Goal: Task Accomplishment & Management: Manage account settings

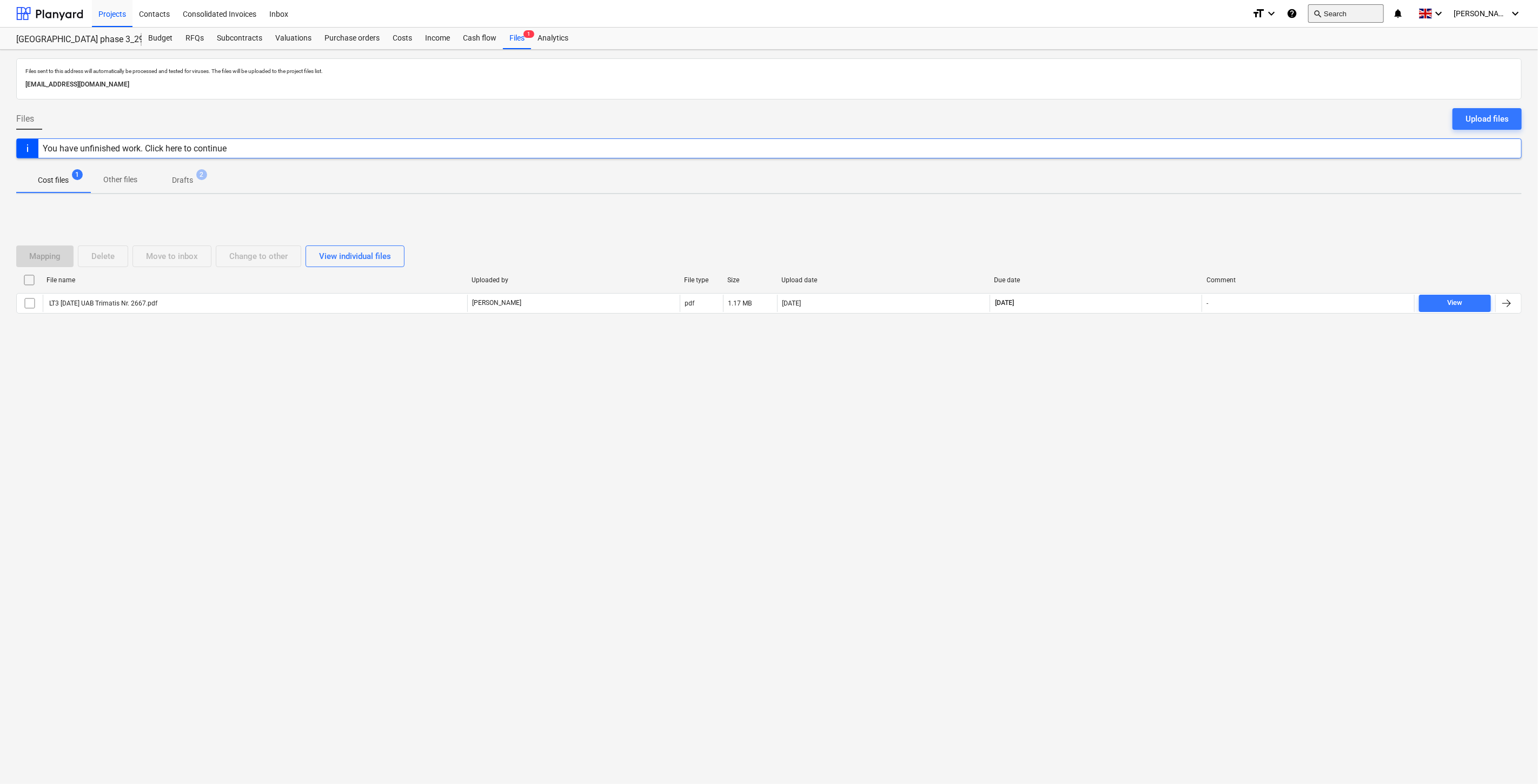
click at [1376, 9] on button "search Search" at bounding box center [1346, 13] width 76 height 19
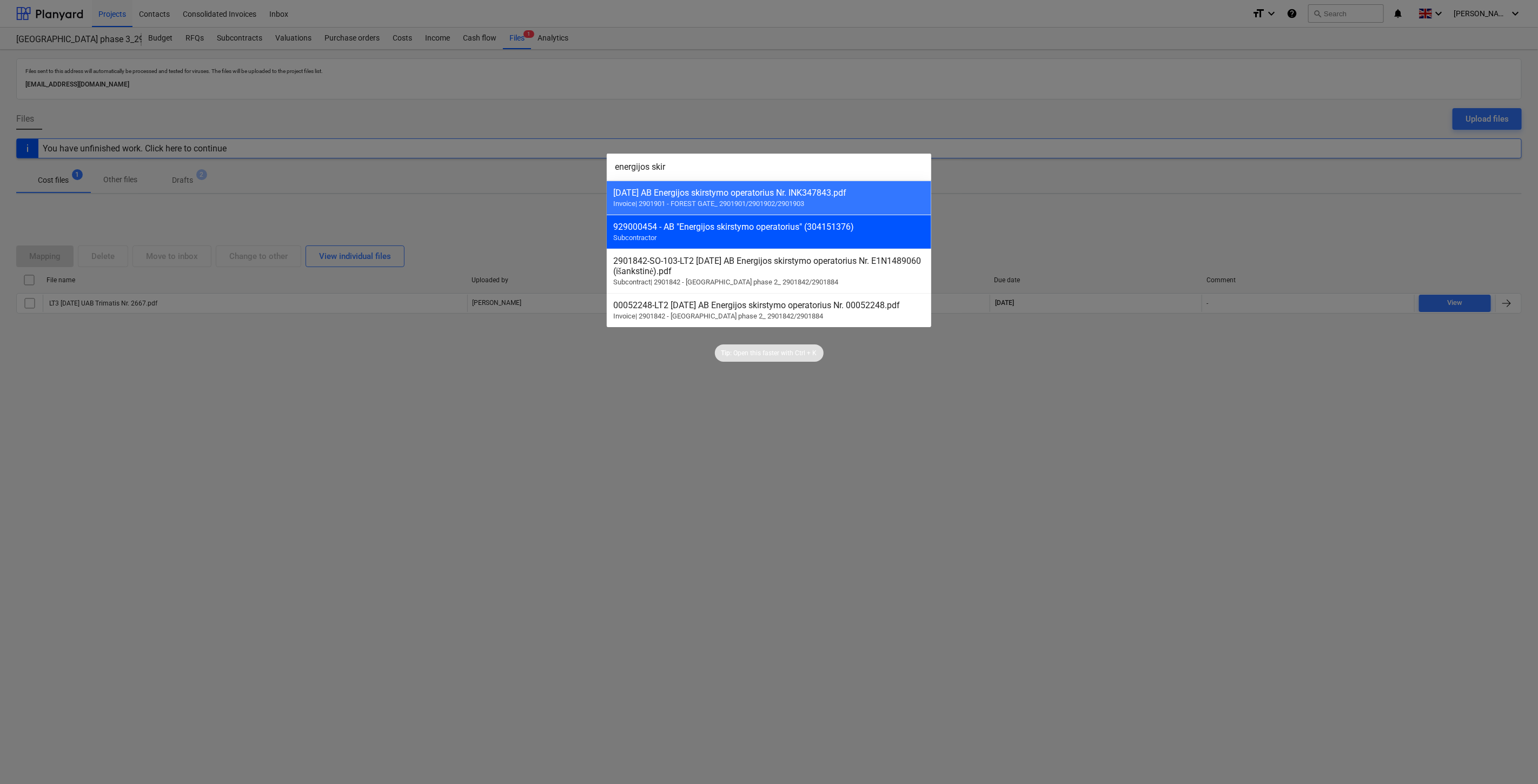
type input "energijos skir"
click at [708, 228] on div "929000454 - AB "Energijos skirstymo operatorius" (304151376)" at bounding box center [769, 227] width 312 height 10
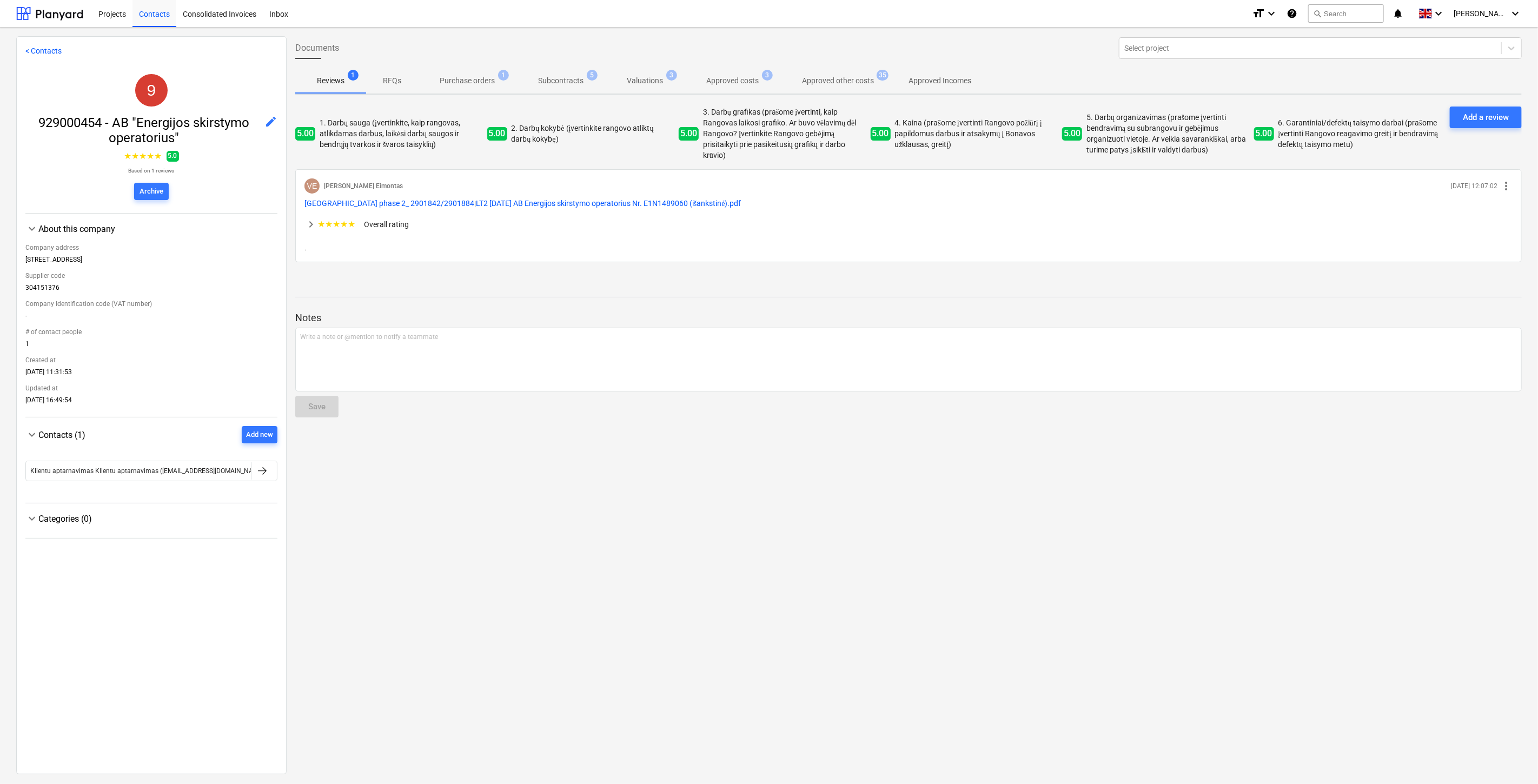
click at [487, 78] on p "Purchase orders" at bounding box center [467, 80] width 55 height 11
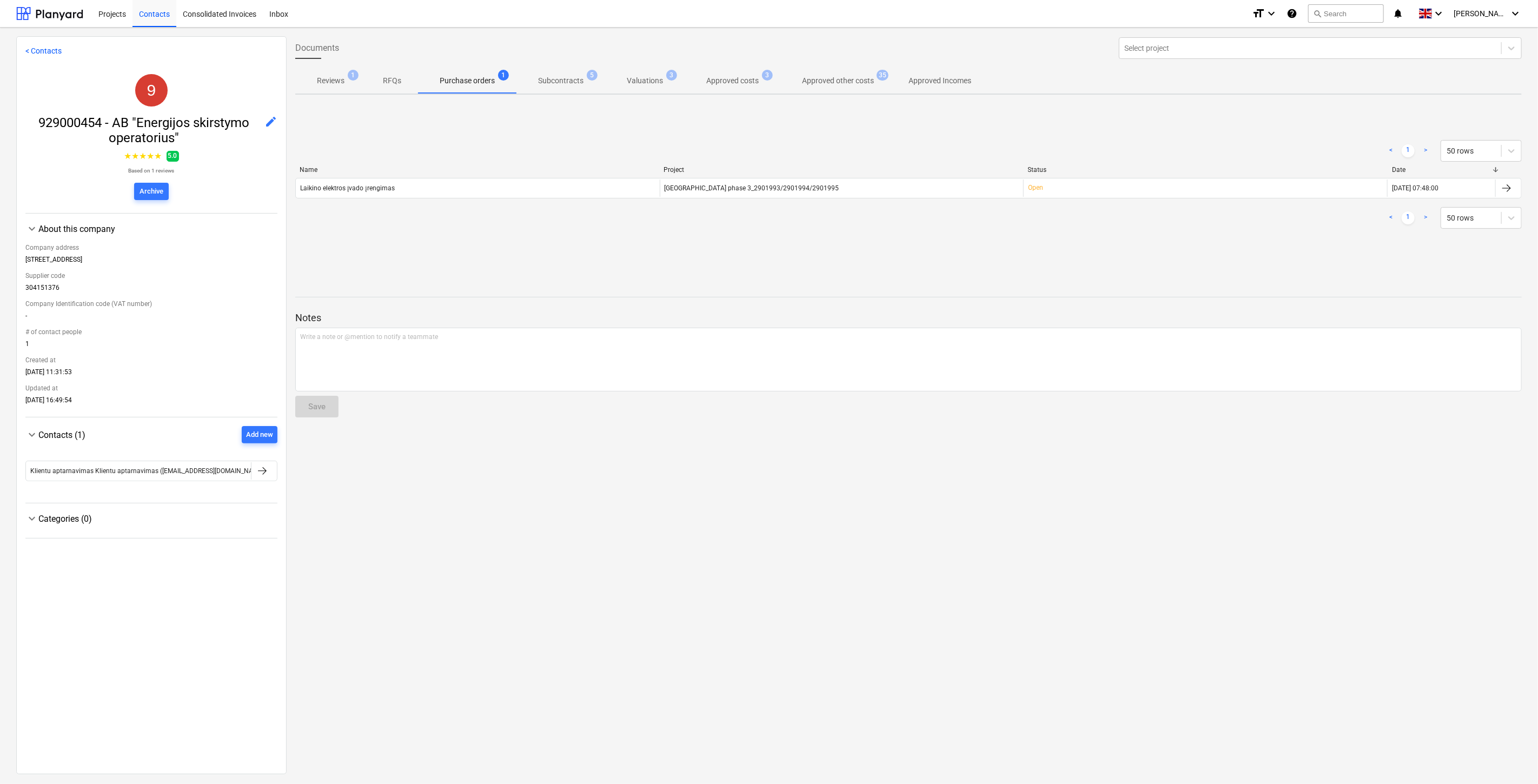
click at [550, 76] on p "Subcontracts" at bounding box center [561, 80] width 45 height 11
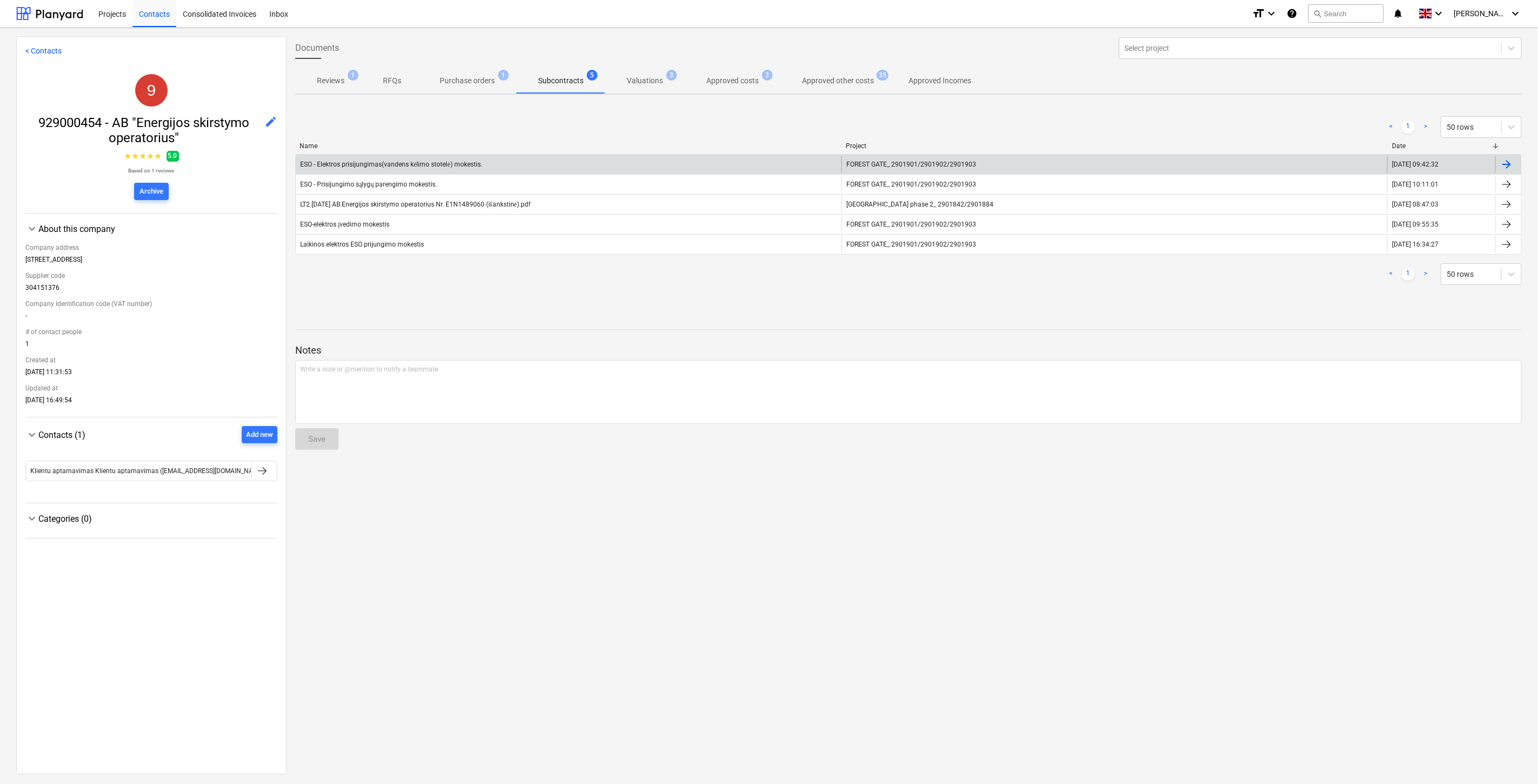
click at [597, 163] on div "ESO - Elektros prisijungimas(vandens kėlimo stotelė) mokestis." at bounding box center [568, 164] width 546 height 17
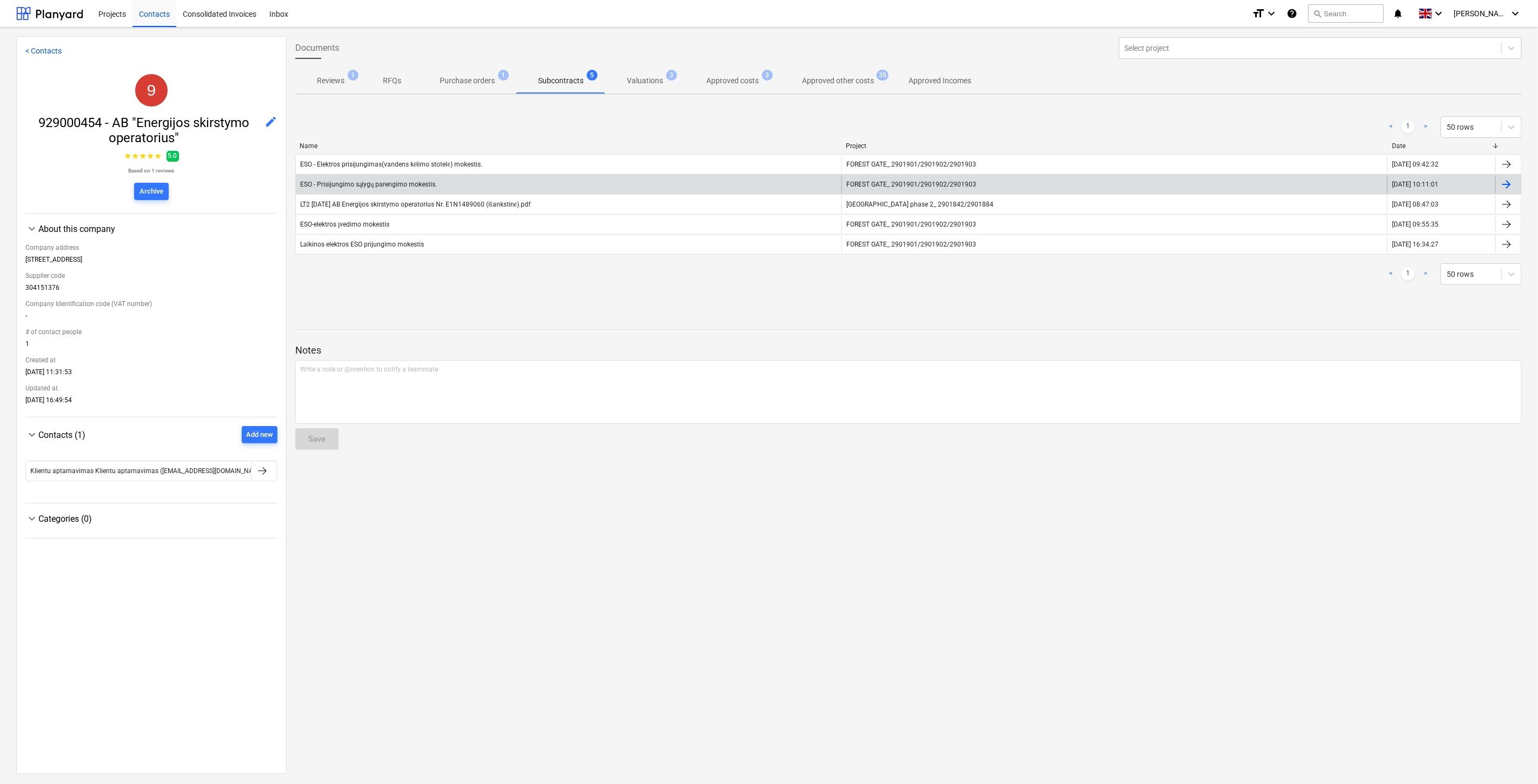
click at [413, 191] on div "ESO - Prisijungimo sąlygų parengimo mokestis." at bounding box center [568, 184] width 546 height 17
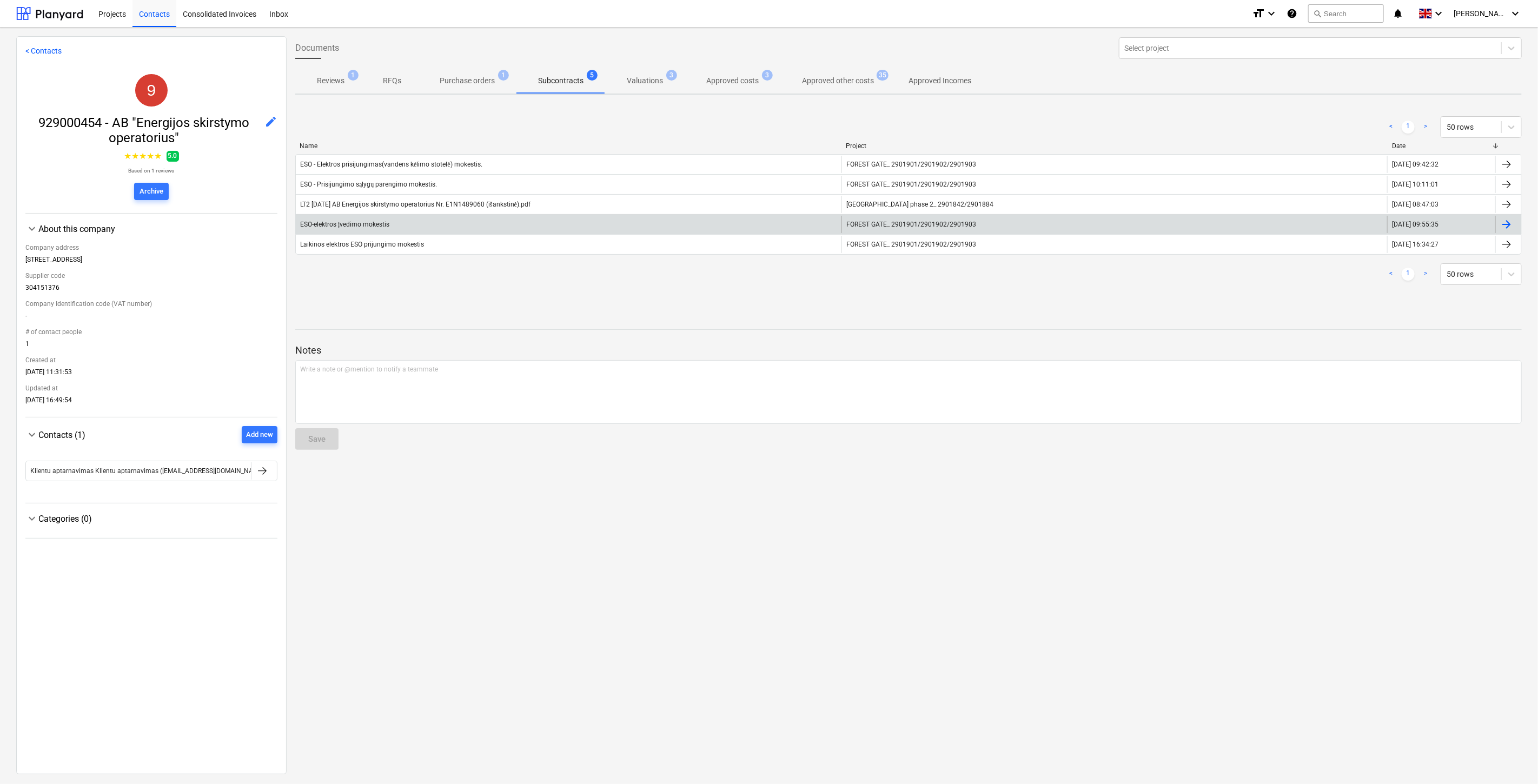
click at [491, 223] on div "ESO-elektros įvedimo mokestis" at bounding box center [568, 224] width 546 height 17
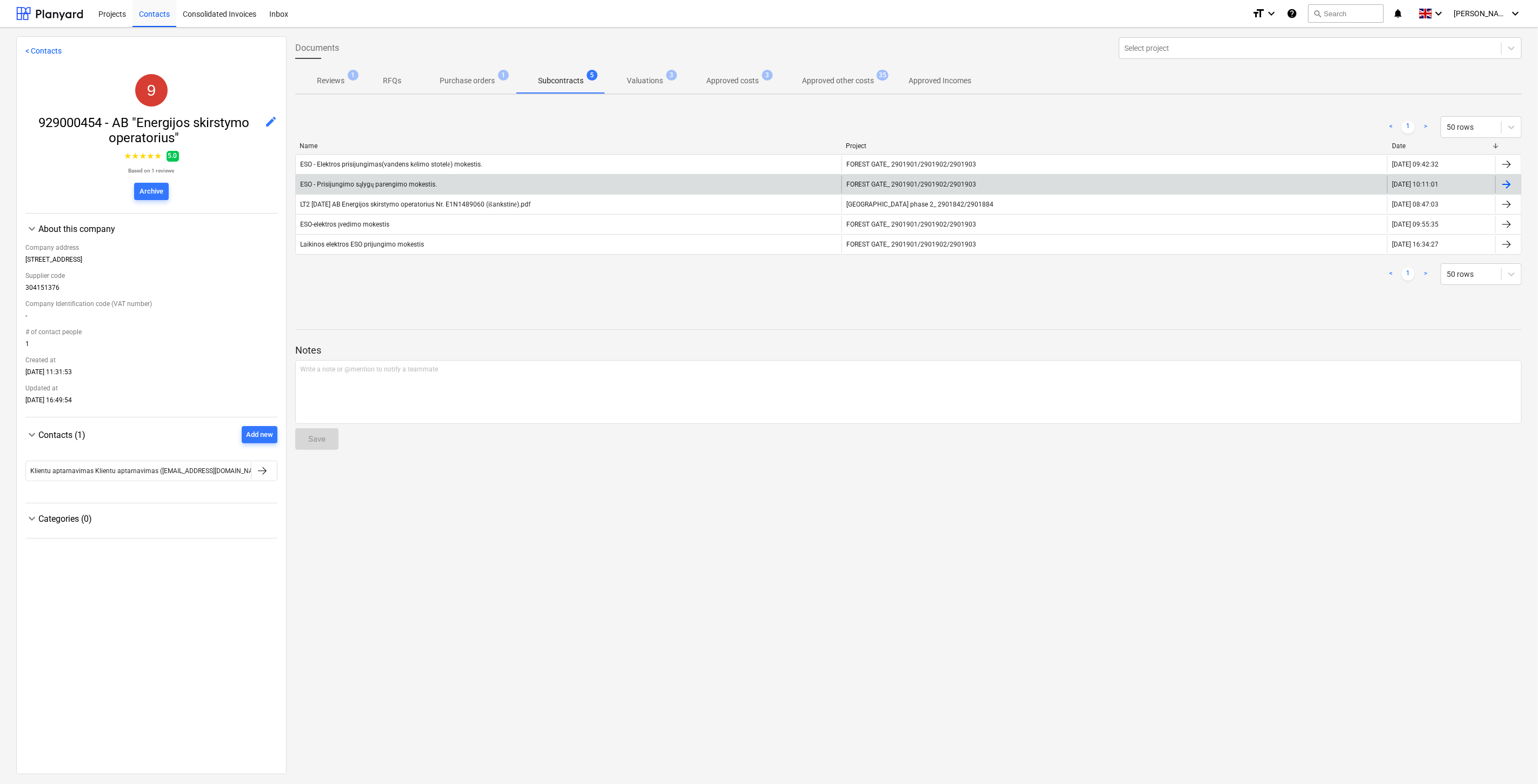
click at [541, 186] on div "ESO - Prisijungimo sąlygų parengimo mokestis." at bounding box center [568, 184] width 546 height 17
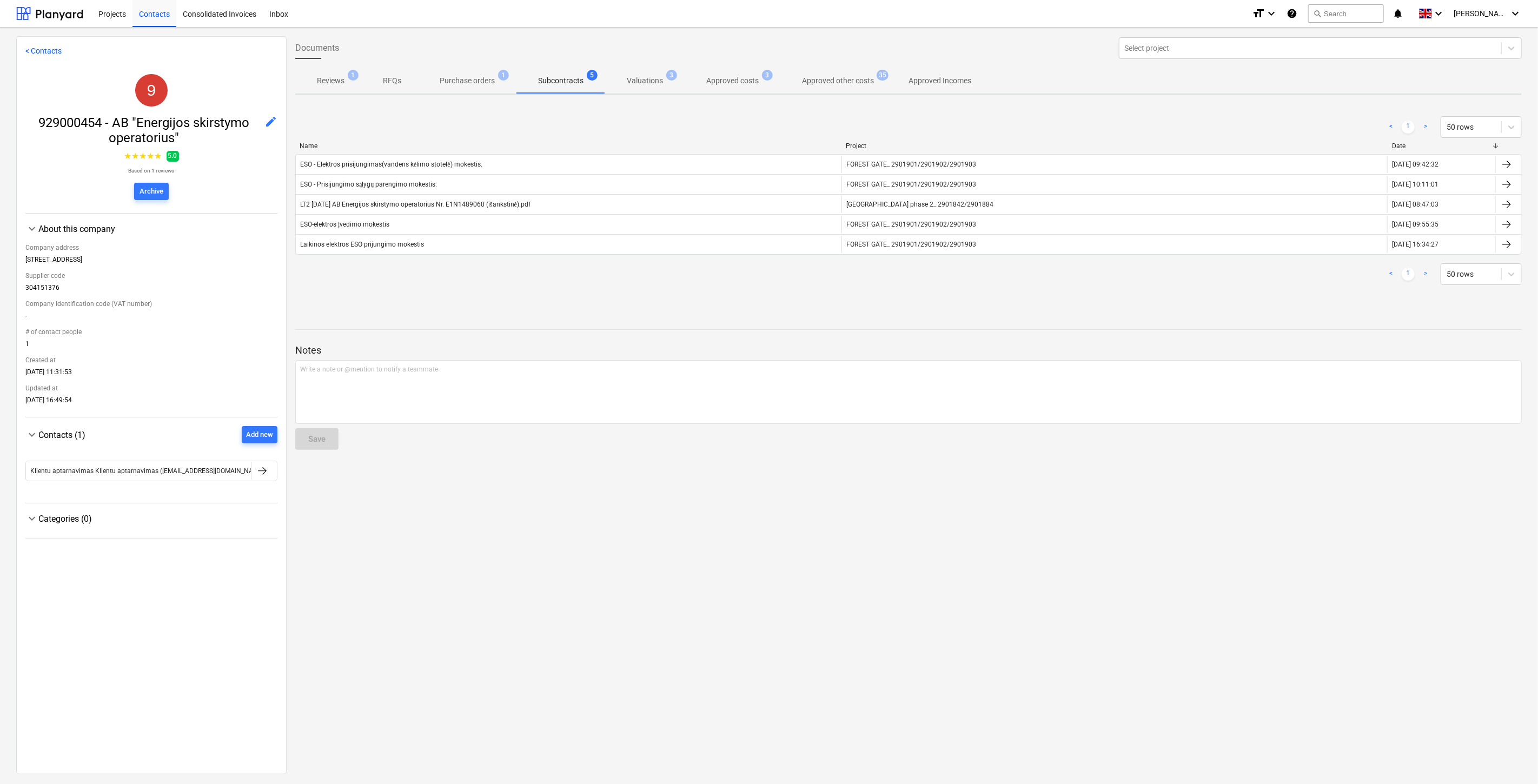
click at [382, 161] on div "ESO - Elektros prisijungimas(vandens kėlimo stotelė) mokestis." at bounding box center [391, 164] width 182 height 8
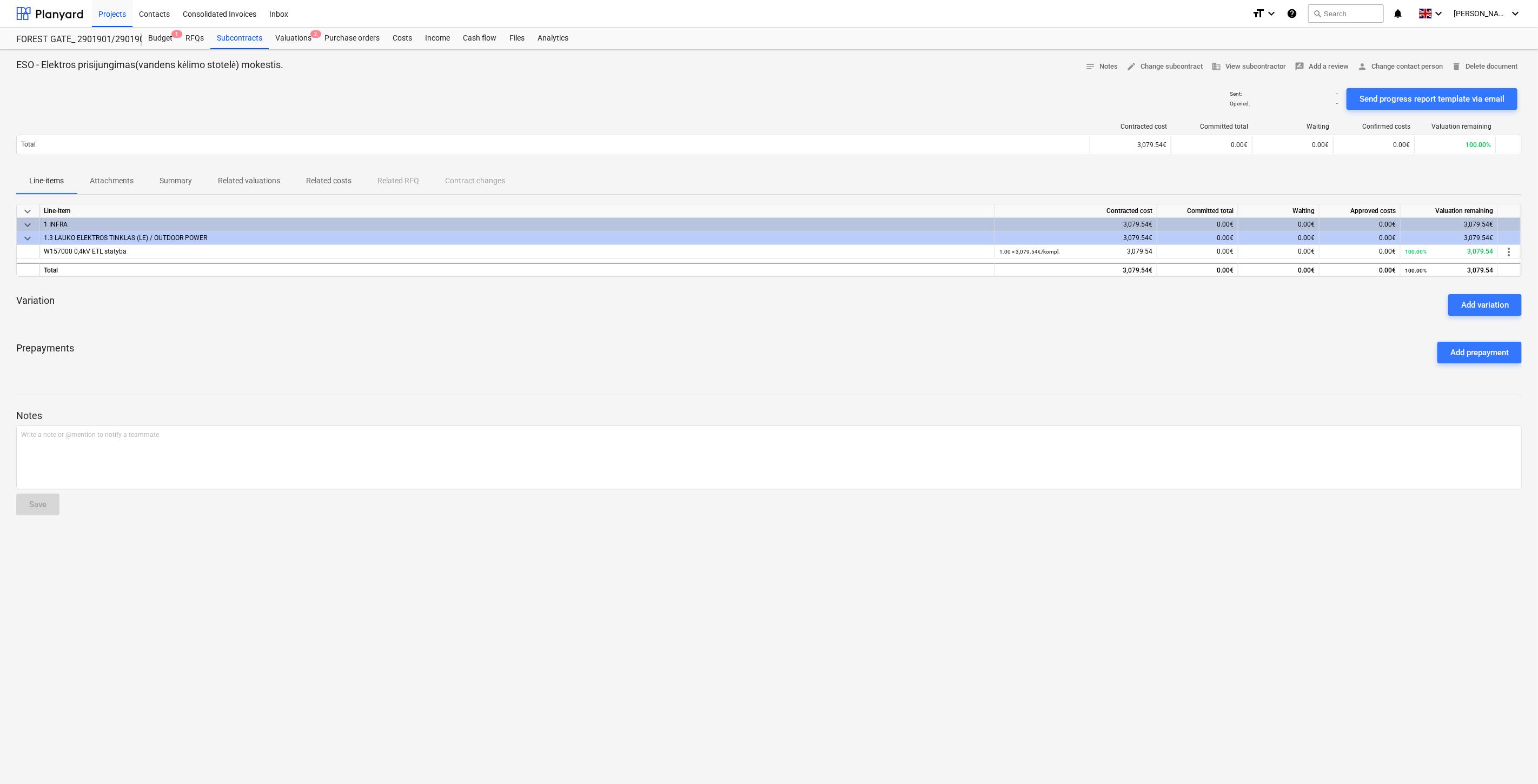
click at [664, 333] on div "Prepayments Add prepayment" at bounding box center [769, 353] width 1506 height 39
click at [688, 320] on div "Variation Add variation" at bounding box center [769, 305] width 1506 height 39
click at [82, 175] on span "Attachments" at bounding box center [111, 181] width 70 height 18
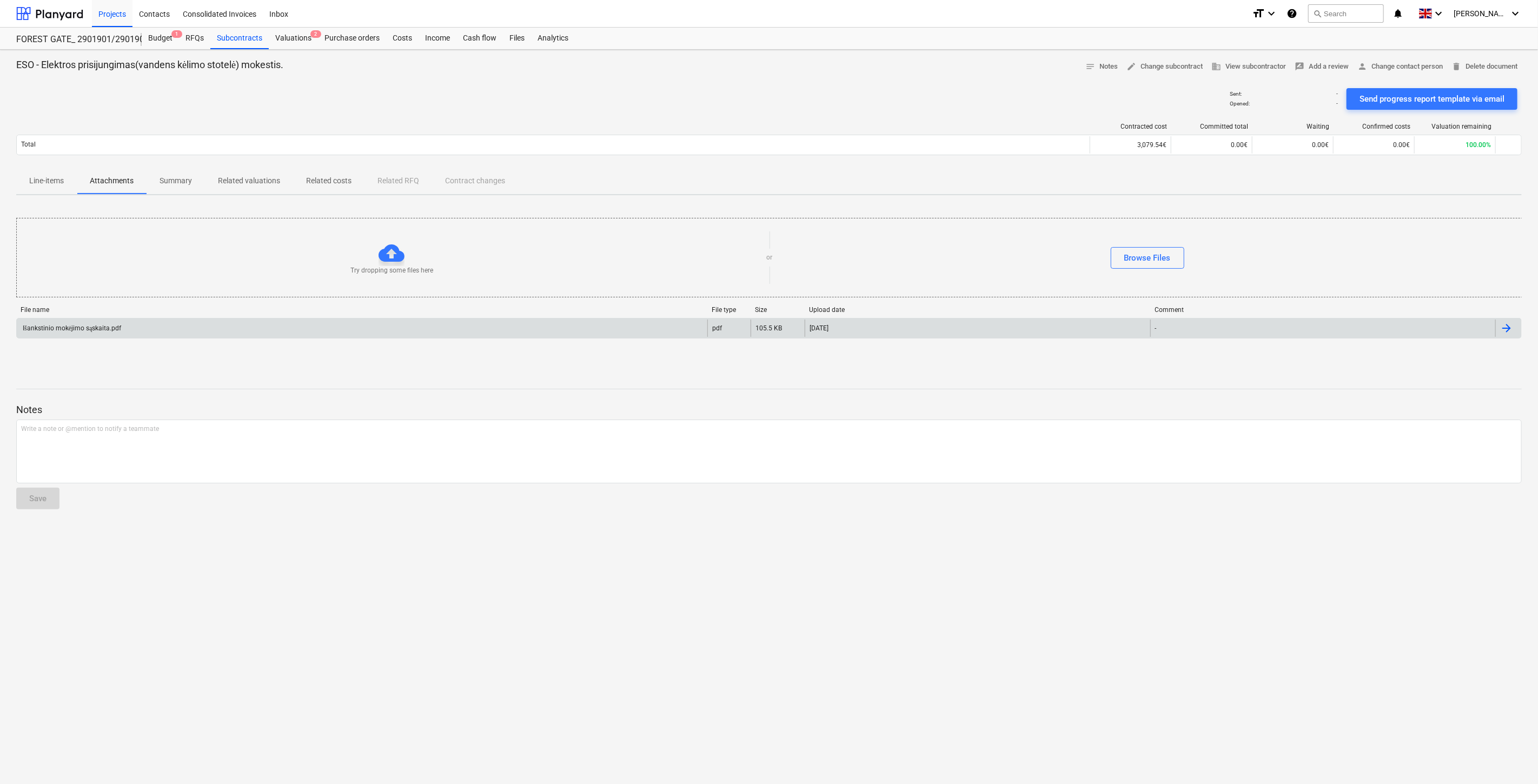
click at [133, 321] on div "Išankstinio mokėjimo sąskaita.pdf" at bounding box center [362, 327] width 691 height 17
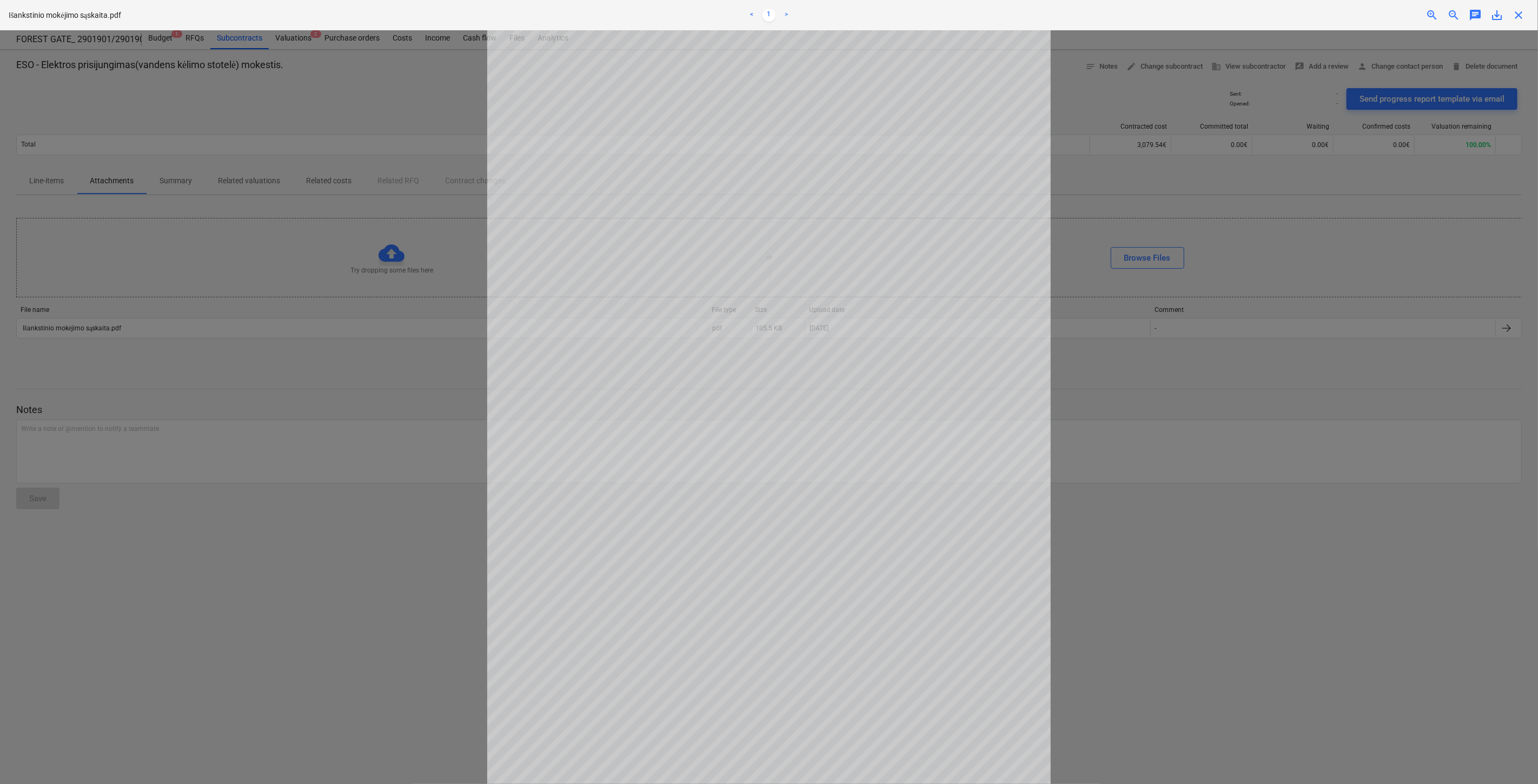
click at [1516, 13] on span "close" at bounding box center [1518, 15] width 13 height 13
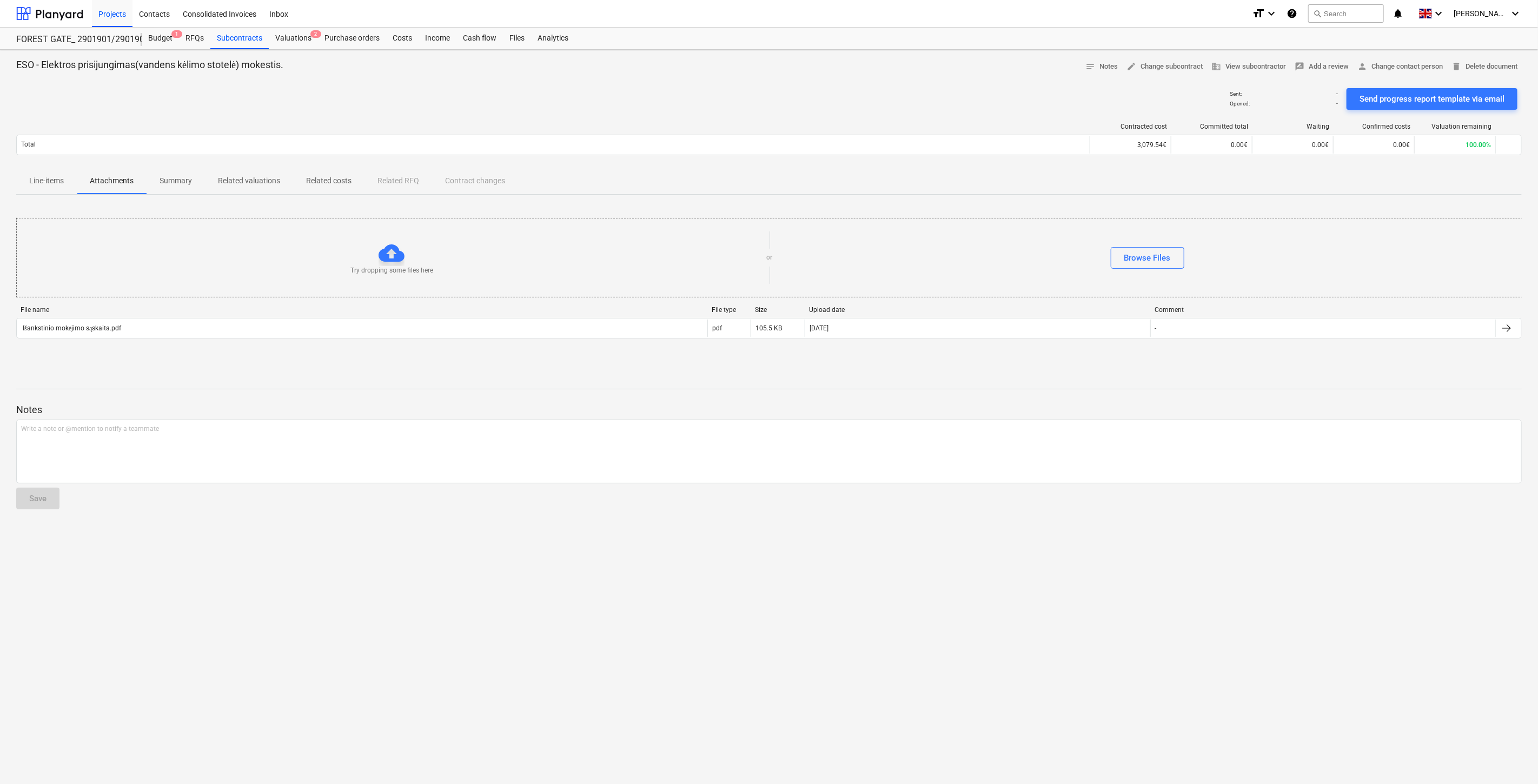
click at [49, 181] on p "Line-items" at bounding box center [46, 180] width 35 height 11
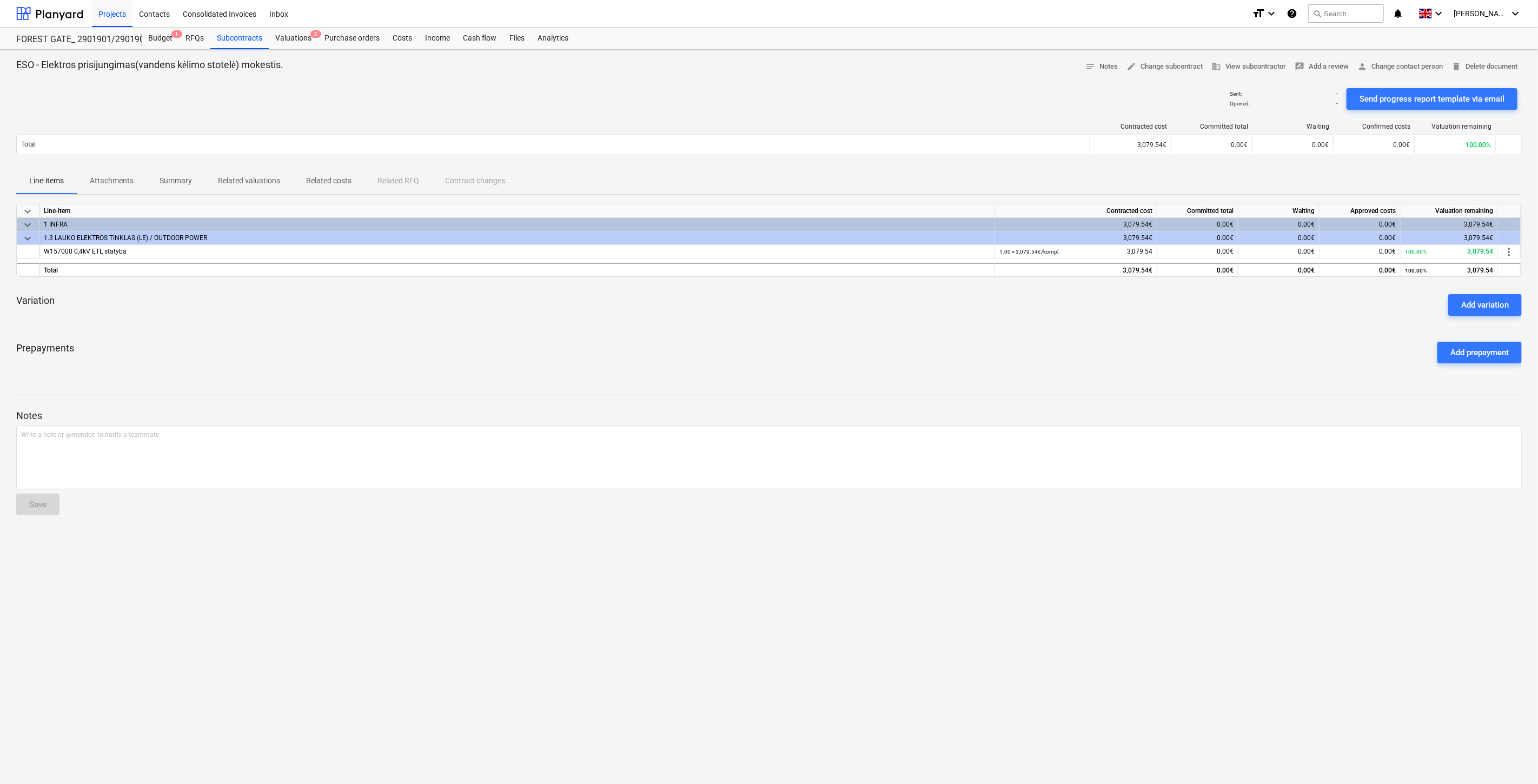
click at [698, 323] on div "Variation Add variation" at bounding box center [769, 305] width 1506 height 39
drag, startPoint x: 1069, startPoint y: 316, endPoint x: 1080, endPoint y: 310, distance: 12.5
click at [1069, 316] on div "Variation Add variation" at bounding box center [769, 305] width 1506 height 39
click at [1081, 310] on div "Variation Add variation" at bounding box center [769, 305] width 1506 height 39
drag, startPoint x: 1087, startPoint y: 307, endPoint x: 1105, endPoint y: 295, distance: 21.6
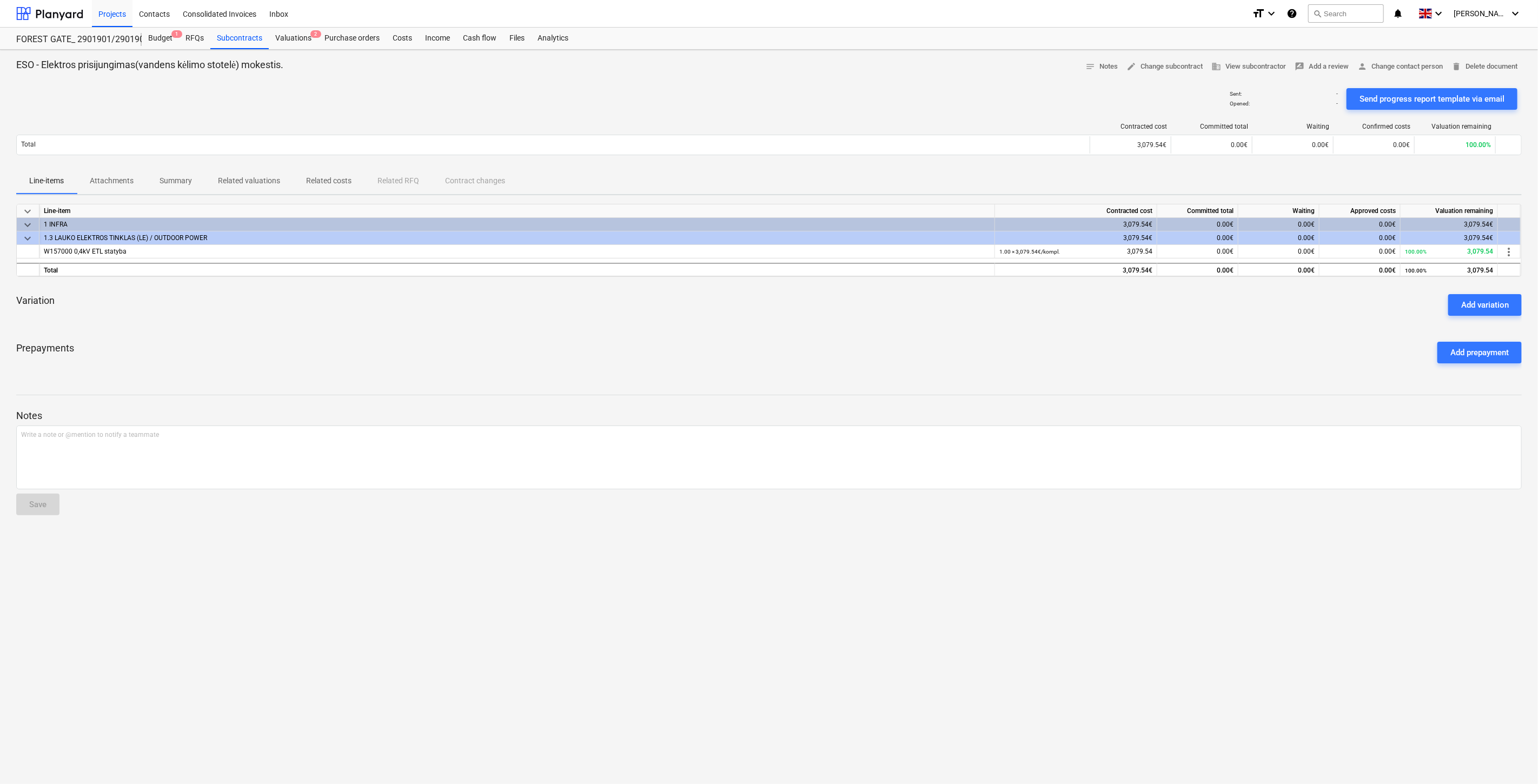
click at [1089, 306] on div "Variation Add variation" at bounding box center [769, 305] width 1506 height 39
click at [1105, 295] on div "Variation Add variation" at bounding box center [769, 305] width 1506 height 39
click at [1384, 13] on button "search Search" at bounding box center [1346, 13] width 76 height 19
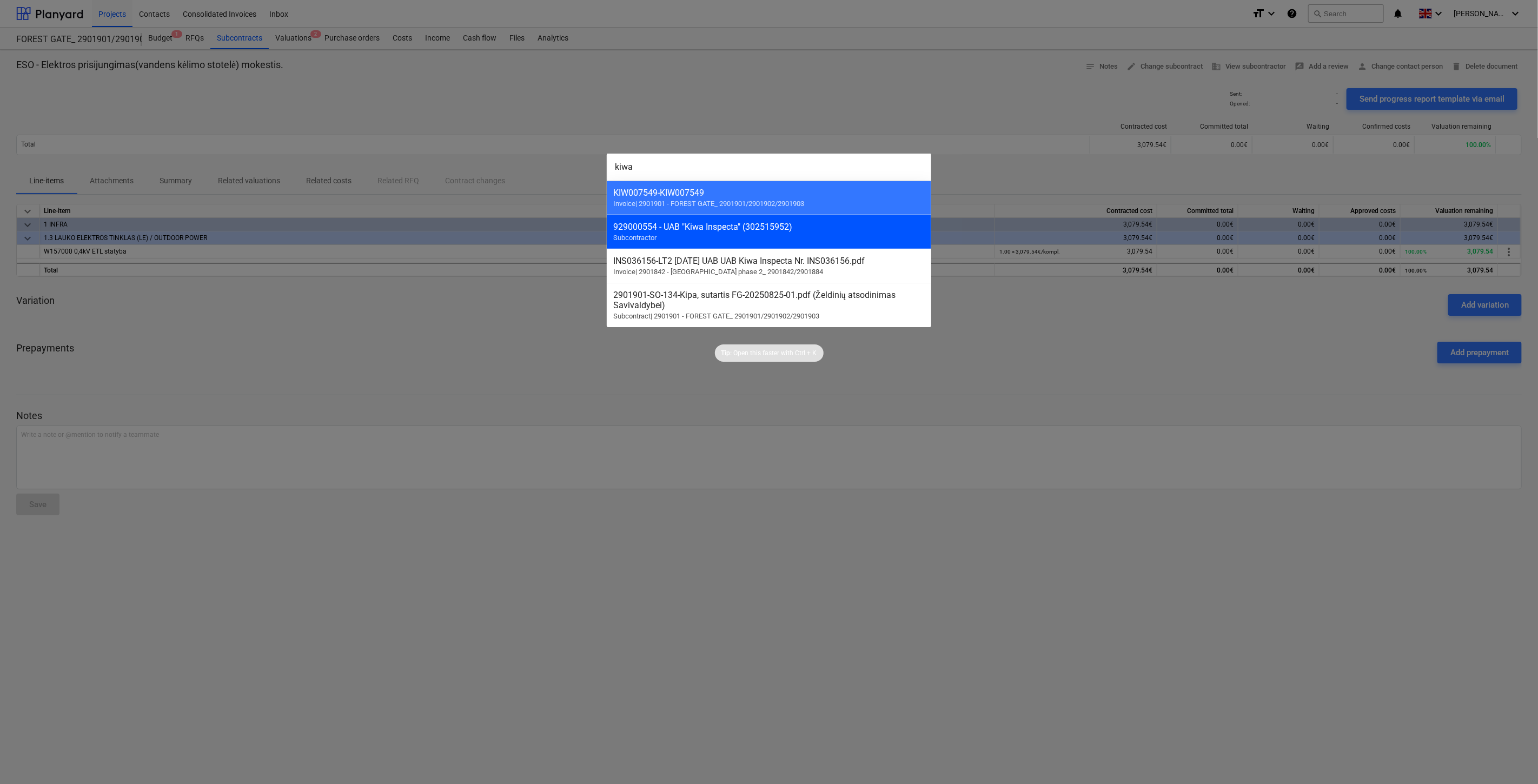
type input "kiwa"
click at [742, 226] on div "929000554 - UAB "Kiwa Inspecta" (302515952)" at bounding box center [769, 227] width 312 height 10
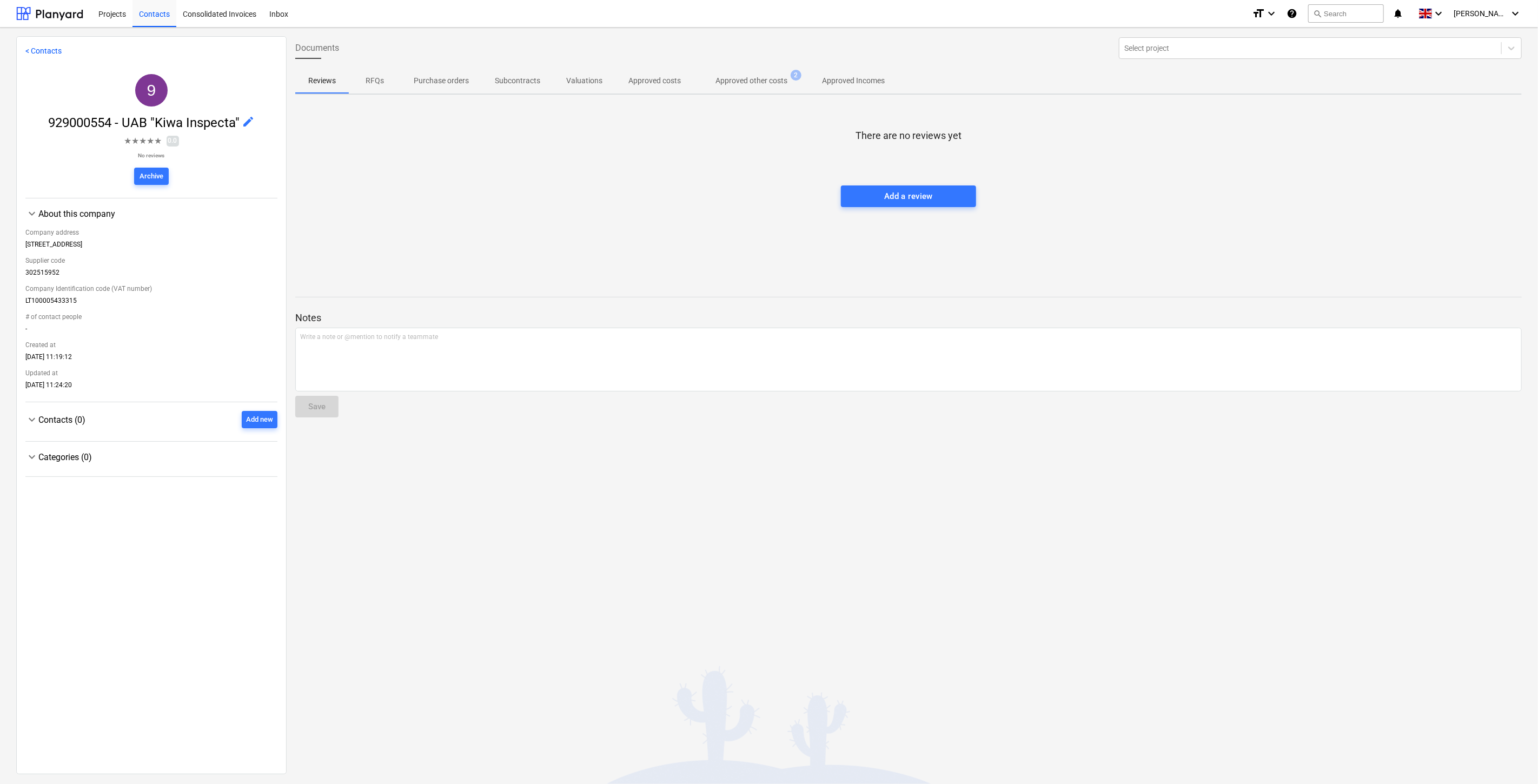
click at [760, 71] on span "Approved other costs 2" at bounding box center [751, 80] width 115 height 19
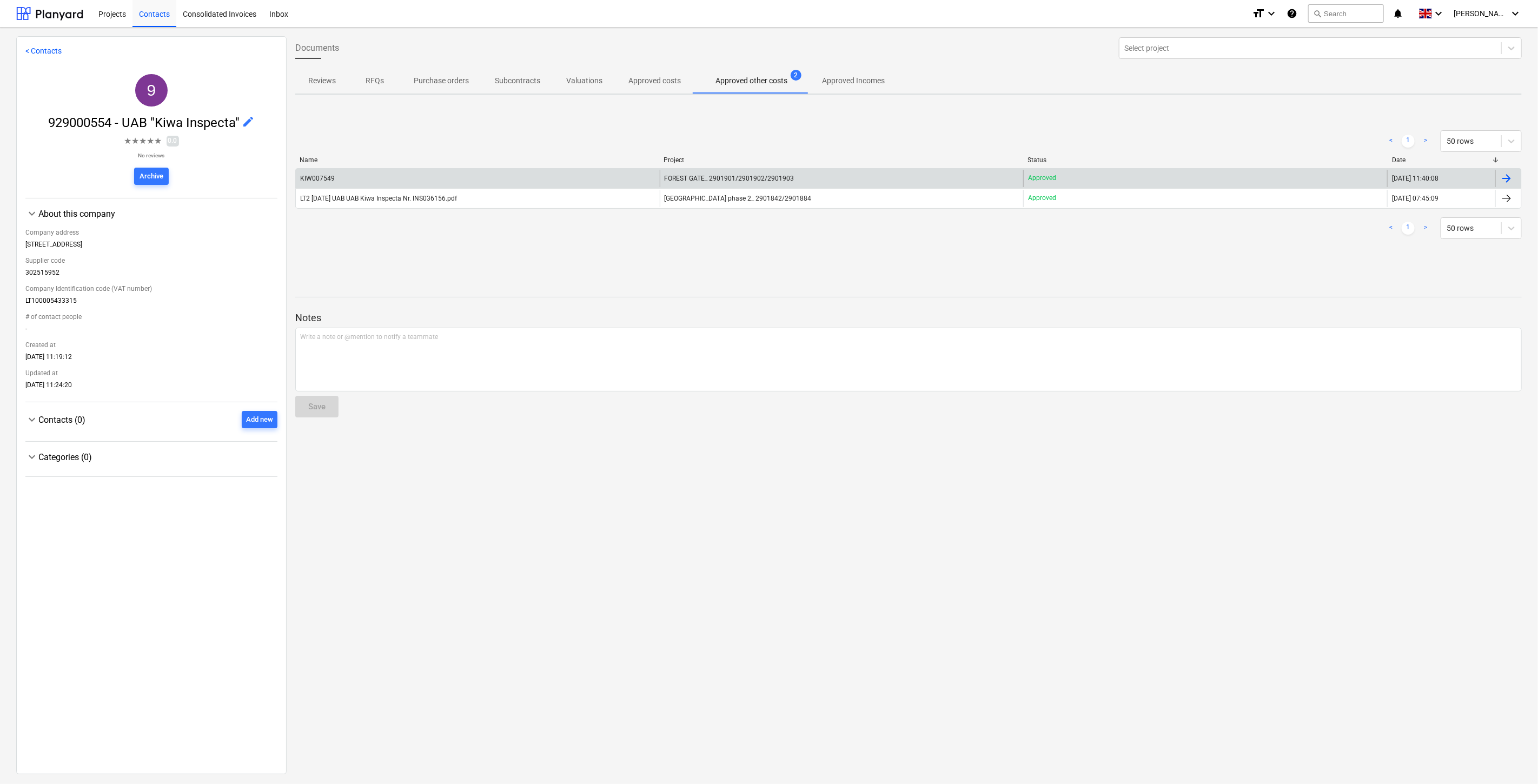
click at [614, 170] on div "KIW007549" at bounding box center [478, 178] width 364 height 17
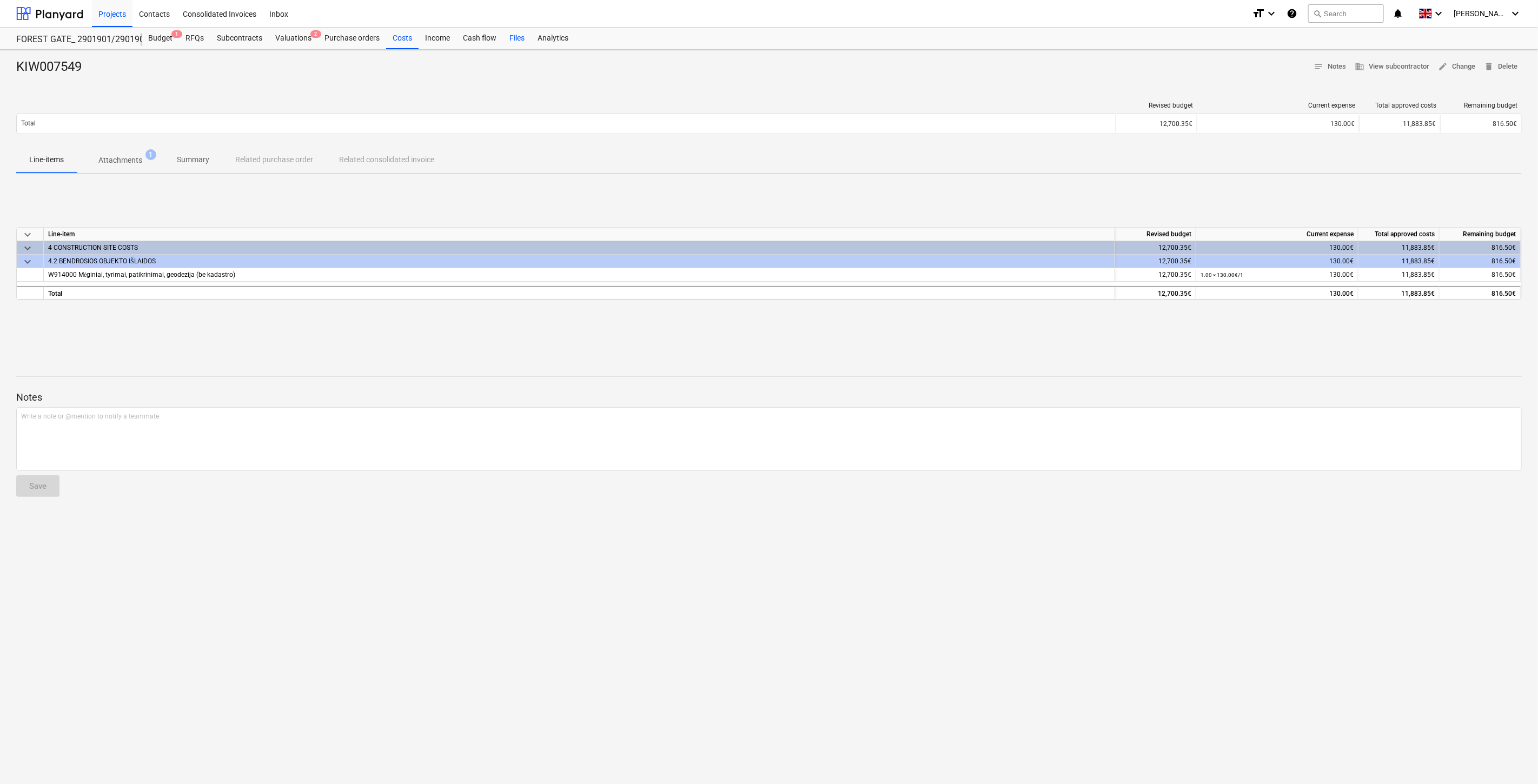
click at [512, 37] on div "Files" at bounding box center [517, 38] width 28 height 22
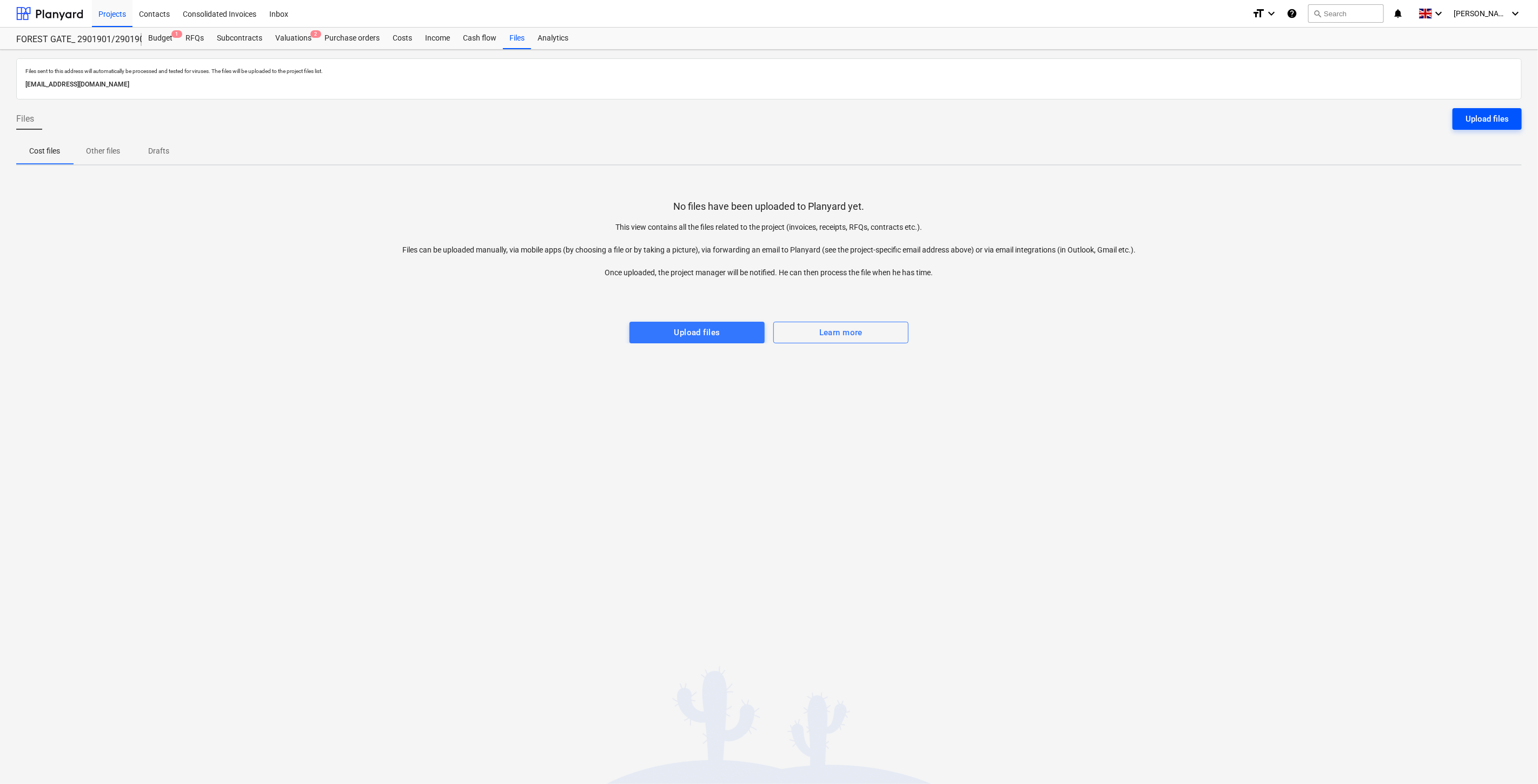
click at [1490, 123] on div "Upload files" at bounding box center [1488, 119] width 43 height 14
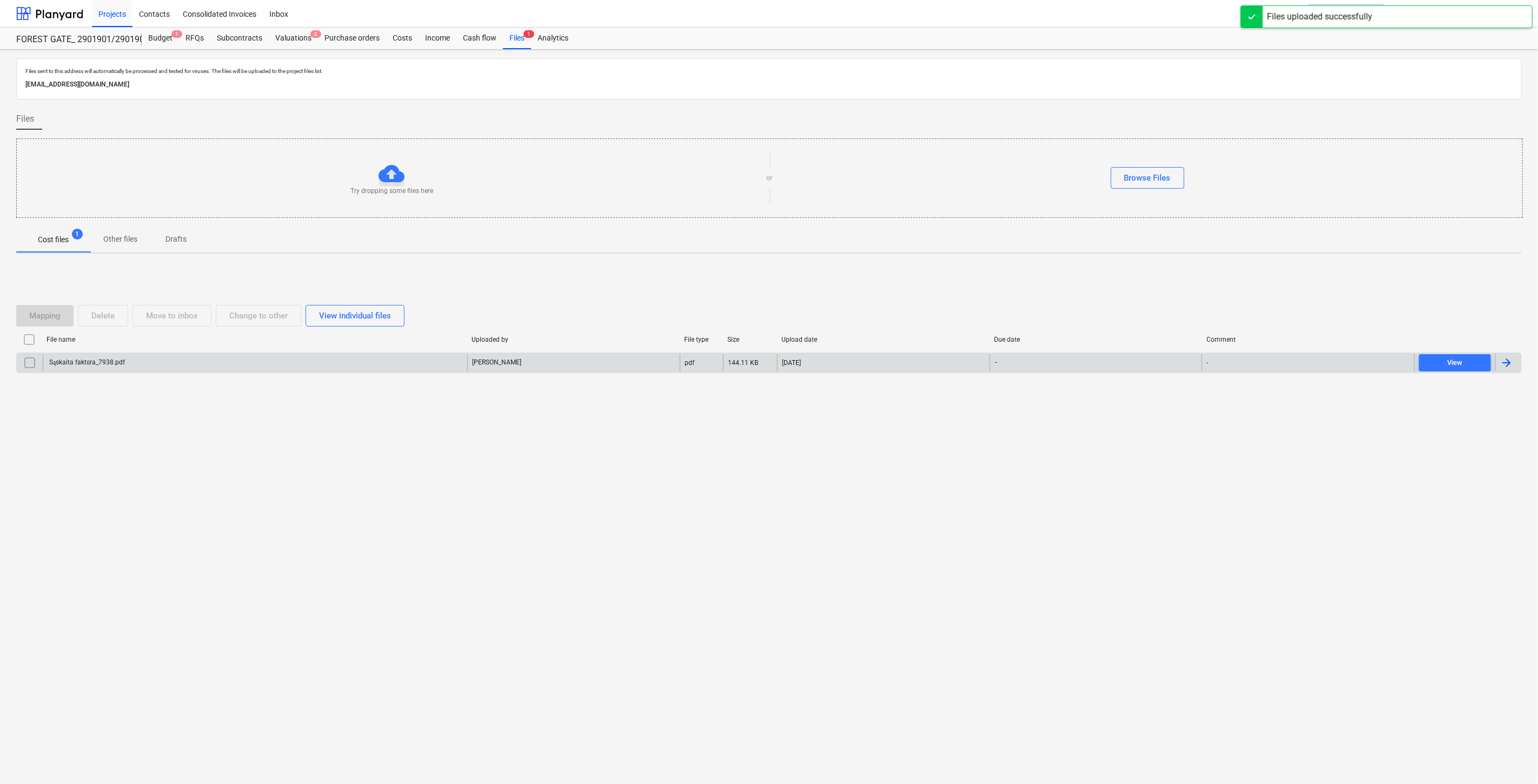
click at [384, 365] on div "Sąskaita faktūra_7938.pdf" at bounding box center [255, 362] width 425 height 17
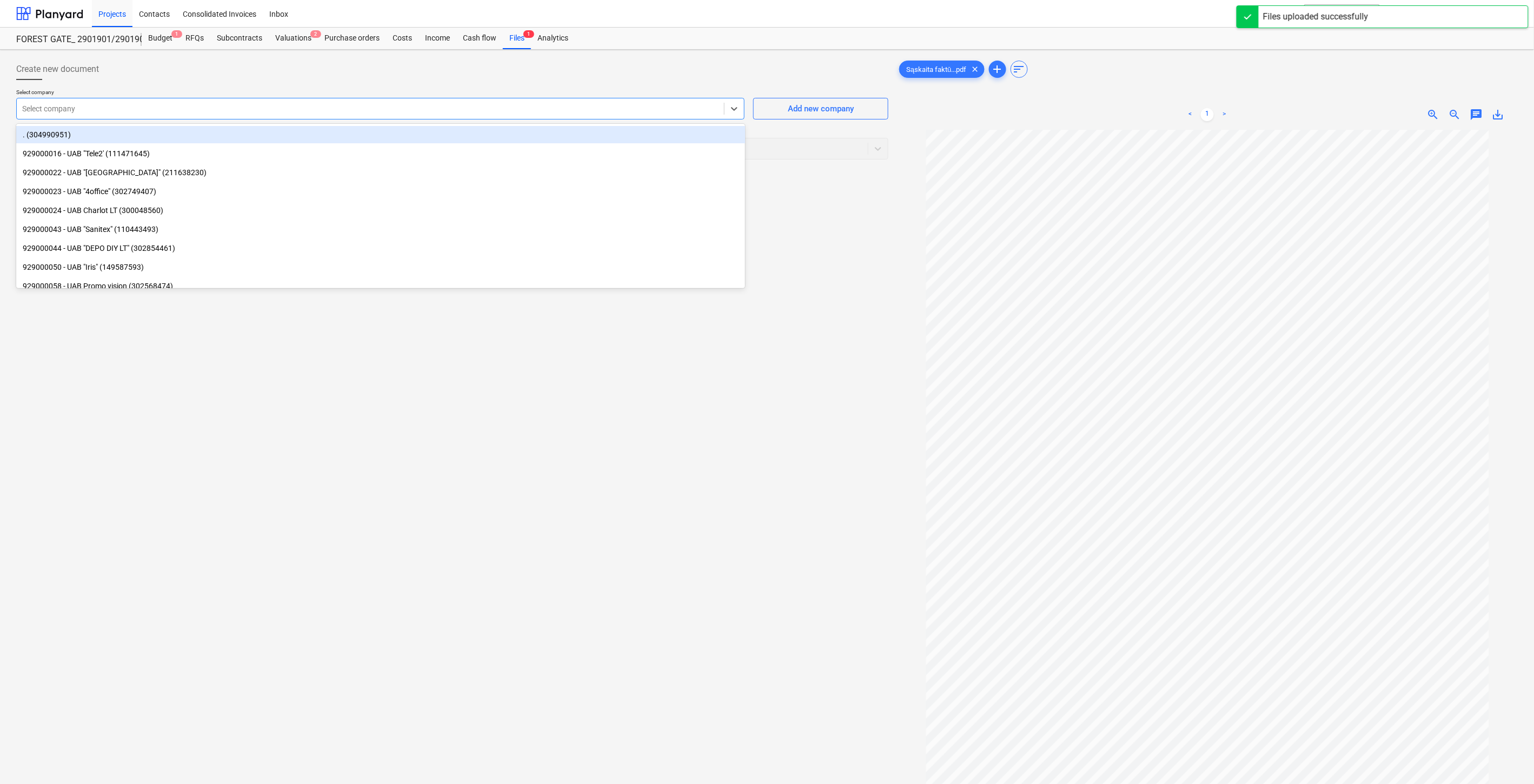
click at [480, 109] on div at bounding box center [371, 108] width 696 height 11
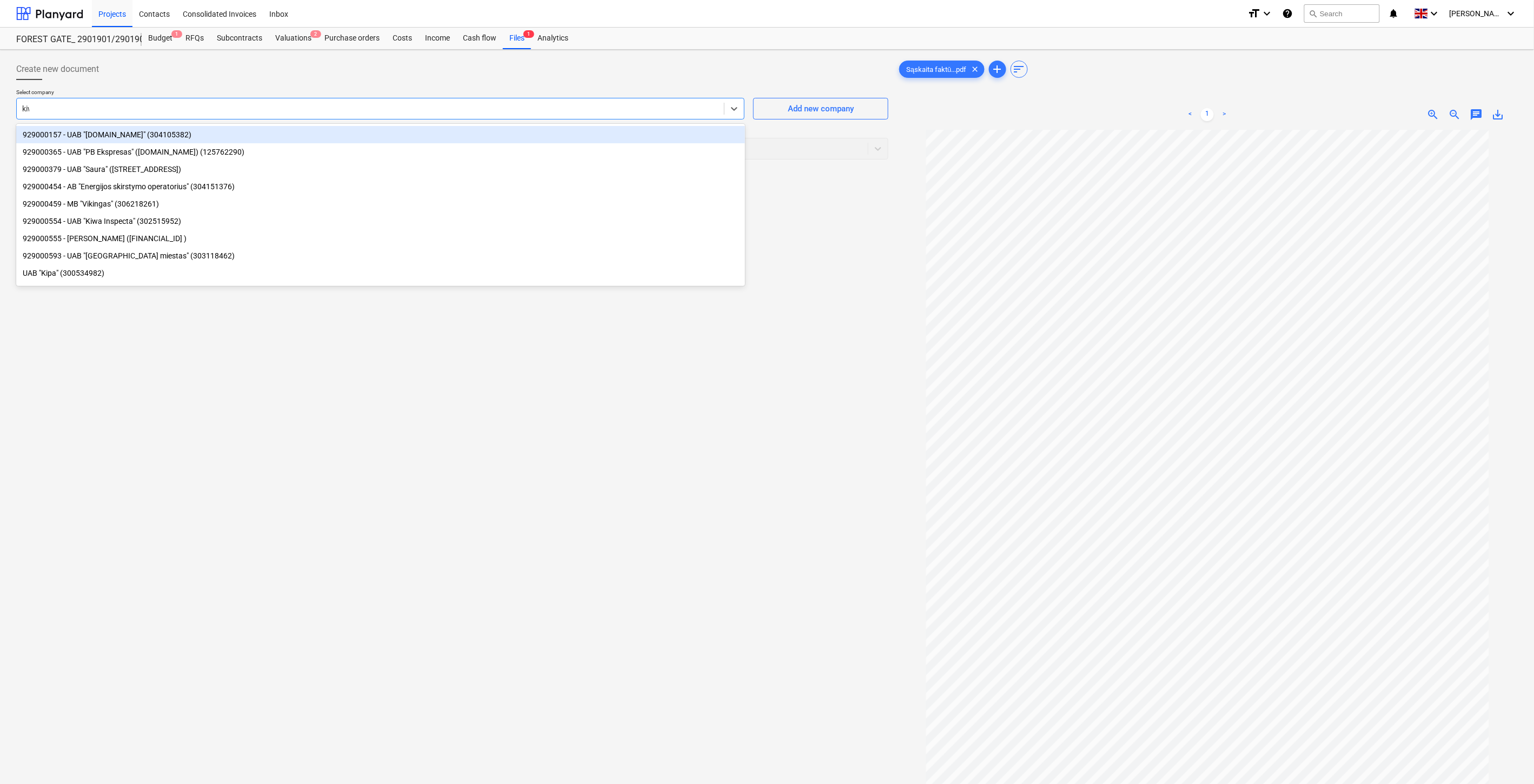
type input "kiwa"
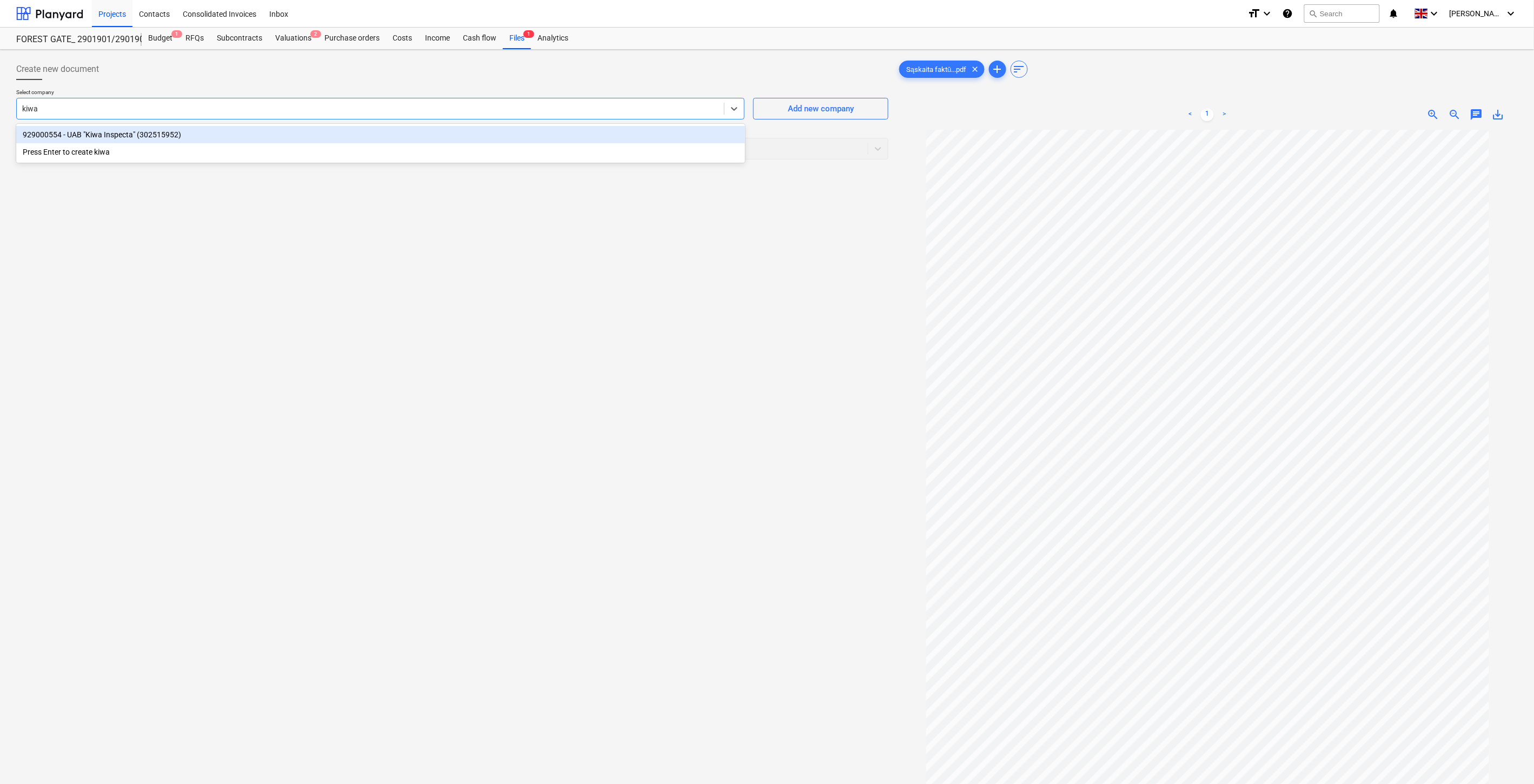
click at [473, 132] on div "929000554 - UAB "Kiwa Inspecta" (302515952)" at bounding box center [381, 134] width 729 height 17
click at [443, 156] on div "Select document type" at bounding box center [443, 148] width 851 height 15
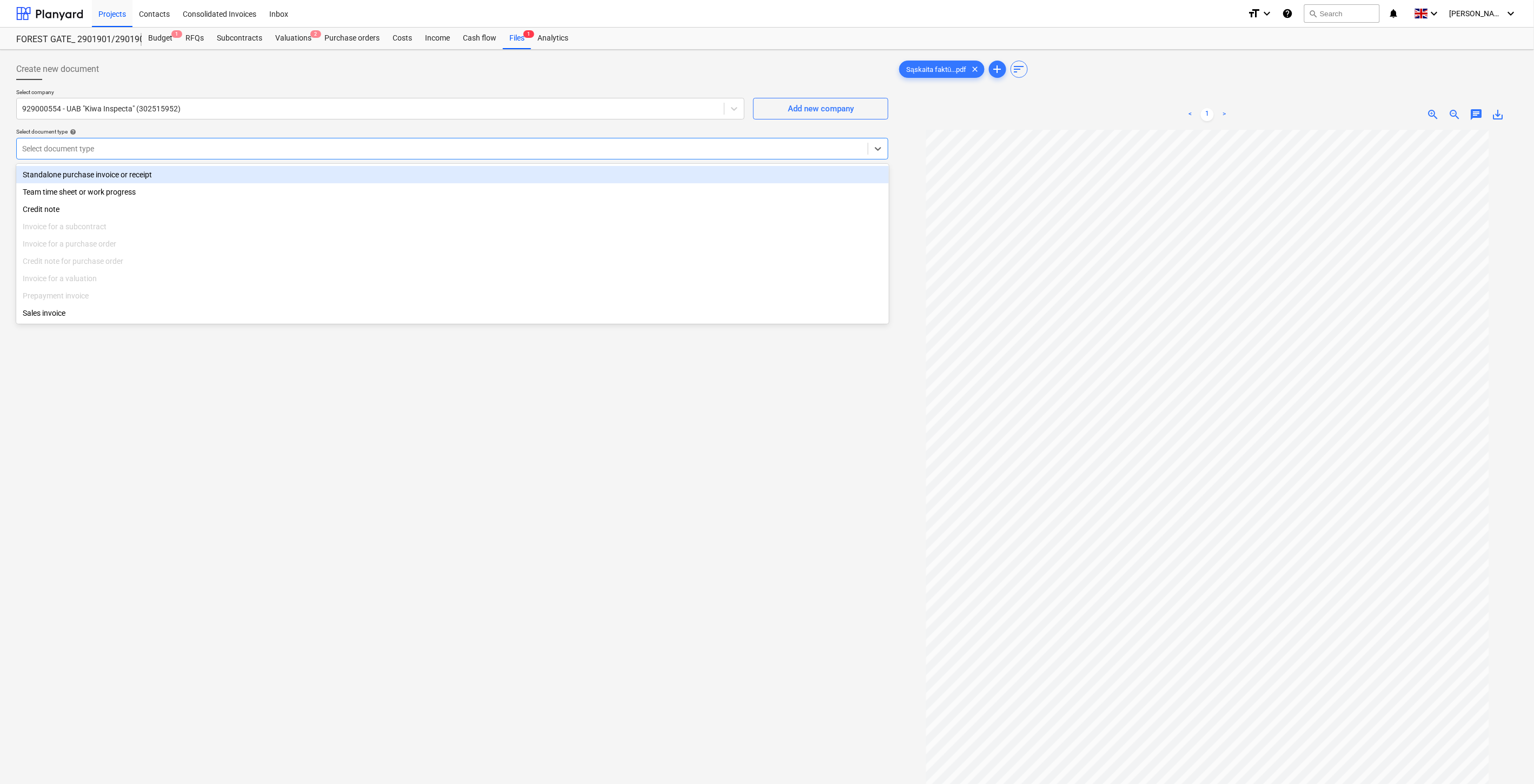
click at [283, 180] on div "Standalone purchase invoice or receipt" at bounding box center [453, 174] width 873 height 17
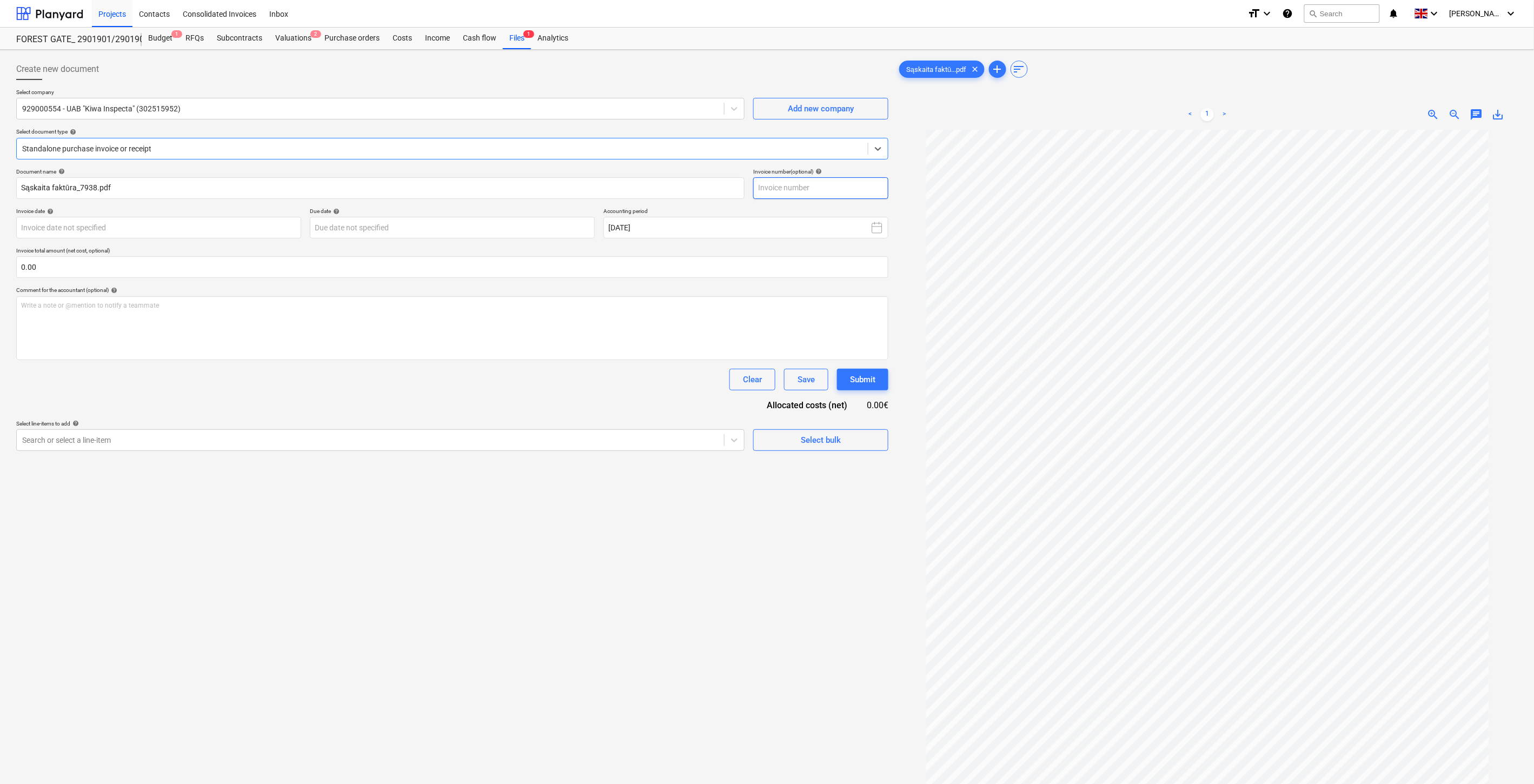
click at [817, 188] on input "text" at bounding box center [821, 188] width 135 height 22
type input "KIW00ų9ęū"
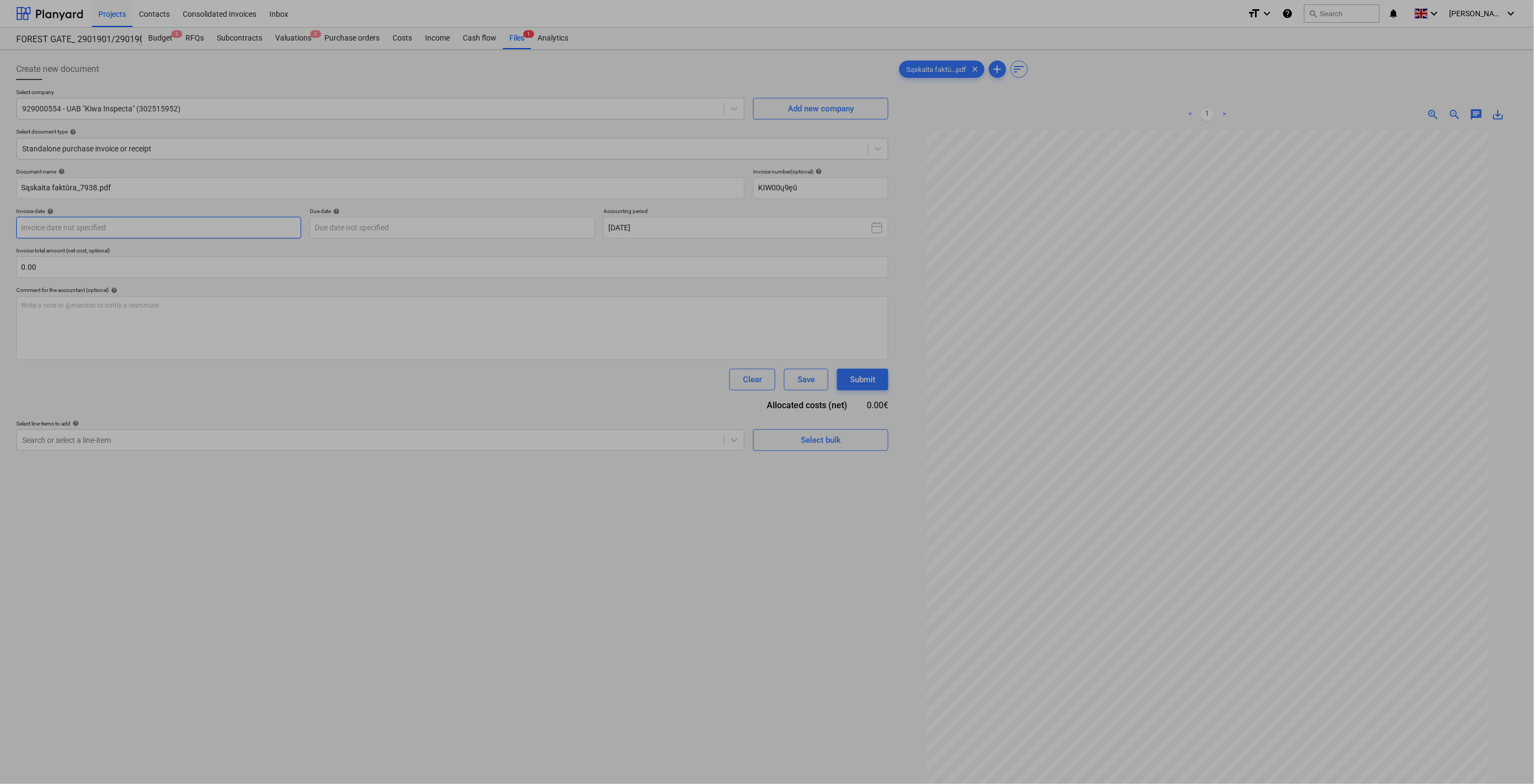
click at [242, 231] on body "Projects Contacts Consolidated Invoices Inbox format_size keyboard_arrow_down h…" at bounding box center [767, 392] width 1534 height 784
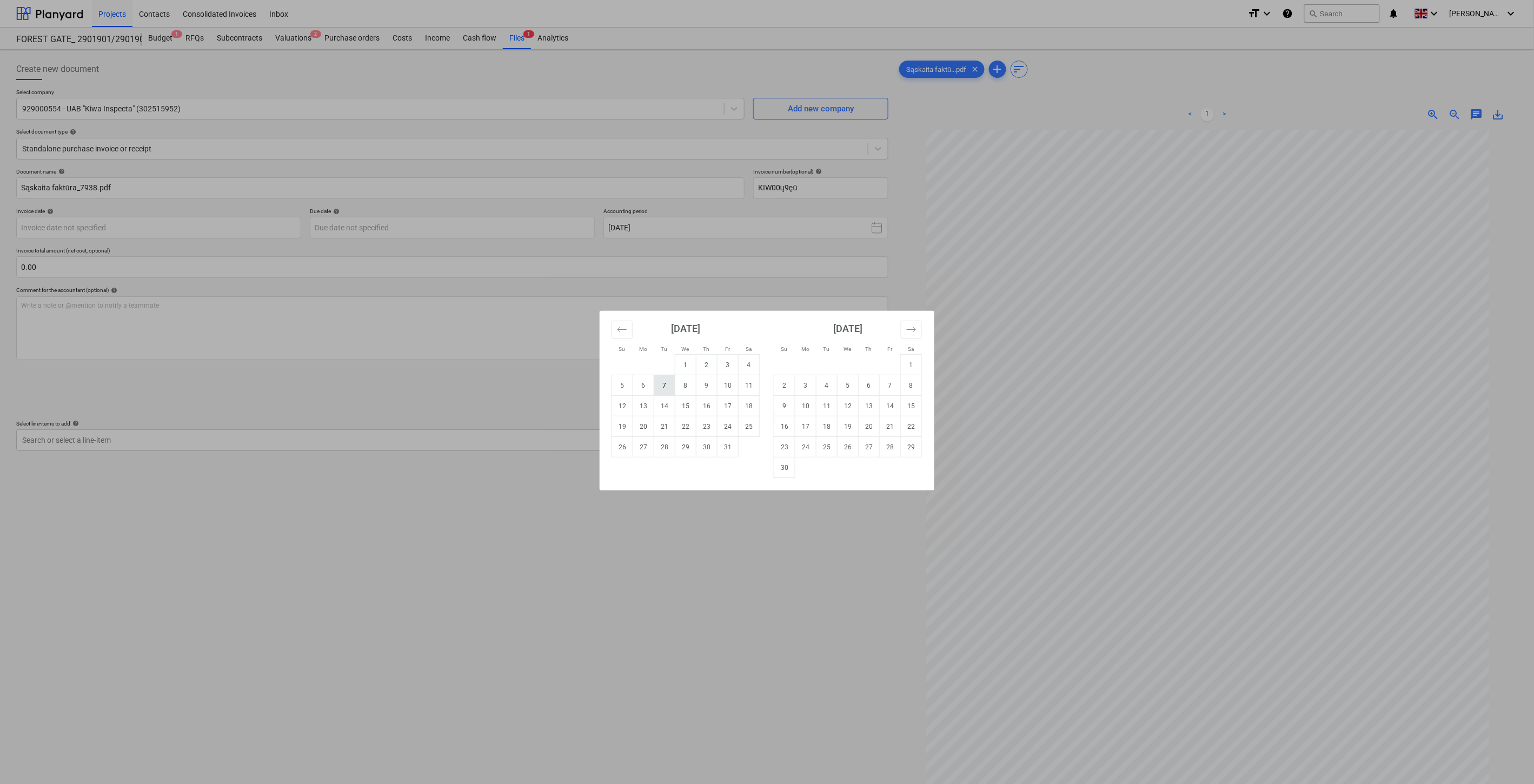
click at [660, 382] on td "7" at bounding box center [665, 385] width 21 height 21
type input "[DATE]"
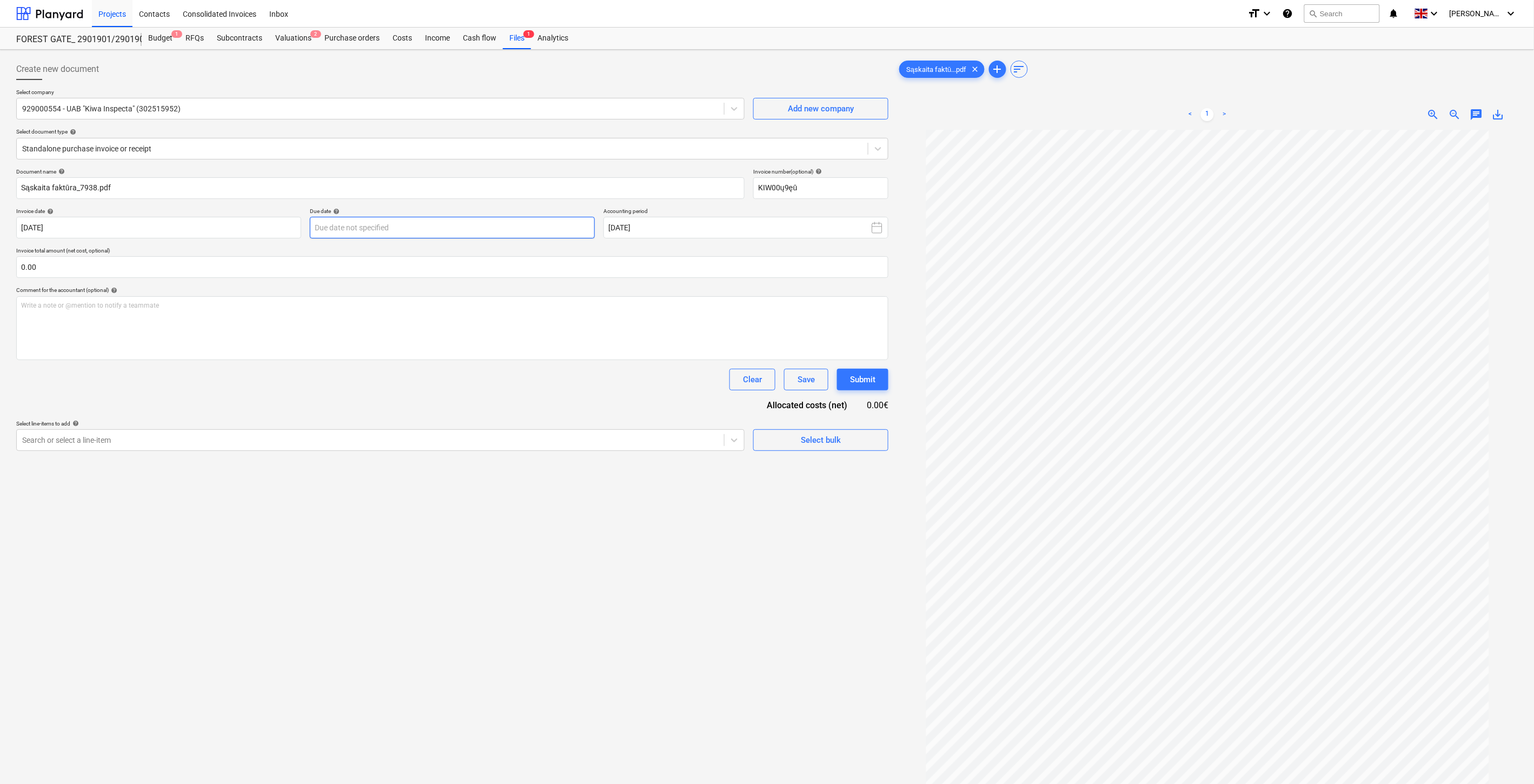
click at [443, 237] on body "Projects Contacts Consolidated Invoices Inbox format_size keyboard_arrow_down h…" at bounding box center [767, 392] width 1534 height 784
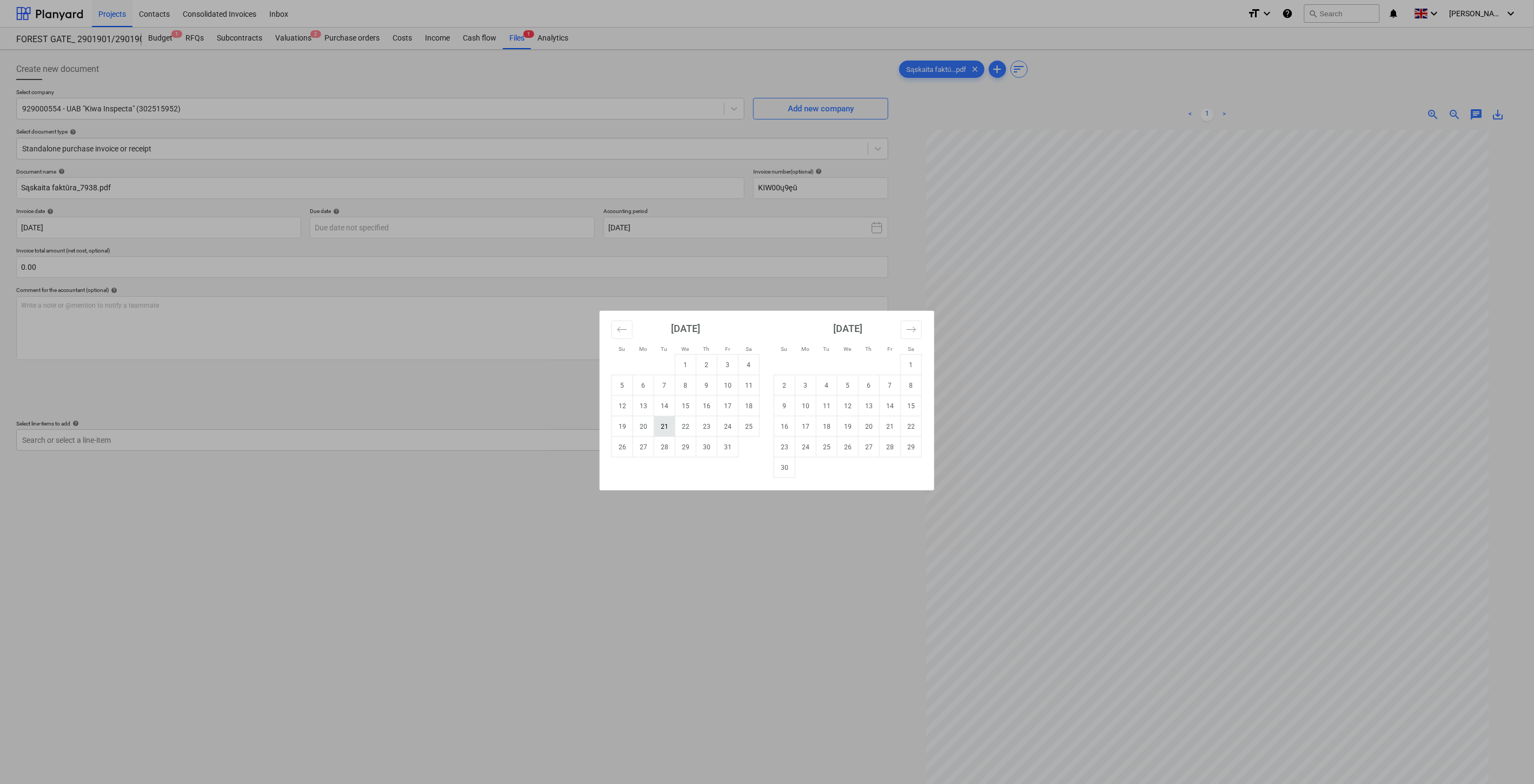
click at [670, 429] on td "21" at bounding box center [665, 427] width 21 height 21
type input "[DATE]"
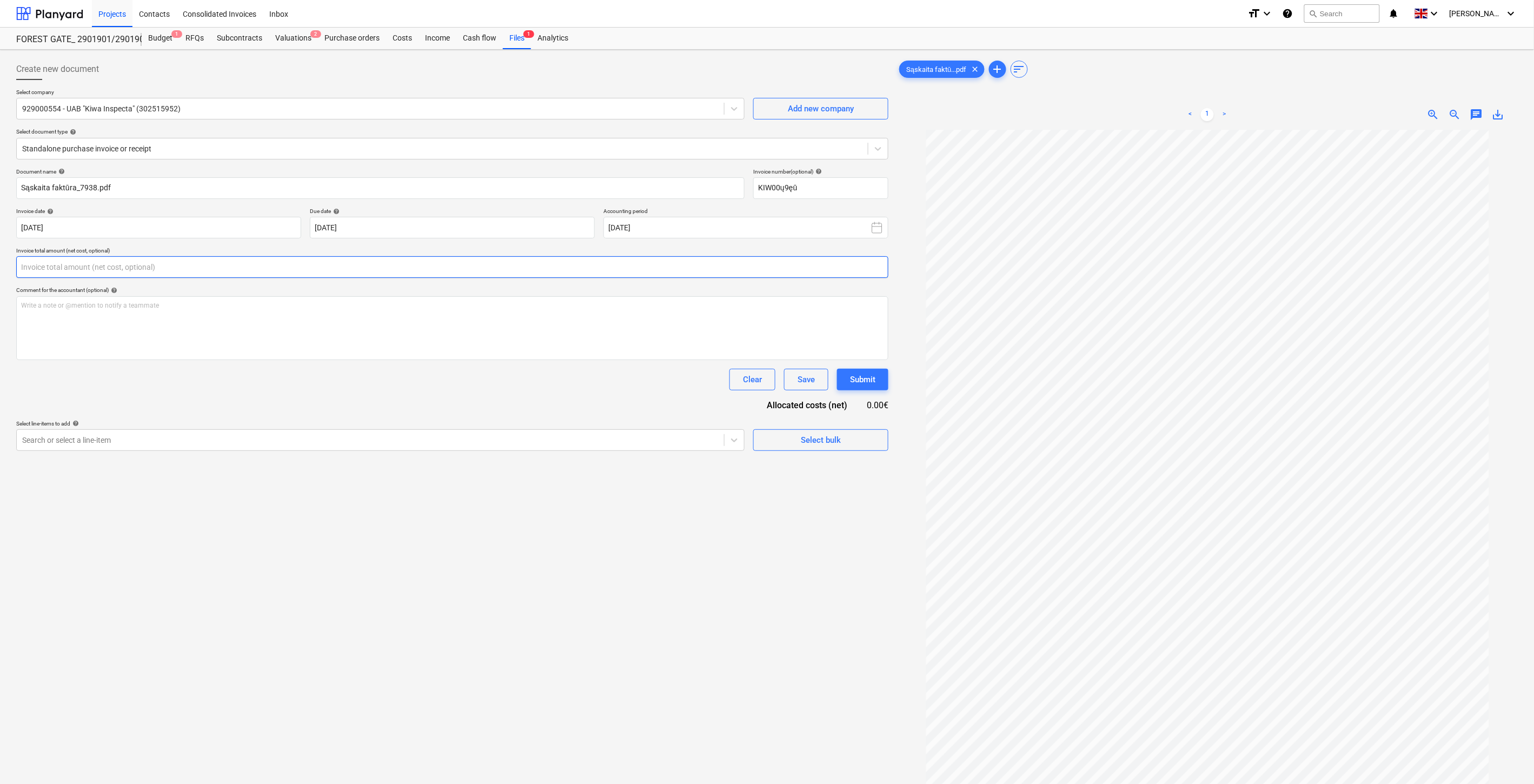
click at [342, 262] on input "text" at bounding box center [452, 267] width 872 height 22
type input "š"
type input "65.00"
click at [220, 463] on div at bounding box center [371, 467] width 696 height 11
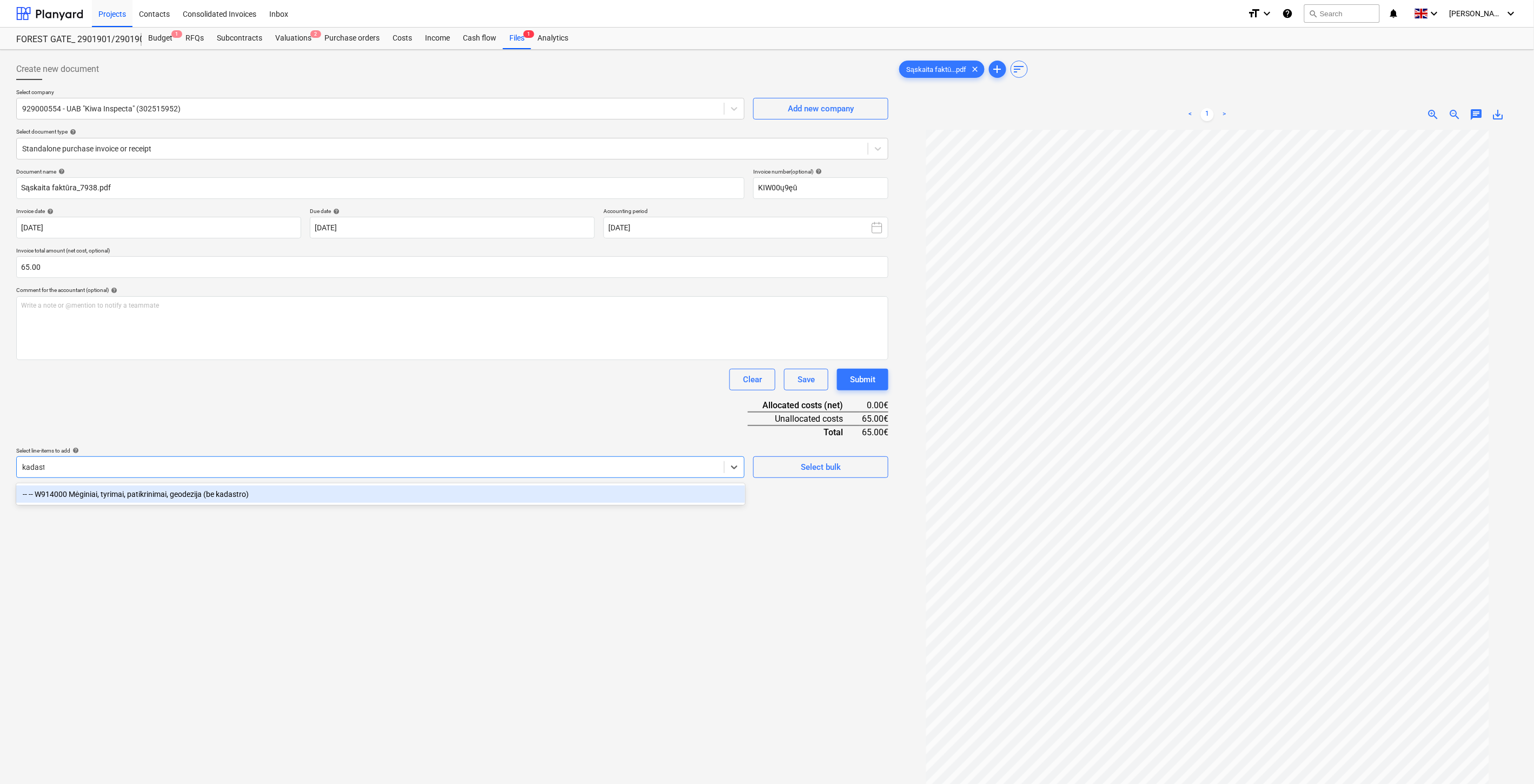
type input "kadastro"
drag, startPoint x: 456, startPoint y: 504, endPoint x: 511, endPoint y: 385, distance: 131.1
click at [458, 502] on div "-- -- W914000 Mėginiai, tyrimai, patikrinimai, geodezija (be kadastro)" at bounding box center [381, 494] width 729 height 22
click at [524, 489] on div "-- -- W914000 Mėginiai, tyrimai, patikrinimai, geodezija (be kadastro)" at bounding box center [381, 494] width 729 height 17
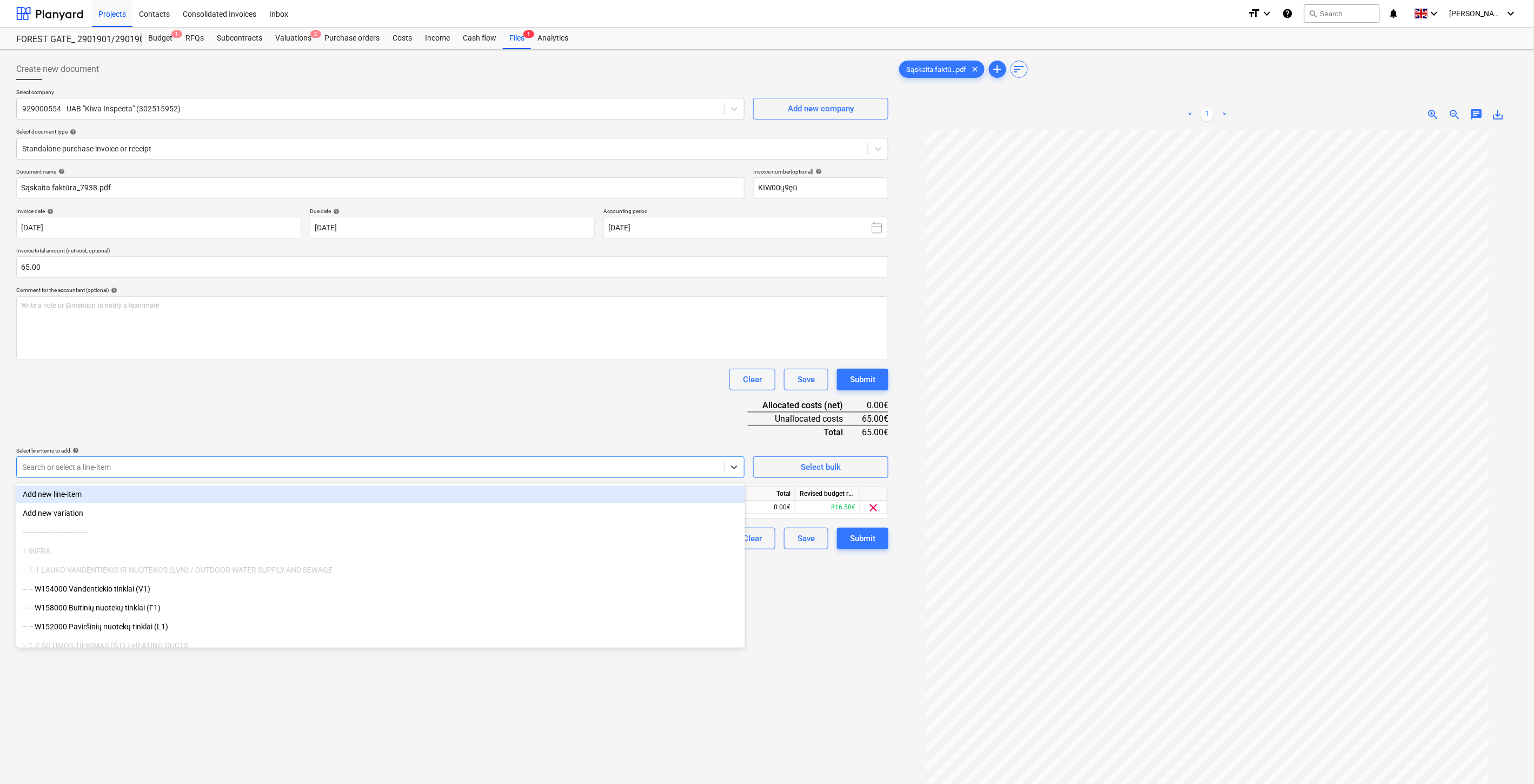
click at [538, 387] on div "Clear Save Submit" at bounding box center [452, 379] width 872 height 22
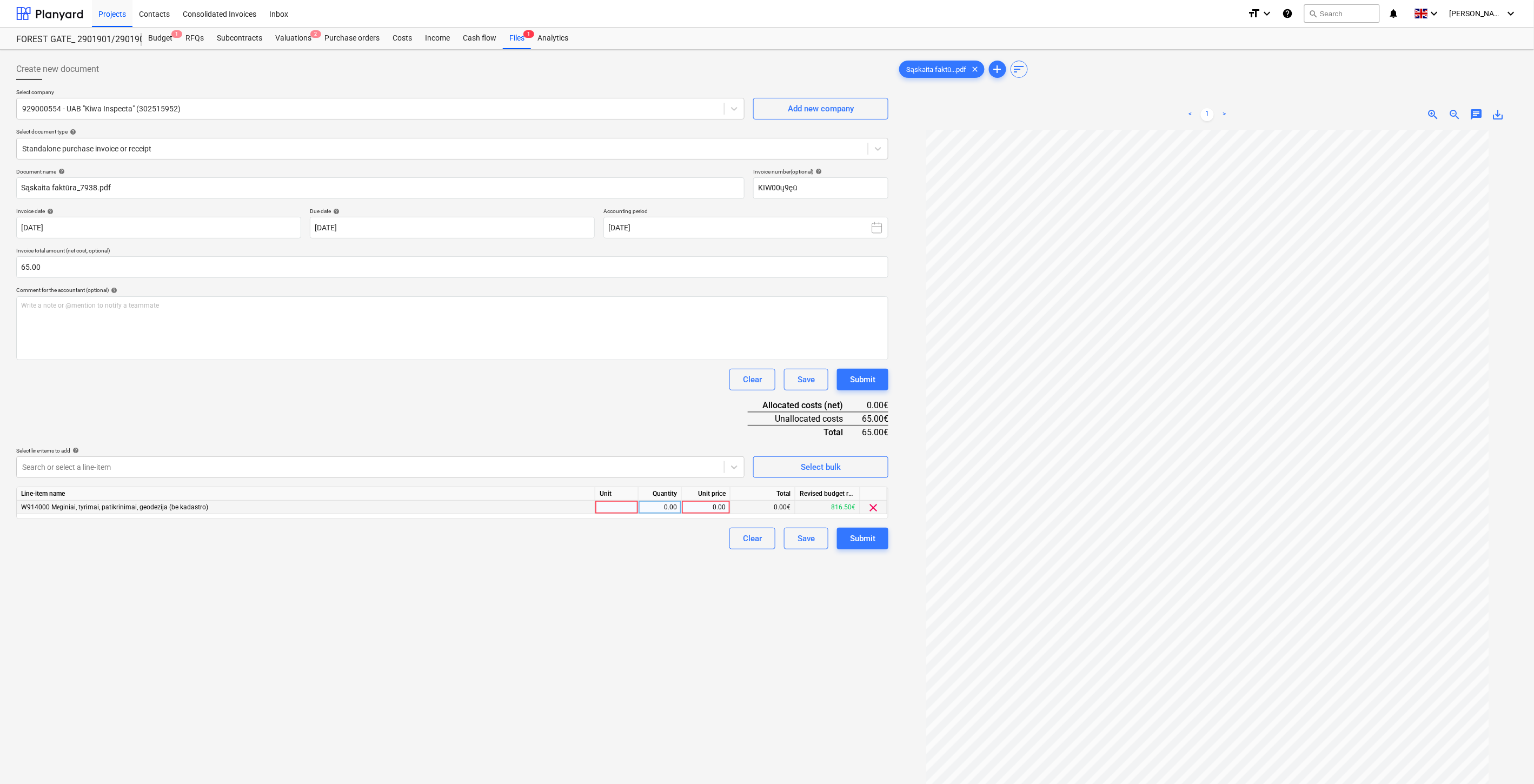
click at [607, 502] on div at bounding box center [617, 507] width 43 height 13
click at [657, 505] on div "0.00" at bounding box center [660, 507] width 34 height 13
click at [698, 507] on div "0.00" at bounding box center [705, 507] width 39 height 13
type input "65"
click at [711, 397] on div "Document name help Sąskaita faktūra_7938.pdf Invoice number (optional) help KIW…" at bounding box center [452, 359] width 872 height 381
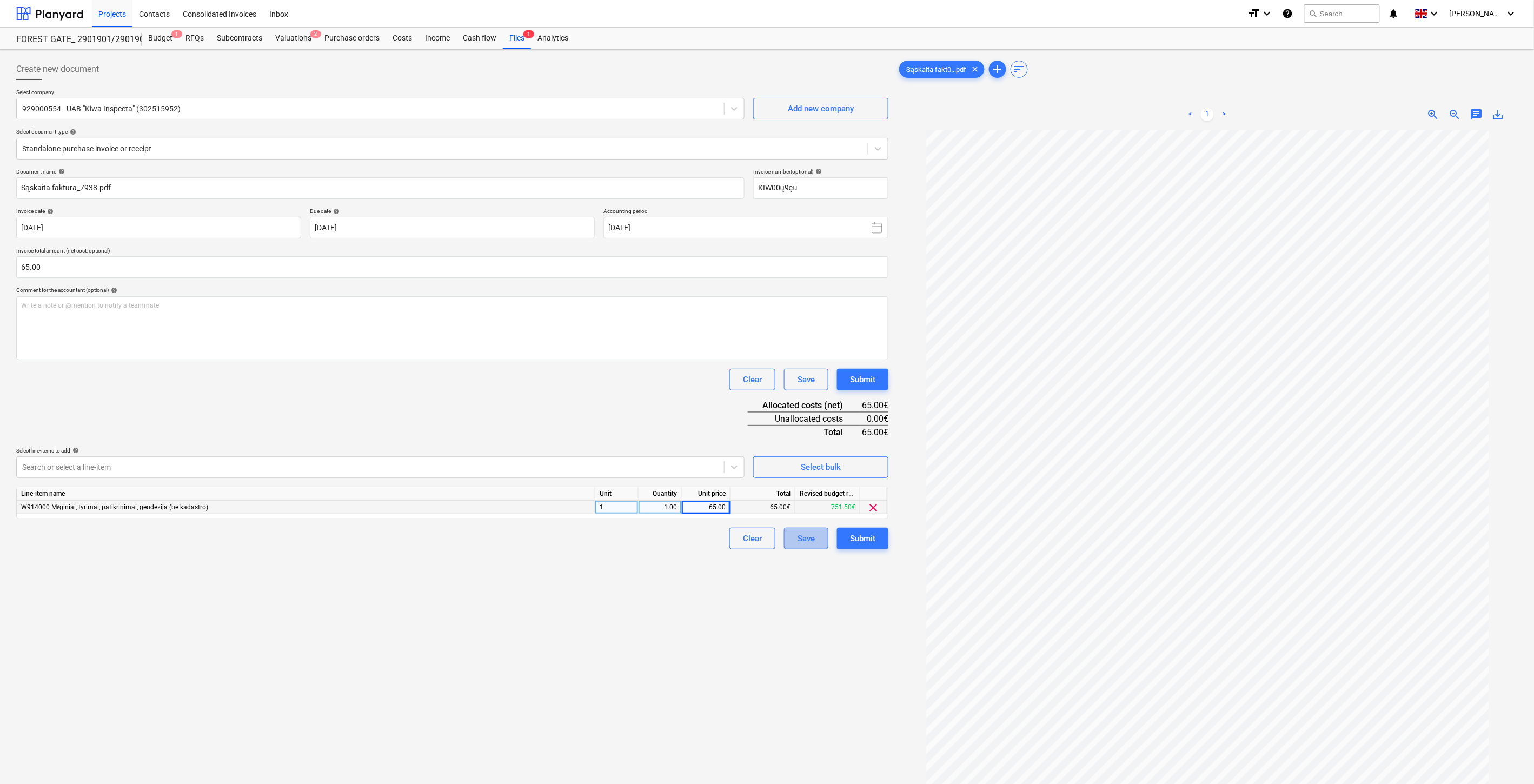
click at [809, 543] on div "Save" at bounding box center [806, 538] width 17 height 14
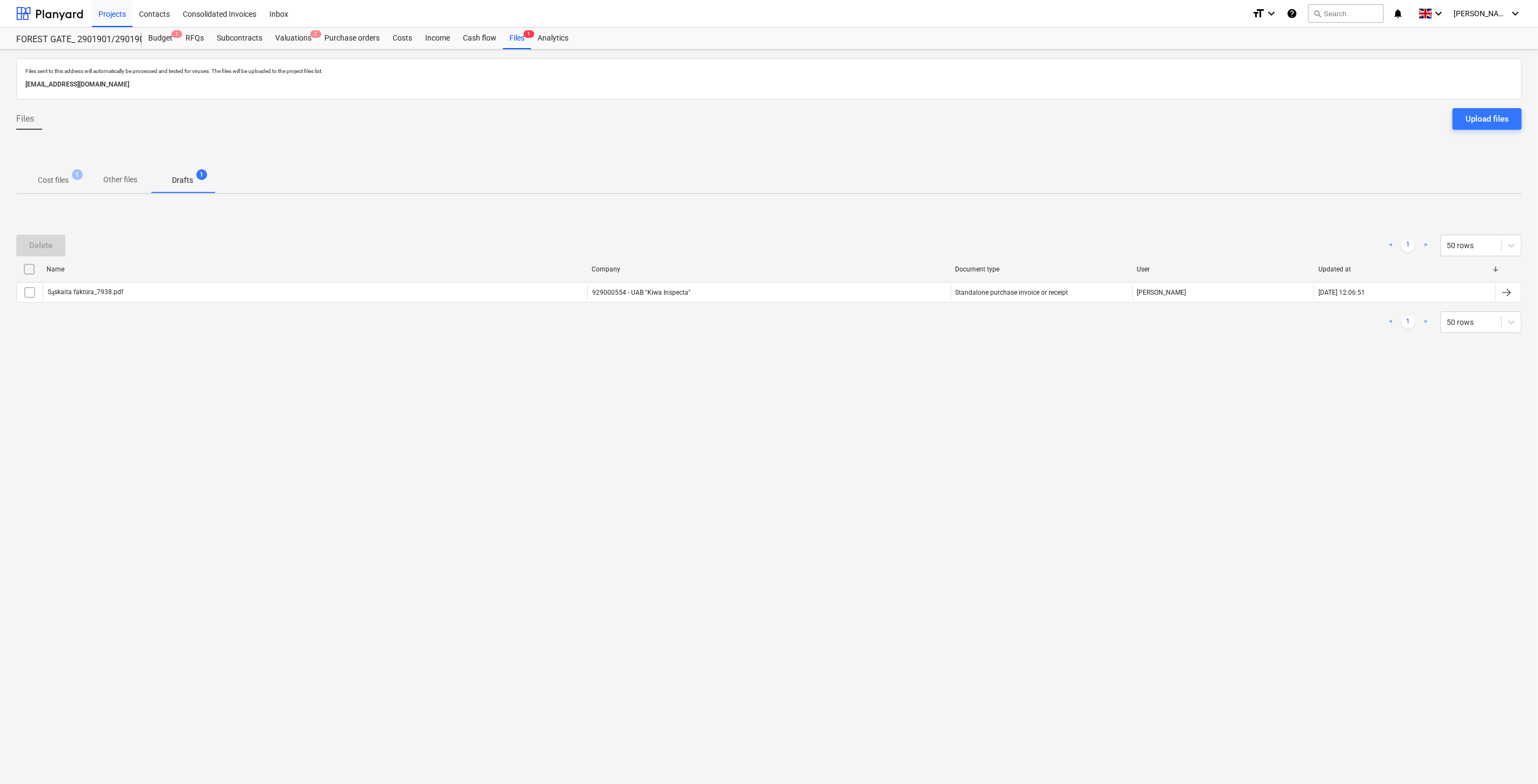
click at [61, 180] on p "Cost files" at bounding box center [53, 180] width 31 height 11
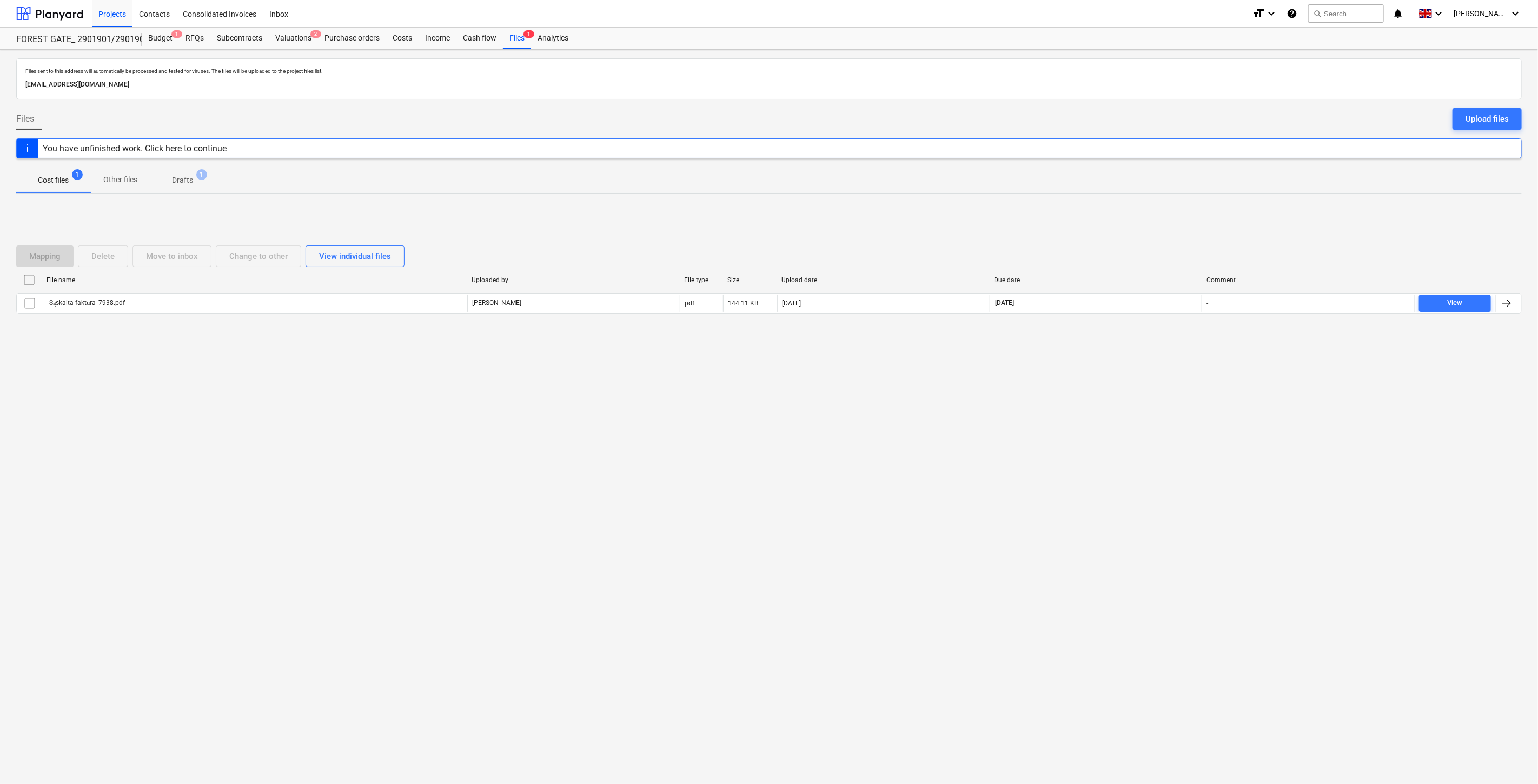
click at [422, 568] on div "Files sent to this address will automatically be processed and tested for virus…" at bounding box center [769, 416] width 1538 height 734
click at [1366, 9] on button "search Search" at bounding box center [1346, 13] width 76 height 19
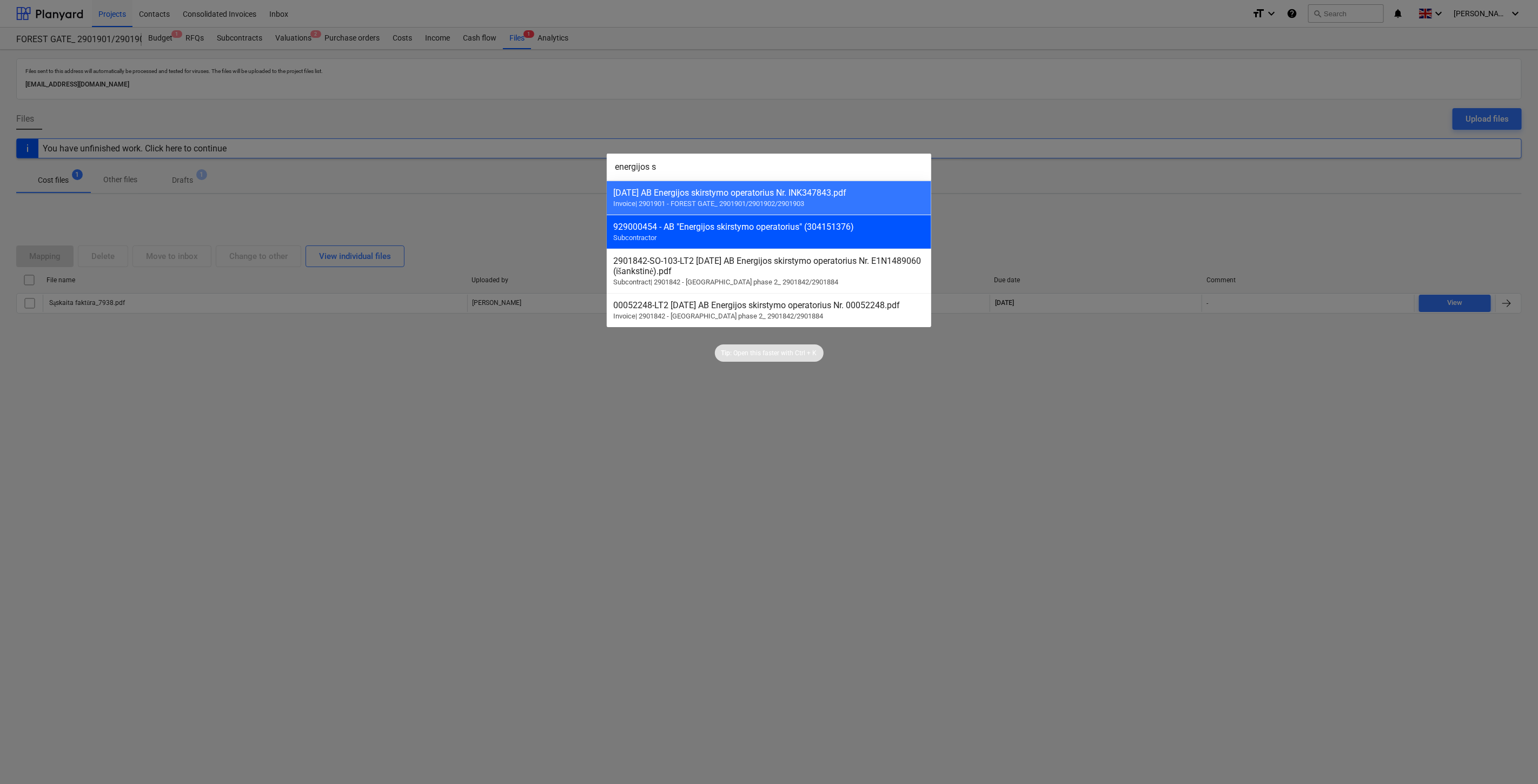
type input "energijos s"
click at [868, 230] on div "929000454 - AB "Energijos skirstymo operatorius" (304151376)" at bounding box center [769, 227] width 312 height 10
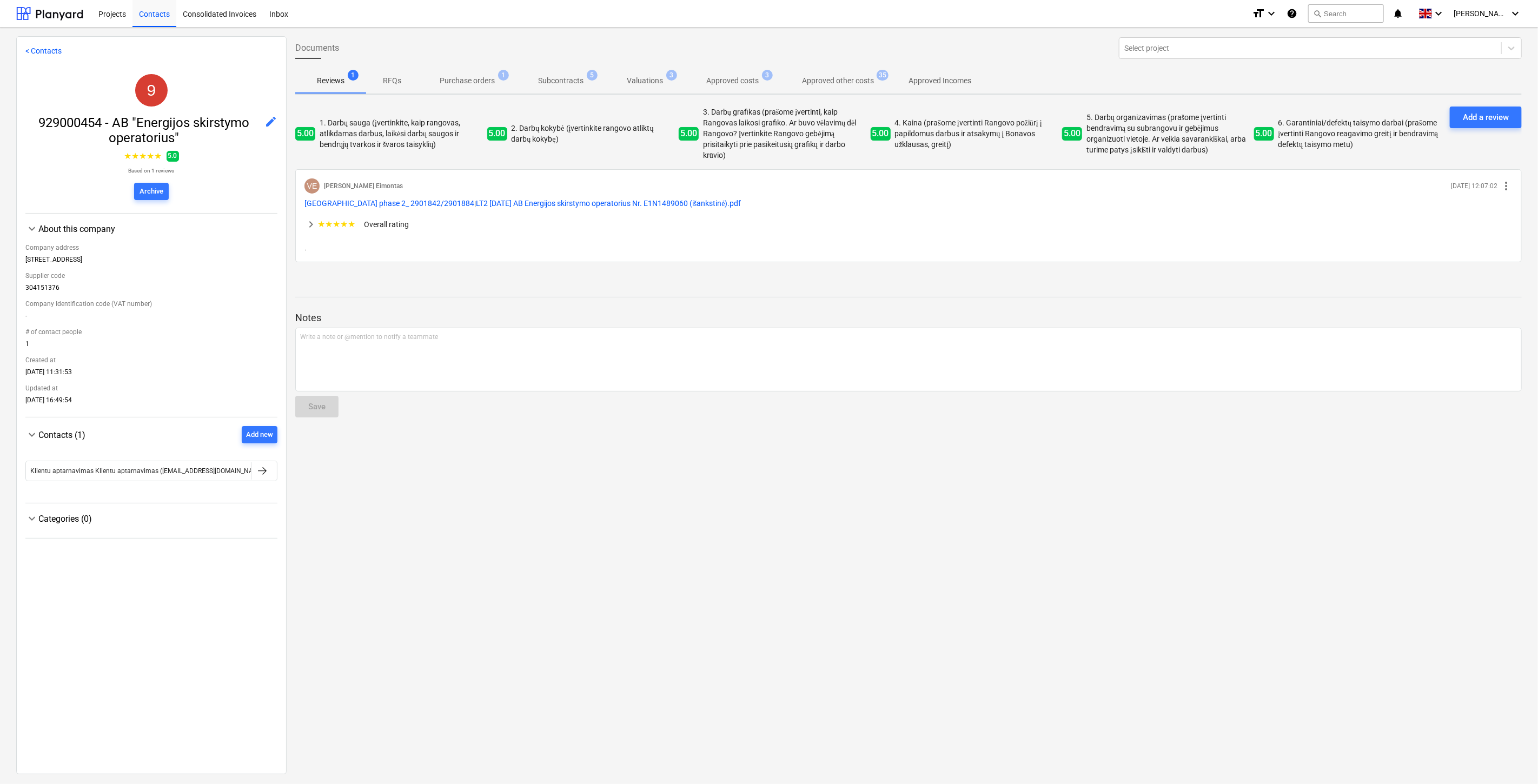
click at [553, 79] on p "Subcontracts" at bounding box center [561, 80] width 45 height 11
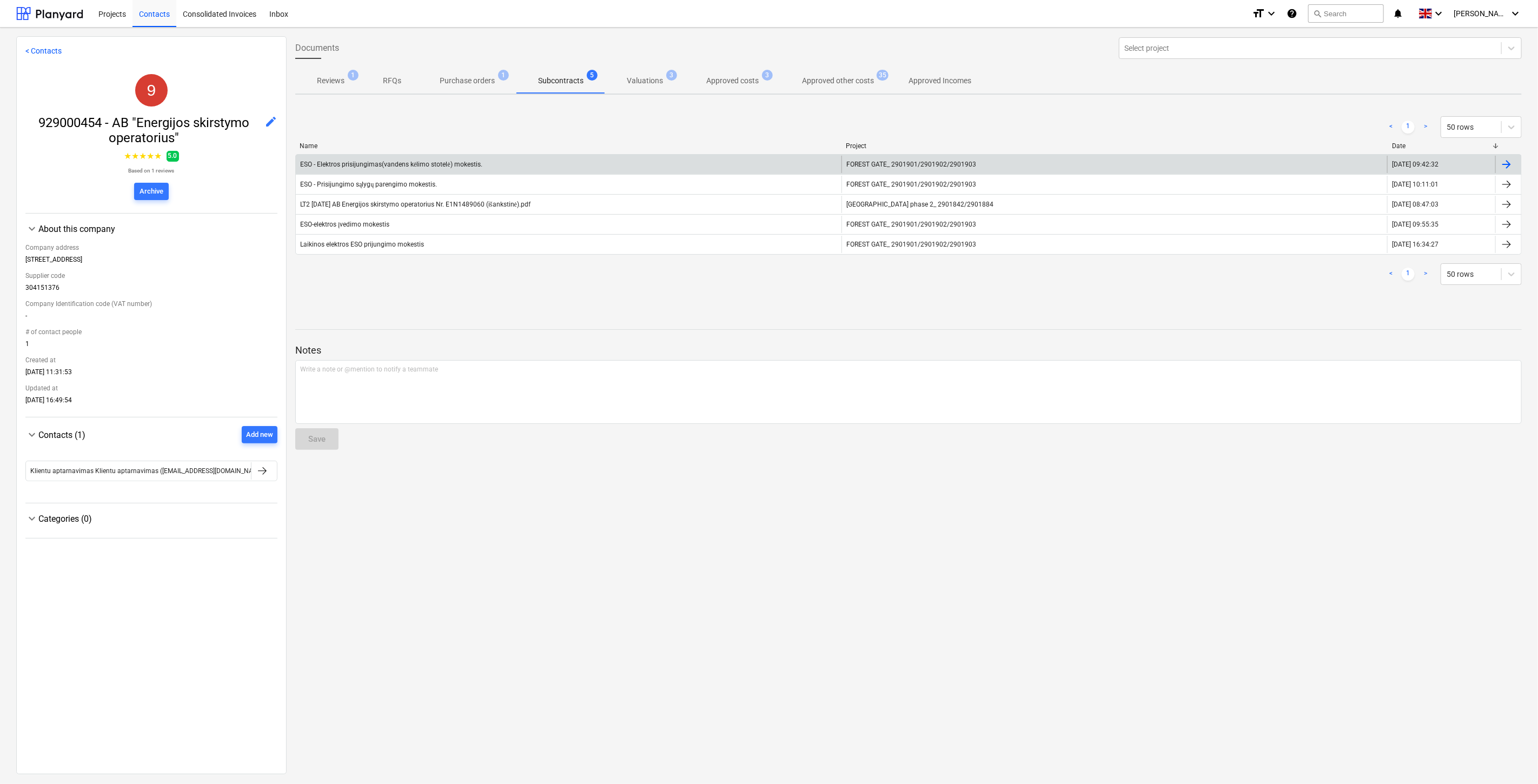
click at [558, 170] on div "ESO - Elektros prisijungimas(vandens kėlimo stotelė) mokestis." at bounding box center [568, 164] width 546 height 17
click at [473, 166] on div "ESO - Elektros prisijungimas(vandens kėlimo stotelė) mokestis." at bounding box center [391, 164] width 182 height 8
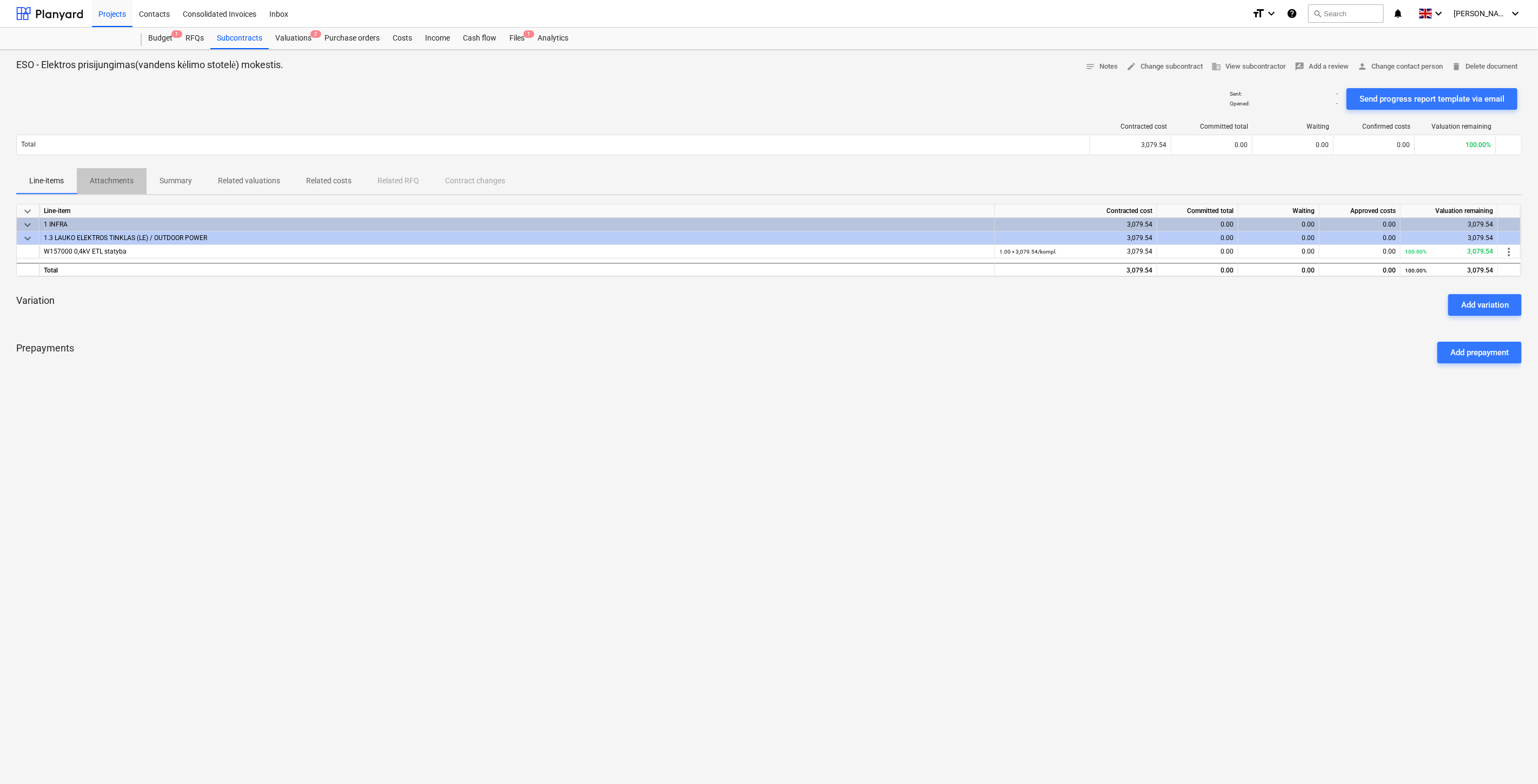
click at [108, 192] on button "Attachments" at bounding box center [111, 181] width 70 height 26
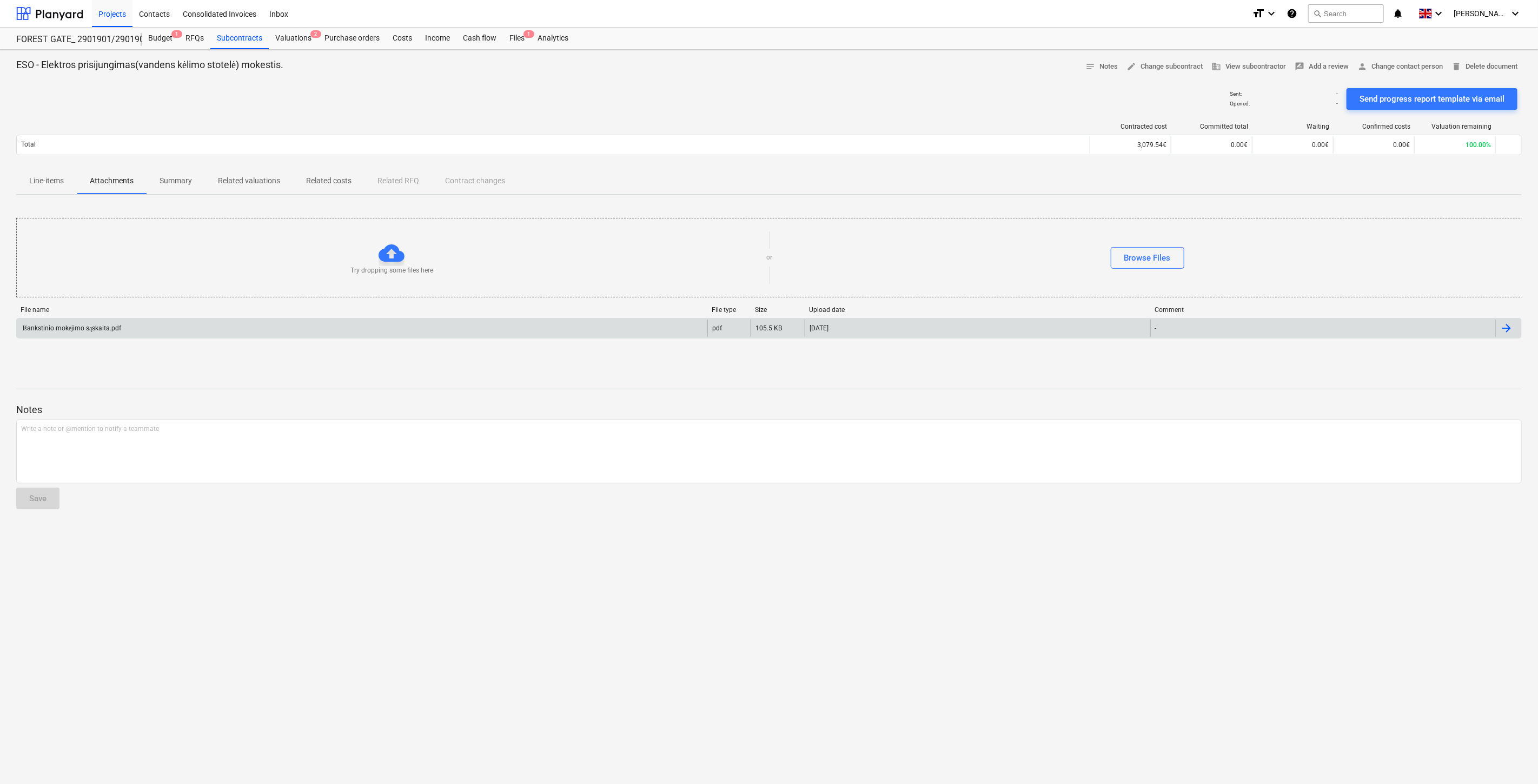
click at [153, 326] on div "Išankstinio mokėjimo sąskaita.pdf" at bounding box center [362, 327] width 691 height 17
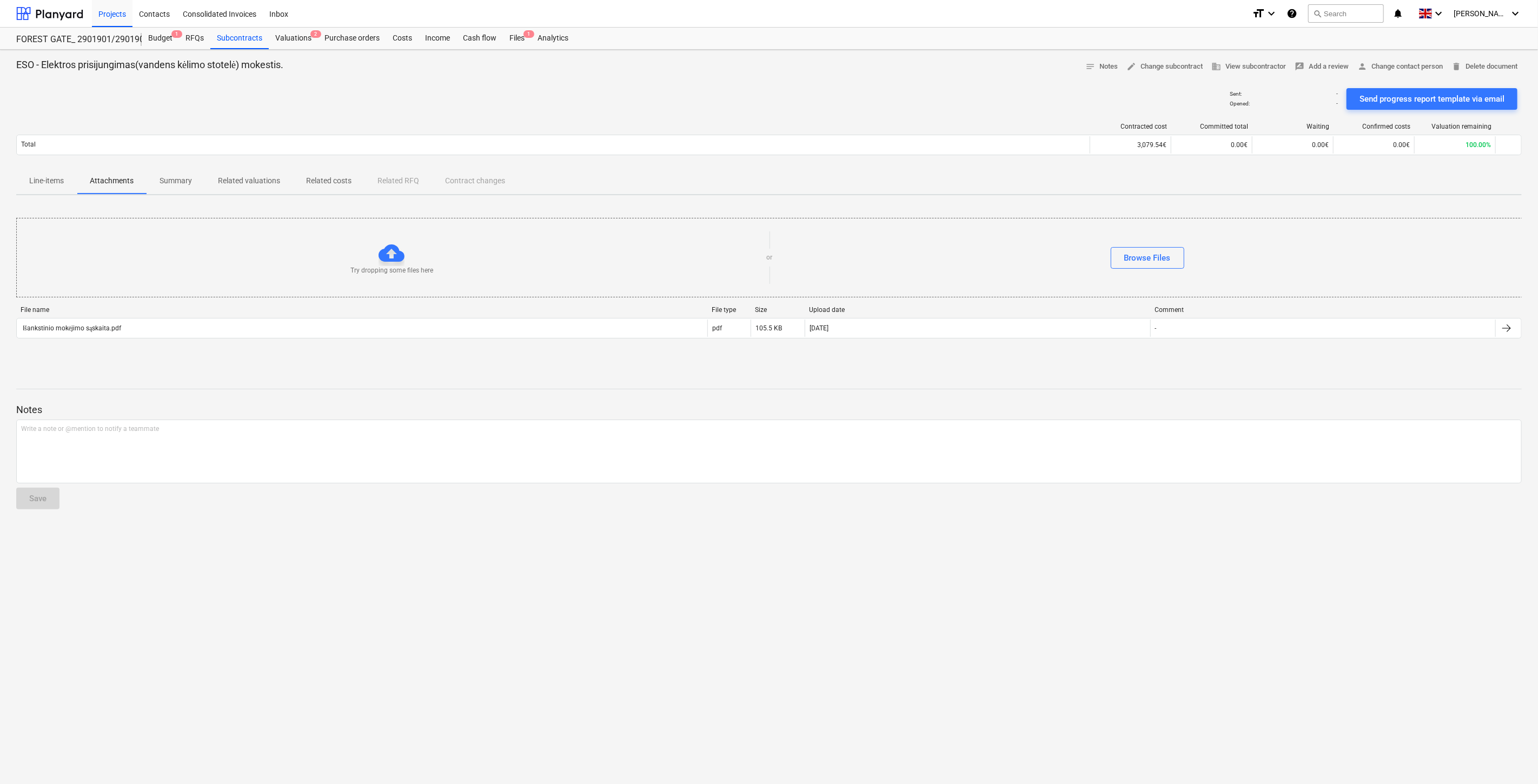
click at [27, 186] on span "Line-items" at bounding box center [47, 181] width 61 height 18
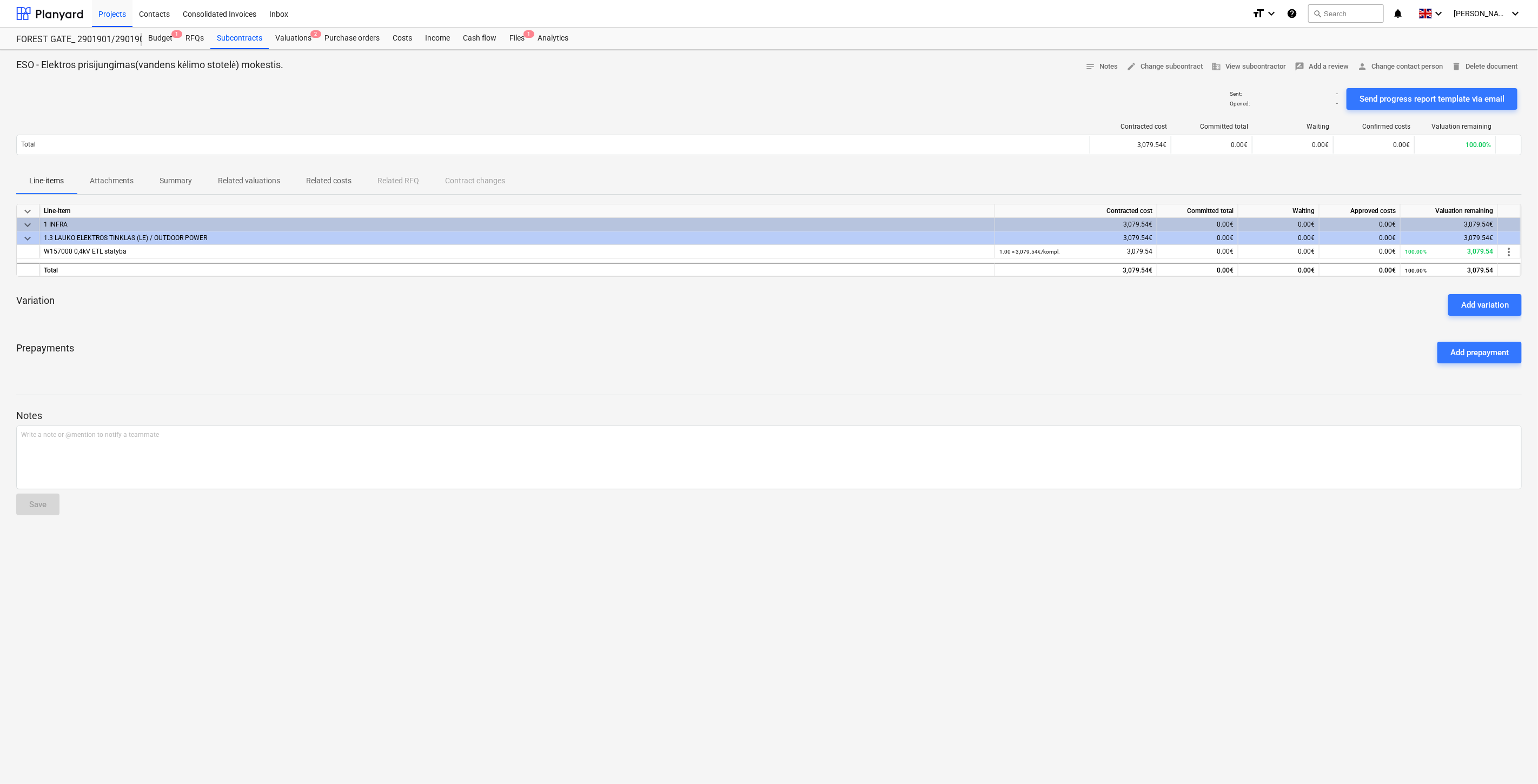
click at [581, 339] on div "Prepayments Add prepayment" at bounding box center [769, 353] width 1506 height 39
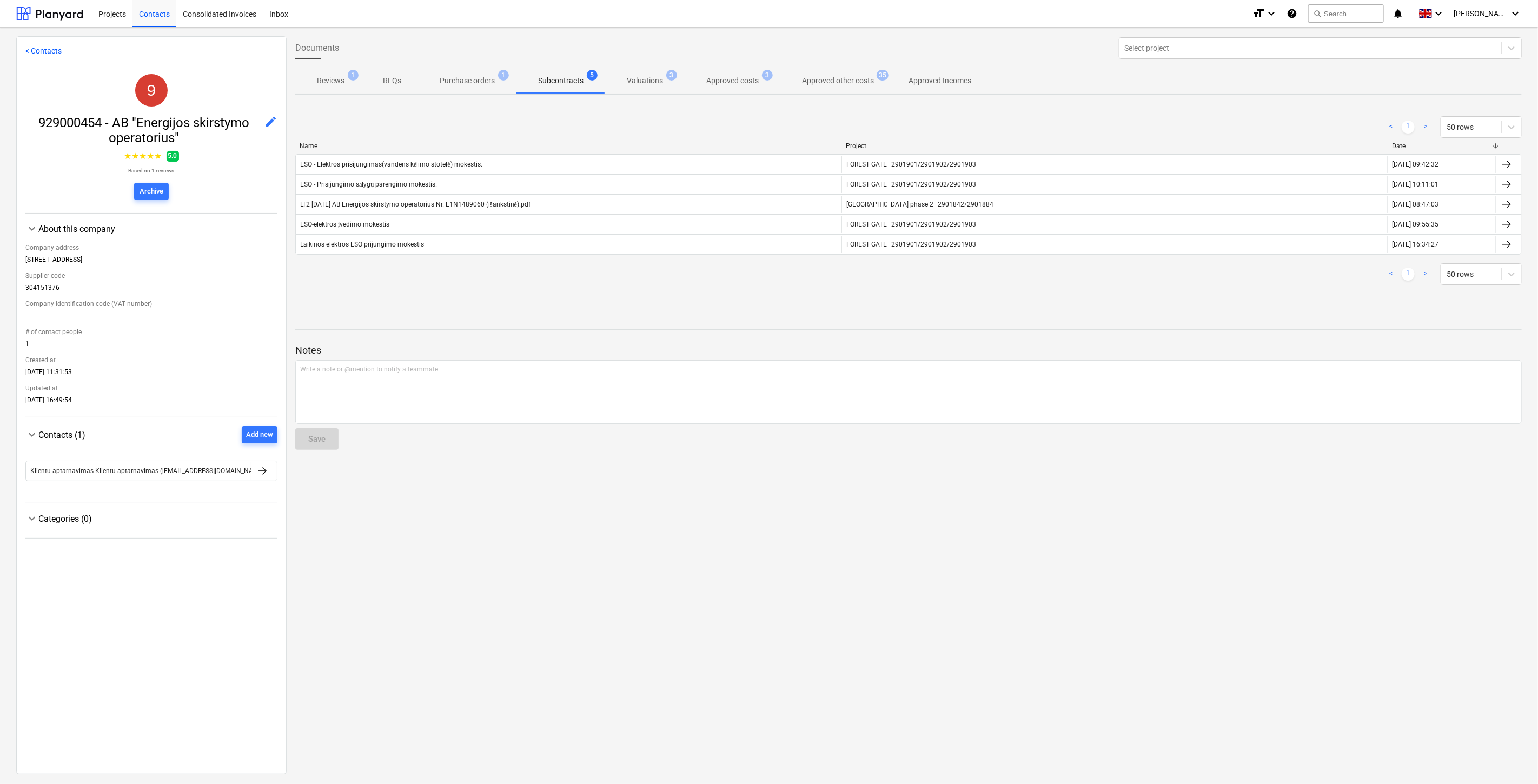
drag, startPoint x: 515, startPoint y: 574, endPoint x: 487, endPoint y: 261, distance: 314.2
click at [515, 574] on div "Documents Select project Reviews 1 RFQs Purchase orders 1 Subcontracts 5 Valuat…" at bounding box center [908, 405] width 1244 height 737
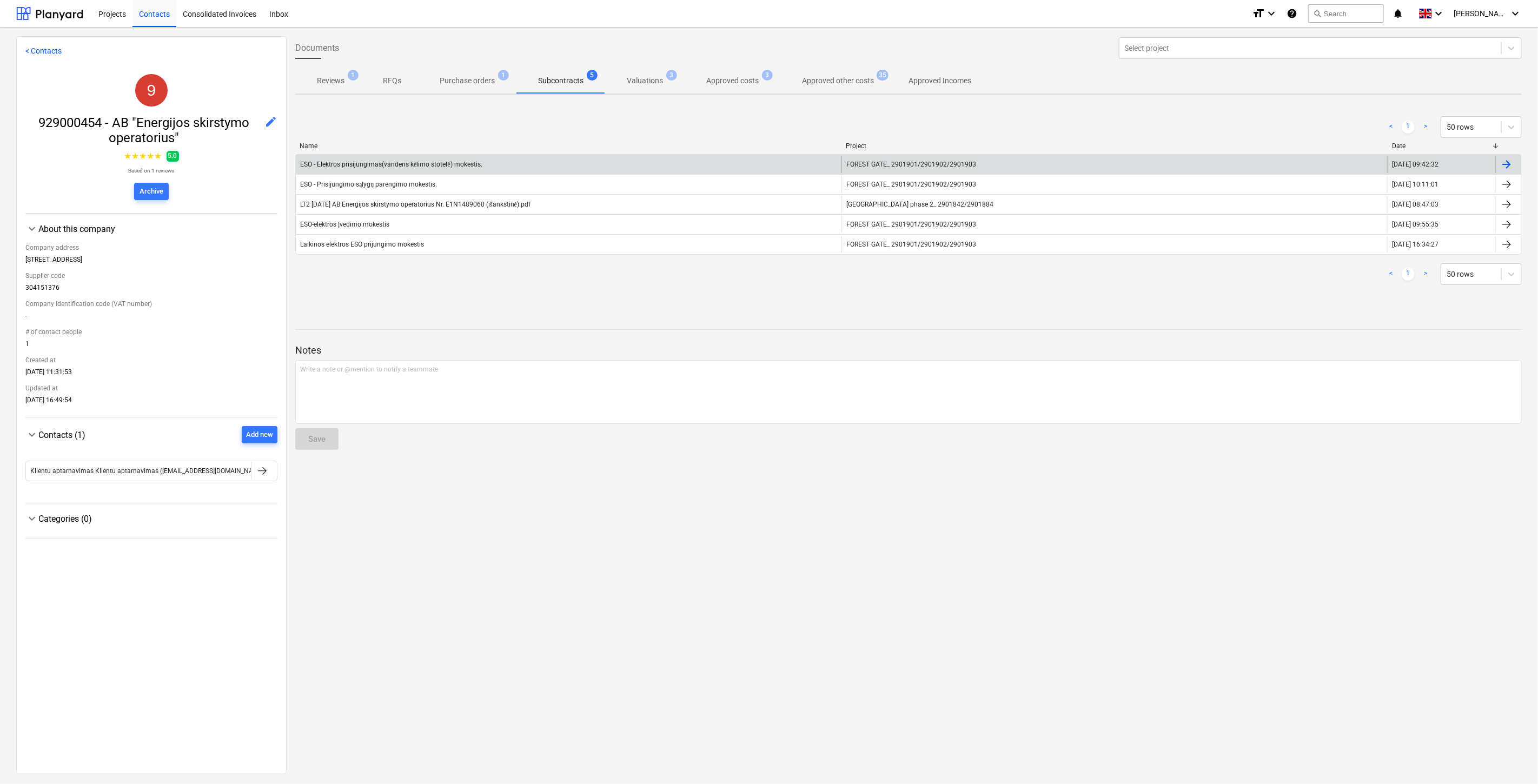
click at [479, 160] on div "ESO - Elektros prisijungimas(vandens kėlimo stotelė) mokestis." at bounding box center [391, 164] width 182 height 8
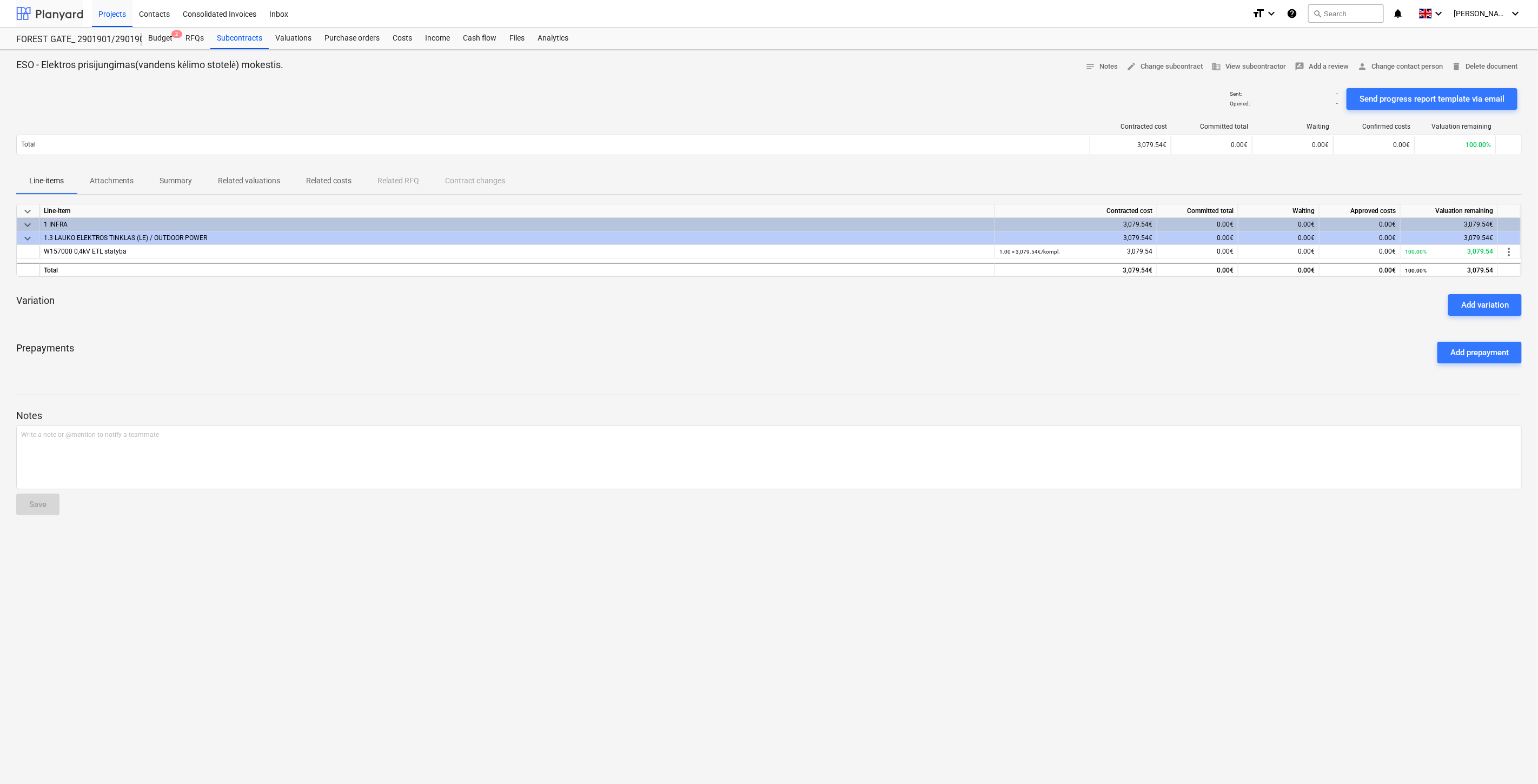
click at [39, 11] on div at bounding box center [50, 13] width 67 height 27
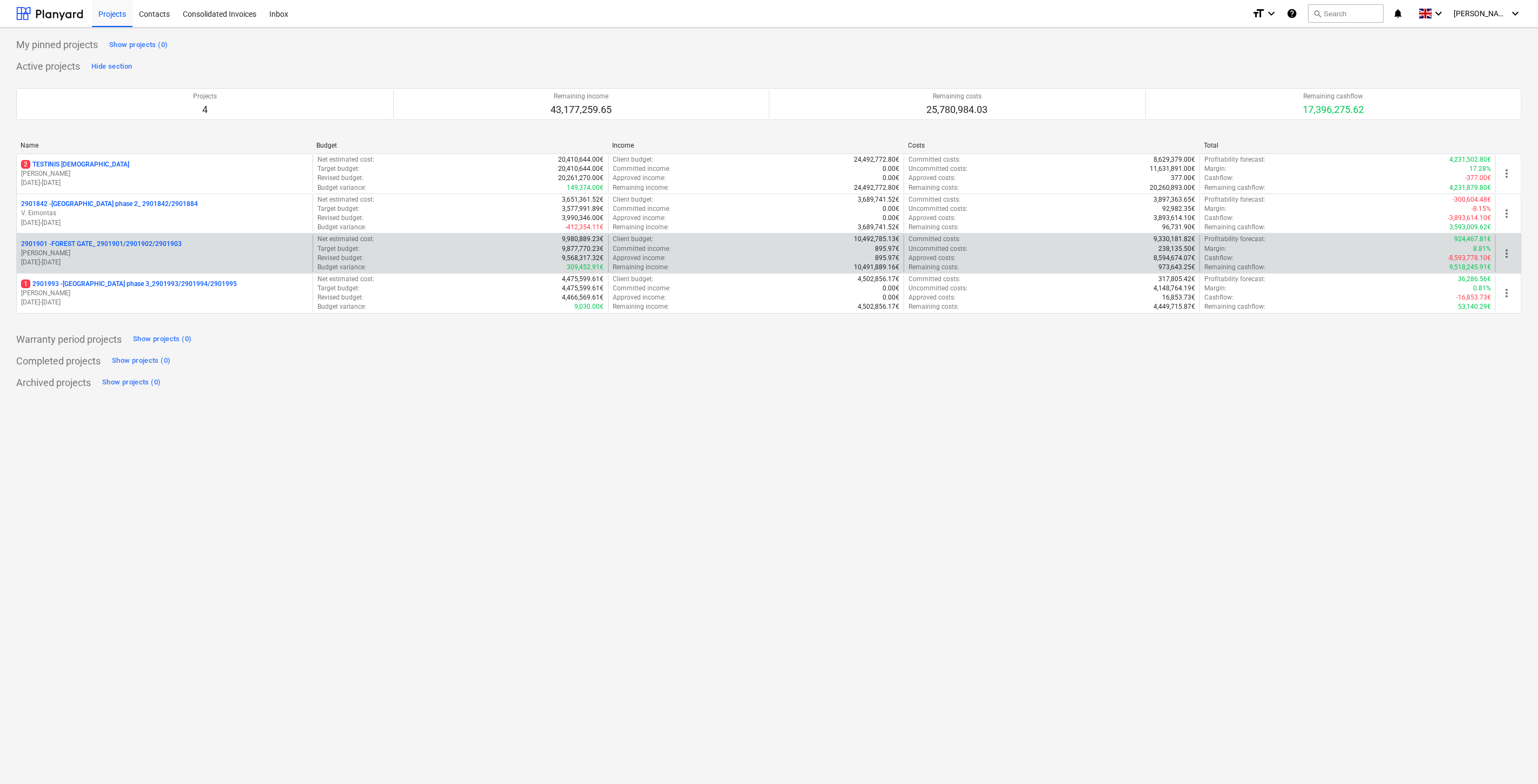
click at [123, 242] on p "2901901 - FOREST GATE_ 2901901/2901902/2901903" at bounding box center [101, 244] width 160 height 9
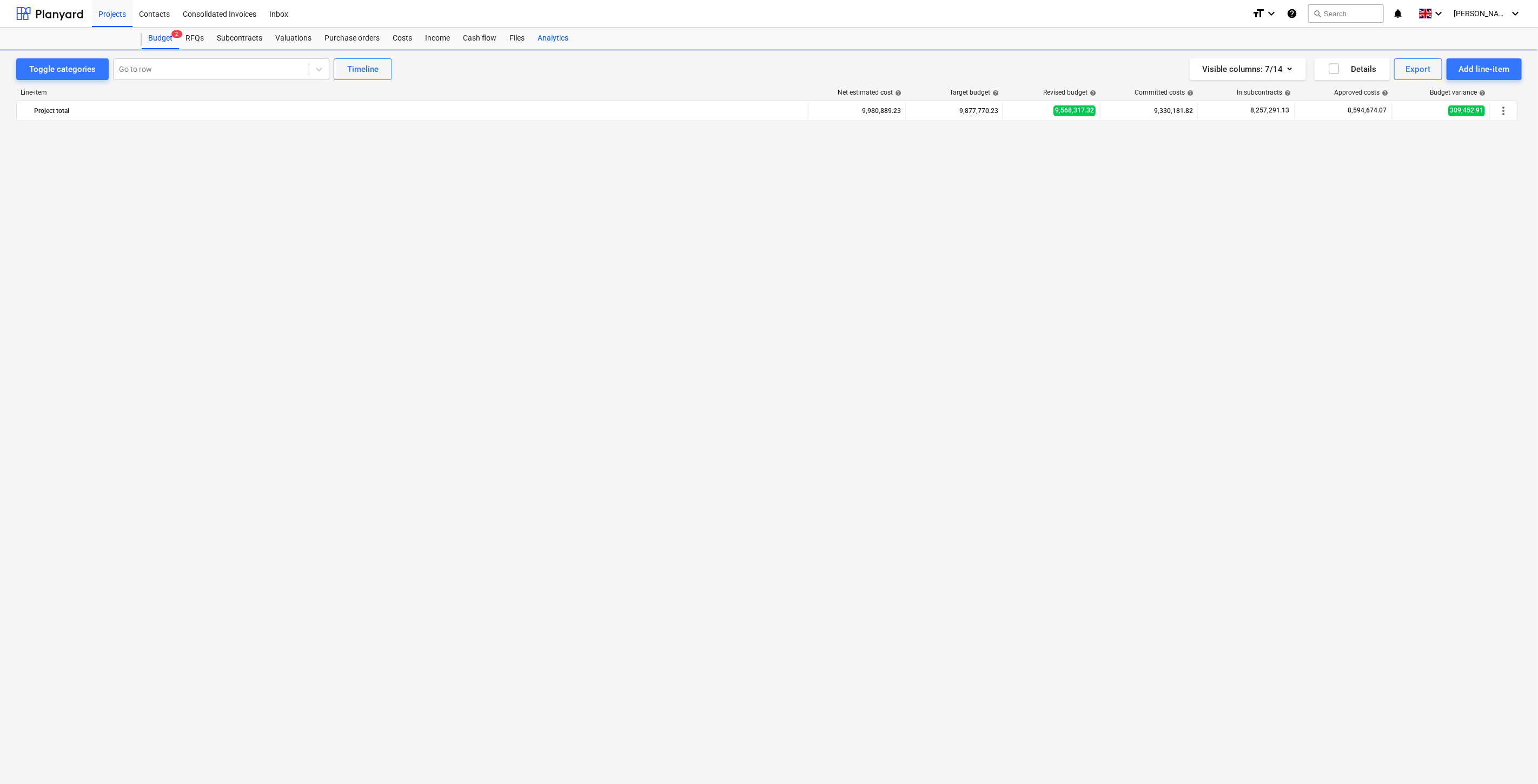
scroll to position [4175, 0]
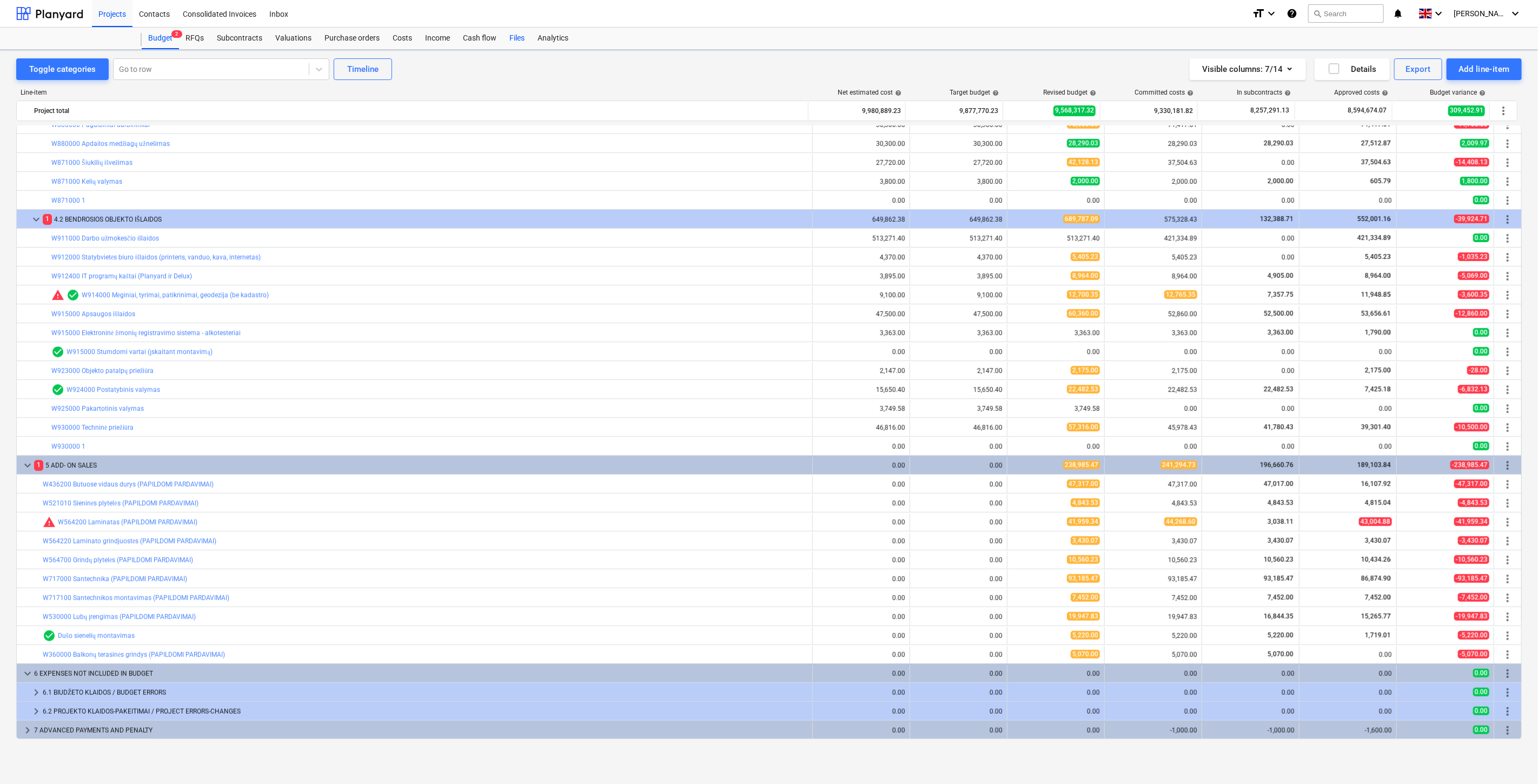
click at [509, 39] on div "Files" at bounding box center [517, 38] width 28 height 22
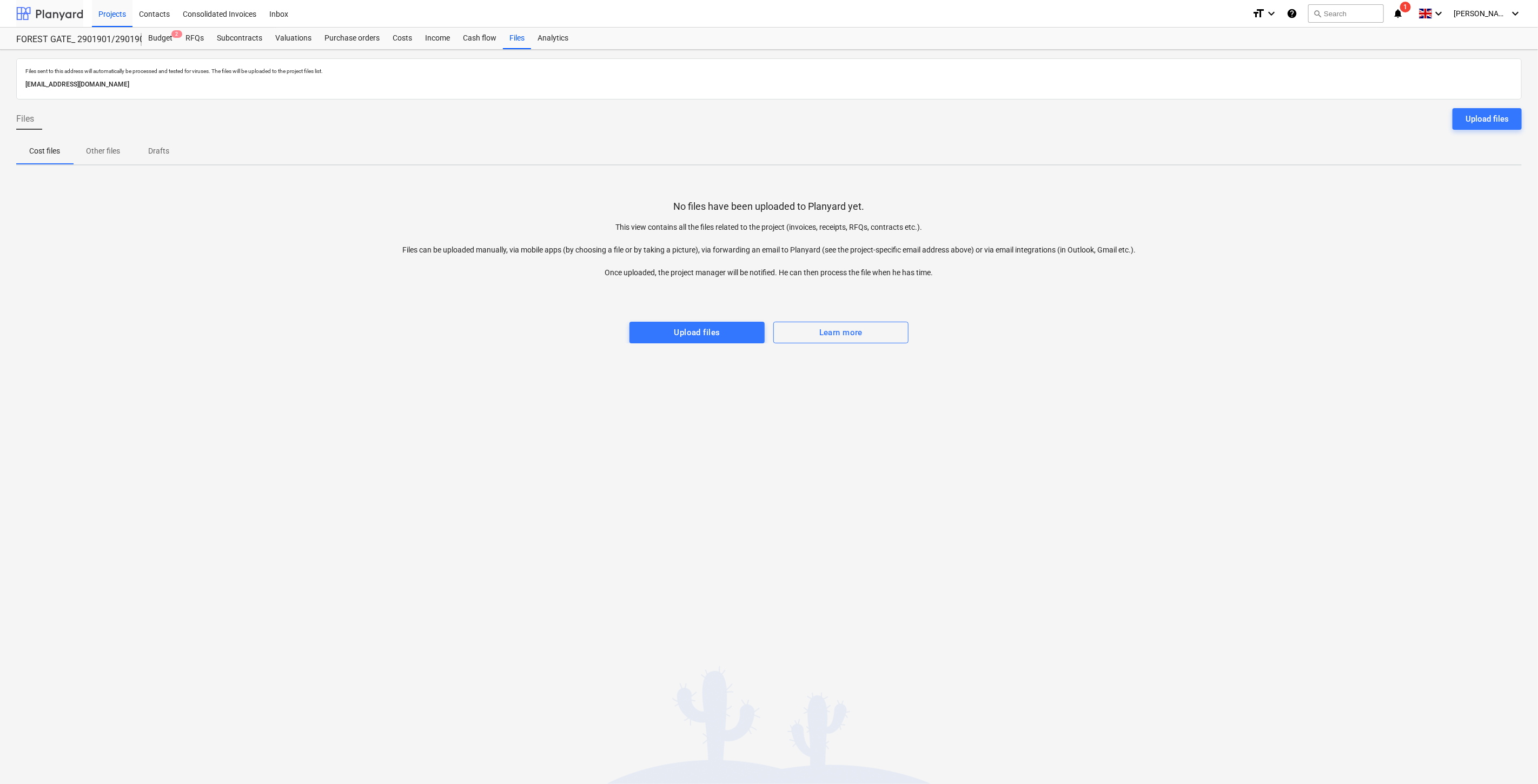
click at [59, 15] on div at bounding box center [50, 13] width 67 height 27
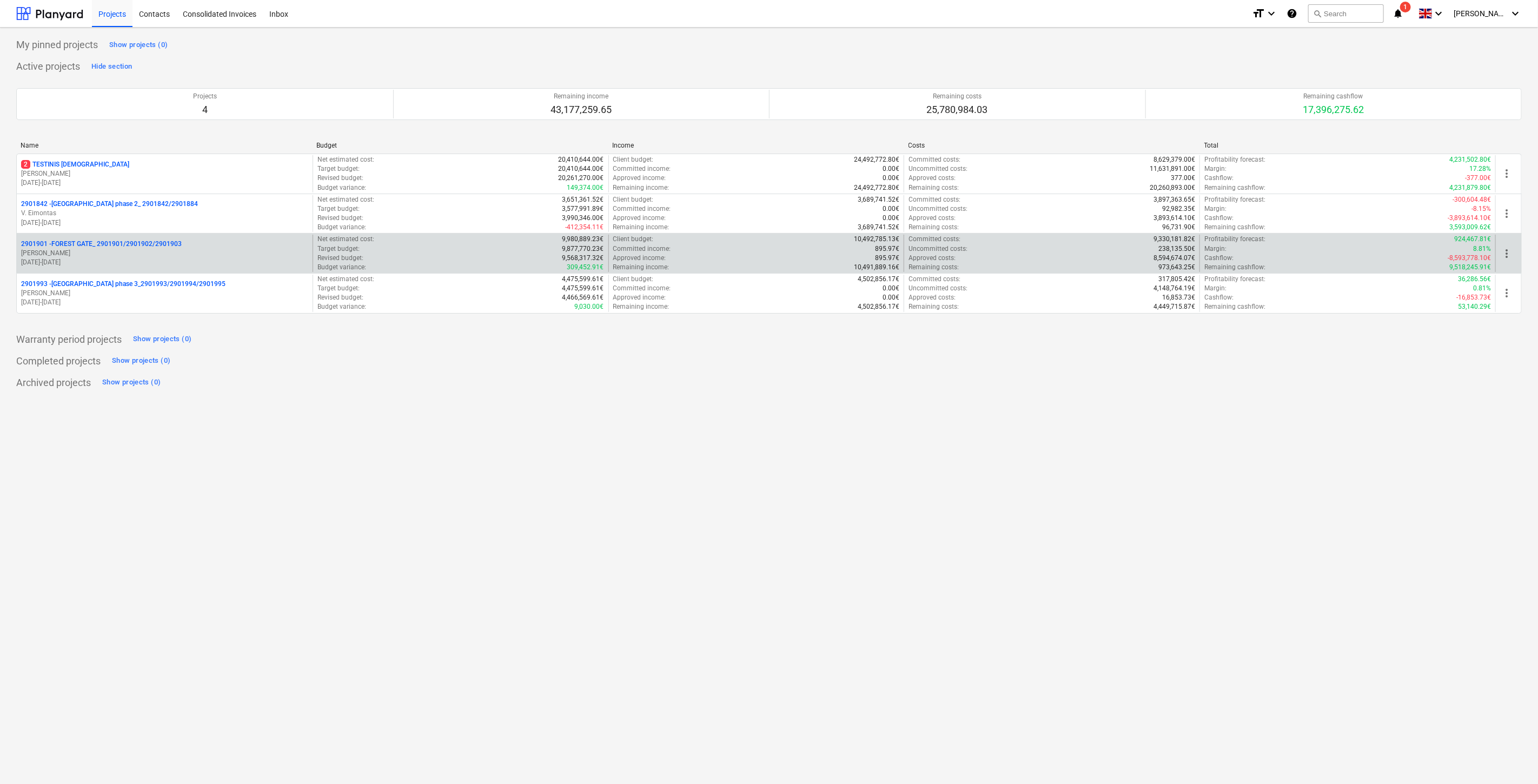
click at [120, 256] on p "[PERSON_NAME]" at bounding box center [164, 253] width 287 height 9
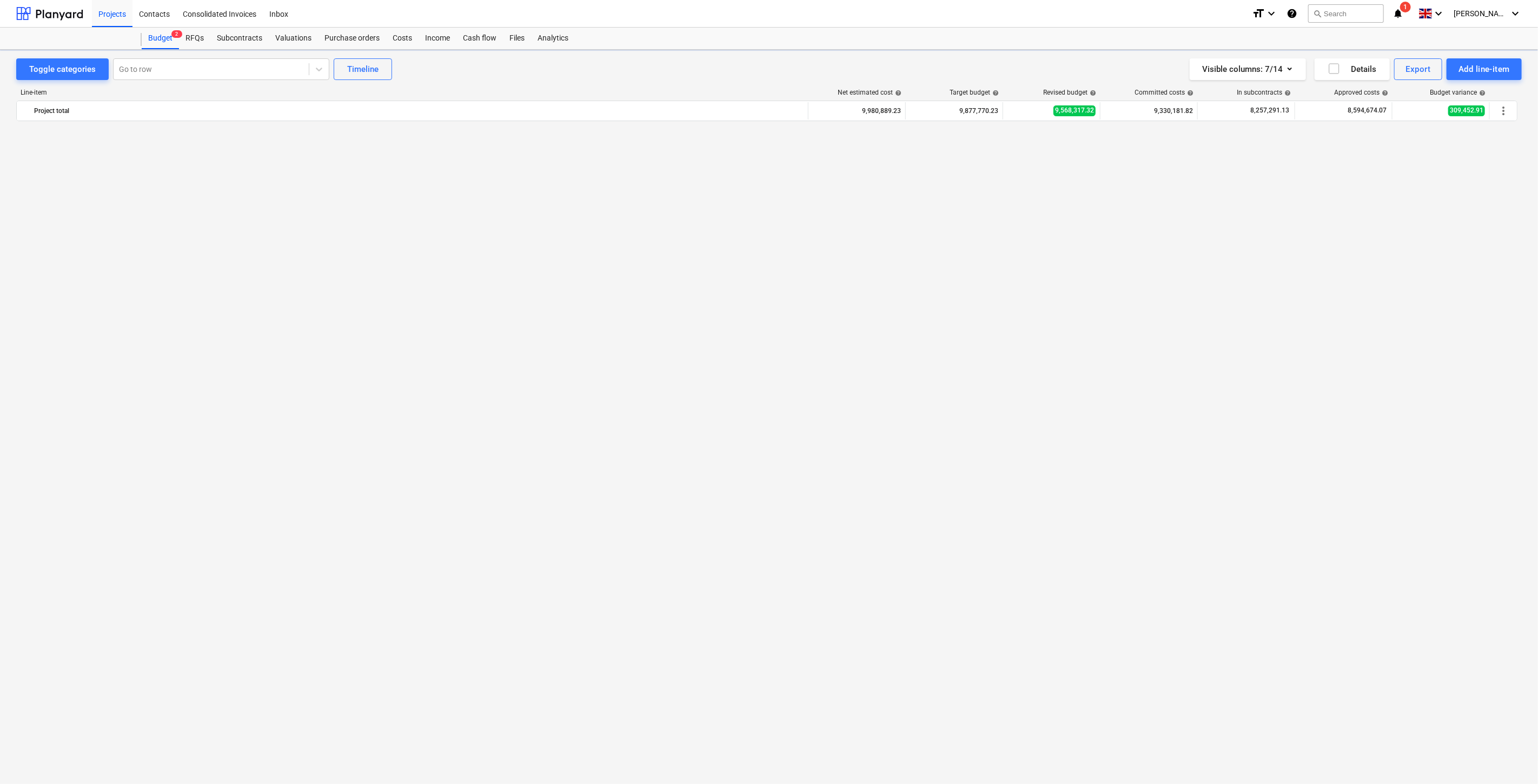
scroll to position [4175, 0]
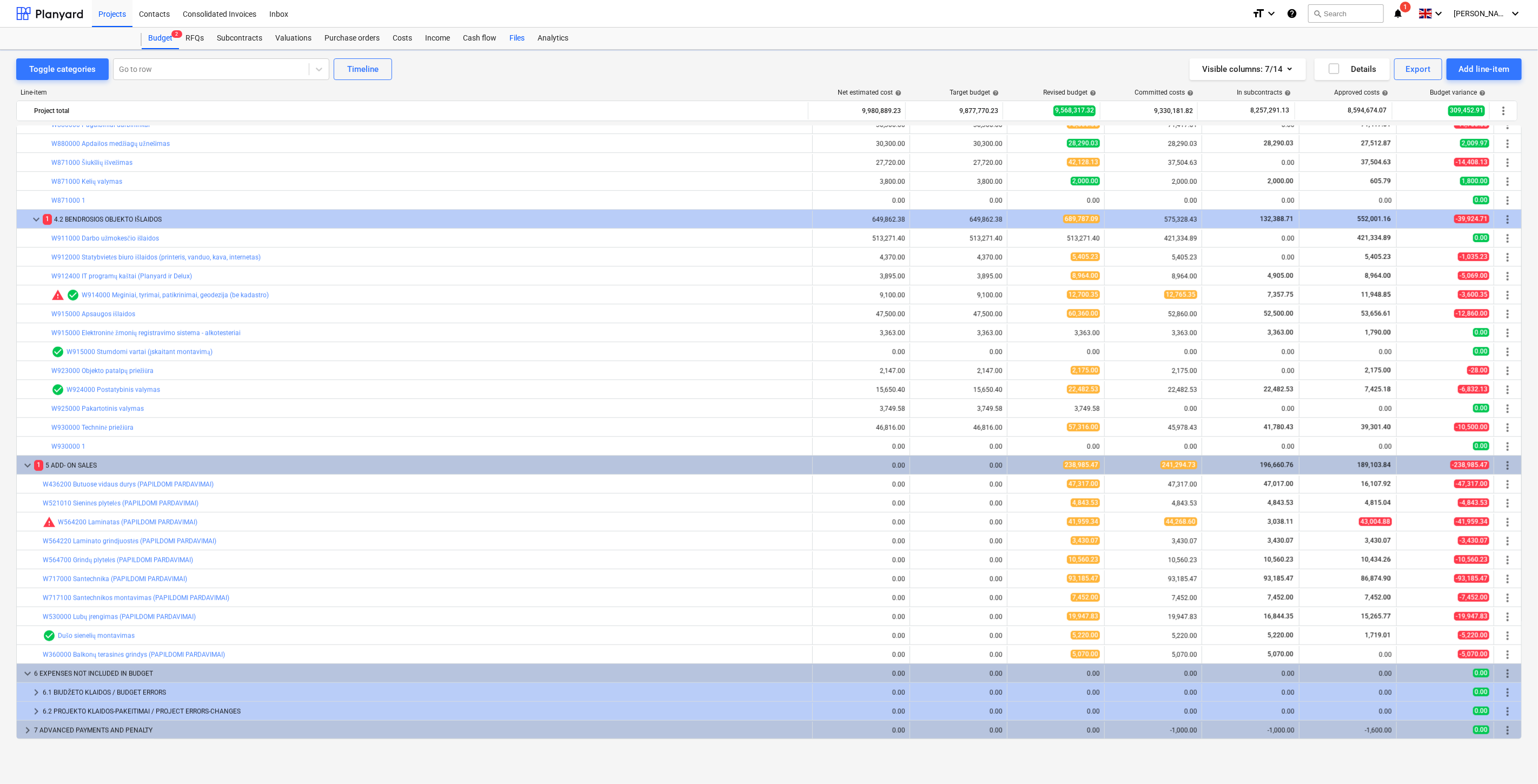
click at [517, 37] on div "Files" at bounding box center [517, 38] width 28 height 22
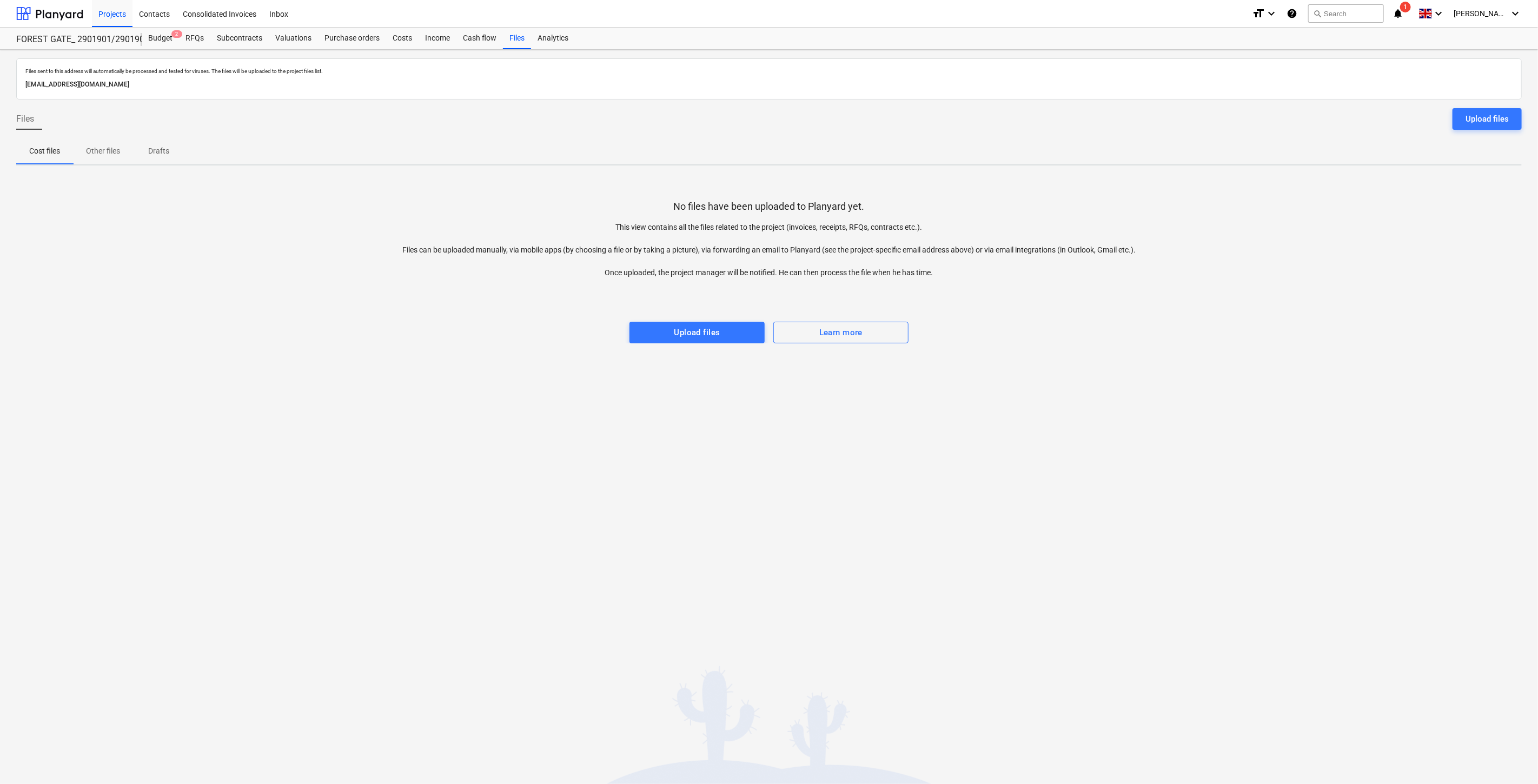
click at [1411, 5] on span "1" at bounding box center [1406, 7] width 11 height 11
click at [1372, 71] on button "Mark all as read" at bounding box center [1374, 71] width 47 height 7
click at [1394, 52] on span "close" at bounding box center [1390, 51] width 13 height 13
drag, startPoint x: 1141, startPoint y: 522, endPoint x: 1255, endPoint y: 441, distance: 139.8
click at [1150, 514] on div "Files sent to this address will automatically be processed and tested for virus…" at bounding box center [769, 416] width 1538 height 734
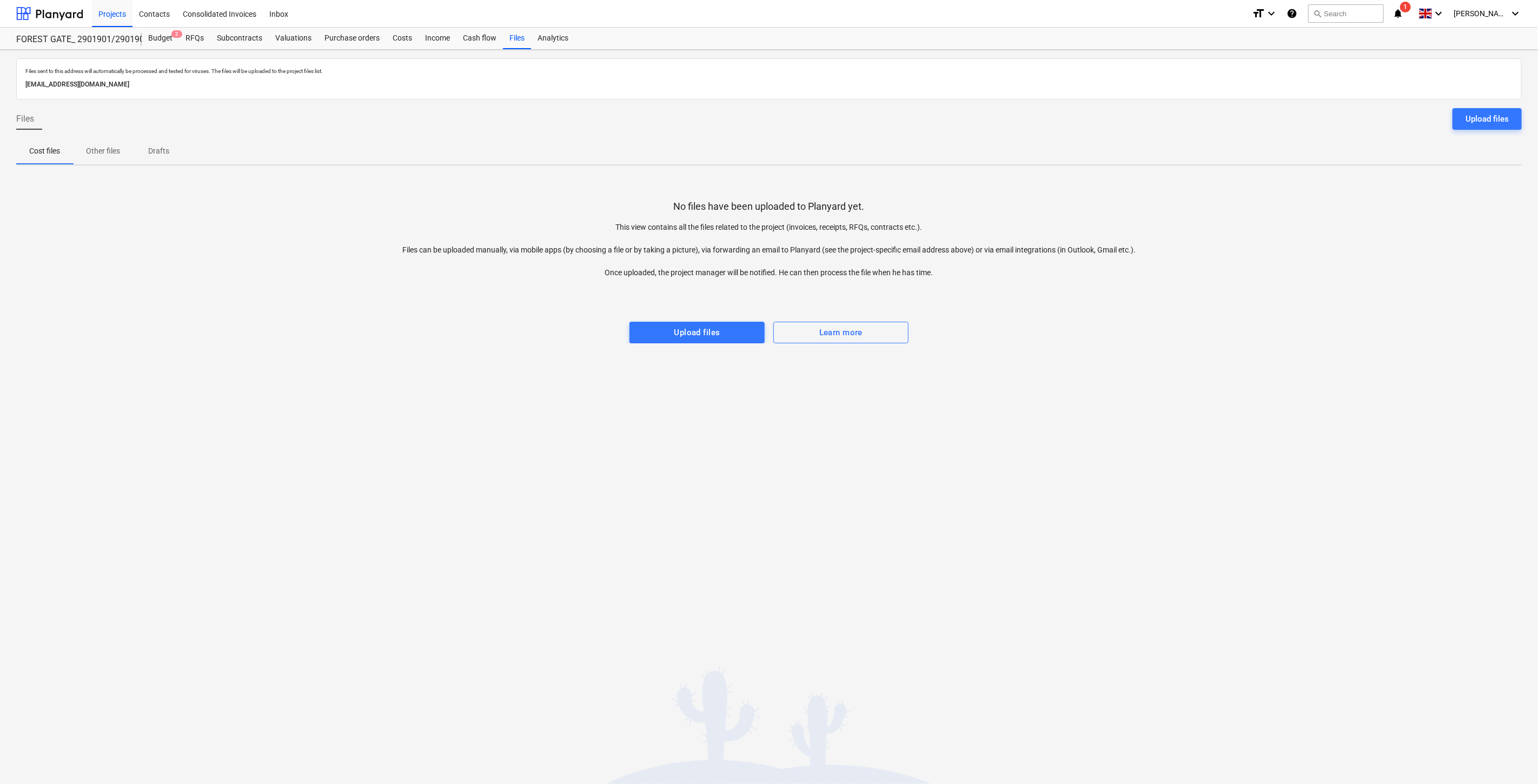
click at [998, 449] on div "Files sent to this address will automatically be processed and tested for virus…" at bounding box center [769, 416] width 1538 height 734
click at [1340, 253] on div "No files have been uploaded to Planyard yet. This view contains all the files r…" at bounding box center [769, 259] width 1506 height 169
click at [1373, 224] on div "No files have been uploaded to Planyard yet. This view contains all the files r…" at bounding box center [769, 259] width 1506 height 169
click at [1409, 197] on div "No files have been uploaded to Planyard yet. This view contains all the files r…" at bounding box center [769, 259] width 1506 height 169
click at [1446, 174] on div "No files have been uploaded to Planyard yet. This view contains all the files r…" at bounding box center [769, 259] width 1506 height 169
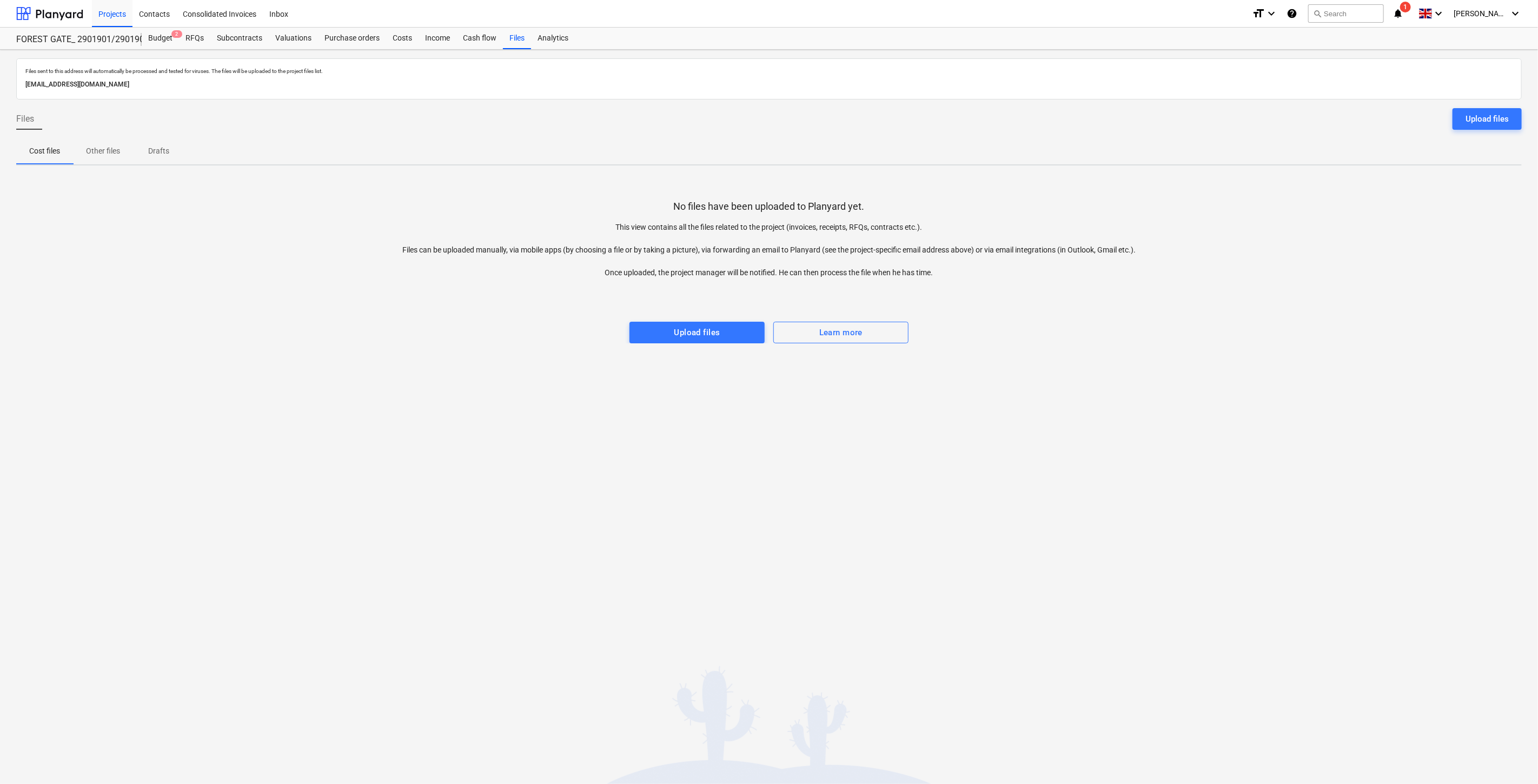
click at [1349, 277] on div "No files have been uploaded to Planyard yet. This view contains all the files r…" at bounding box center [769, 259] width 1506 height 169
click at [1362, 261] on div "No files have been uploaded to Planyard yet. This view contains all the files r…" at bounding box center [769, 259] width 1506 height 169
click at [1369, 257] on div "No files have been uploaded to Planyard yet. This view contains all the files r…" at bounding box center [769, 259] width 1506 height 169
click at [1392, 238] on div "No files have been uploaded to Planyard yet. This view contains all the files r…" at bounding box center [769, 259] width 1506 height 169
drag, startPoint x: 1347, startPoint y: 261, endPoint x: 1367, endPoint y: 238, distance: 30.5
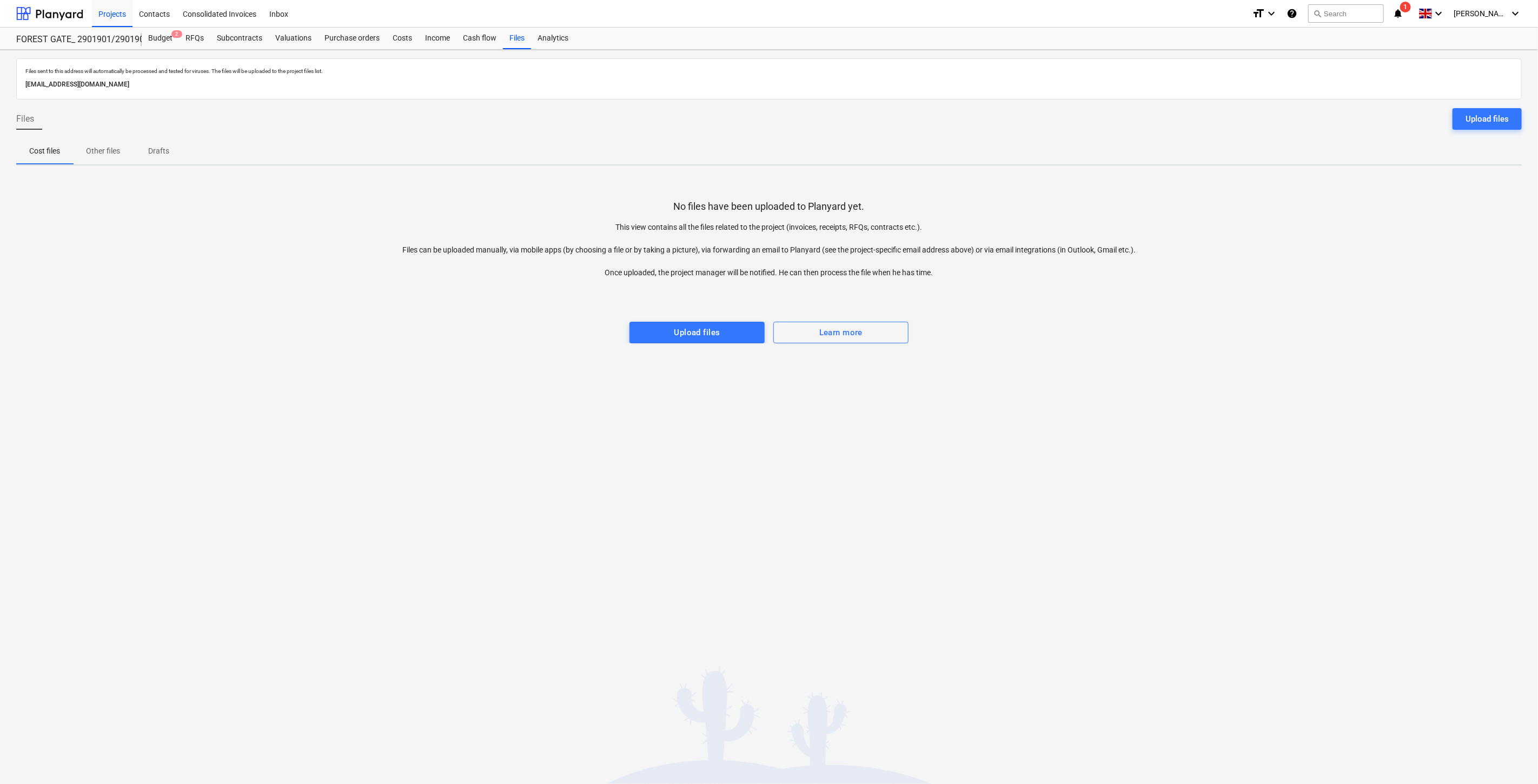
click at [1351, 256] on div "No files have been uploaded to Planyard yet. This view contains all the files r…" at bounding box center [769, 259] width 1506 height 169
click at [1367, 238] on div "No files have been uploaded to Planyard yet. This view contains all the files r…" at bounding box center [769, 259] width 1506 height 169
click at [1375, 231] on div "No files have been uploaded to Planyard yet. This view contains all the files r…" at bounding box center [769, 259] width 1506 height 169
click at [1401, 213] on div "No files have been uploaded to Planyard yet. This view contains all the files r…" at bounding box center [769, 259] width 1506 height 169
click at [1418, 277] on div "No files have been uploaded to Planyard yet. This view contains all the files r…" at bounding box center [769, 259] width 1506 height 169
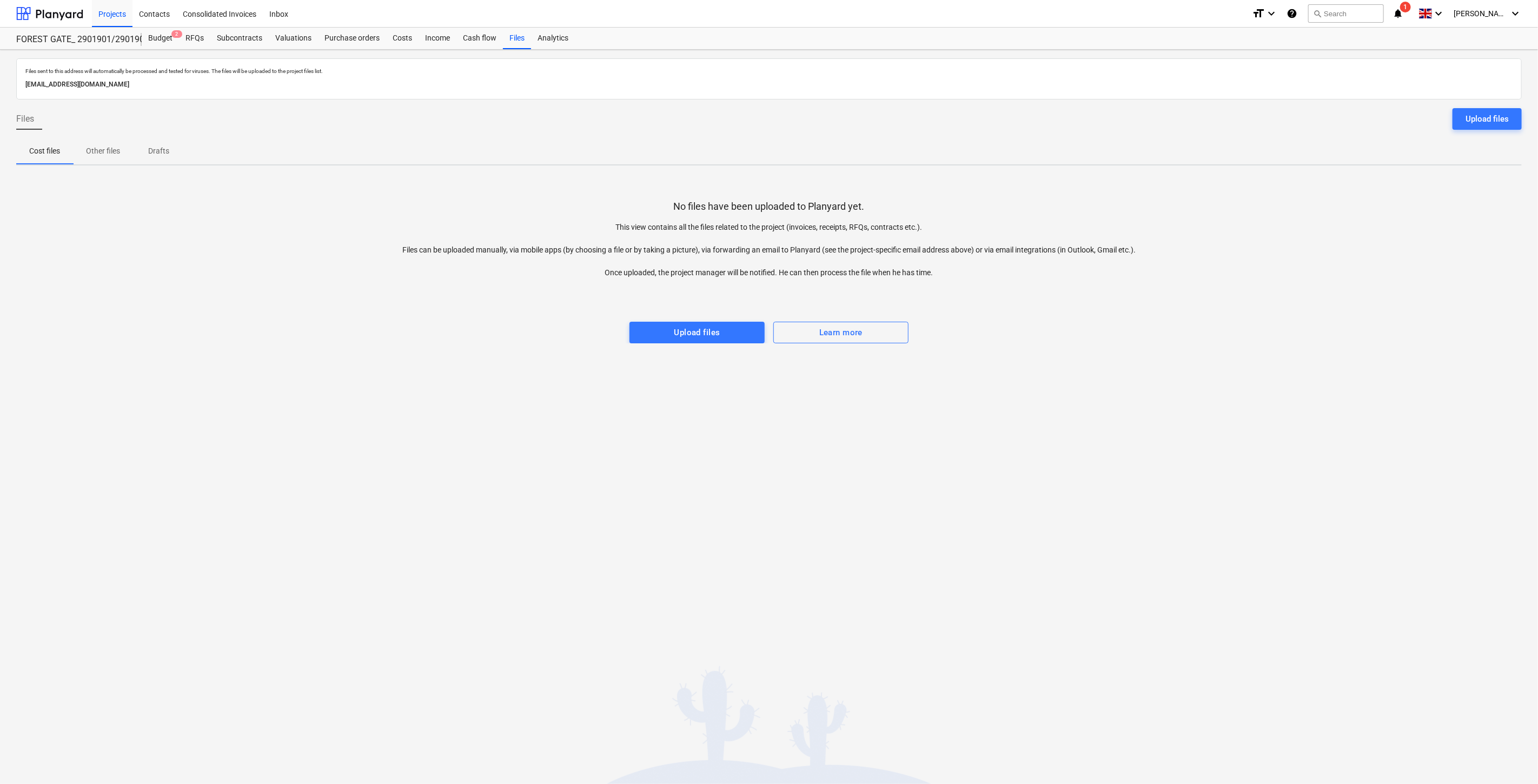
click at [1389, 261] on div "No files have been uploaded to Planyard yet. This view contains all the files r…" at bounding box center [769, 259] width 1506 height 169
click at [1315, 258] on div "No files have been uploaded to Planyard yet. This view contains all the files r…" at bounding box center [769, 259] width 1506 height 169
click at [1361, 216] on div "No files have been uploaded to Planyard yet. This view contains all the files r…" at bounding box center [769, 259] width 1506 height 169
drag, startPoint x: 1322, startPoint y: 252, endPoint x: 1355, endPoint y: 209, distance: 54.2
click at [1326, 245] on div "No files have been uploaded to Planyard yet. This view contains all the files r…" at bounding box center [769, 259] width 1506 height 169
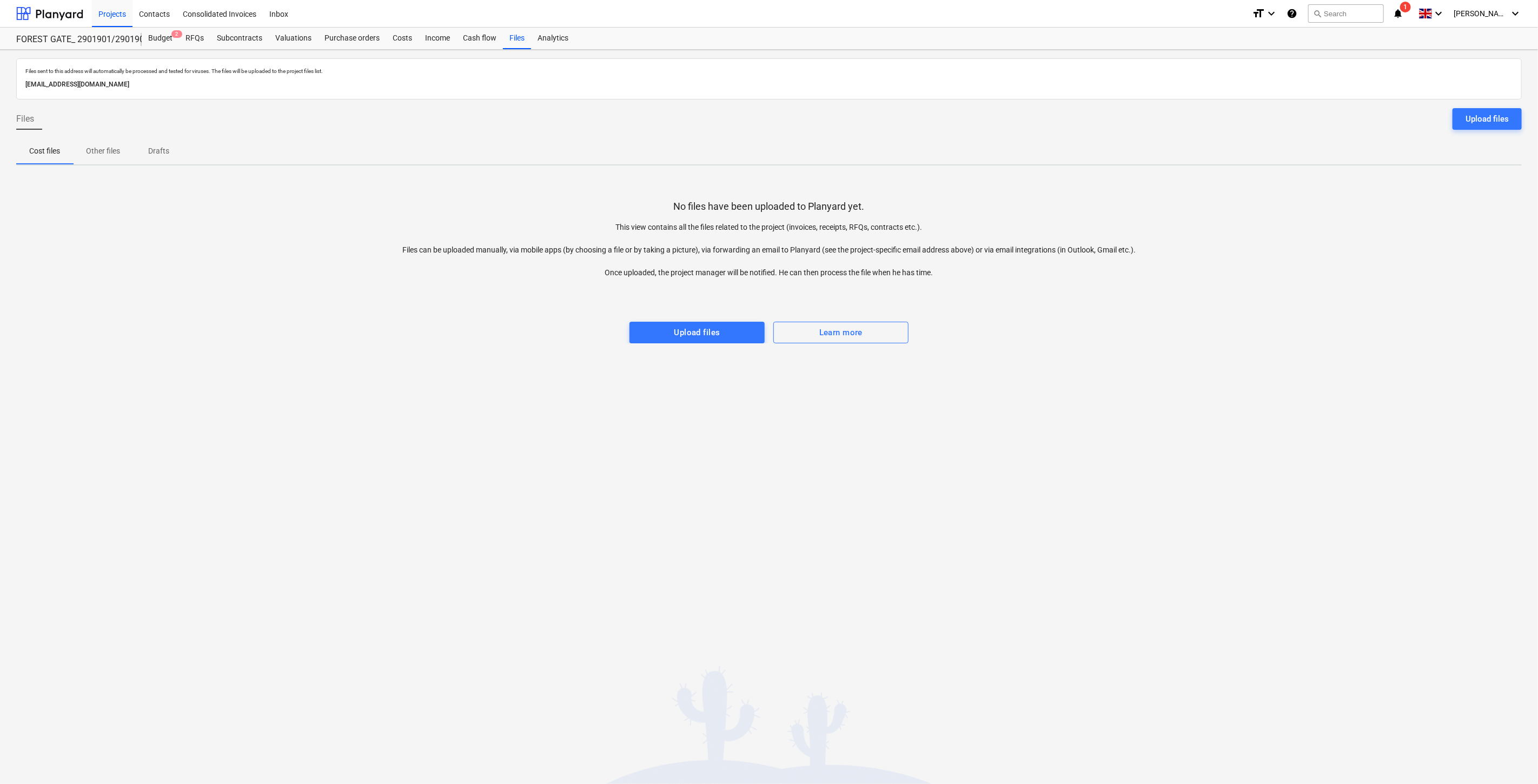
click at [1355, 209] on div "No files have been uploaded to Planyard yet. This view contains all the files r…" at bounding box center [769, 259] width 1506 height 169
click at [1072, 195] on div "No files have been uploaded to Planyard yet. This view contains all the files r…" at bounding box center [769, 259] width 1506 height 169
click at [1015, 357] on div "Files sent to this address will automatically be processed and tested for virus…" at bounding box center [769, 416] width 1538 height 734
click at [1041, 336] on div "No files have been uploaded to Planyard yet. This view contains all the files r…" at bounding box center [769, 259] width 1506 height 169
click at [1118, 428] on div "Files sent to this address will automatically be processed and tested for virus…" at bounding box center [769, 416] width 1538 height 734
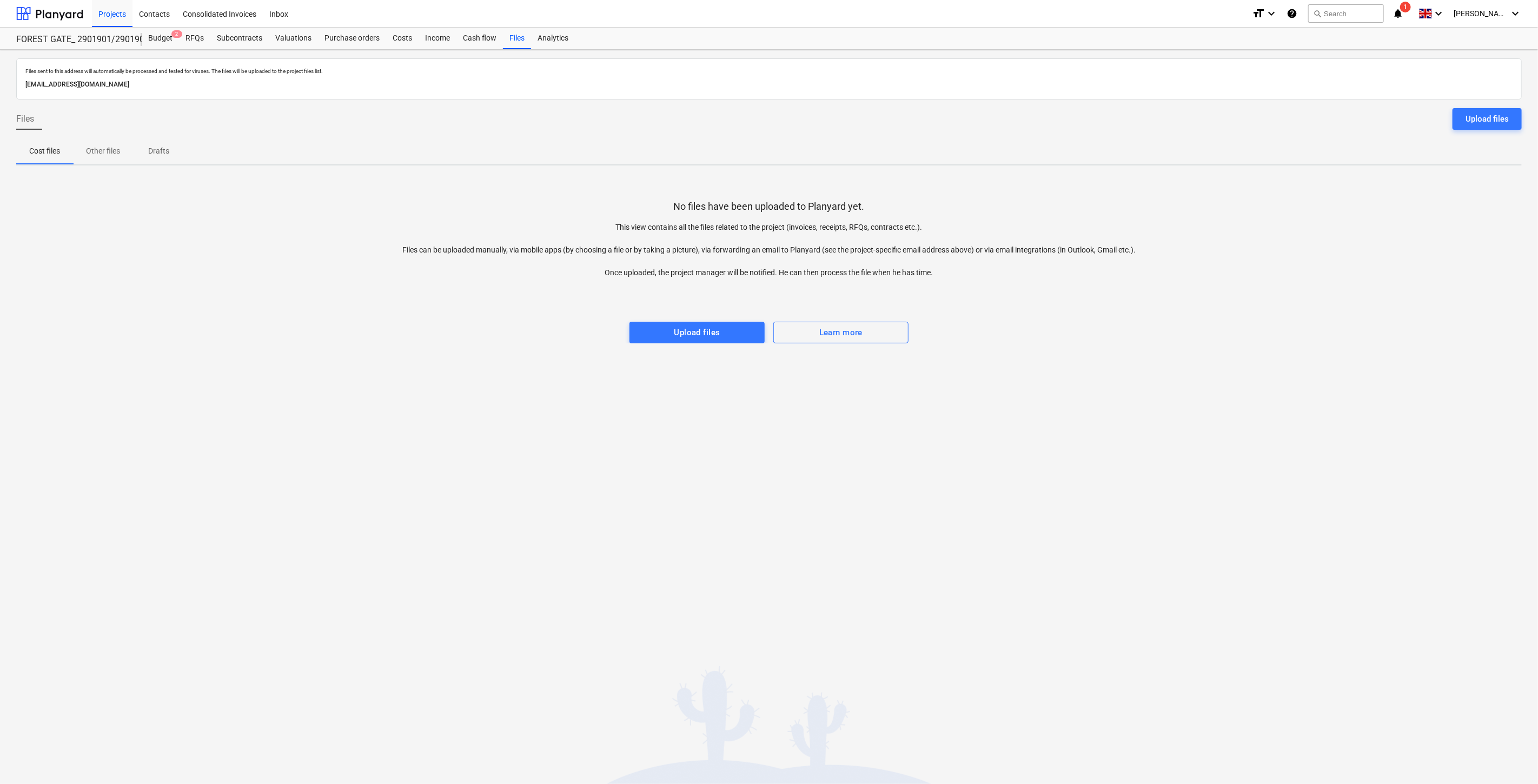
click at [1156, 388] on div "Files sent to this address will automatically be processed and tested for virus…" at bounding box center [769, 416] width 1538 height 734
click at [1303, 293] on div at bounding box center [769, 289] width 1506 height 22
click at [1329, 266] on div "No files have been uploaded to Planyard yet. This view contains all the files r…" at bounding box center [769, 259] width 1506 height 169
click at [1339, 255] on div "No files have been uploaded to Planyard yet. This view contains all the files r…" at bounding box center [769, 259] width 1506 height 169
click at [1360, 236] on div "No files have been uploaded to Planyard yet. This view contains all the files r…" at bounding box center [769, 259] width 1506 height 169
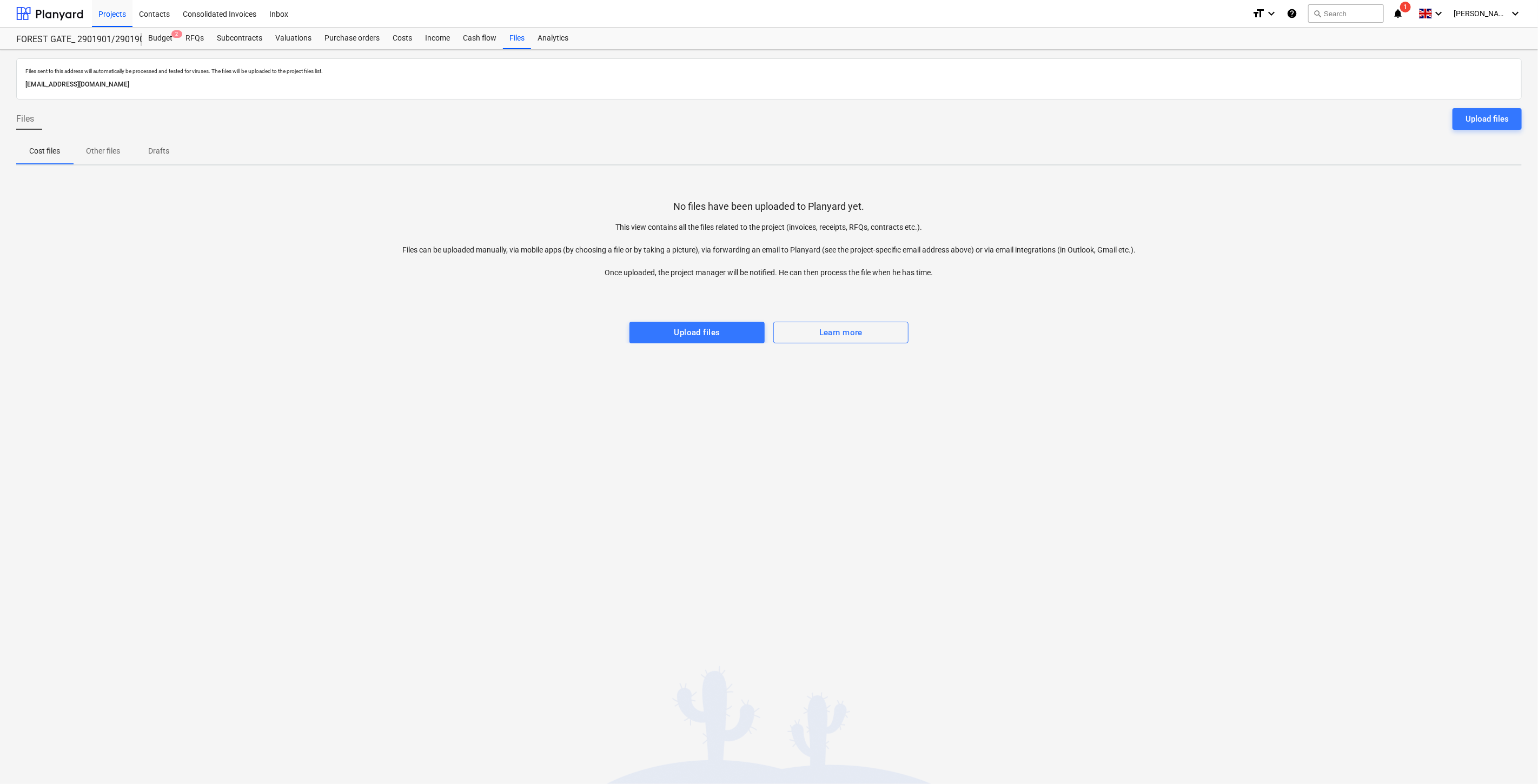
click at [1088, 473] on div "Files sent to this address will automatically be processed and tested for virus…" at bounding box center [769, 416] width 1538 height 734
click at [1125, 447] on div "Files sent to this address will automatically be processed and tested for virus…" at bounding box center [769, 416] width 1538 height 734
drag, startPoint x: 1150, startPoint y: 425, endPoint x: 1182, endPoint y: 402, distance: 39.4
click at [1150, 425] on div "Files sent to this address will automatically be processed and tested for virus…" at bounding box center [769, 416] width 1538 height 734
click at [1182, 402] on div "Files sent to this address will automatically be processed and tested for virus…" at bounding box center [769, 416] width 1538 height 734
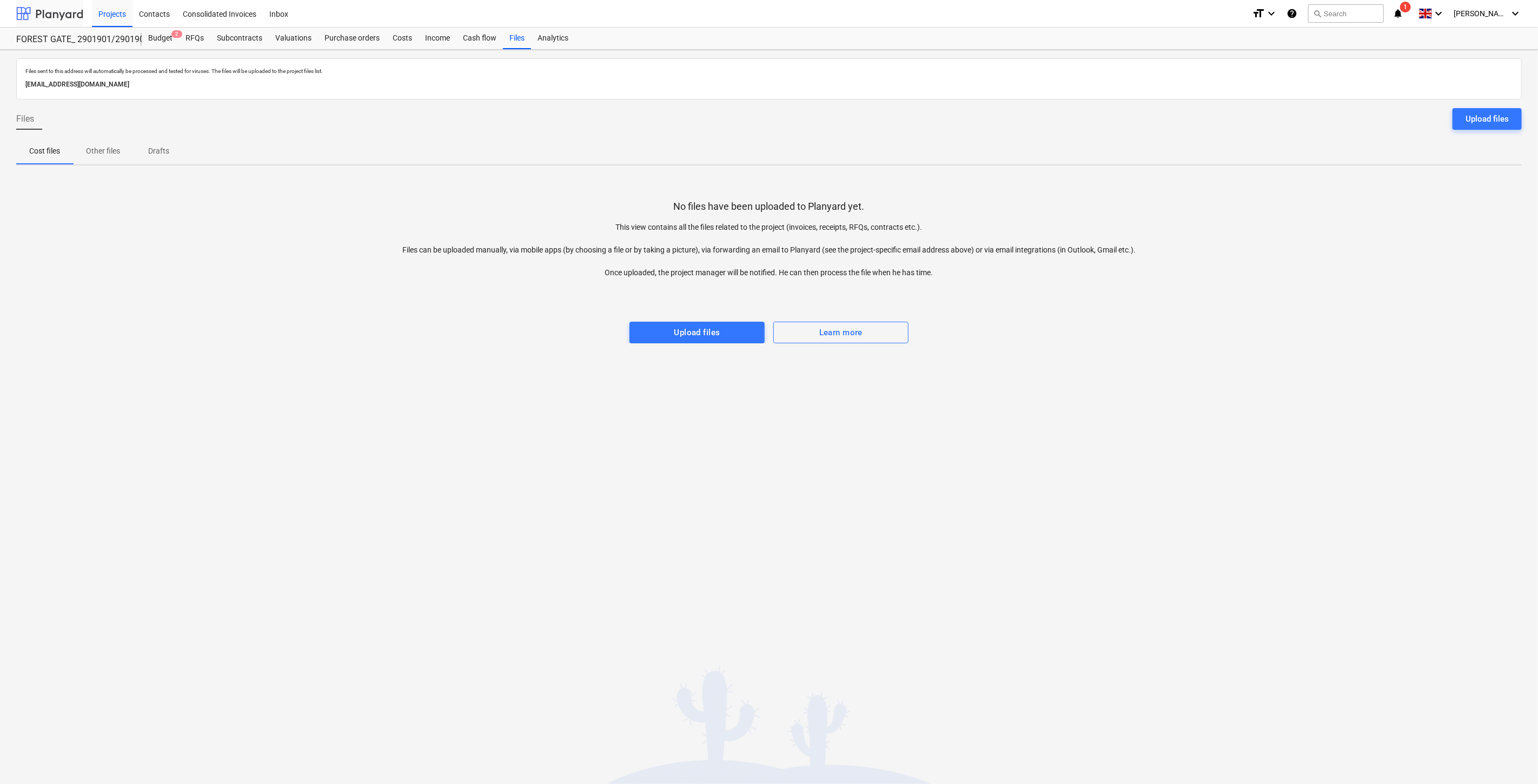
click at [68, 11] on div at bounding box center [50, 13] width 67 height 27
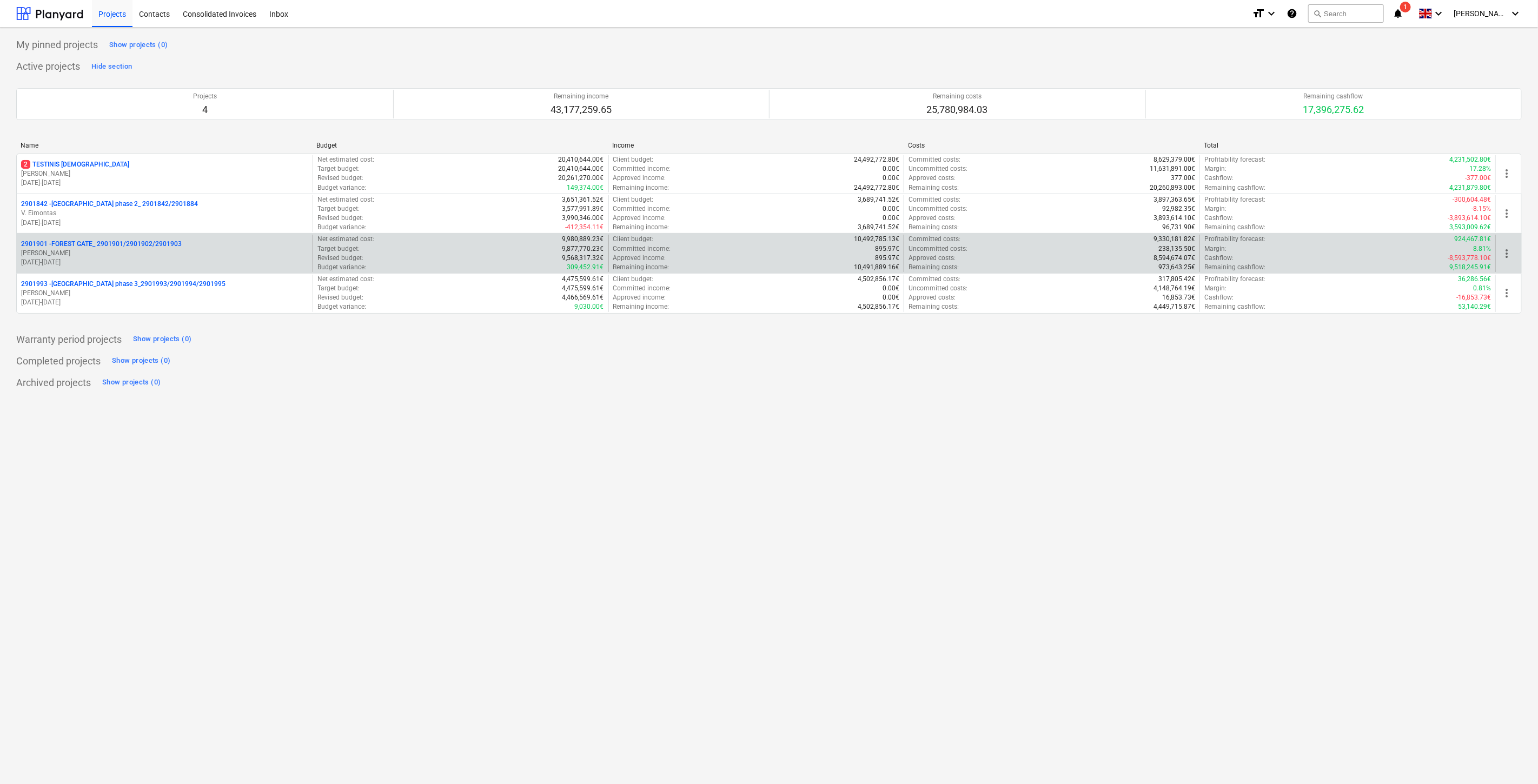
click at [139, 258] on p "[DATE] - [DATE]" at bounding box center [164, 262] width 287 height 9
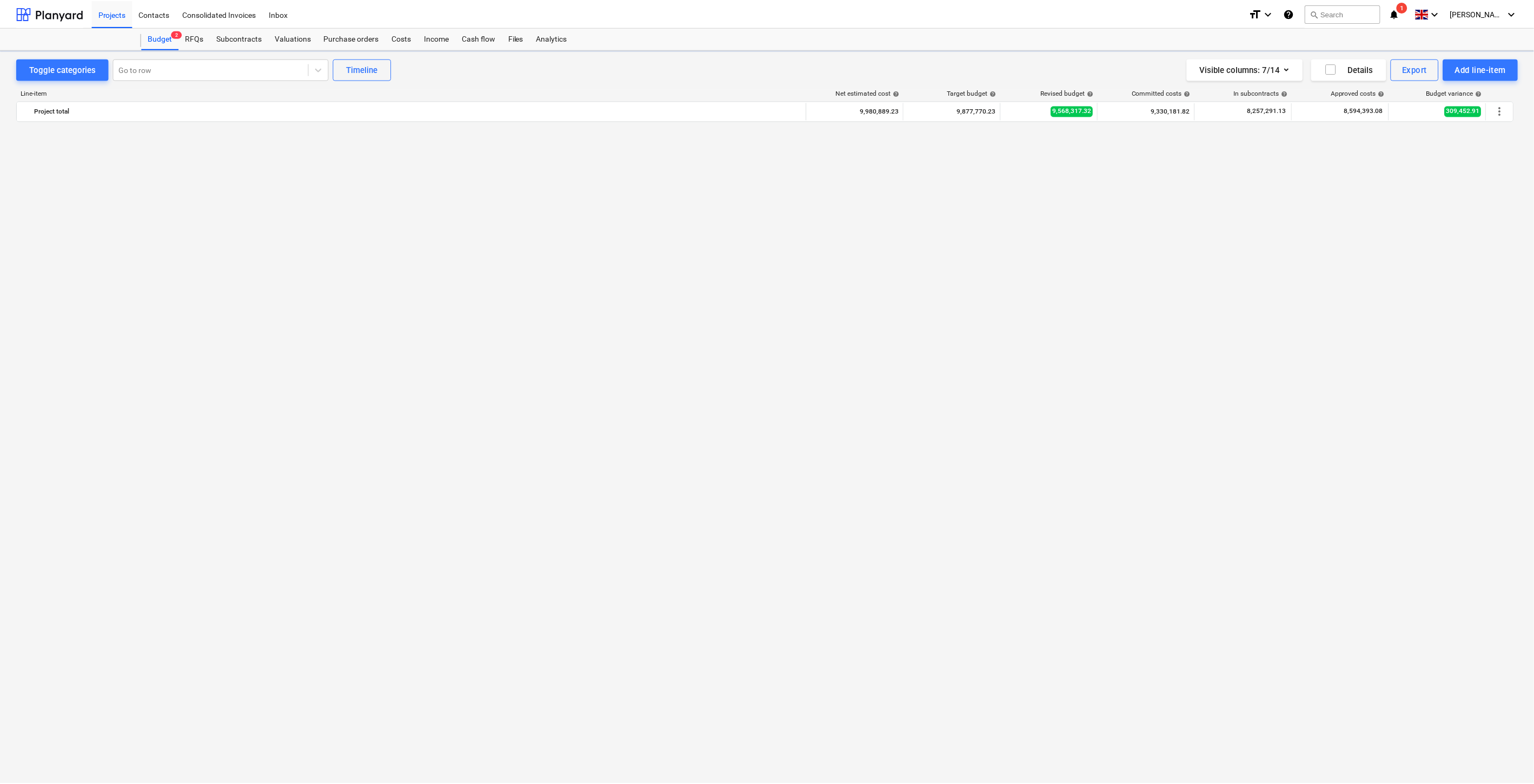
scroll to position [4175, 0]
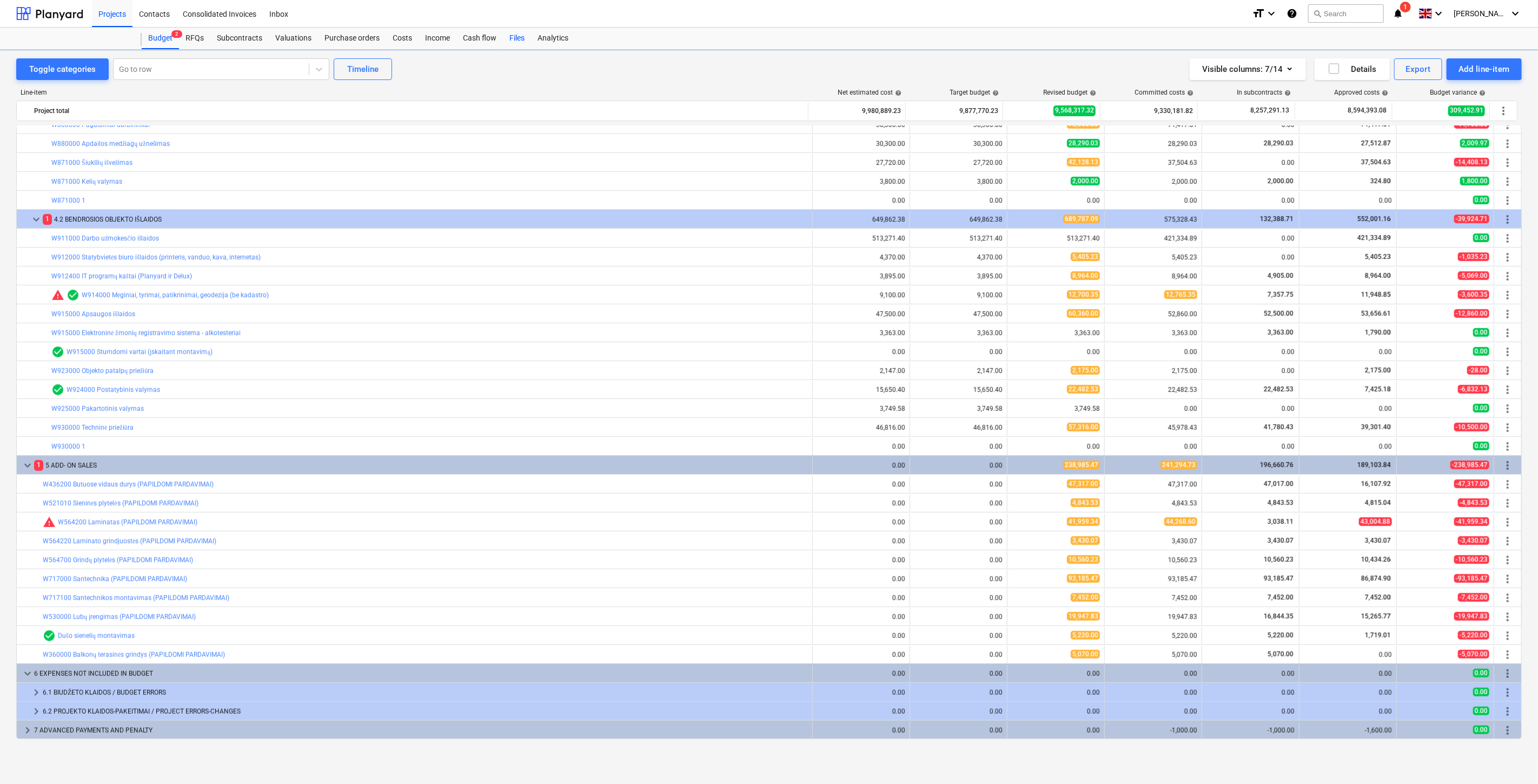
click at [509, 36] on div "Files" at bounding box center [517, 38] width 28 height 22
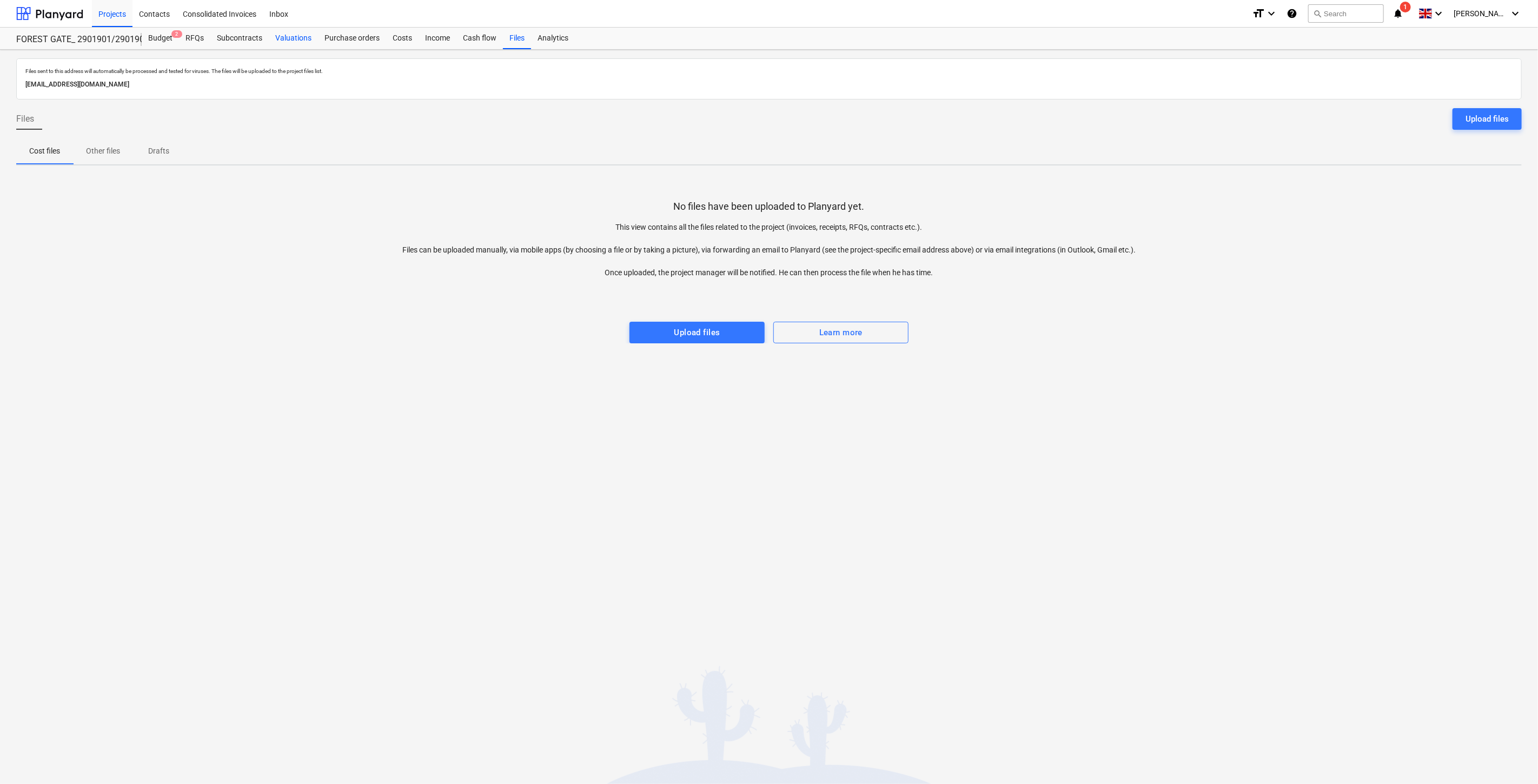
click at [299, 38] on div "Valuations" at bounding box center [293, 38] width 49 height 22
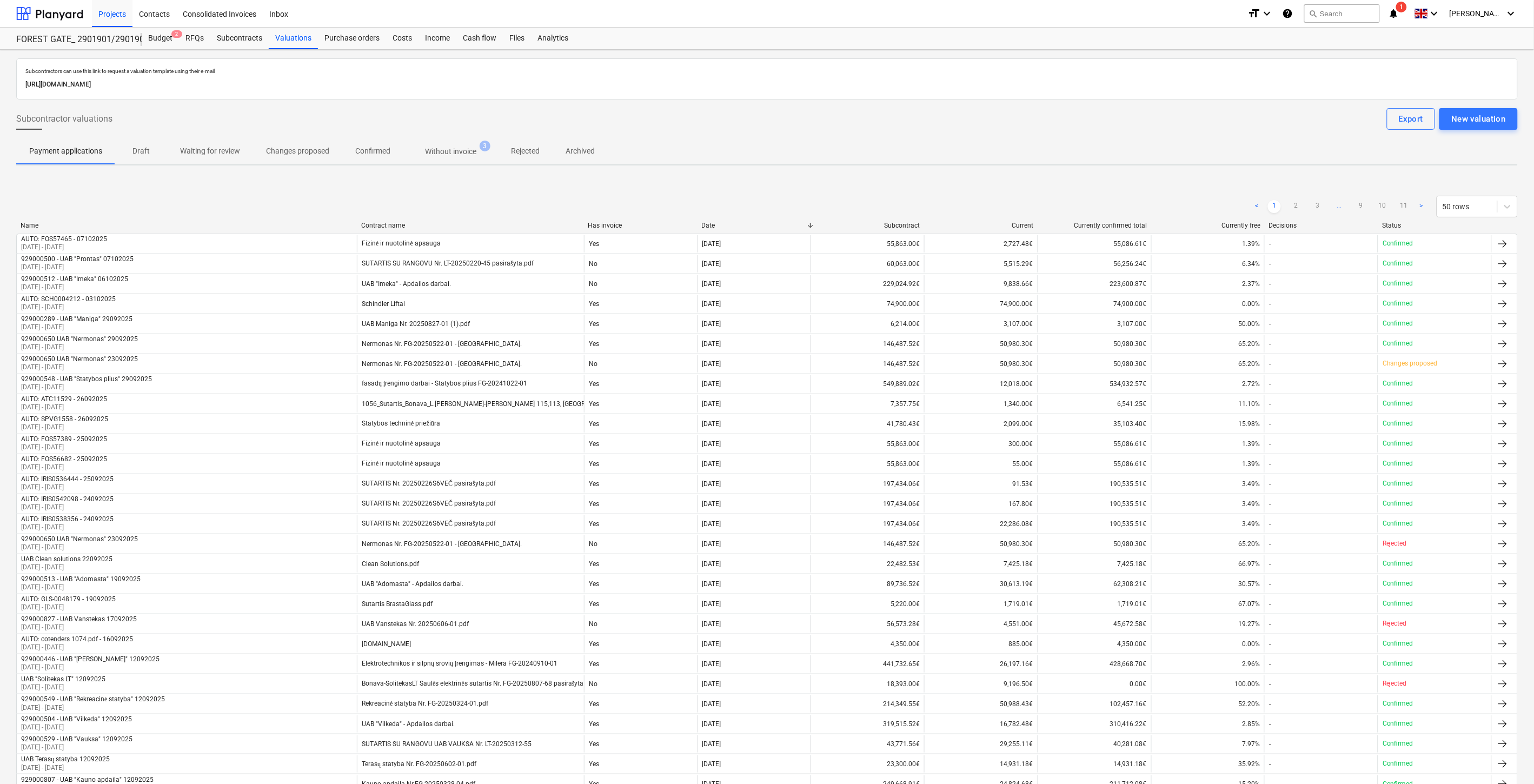
click at [383, 157] on p "Confirmed" at bounding box center [373, 151] width 35 height 11
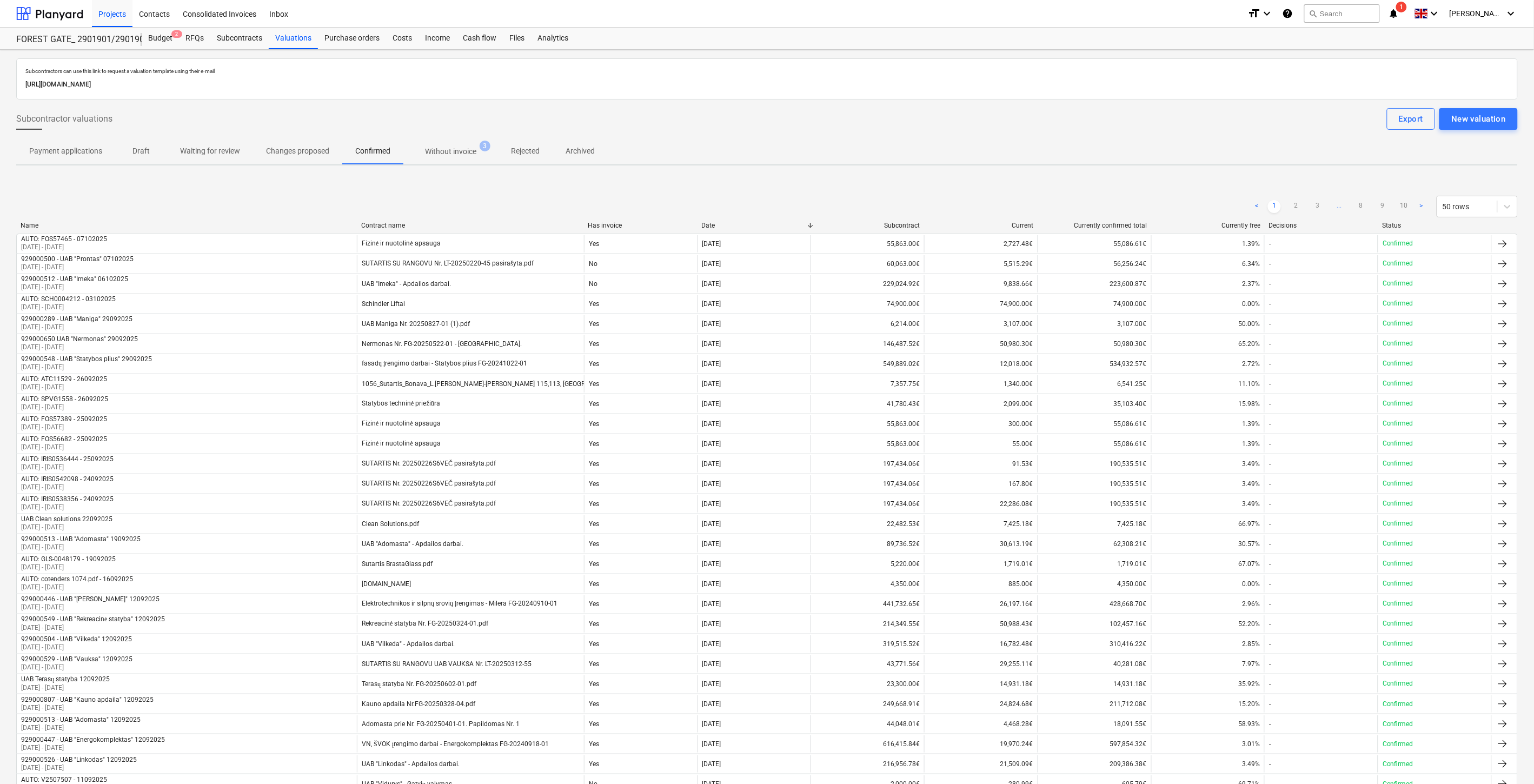
click at [439, 160] on span "Without invoice 3" at bounding box center [450, 151] width 94 height 19
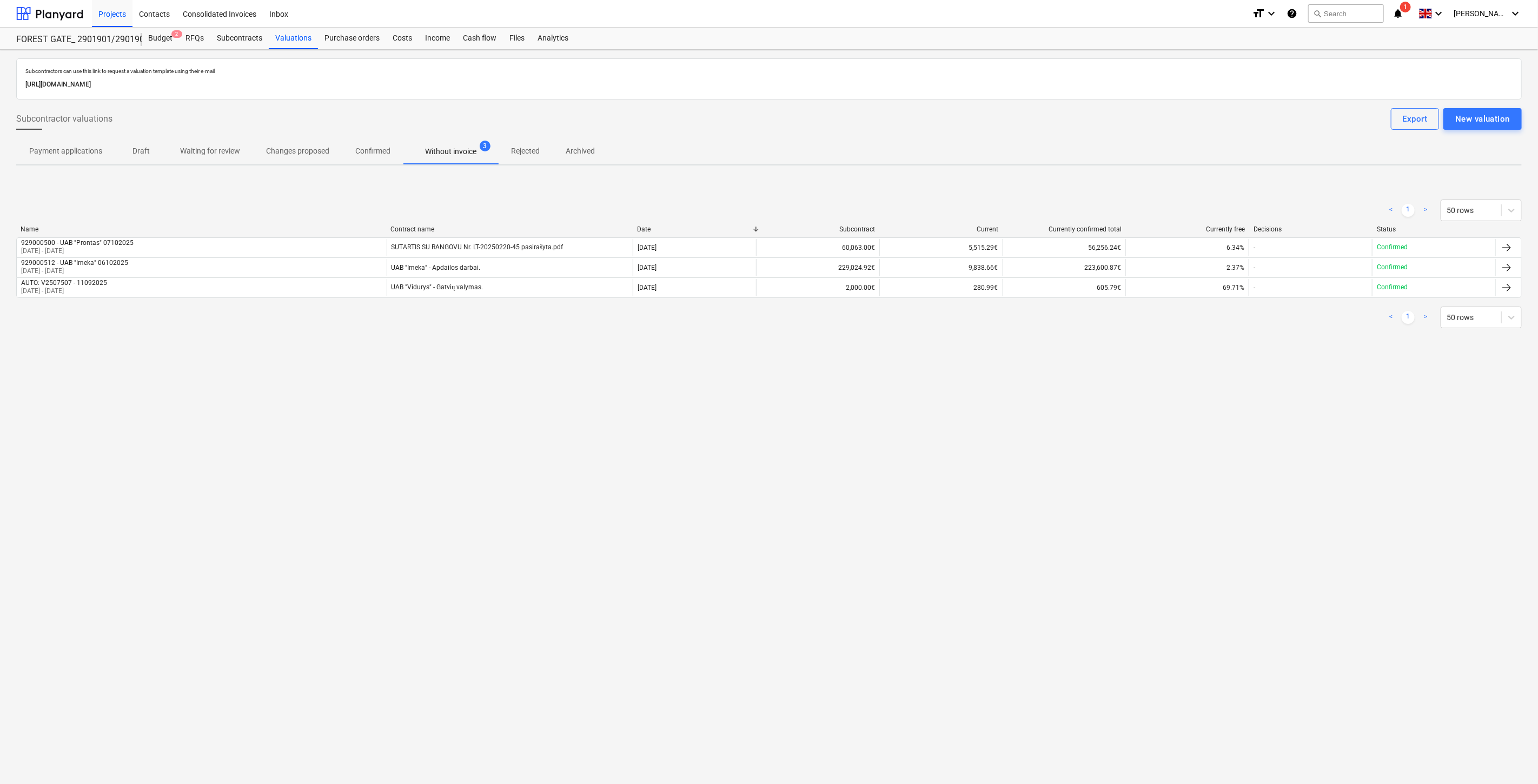
drag, startPoint x: 660, startPoint y: 397, endPoint x: 675, endPoint y: 391, distance: 16.2
click at [665, 395] on div "Subcontractors can use this link to request a valuation template using their e-…" at bounding box center [769, 416] width 1538 height 734
drag, startPoint x: 702, startPoint y: 381, endPoint x: 553, endPoint y: 393, distance: 149.5
click at [689, 382] on div "Subcontractors can use this link to request a valuation template using their e-…" at bounding box center [769, 416] width 1538 height 734
click at [994, 434] on div "Subcontractors can use this link to request a valuation template using their e-…" at bounding box center [769, 416] width 1538 height 734
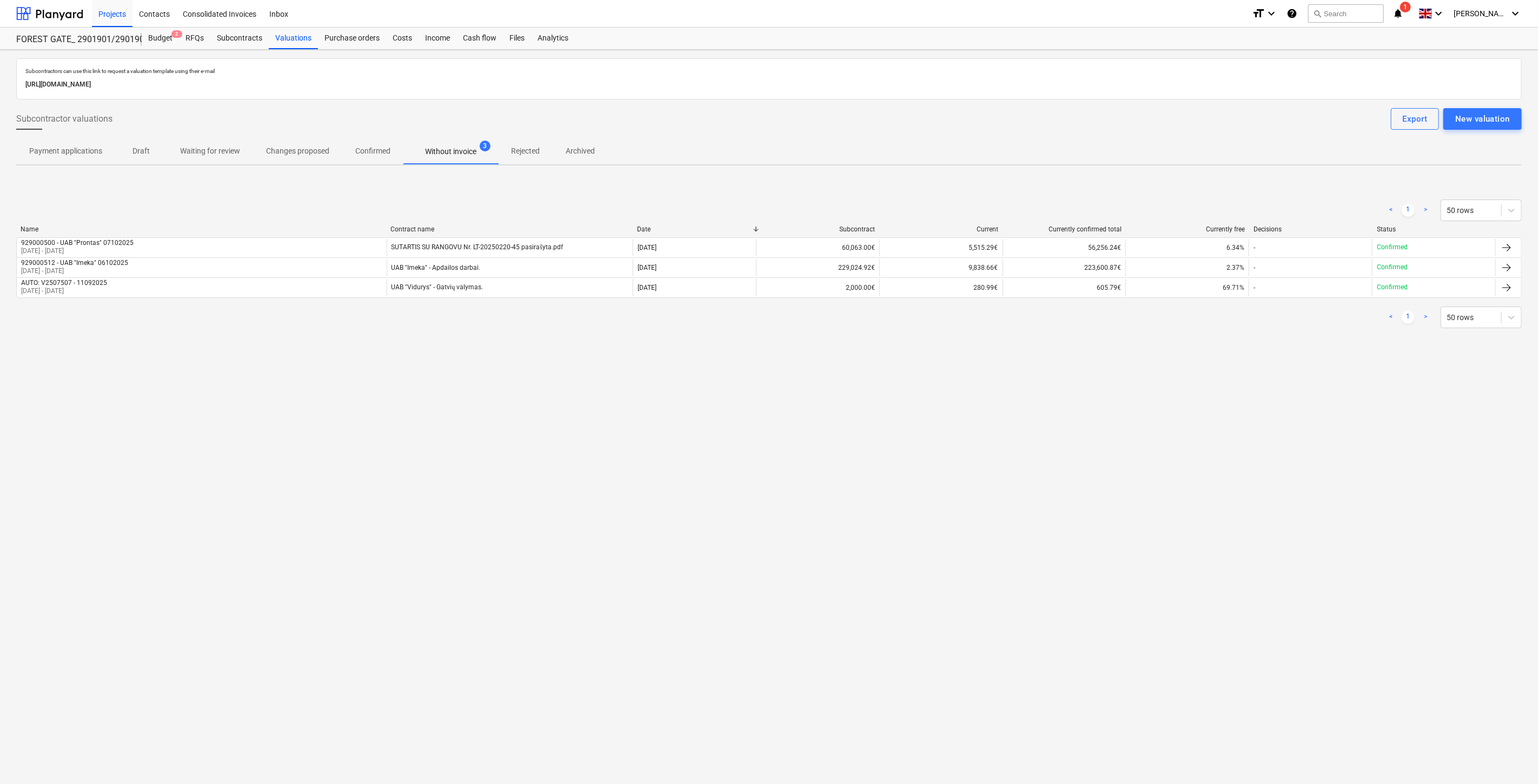
click at [1026, 414] on div "Subcontractors can use this link to request a valuation template using their e-…" at bounding box center [769, 416] width 1538 height 734
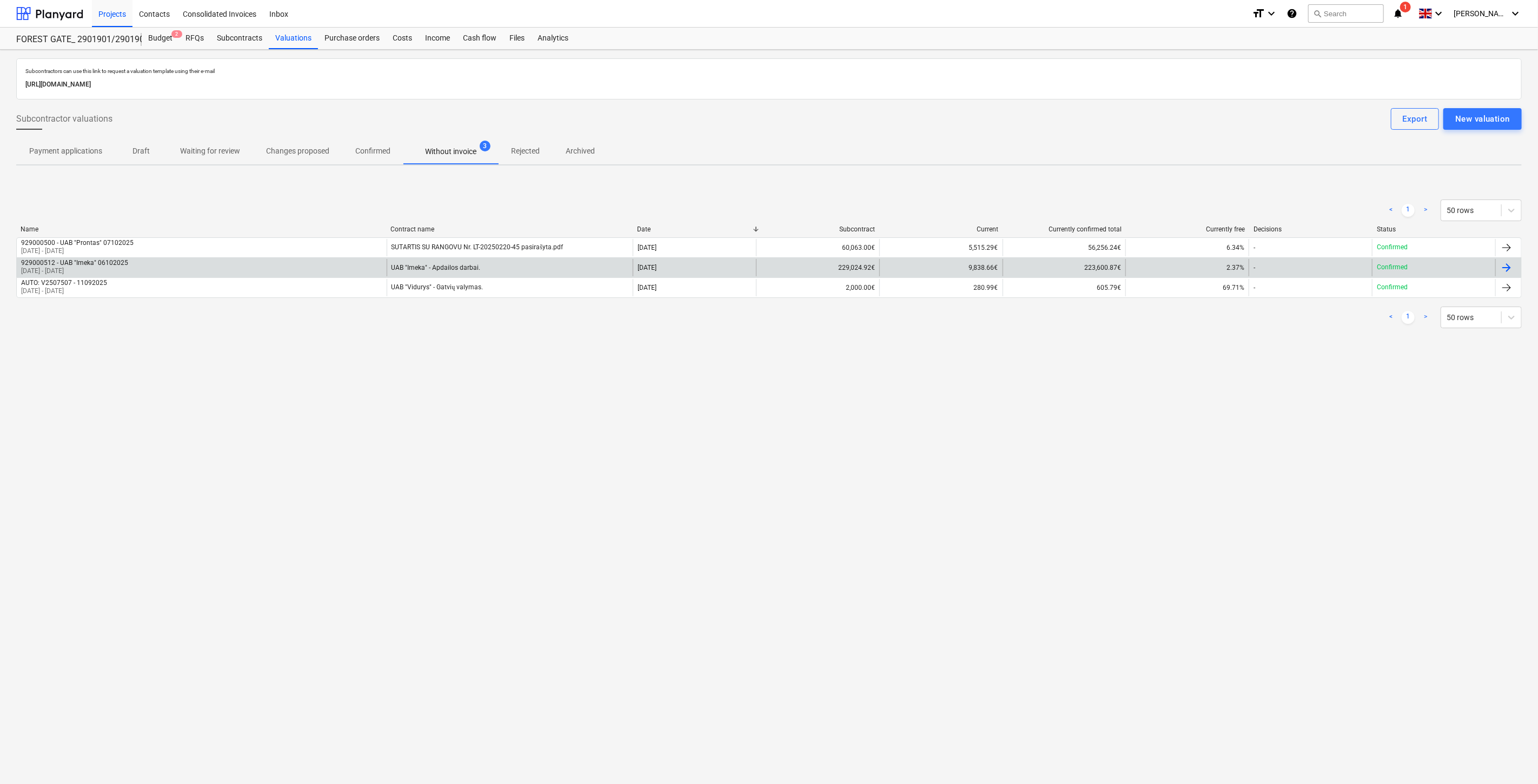
click at [576, 268] on div "UAB "Imeka" - Apdailos darbai." at bounding box center [510, 267] width 247 height 17
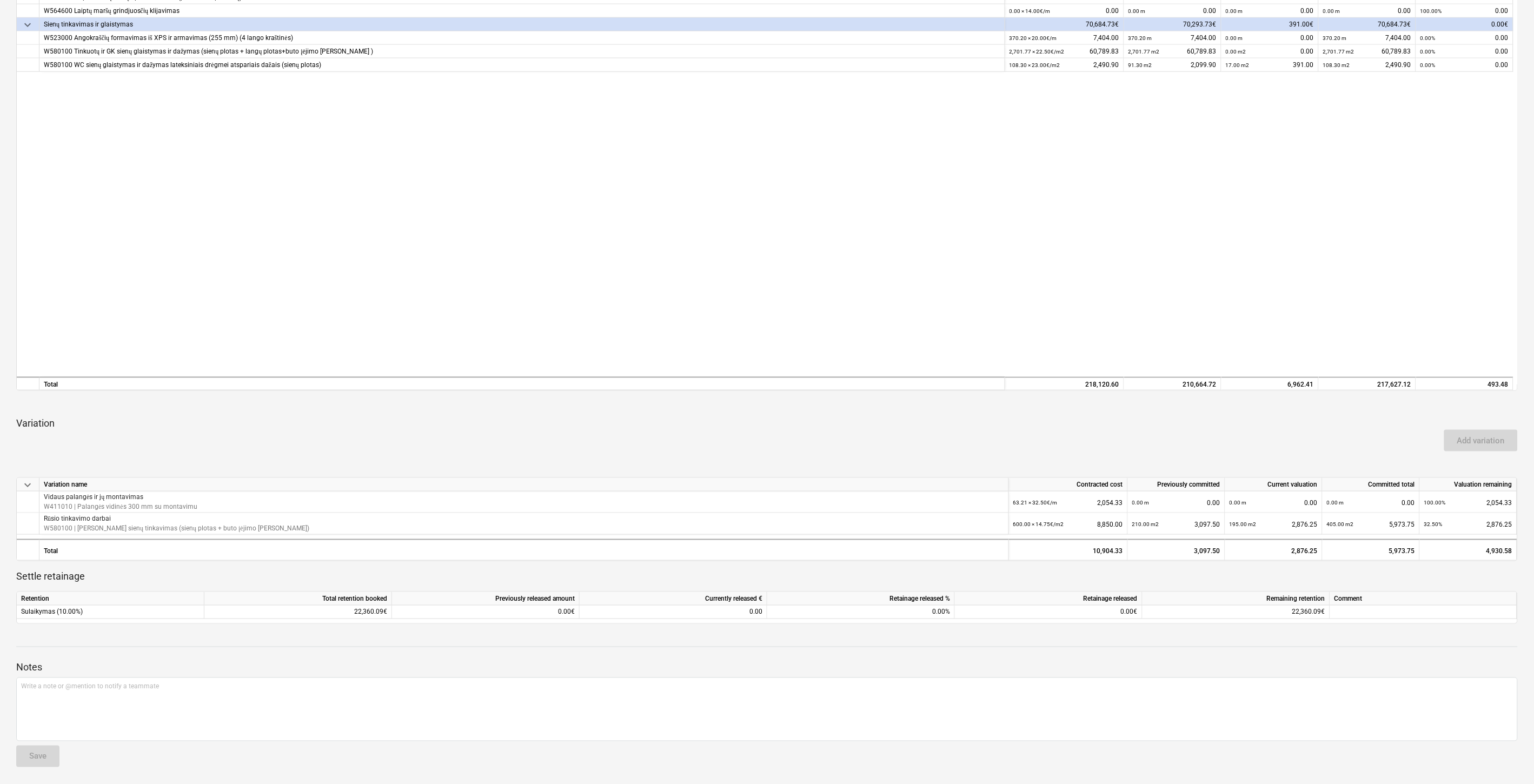
scroll to position [420, 0]
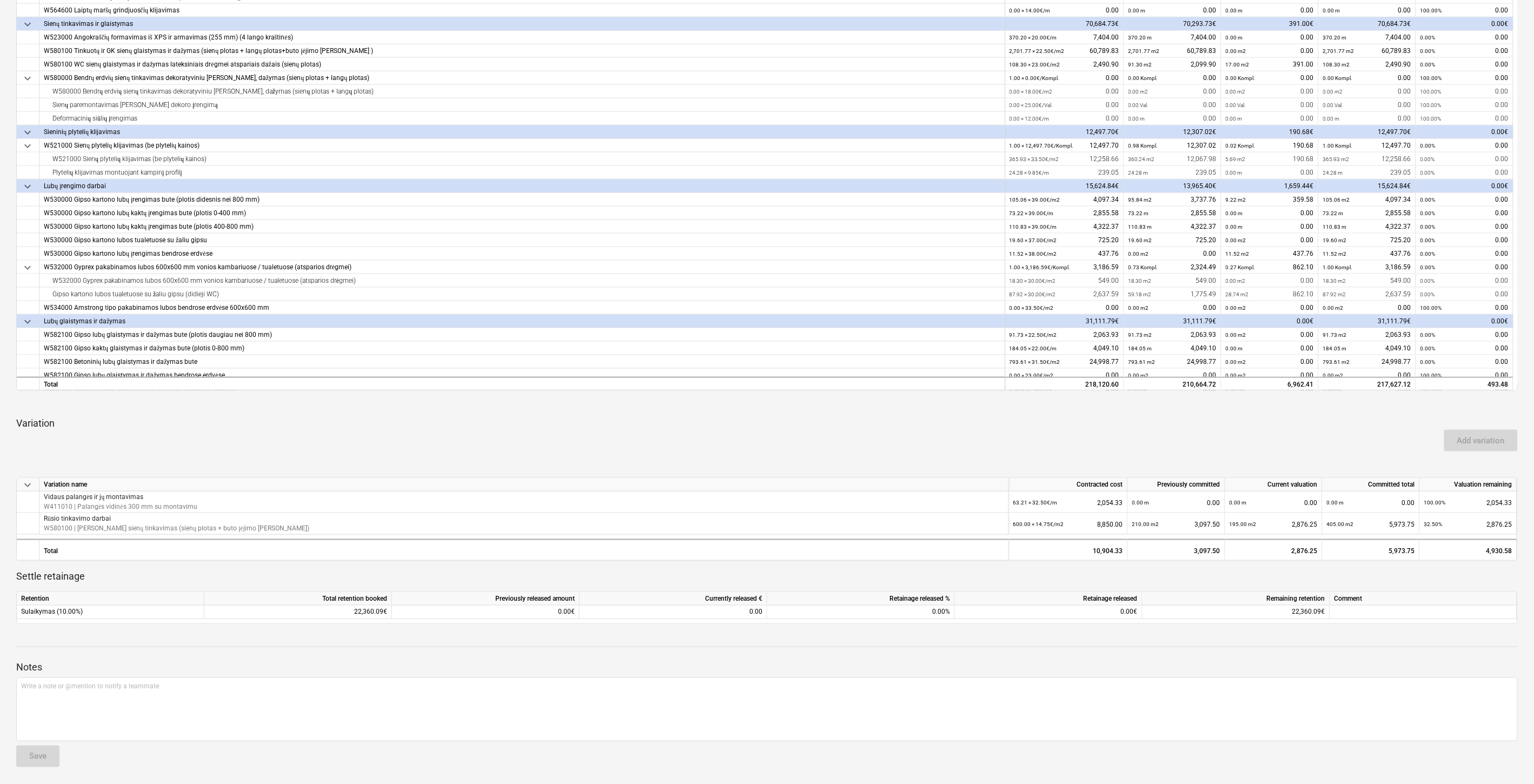
click at [1318, 445] on div "Add variation" at bounding box center [767, 440] width 1510 height 30
click at [1328, 440] on div "Add variation" at bounding box center [767, 440] width 1510 height 30
click at [1339, 431] on div "Add variation" at bounding box center [767, 440] width 1510 height 30
click at [1349, 425] on div "Add variation" at bounding box center [767, 440] width 1510 height 30
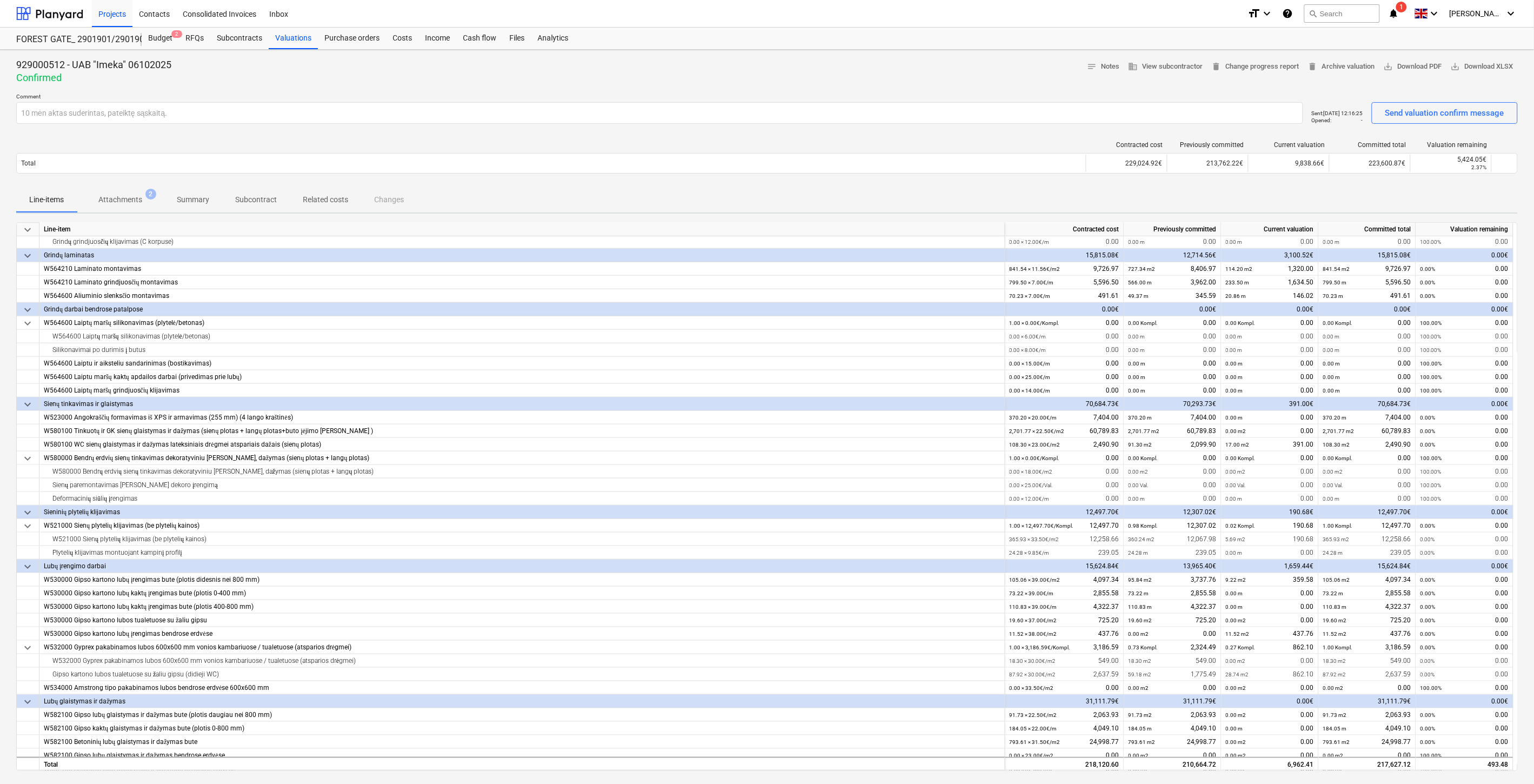
click at [541, 195] on div "Line-items Attachments 2 Summary Subcontract Related costs Changes" at bounding box center [767, 199] width 1502 height 26
click at [195, 133] on div "Contracted cost Previously committed Current valuation Committed total Valuatio…" at bounding box center [767, 159] width 1502 height 54
click at [273, 39] on div "Valuations" at bounding box center [293, 38] width 49 height 22
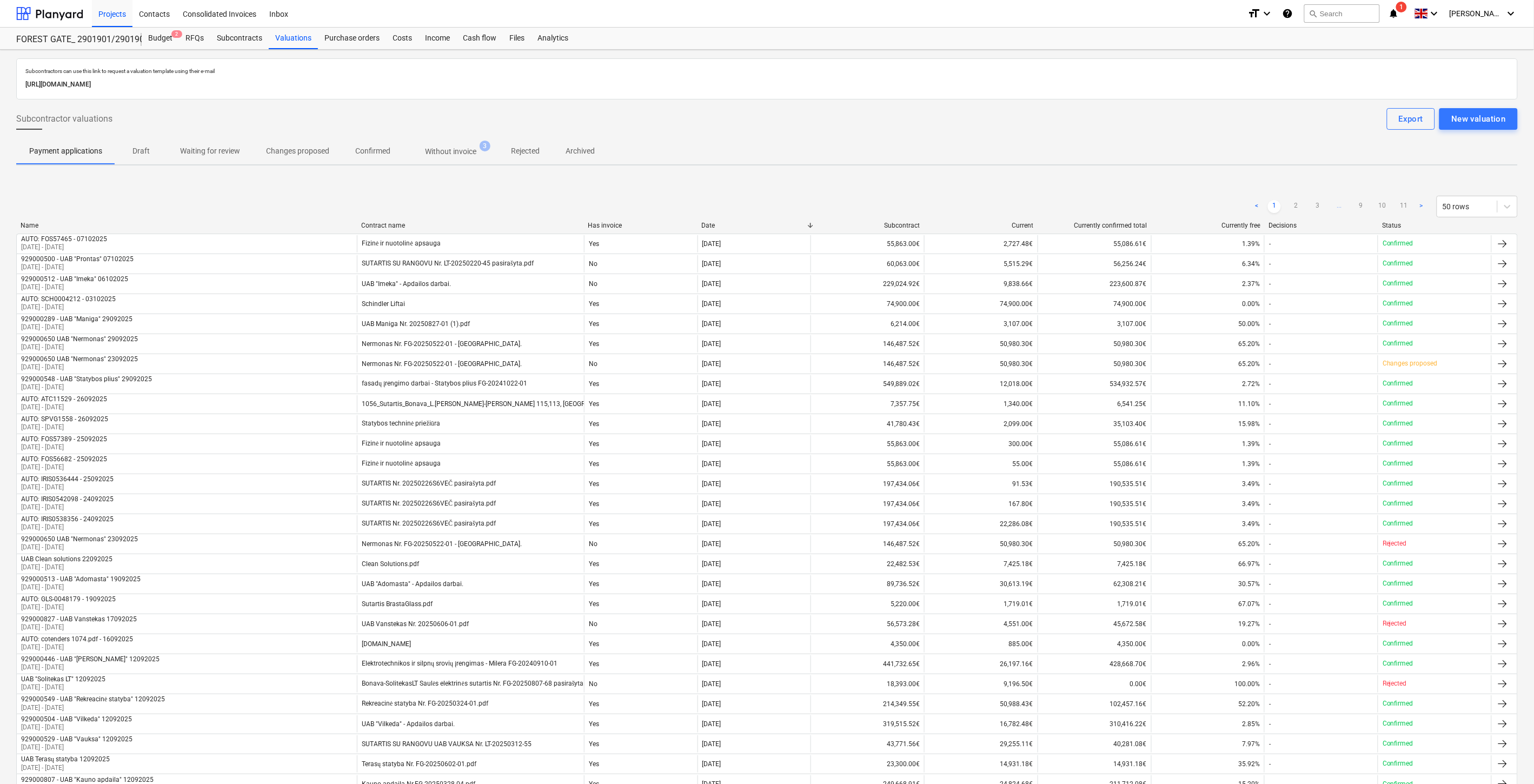
click at [366, 154] on p "Confirmed" at bounding box center [373, 151] width 35 height 11
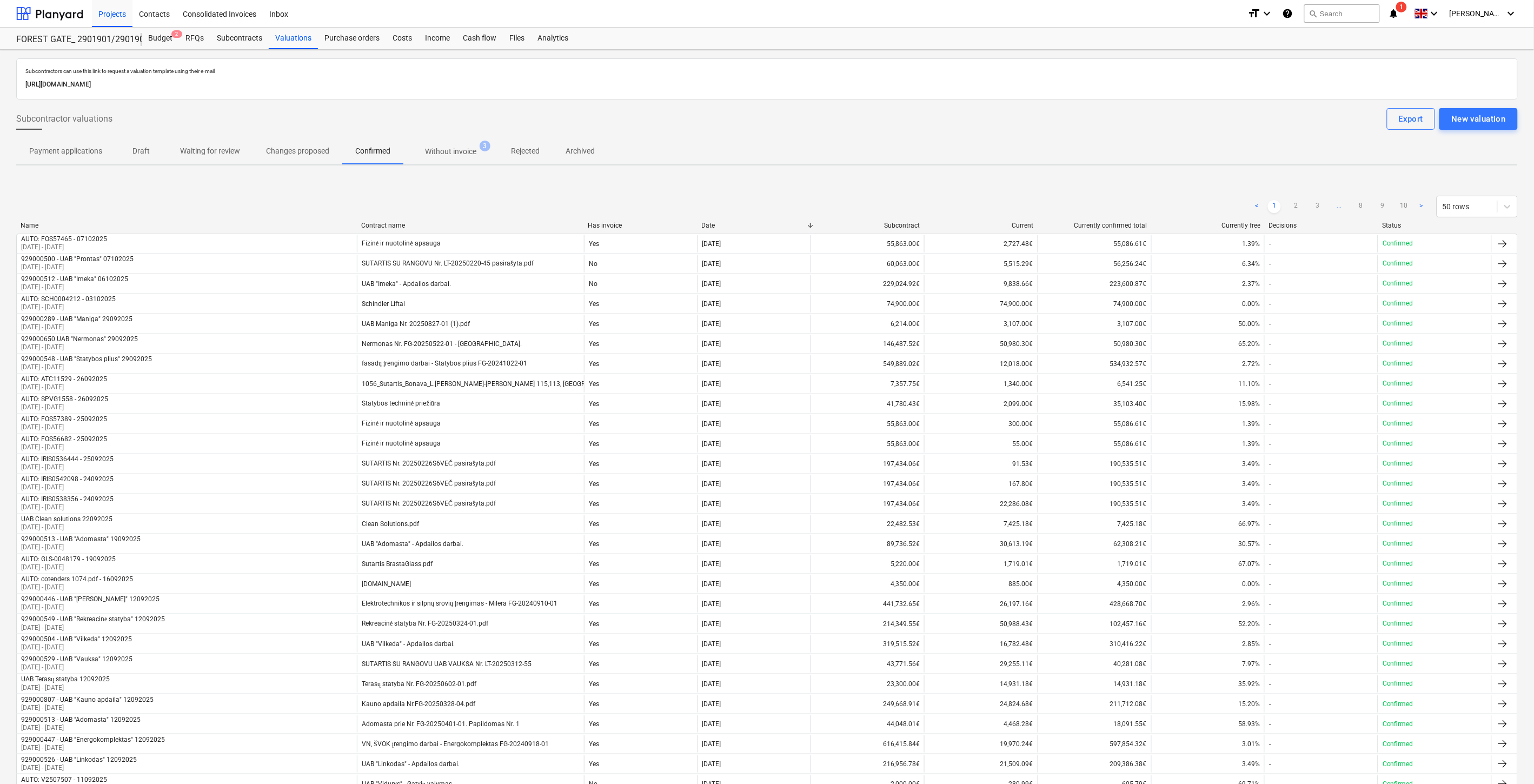
click at [406, 178] on div "Subcontractors can use this link to request a valuation template using their e-…" at bounding box center [767, 673] width 1502 height 1228
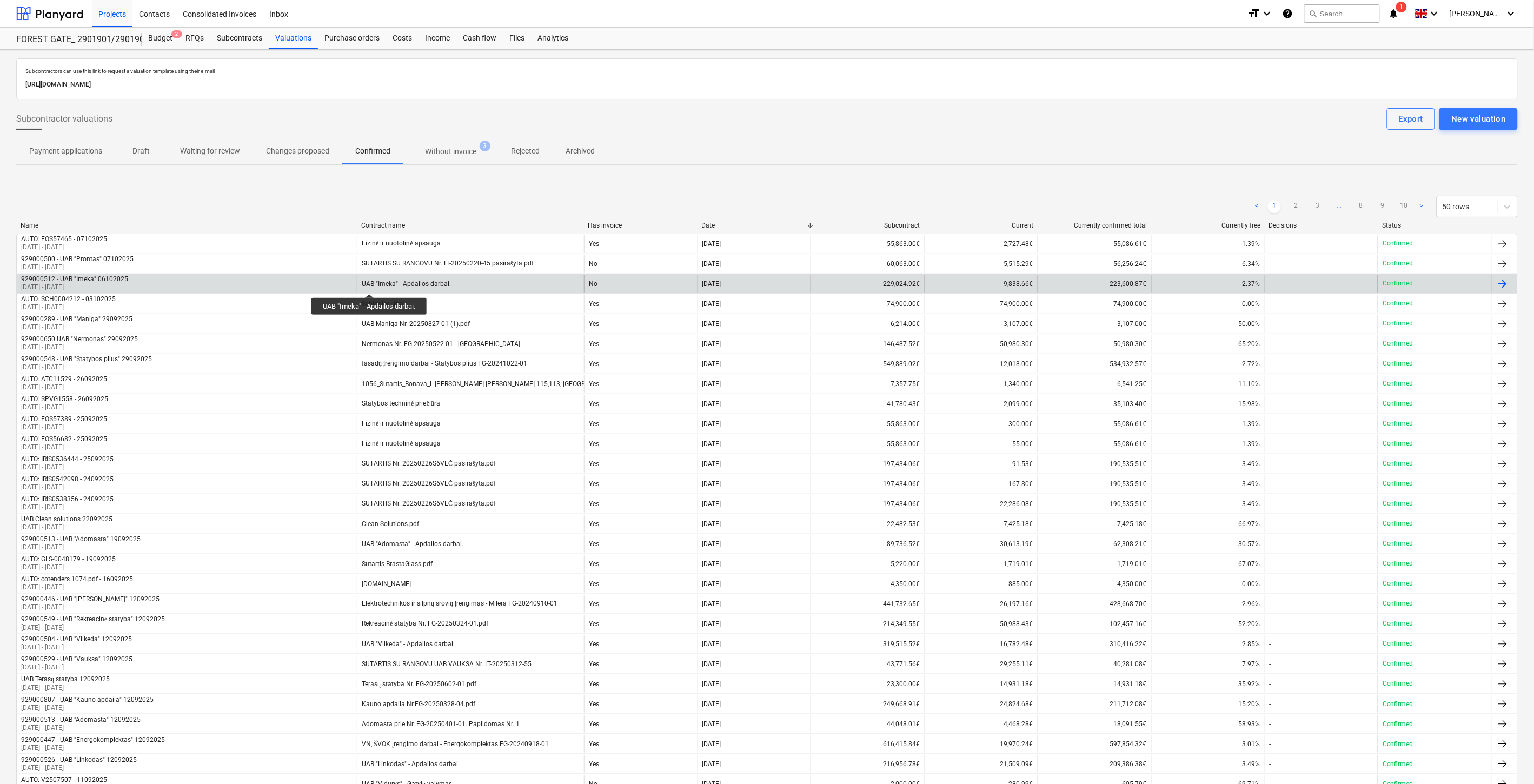
scroll to position [514, 0]
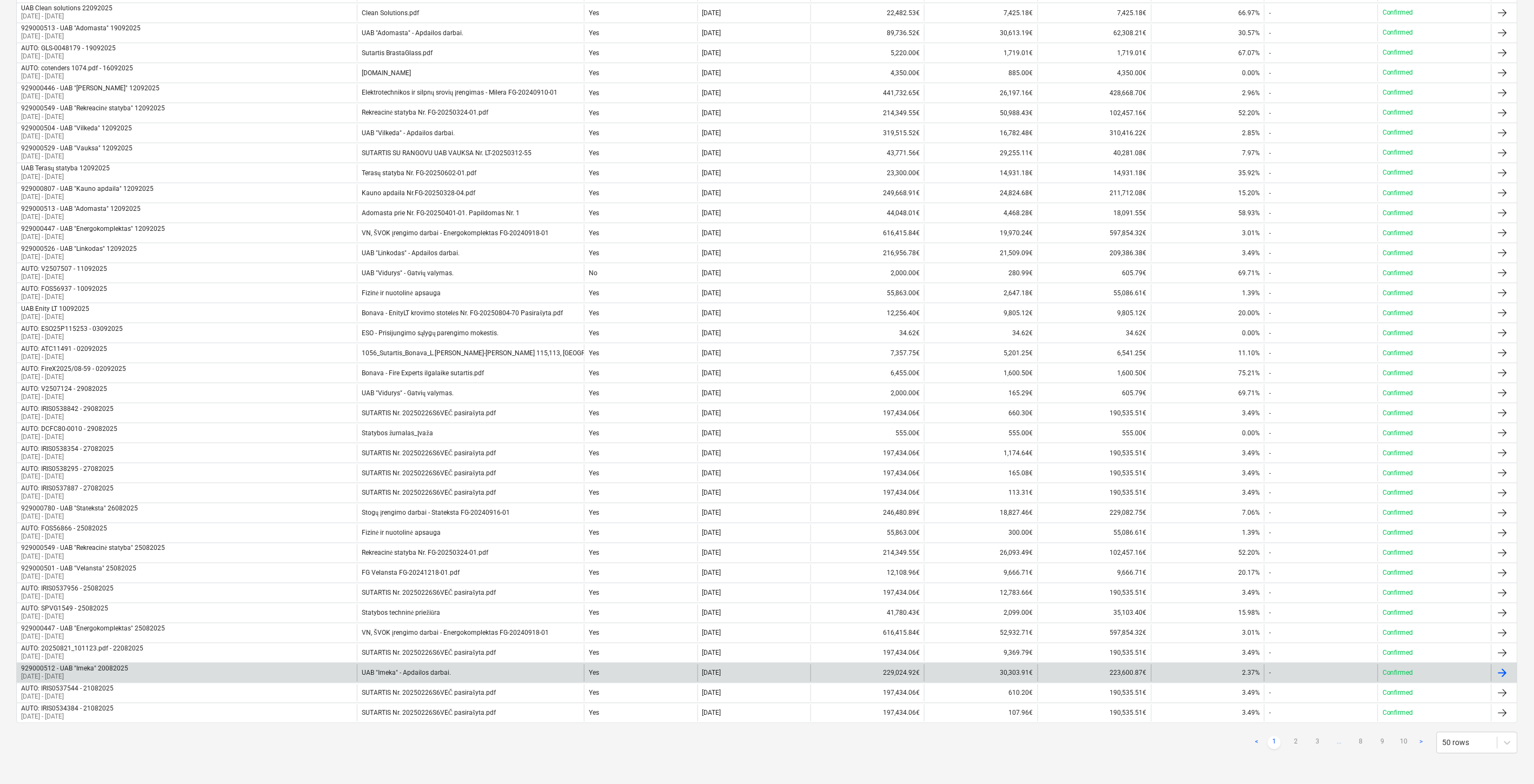
click at [202, 670] on div "929000512 - UAB "Imeka" 20082025 [DATE] - [DATE]" at bounding box center [187, 673] width 340 height 17
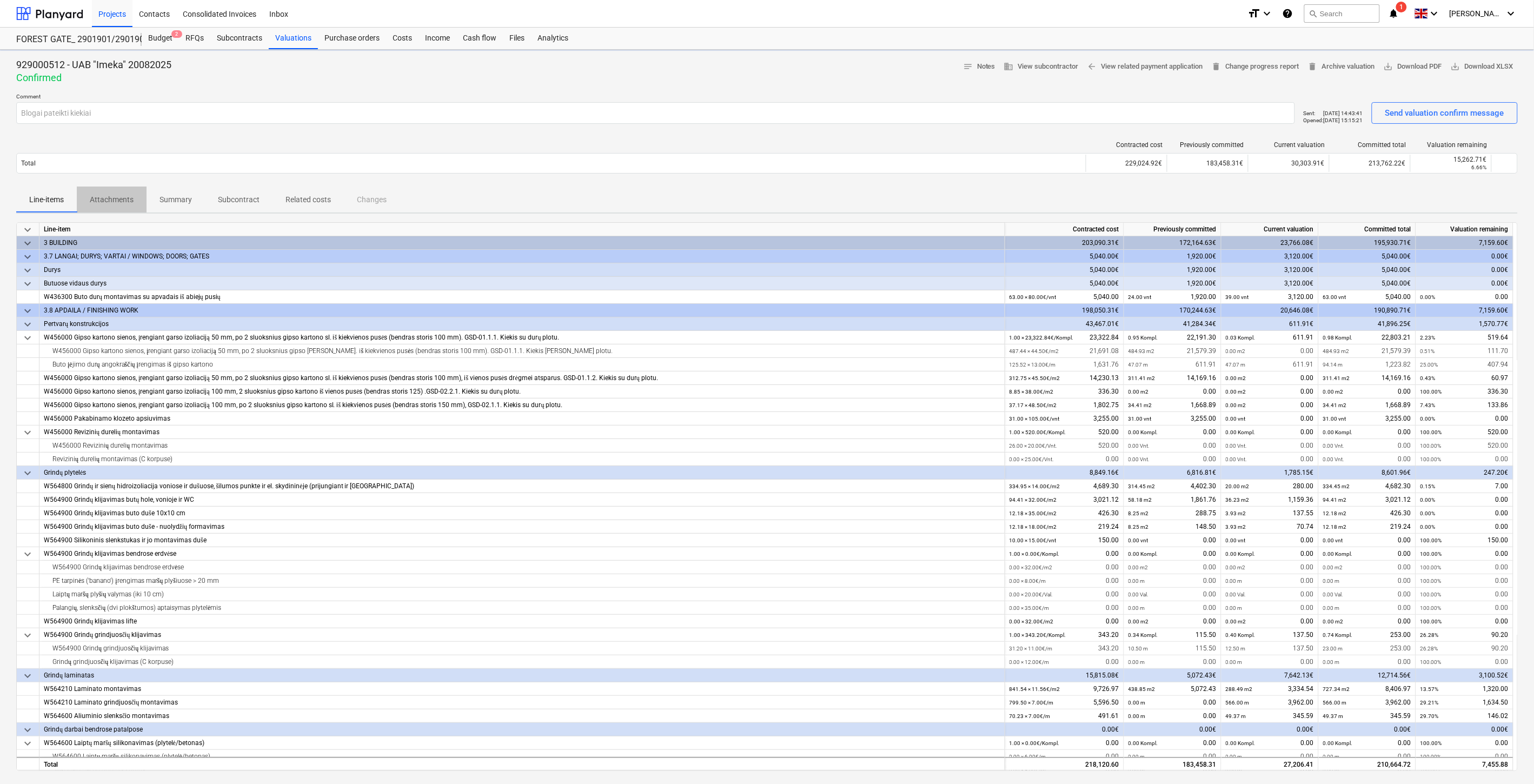
click at [120, 206] on p "Attachments" at bounding box center [111, 199] width 44 height 11
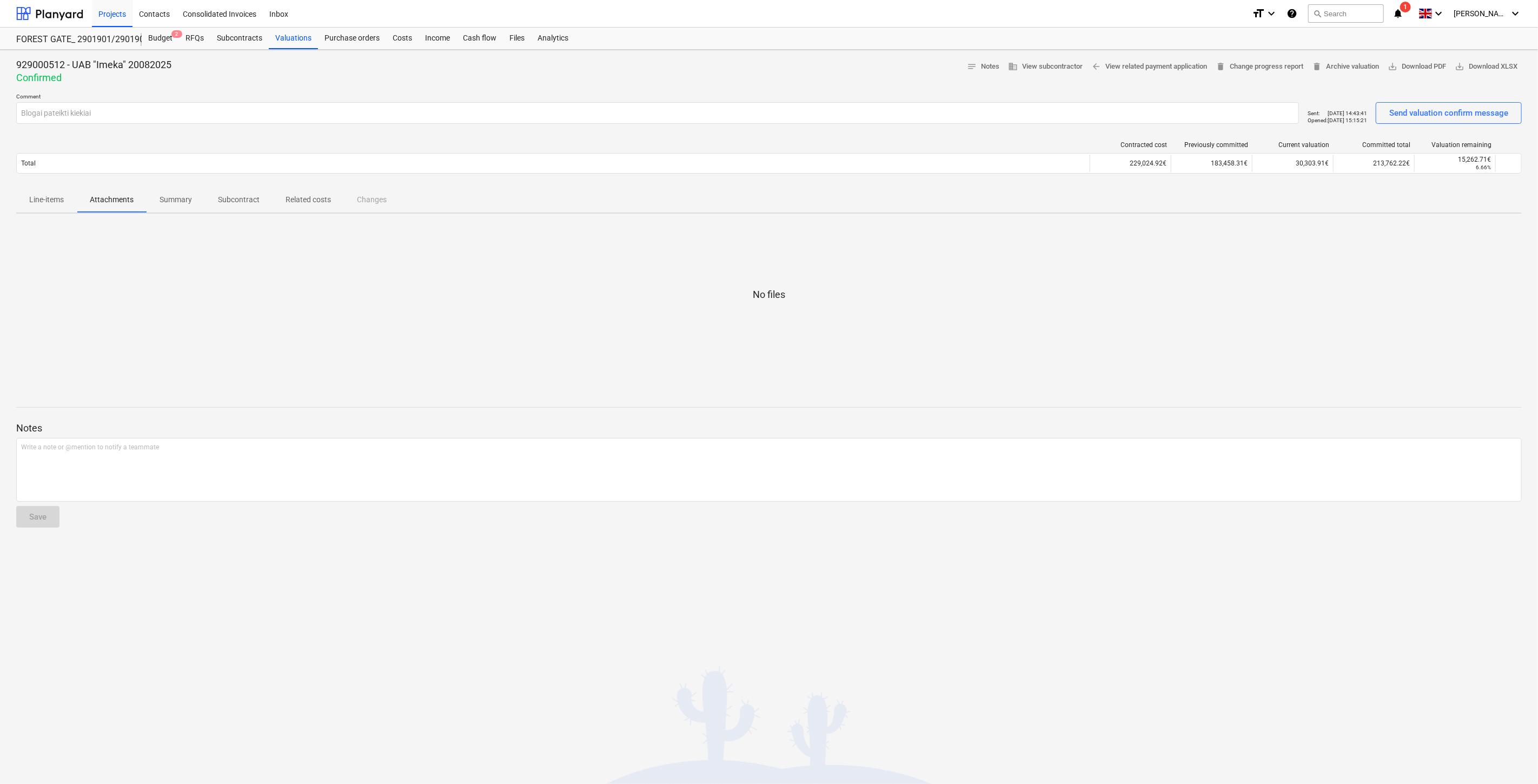
click at [121, 206] on span "Attachments" at bounding box center [111, 200] width 70 height 18
click at [192, 198] on span "Summary" at bounding box center [175, 200] width 59 height 18
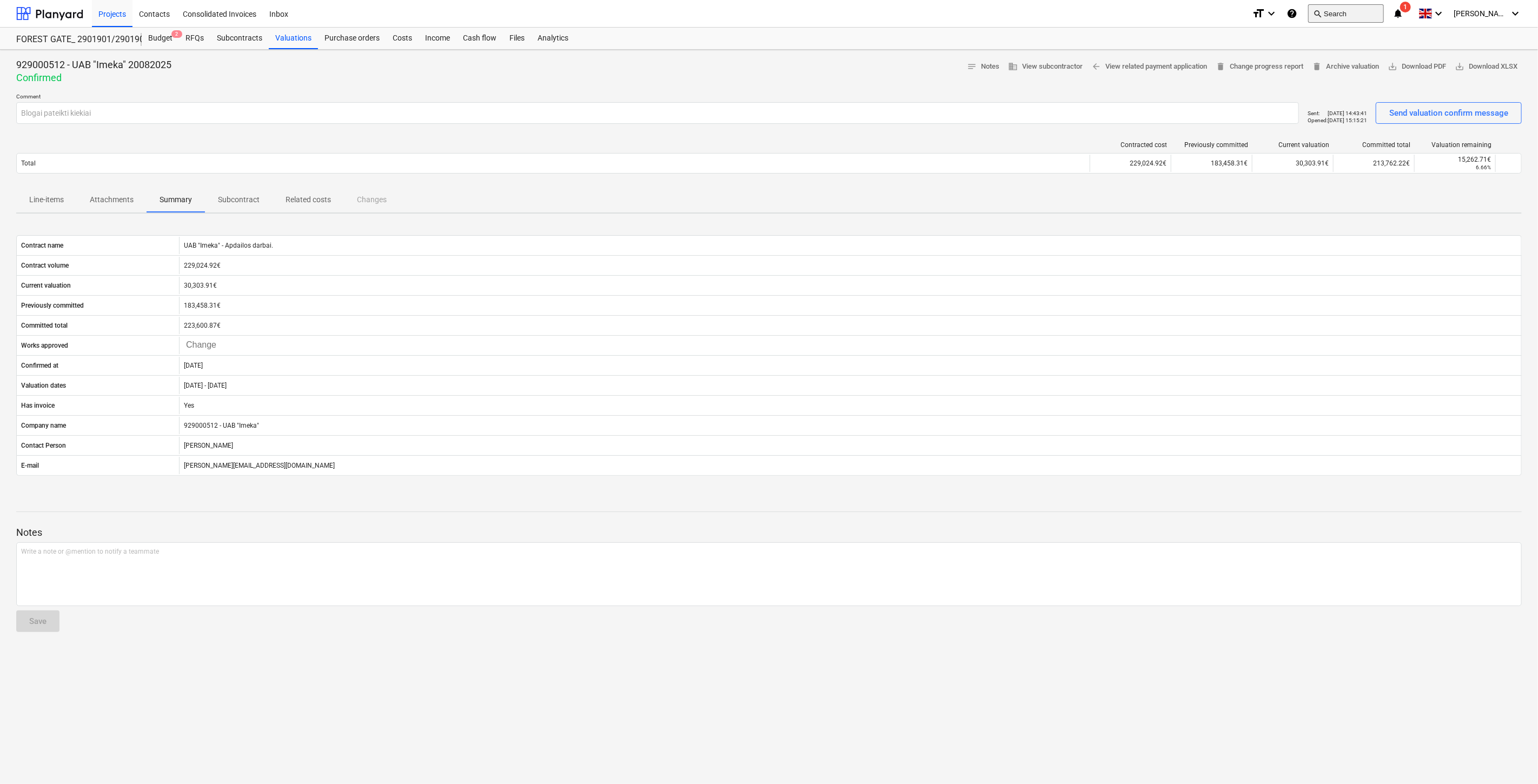
click at [1363, 13] on button "search Search" at bounding box center [1346, 13] width 76 height 19
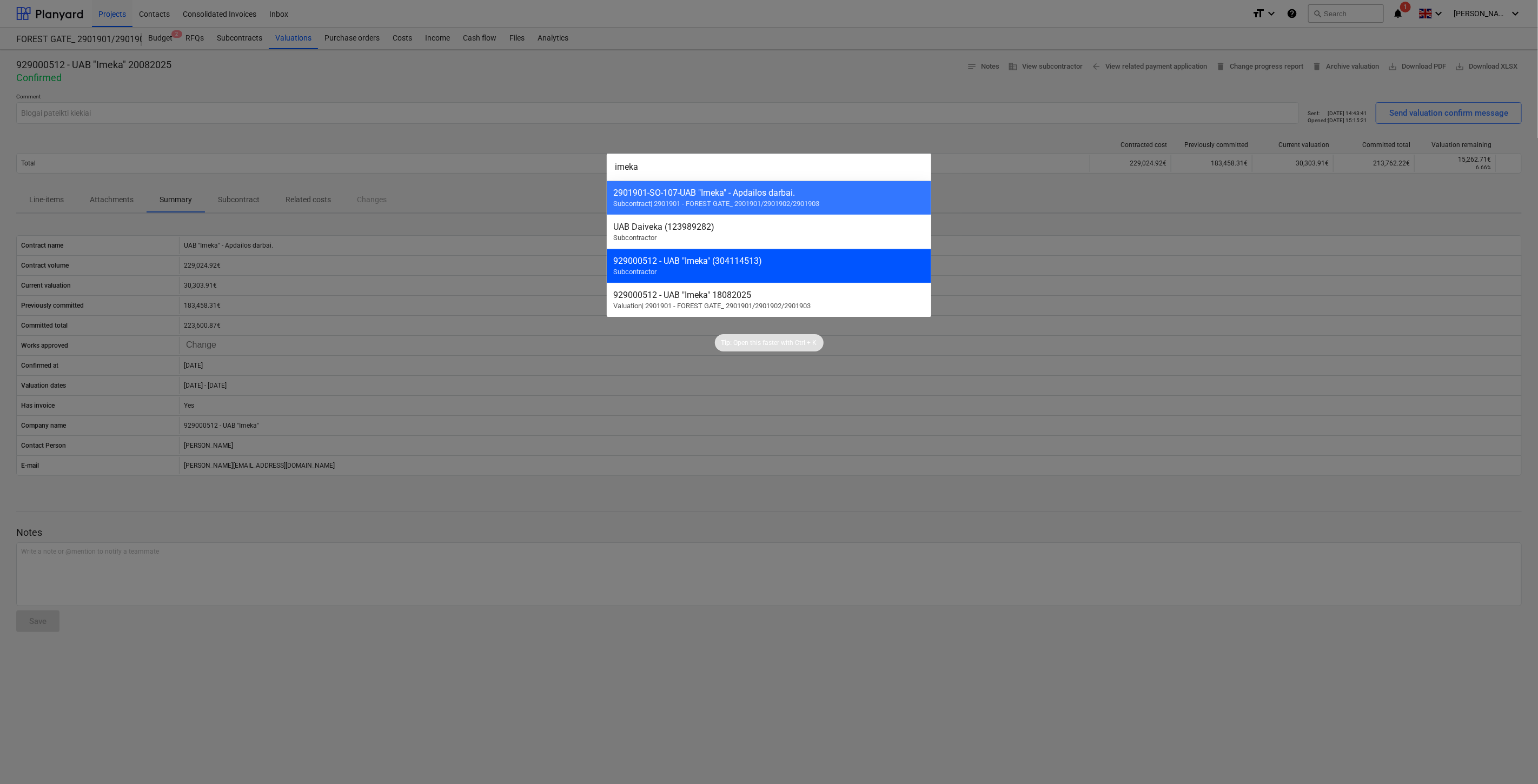
type input "imeka"
click at [789, 261] on div "929000512 - UAB "Imeka" (304114513)" at bounding box center [769, 261] width 312 height 10
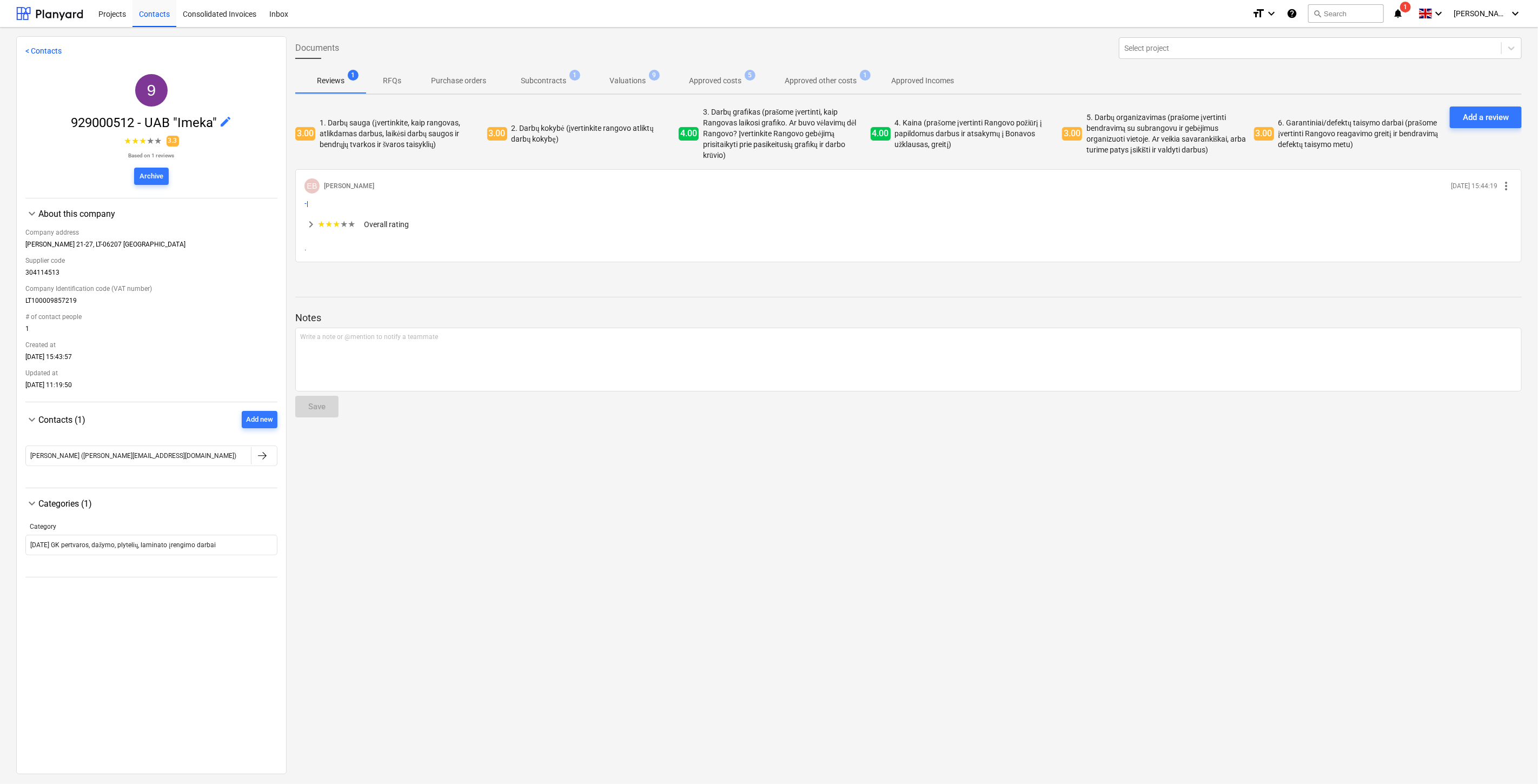
click at [644, 78] on p "Valuations" at bounding box center [628, 80] width 36 height 11
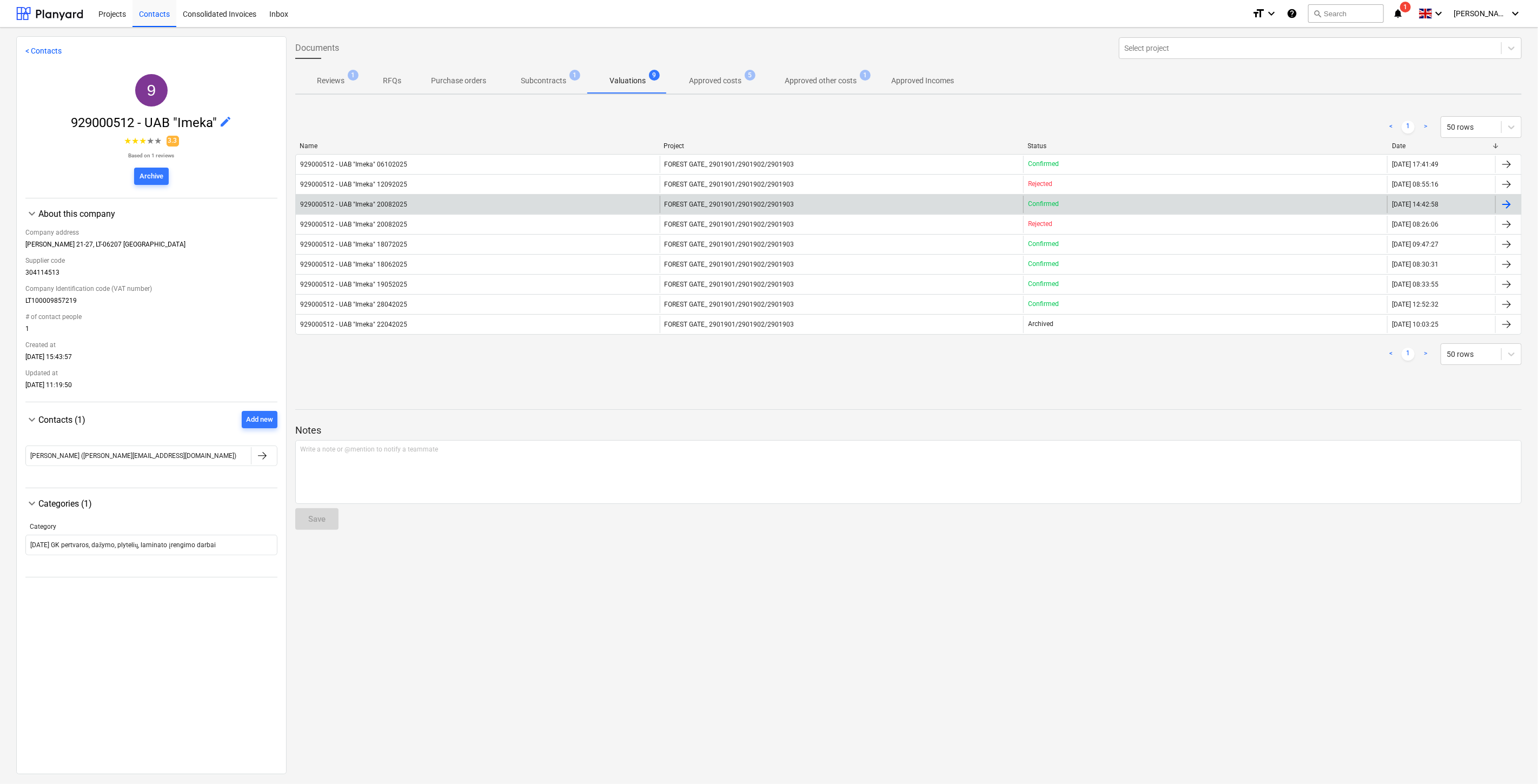
click at [581, 197] on div "929000512 - UAB "Imeka" 20082025" at bounding box center [478, 204] width 364 height 17
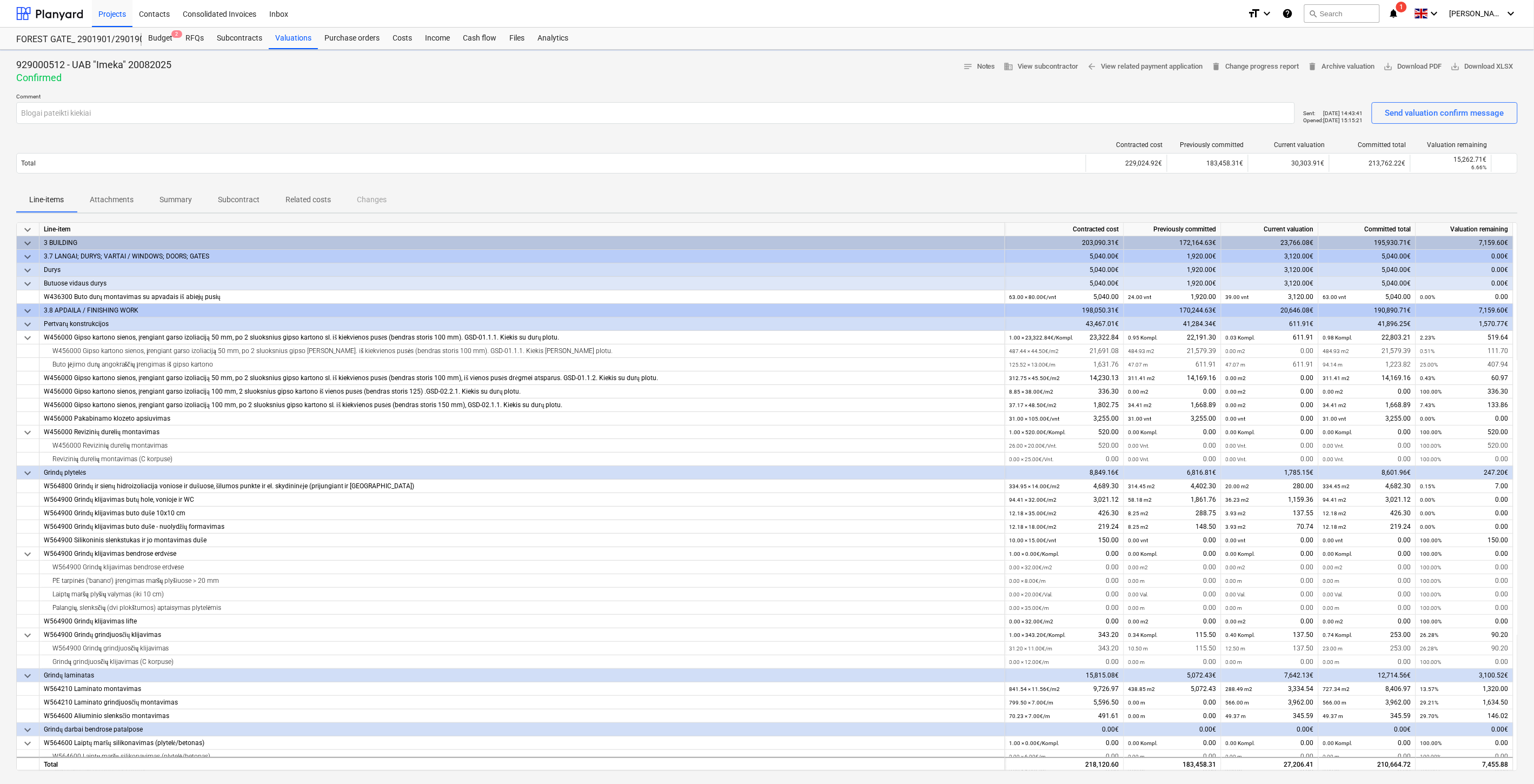
click at [125, 197] on p "Attachments" at bounding box center [111, 199] width 44 height 11
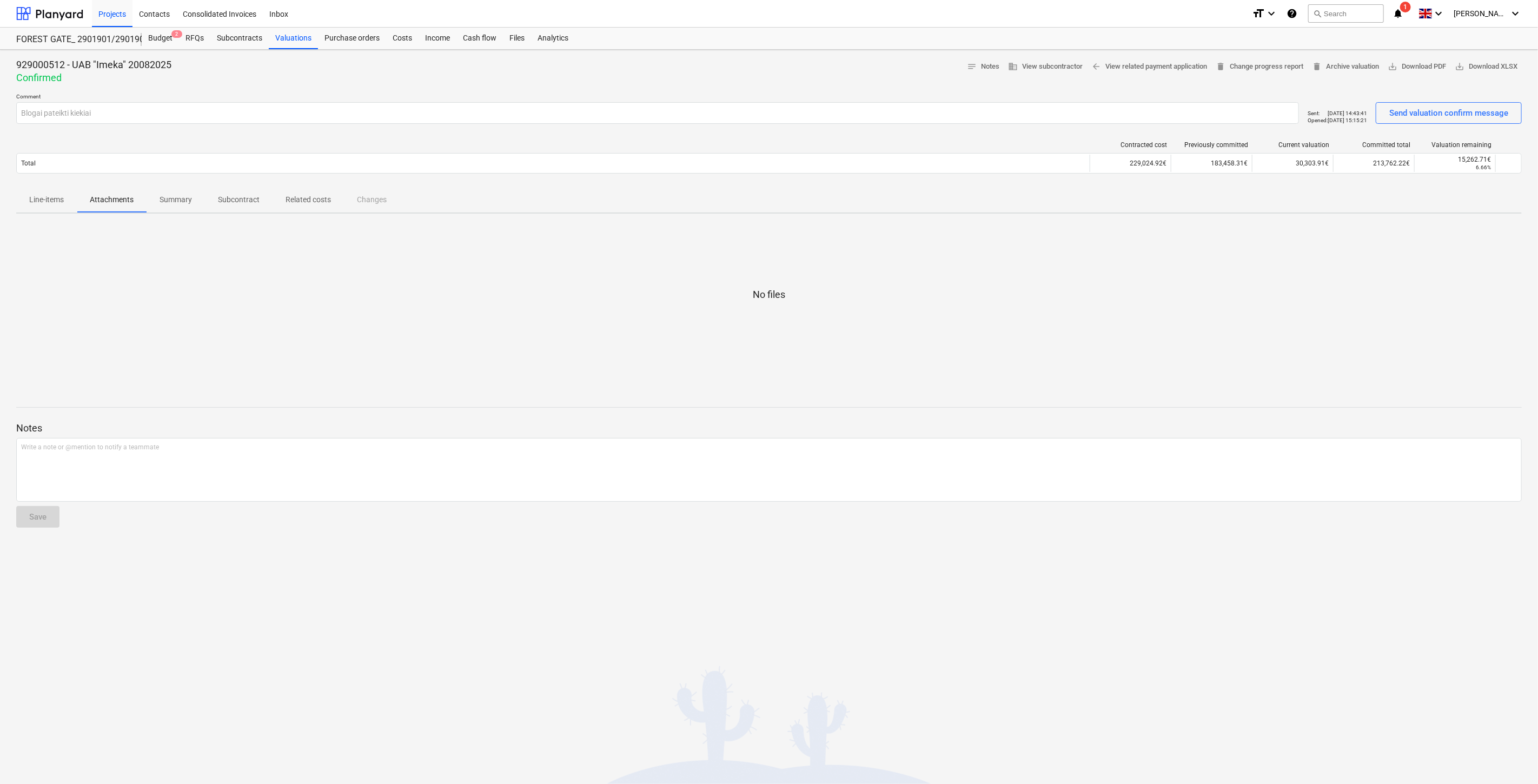
click at [62, 197] on p "Line-items" at bounding box center [46, 199] width 35 height 11
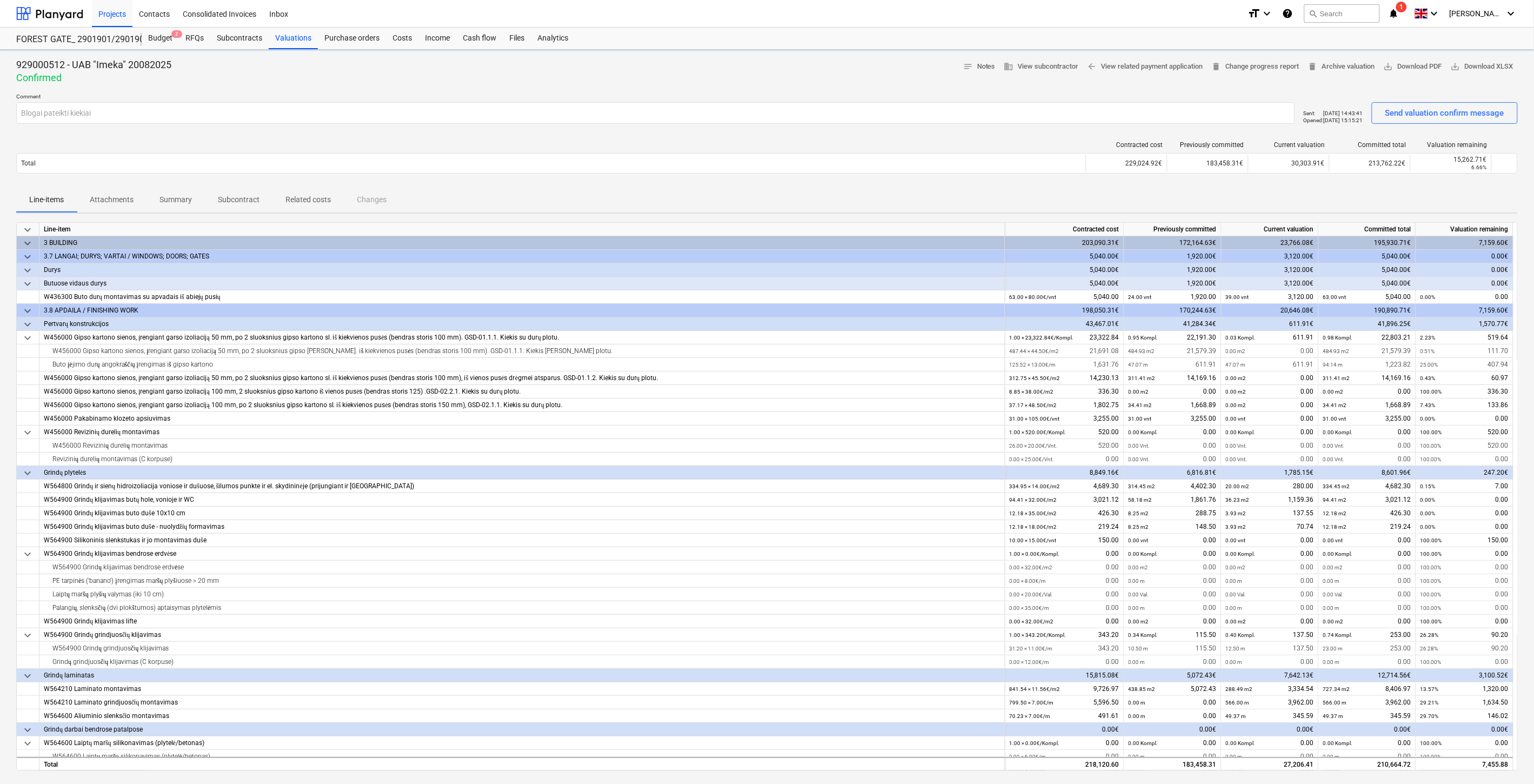
click at [177, 197] on p "Summary" at bounding box center [176, 199] width 33 height 11
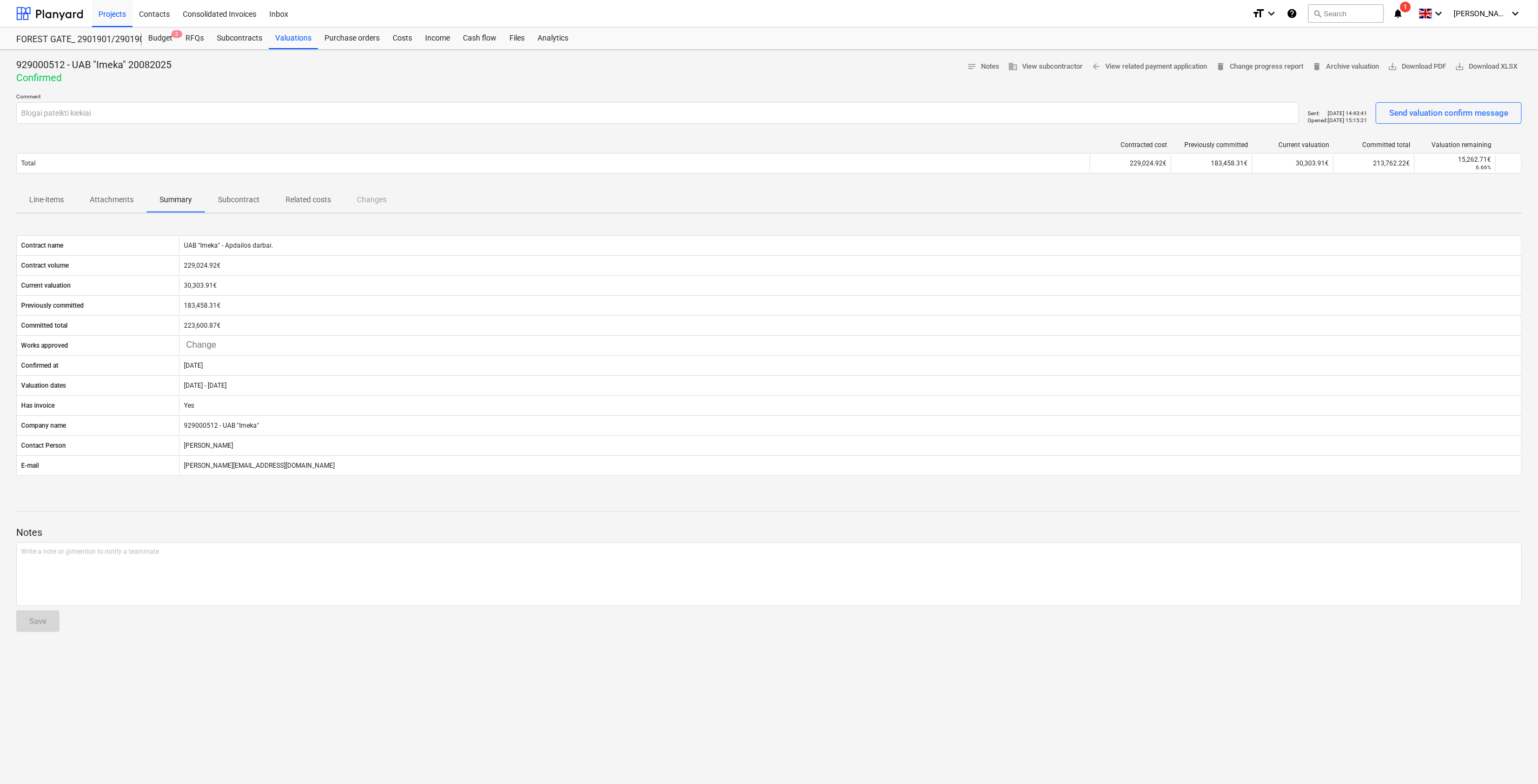
click at [240, 200] on p "Subcontract" at bounding box center [239, 199] width 42 height 11
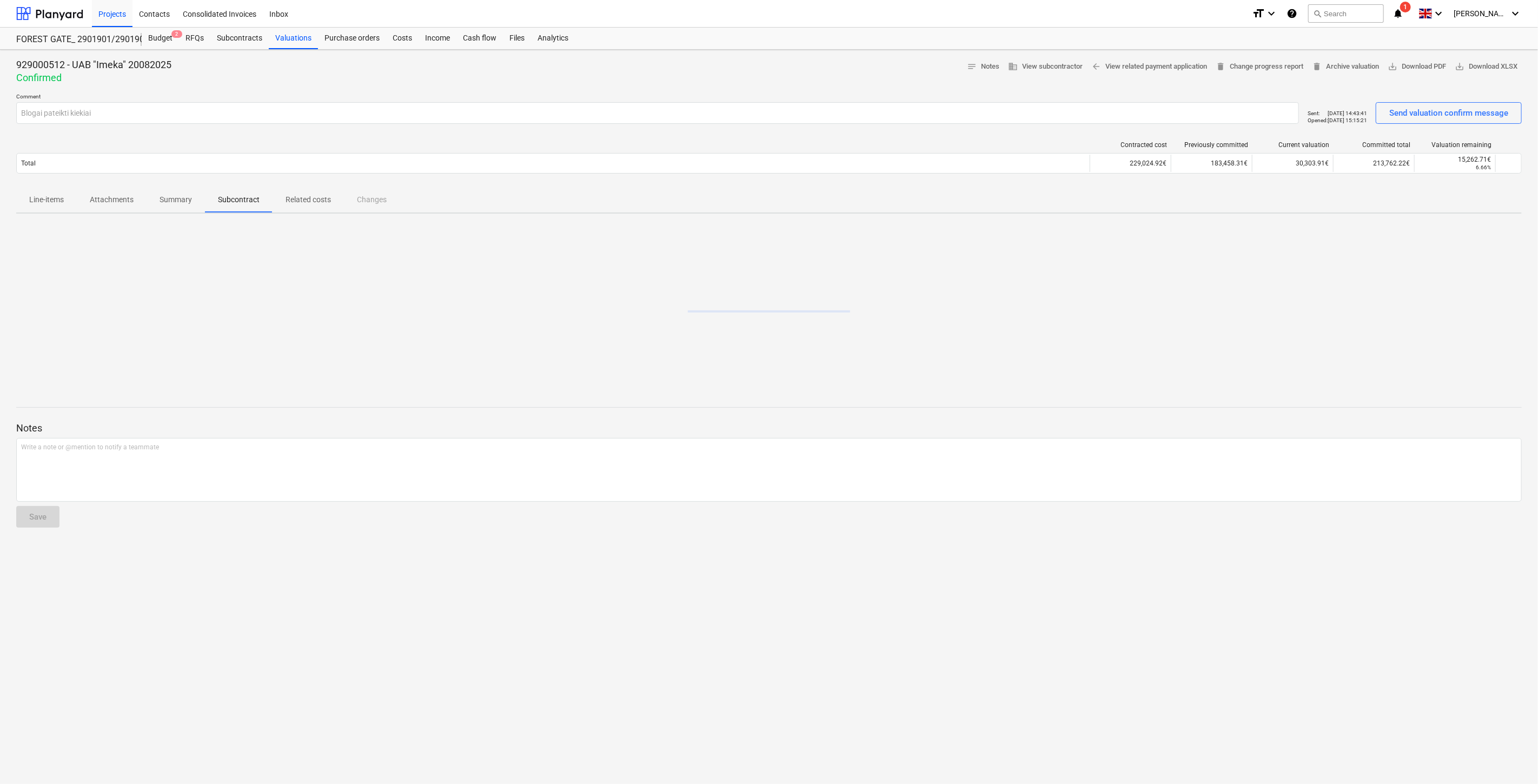
click at [299, 200] on p "Related costs" at bounding box center [308, 199] width 45 height 11
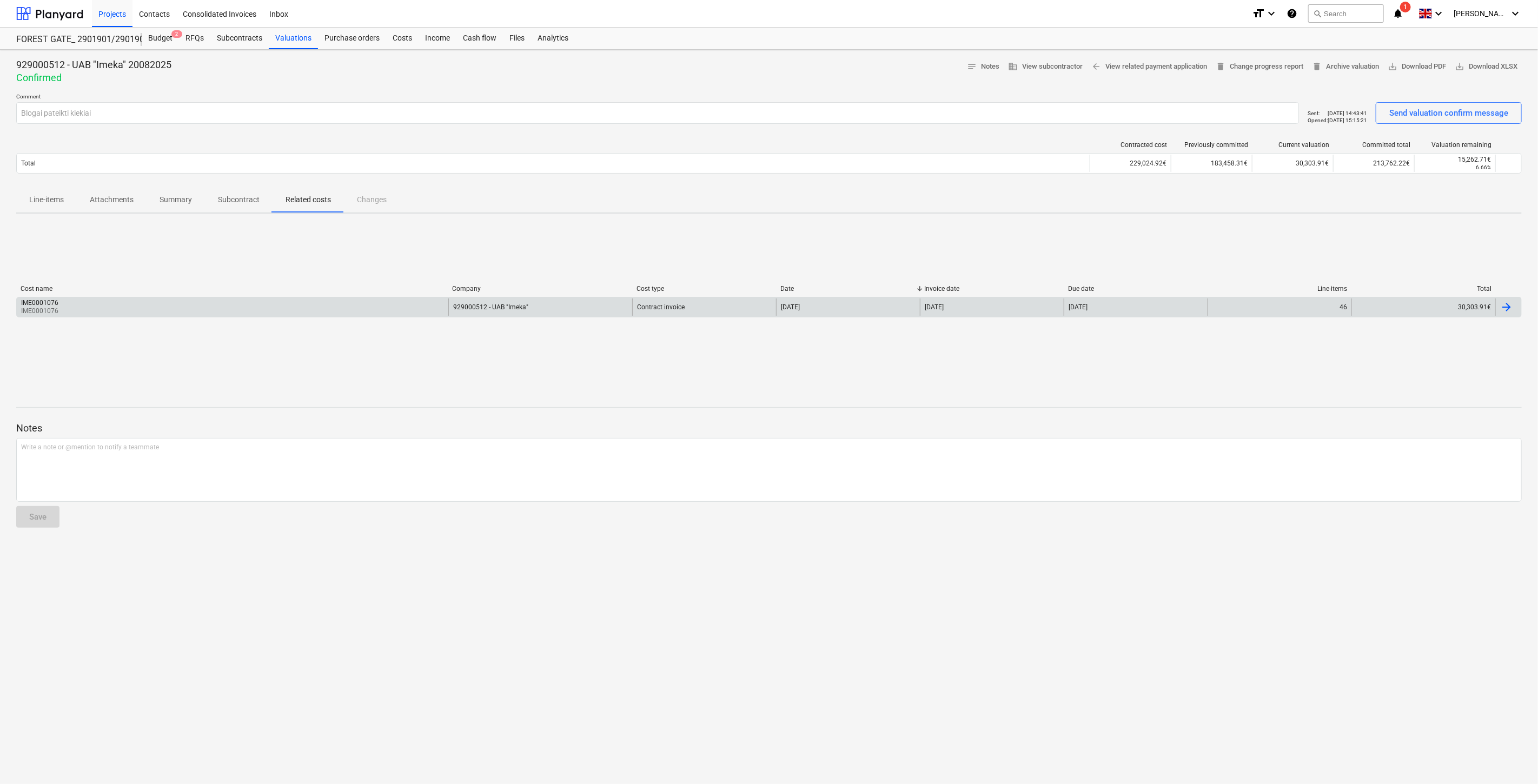
click at [268, 308] on div "IME0001076 IME0001076" at bounding box center [232, 307] width 431 height 17
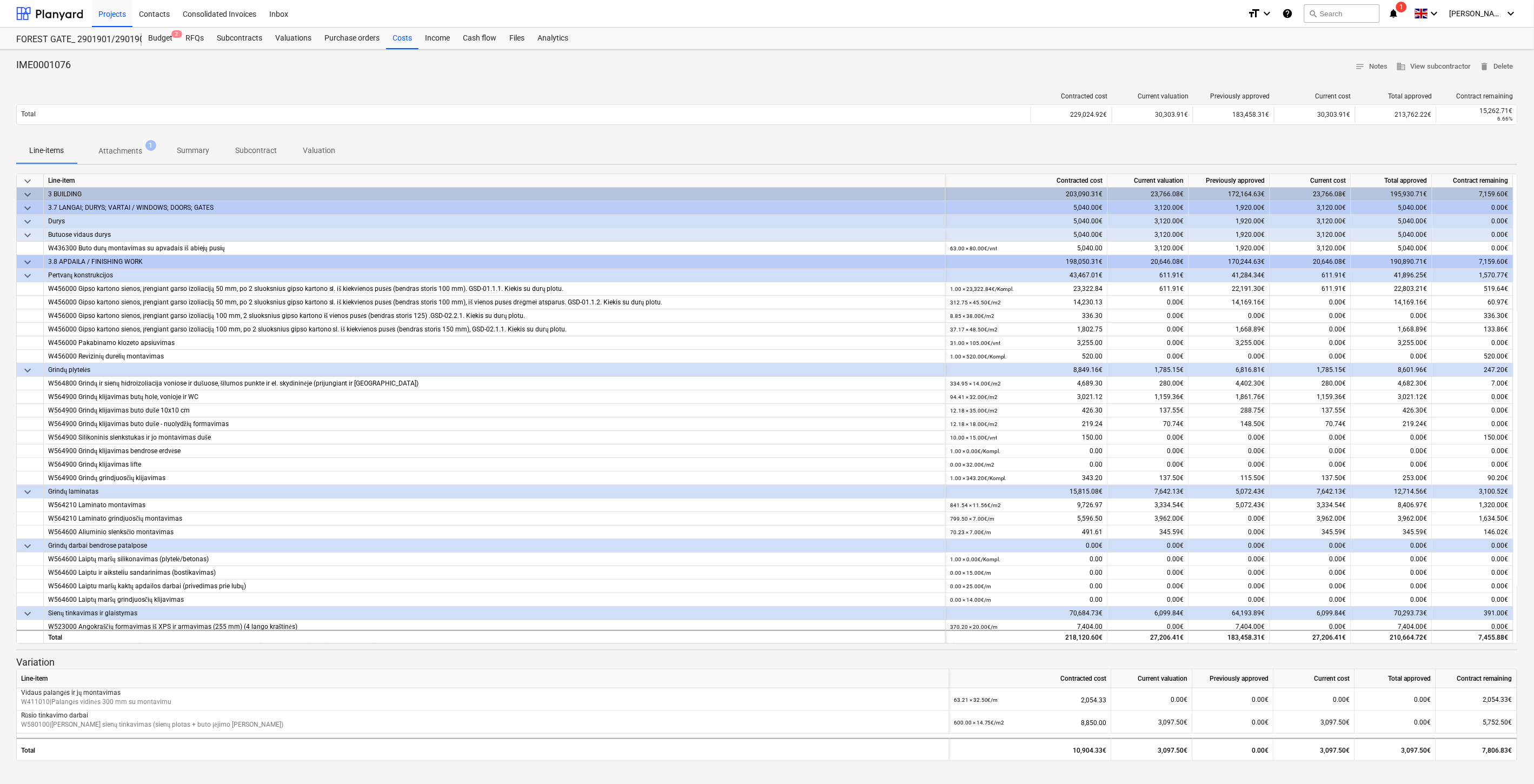
click at [128, 157] on p "Attachments" at bounding box center [120, 151] width 44 height 11
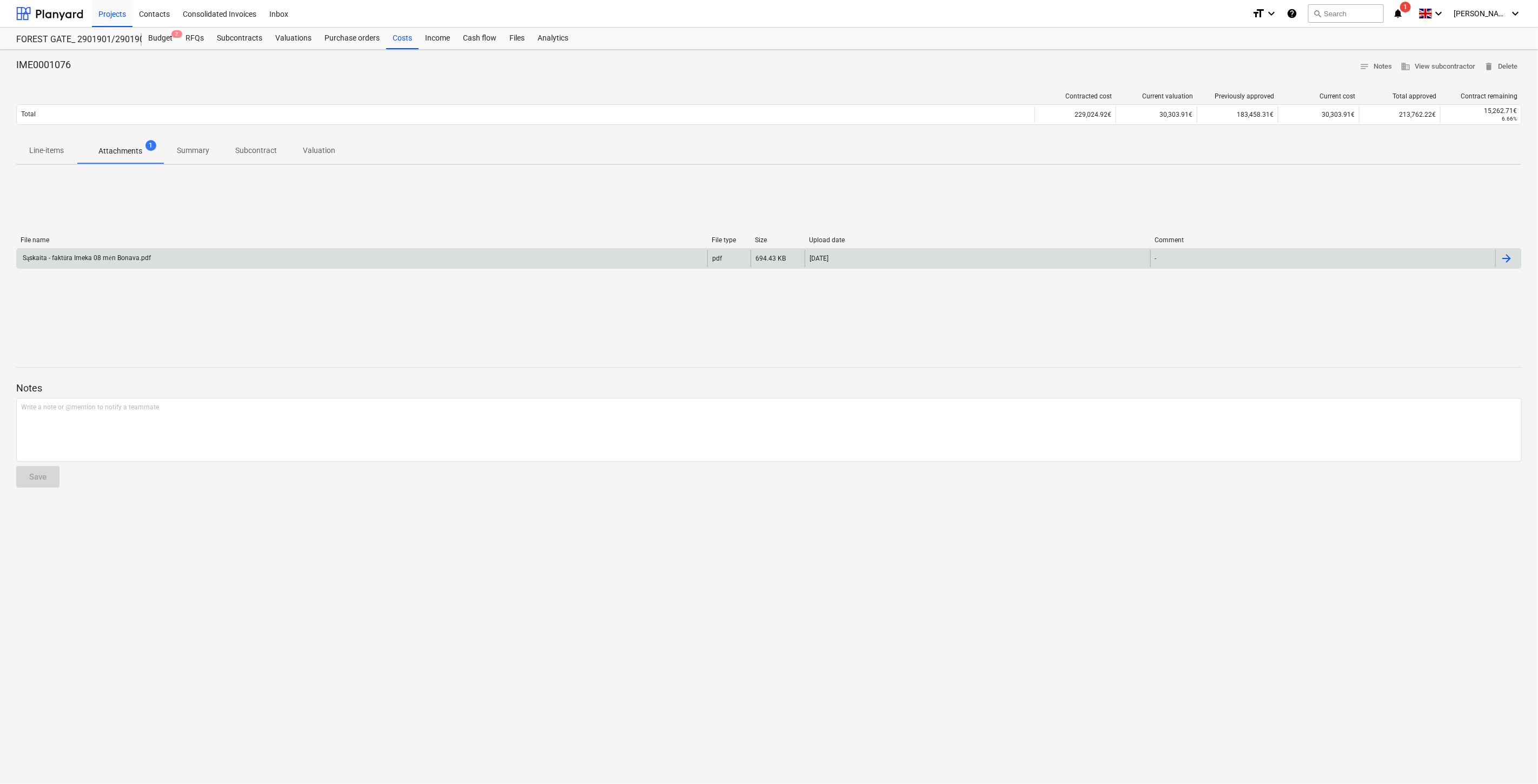
click at [164, 257] on div "Sąskaita - faktūra Imeka 08 mėn Bonava.pdf" at bounding box center [362, 258] width 691 height 17
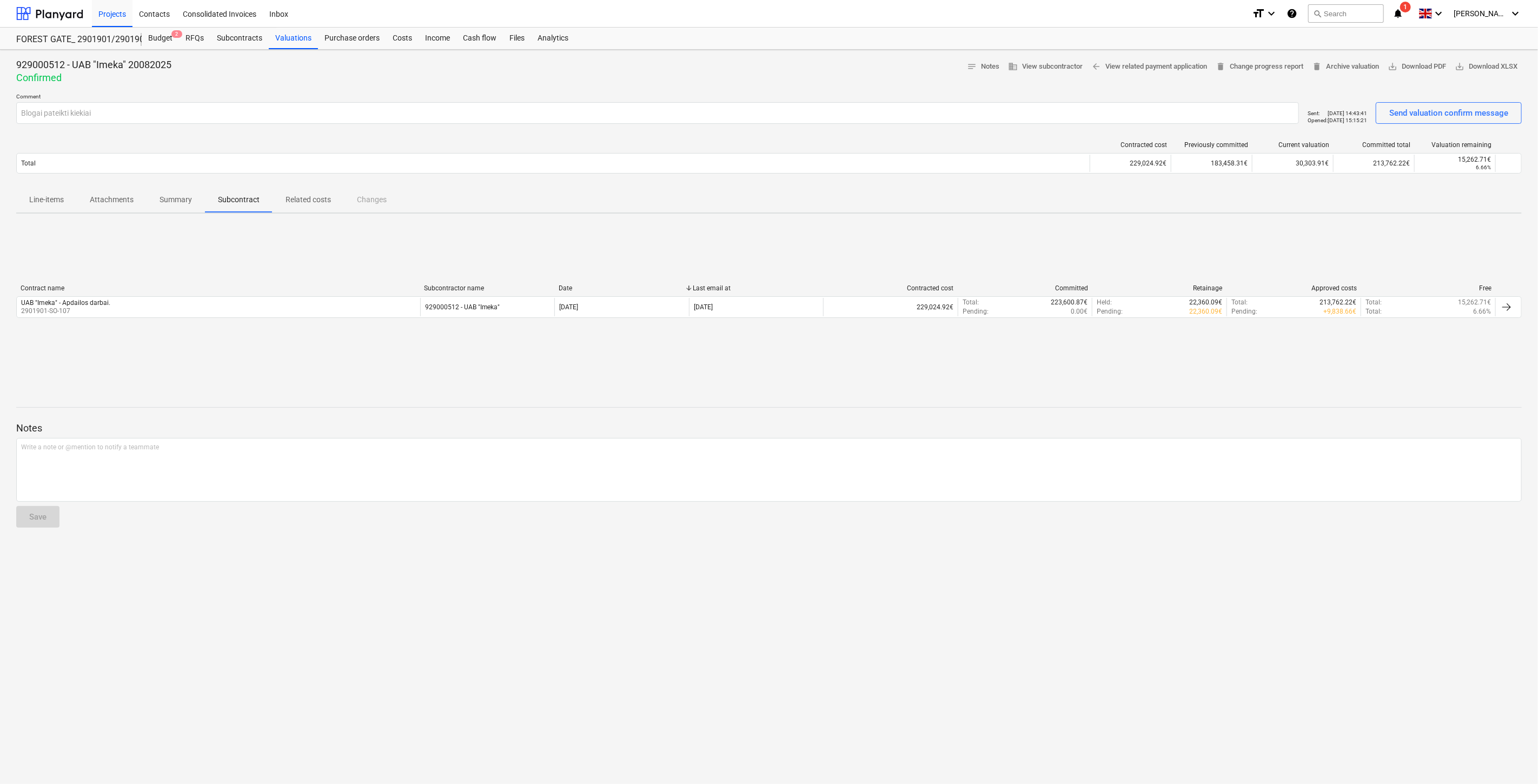
click at [175, 198] on p "Summary" at bounding box center [176, 199] width 33 height 11
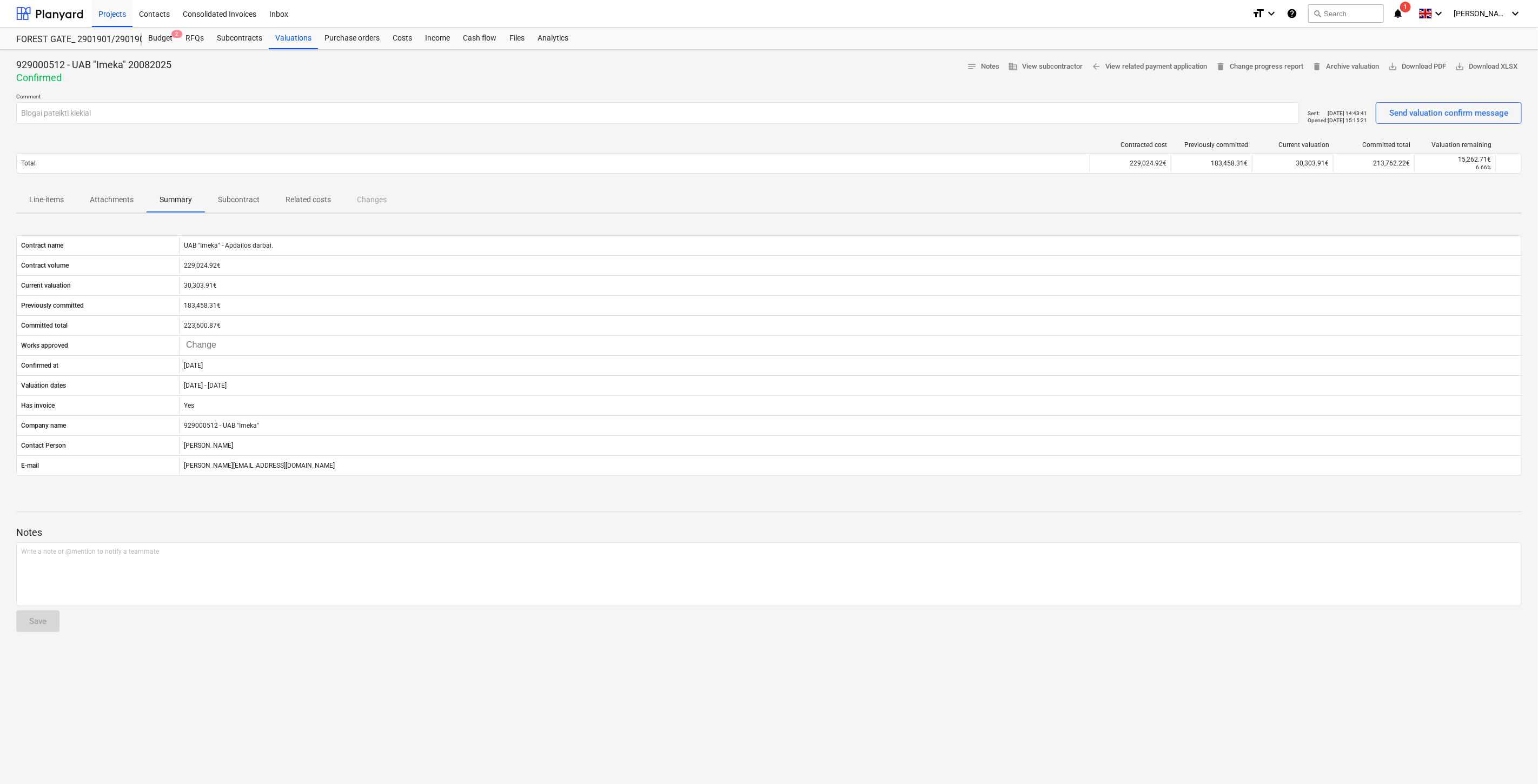
click at [90, 206] on p "Attachments" at bounding box center [111, 199] width 44 height 11
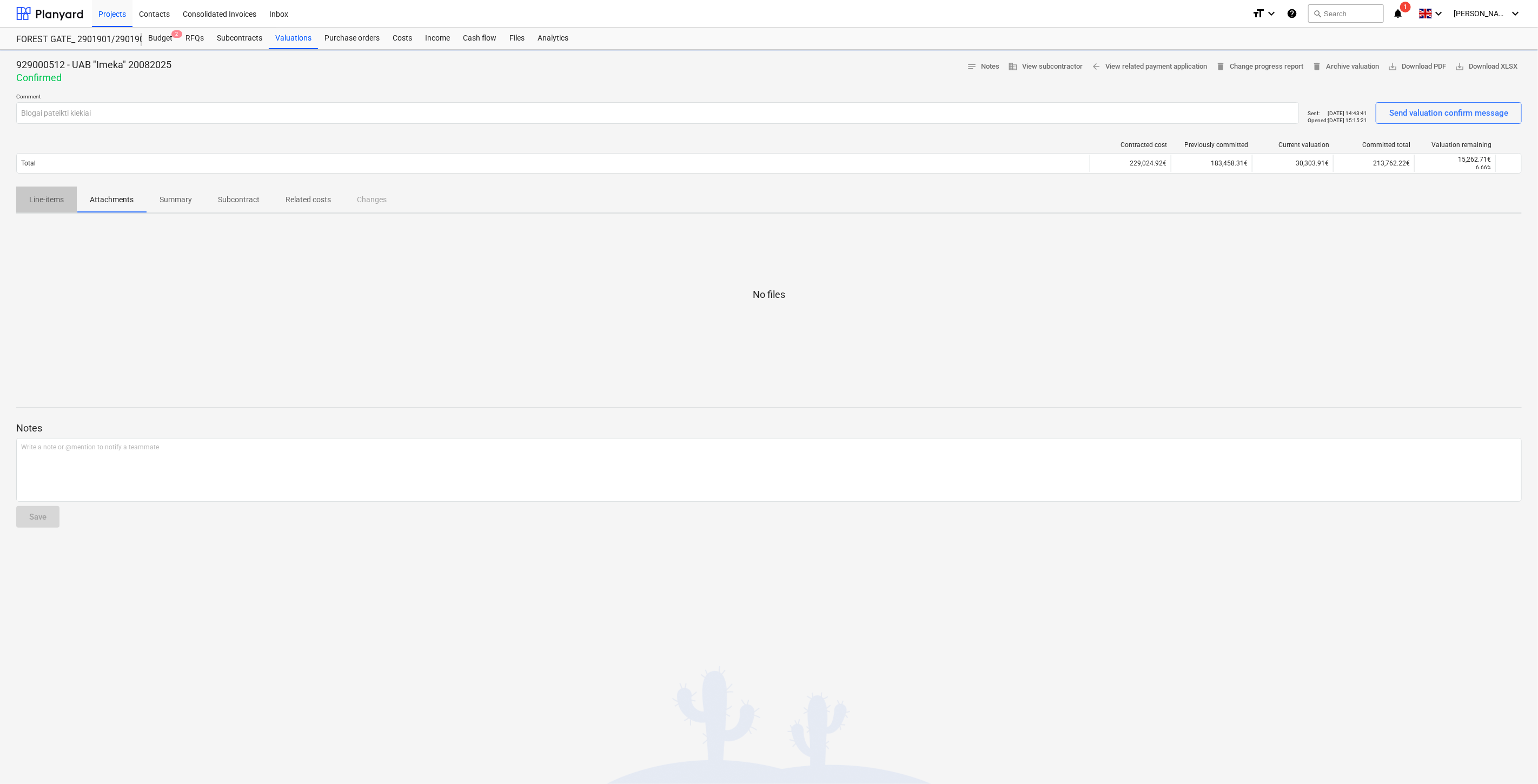
click at [57, 203] on p "Line-items" at bounding box center [46, 199] width 35 height 11
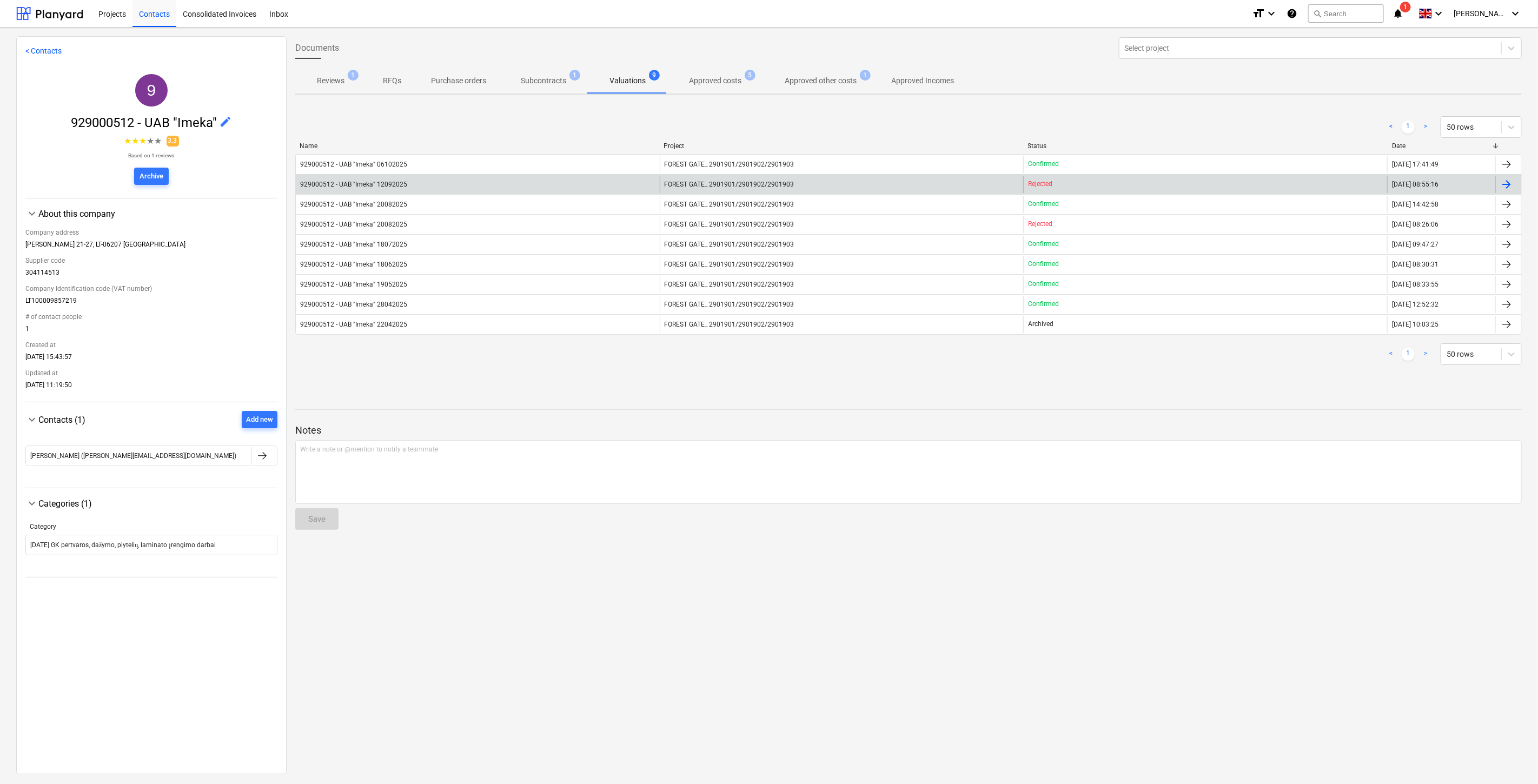
click at [452, 182] on div "929000512 - UAB "Imeka" 12092025" at bounding box center [478, 184] width 364 height 17
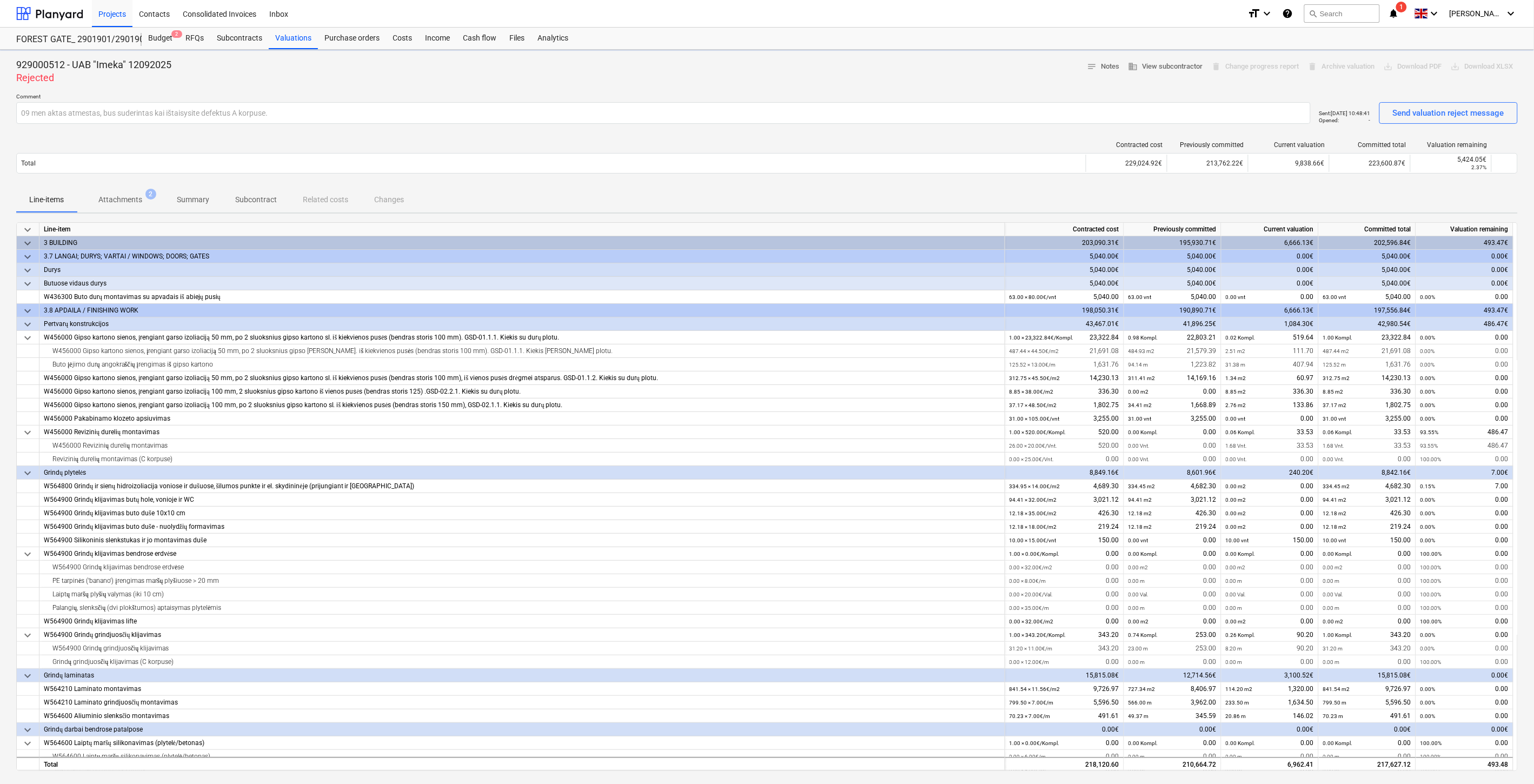
click at [137, 195] on p "Attachments" at bounding box center [120, 199] width 44 height 11
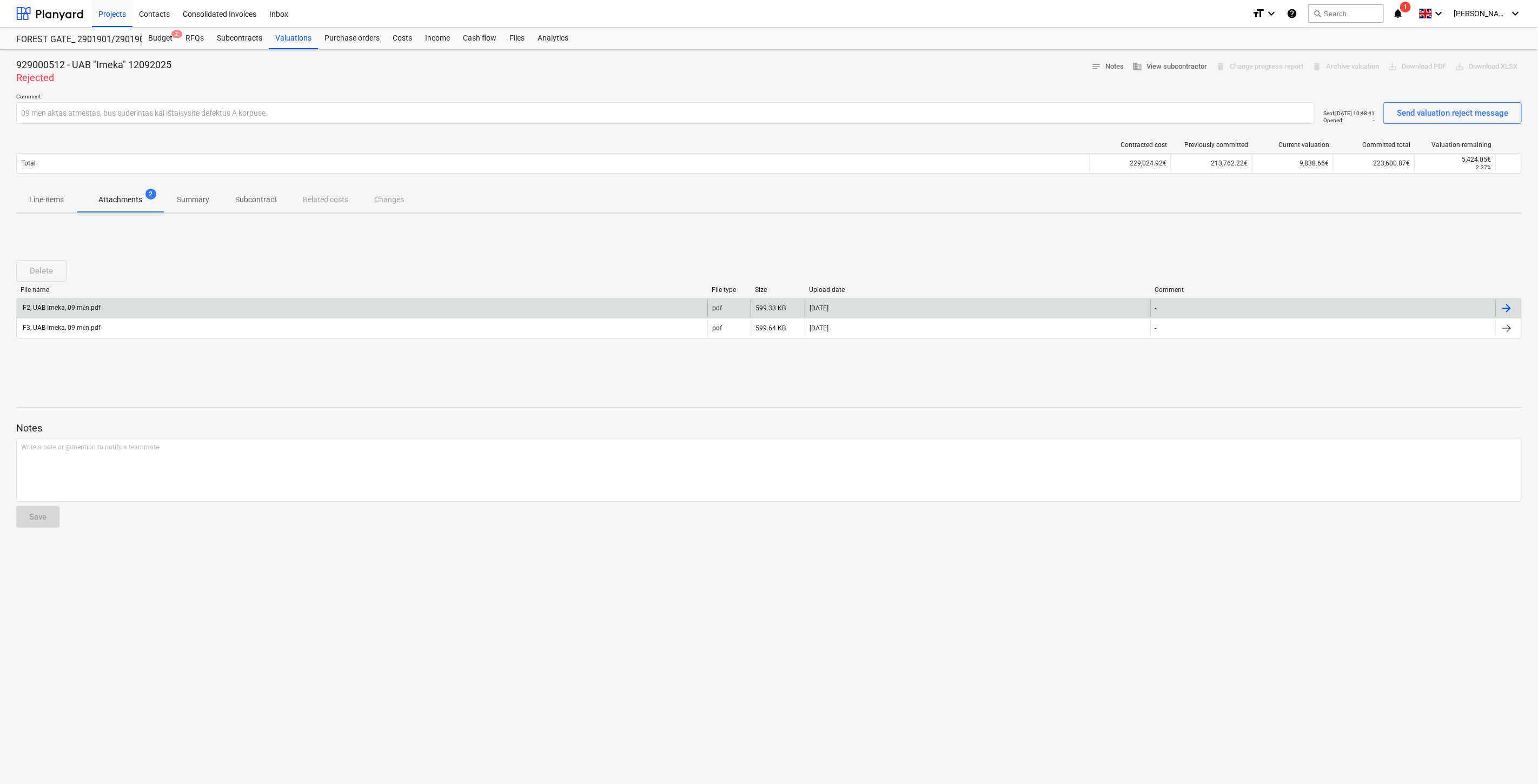
click at [192, 308] on div "F2, UAB Imeka, 09 mėn.pdf" at bounding box center [362, 307] width 691 height 17
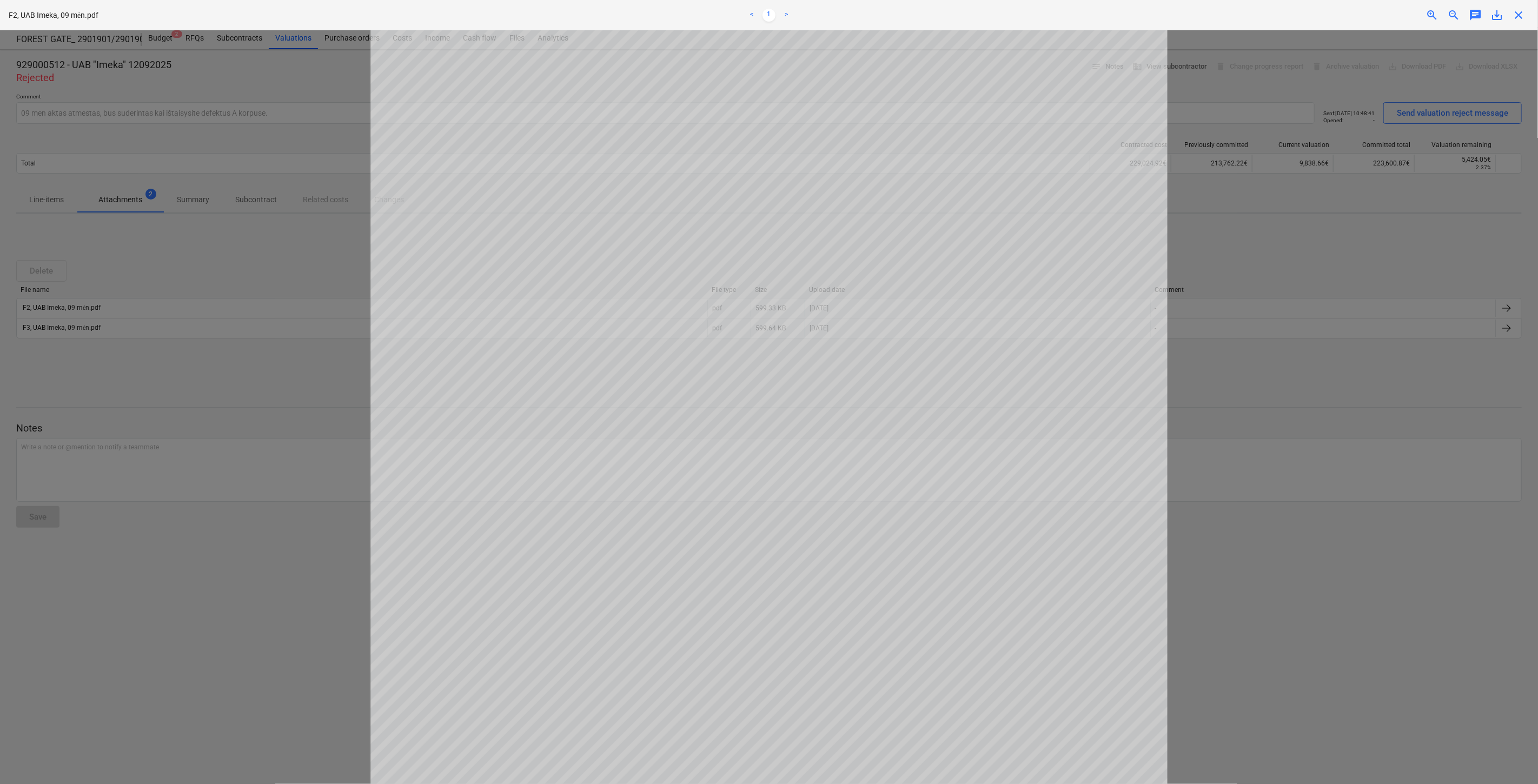
click at [1518, 18] on span "close" at bounding box center [1518, 15] width 13 height 13
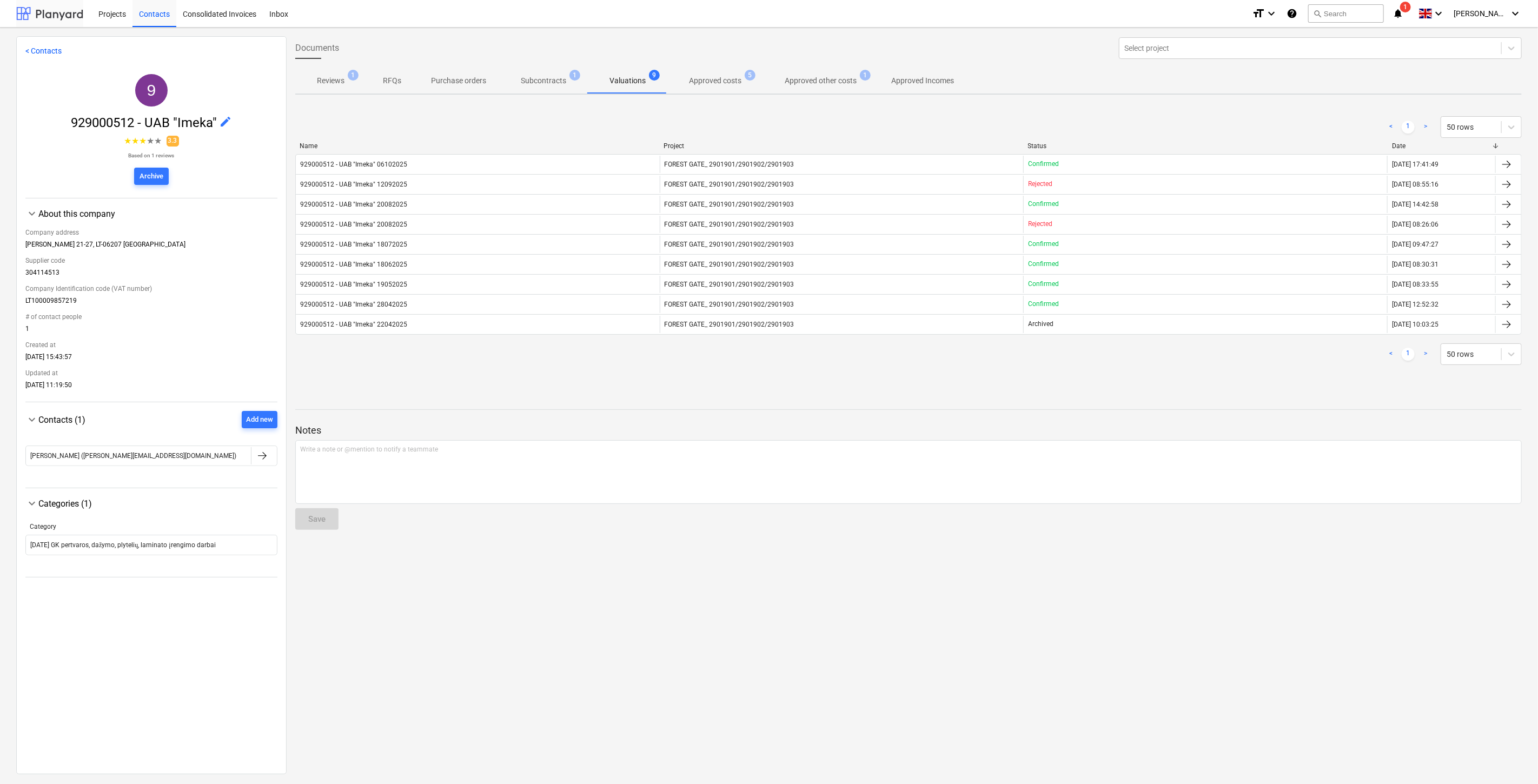
drag, startPoint x: 71, startPoint y: 11, endPoint x: 65, endPoint y: 11, distance: 6.0
click at [71, 11] on div at bounding box center [50, 13] width 67 height 27
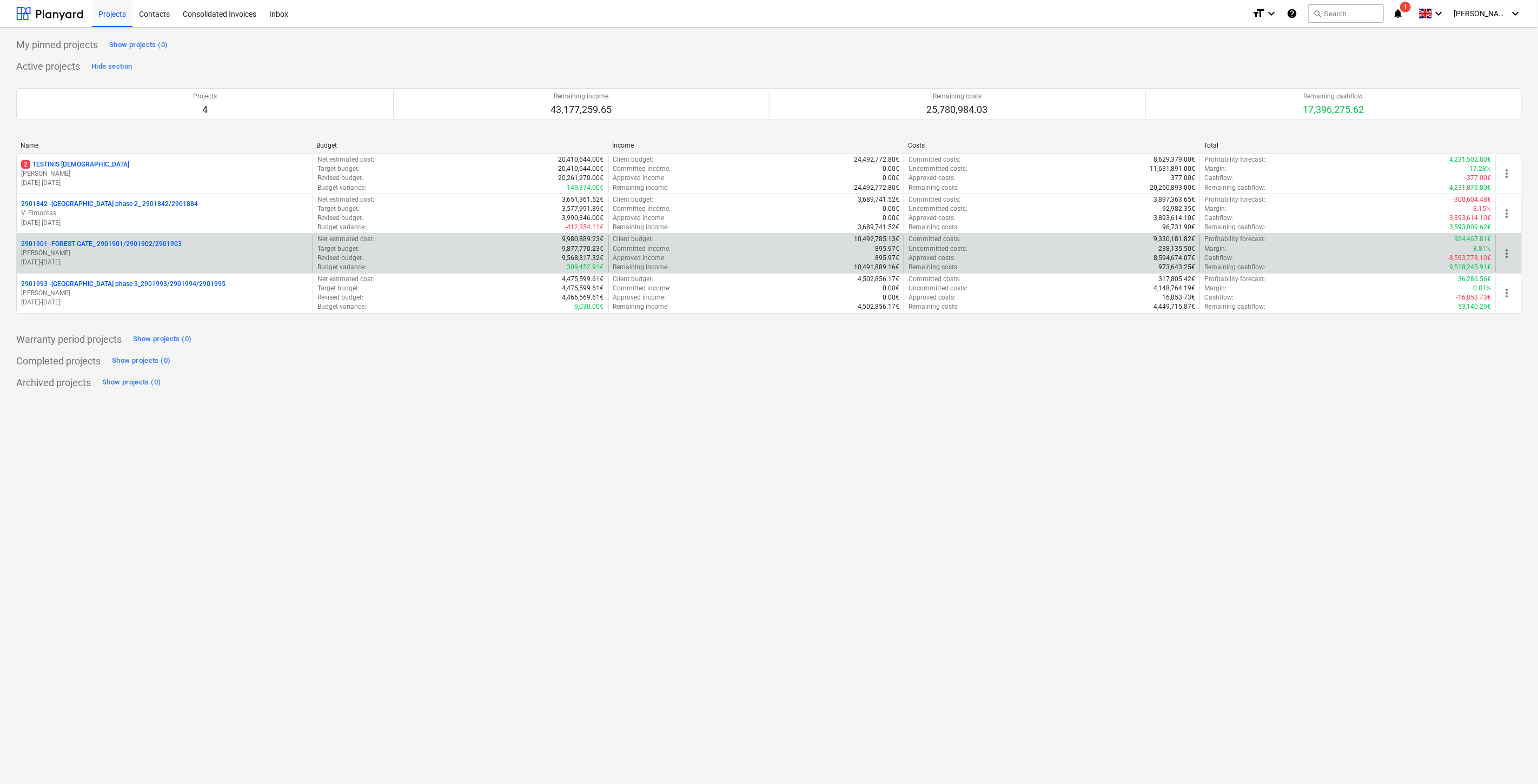
click at [132, 250] on p "[PERSON_NAME]" at bounding box center [164, 253] width 287 height 9
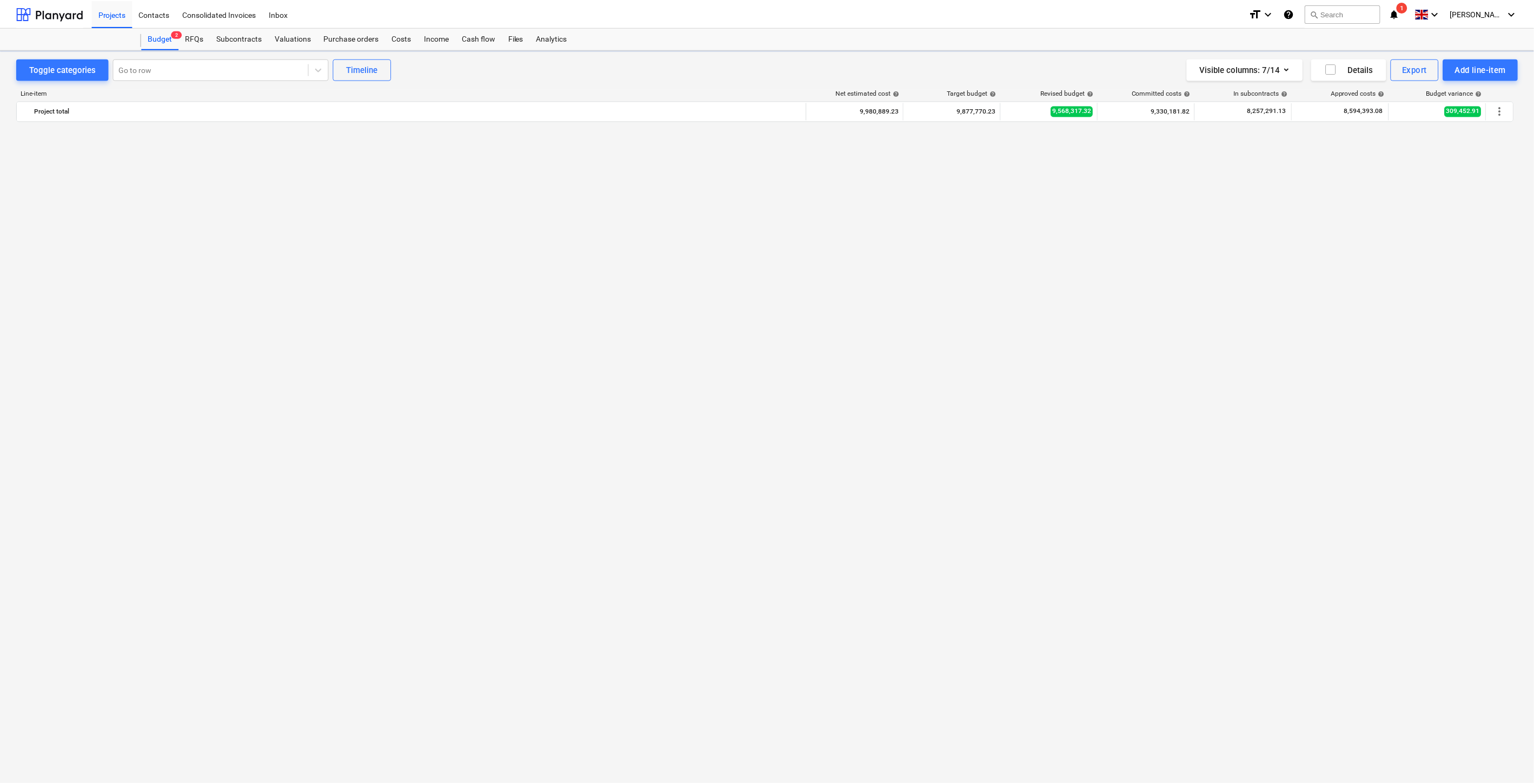
scroll to position [4175, 0]
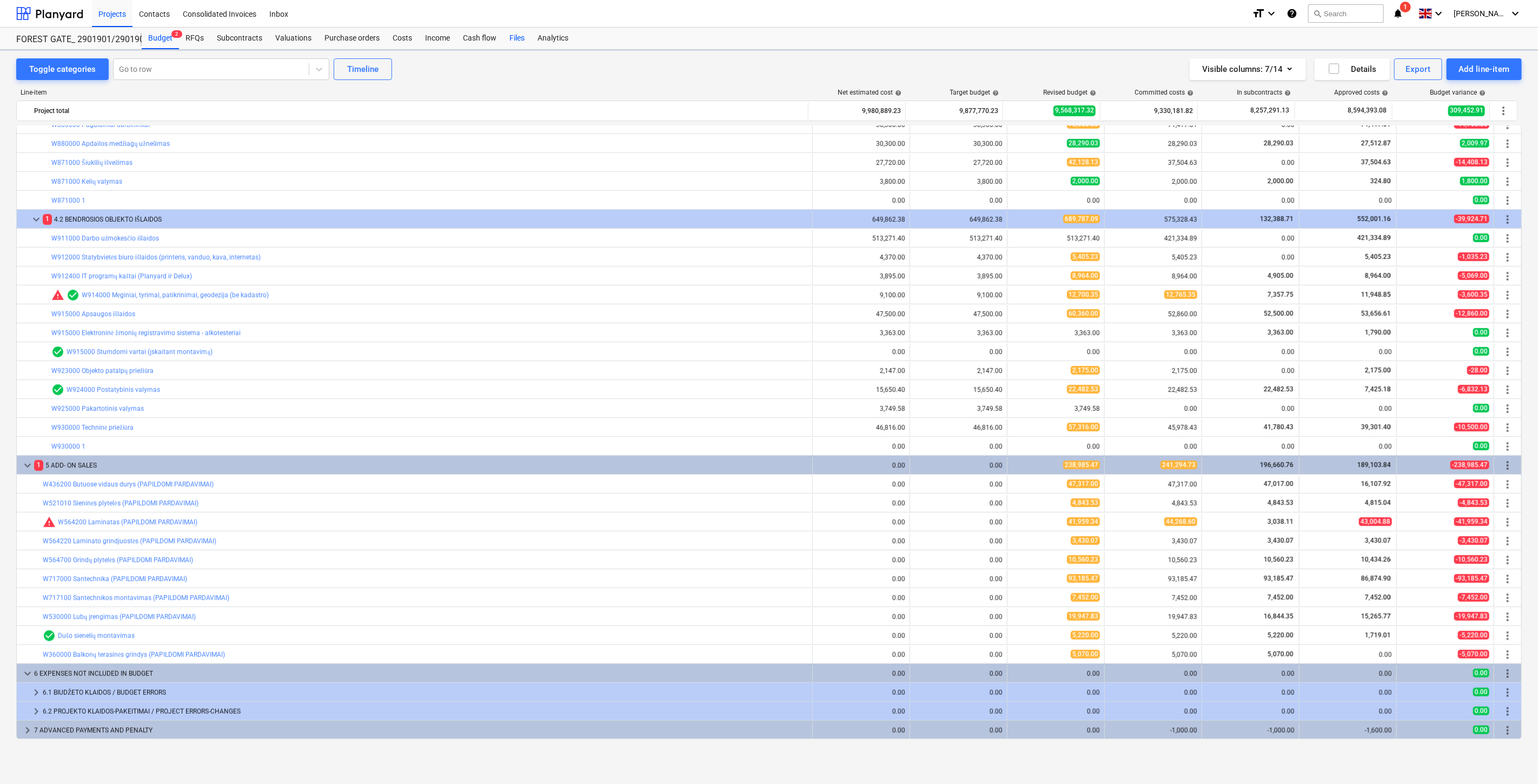
click at [516, 37] on div "Files" at bounding box center [517, 38] width 28 height 22
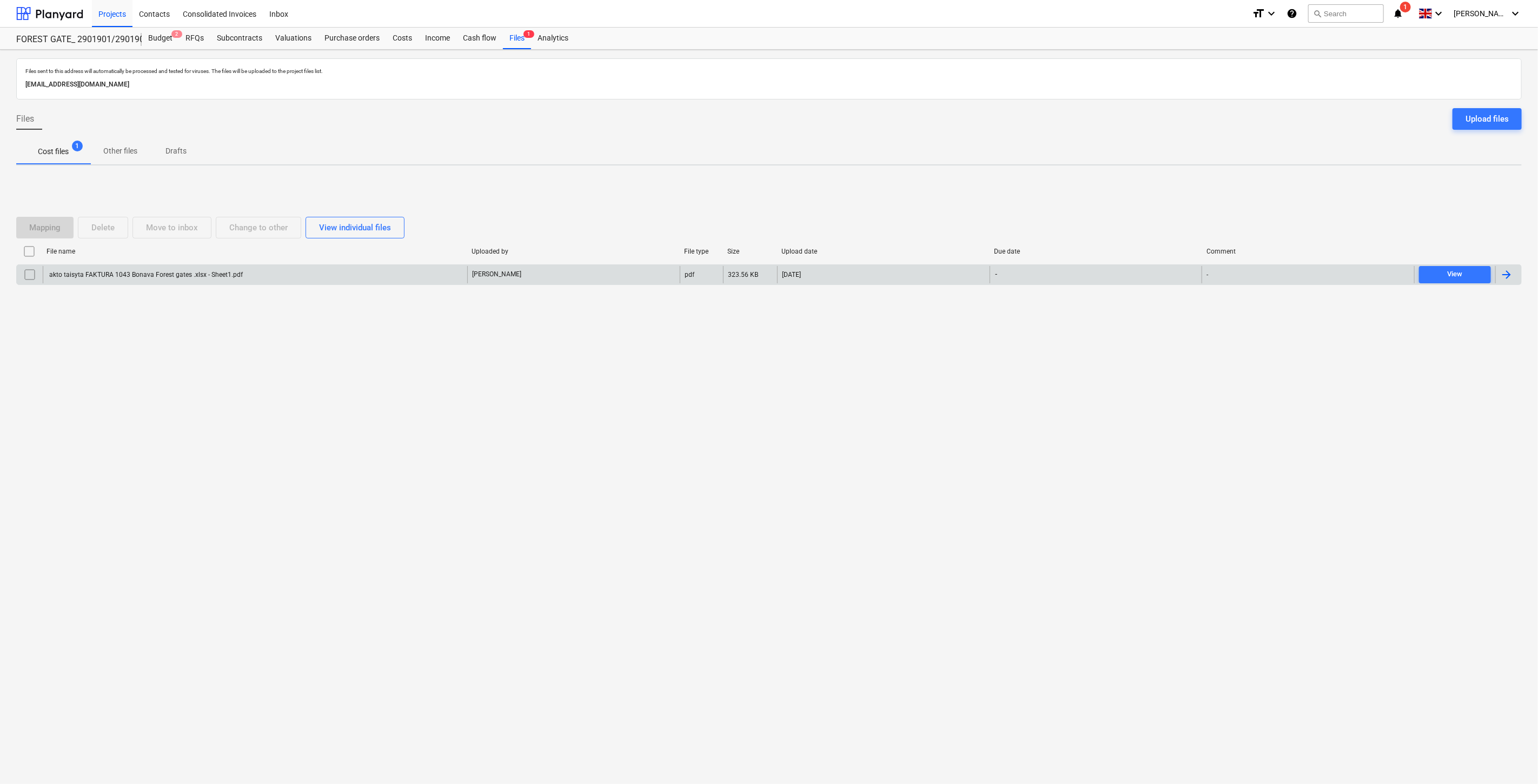
click at [287, 277] on div "akto taisyta FAKTURA 1043 Bonava Forest gates .xlsx - Sheet1.pdf" at bounding box center [255, 274] width 425 height 17
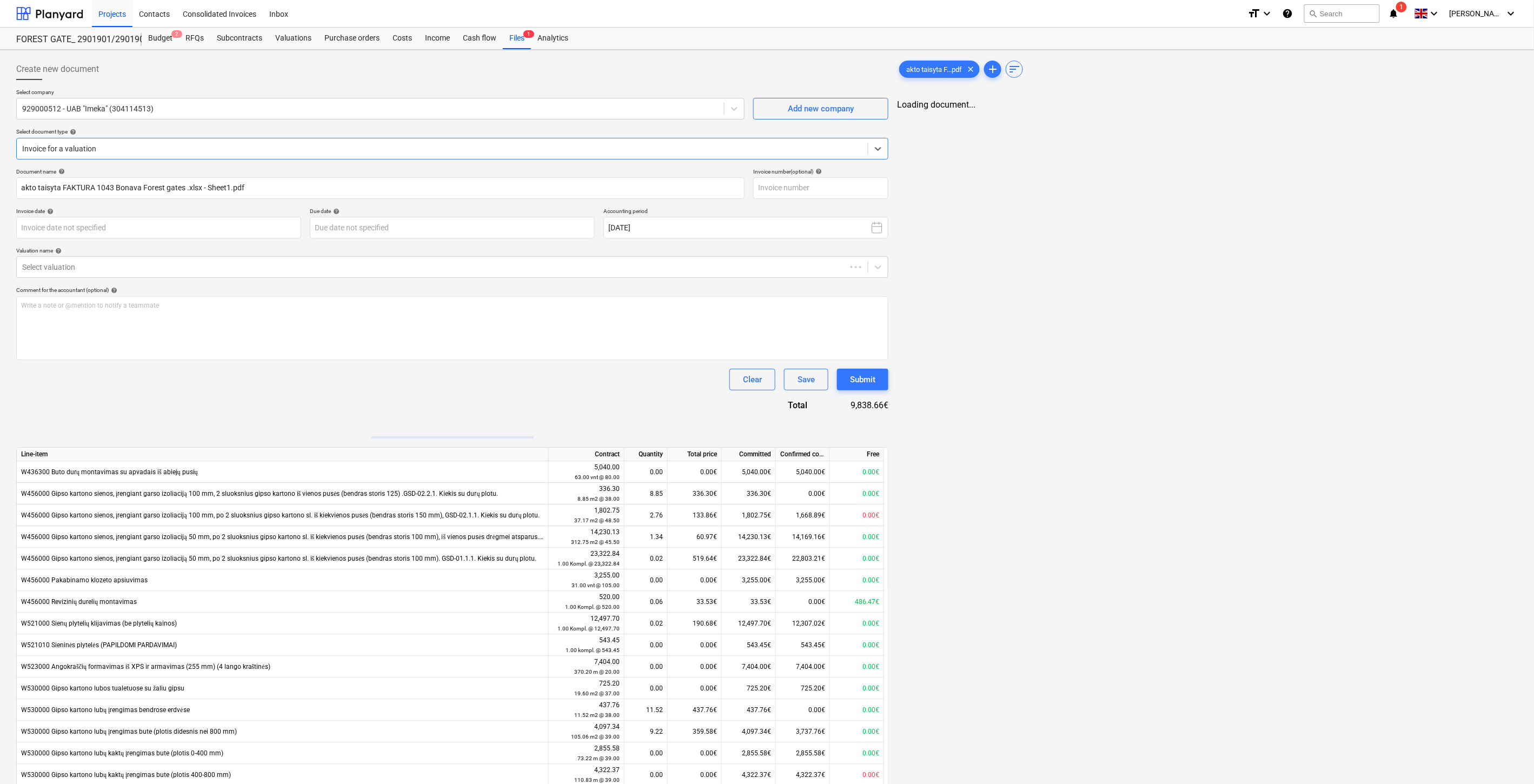
type input "akto taisyta FAKTURA 1043 Bonava Forest gates .xlsx - Sheet1.pdf"
click at [799, 194] on input "text" at bounding box center [821, 188] width 135 height 22
type input "IME0001093"
click at [281, 225] on body "Projects Contacts Consolidated Invoices Inbox format_size keyboard_arrow_down h…" at bounding box center [767, 392] width 1534 height 784
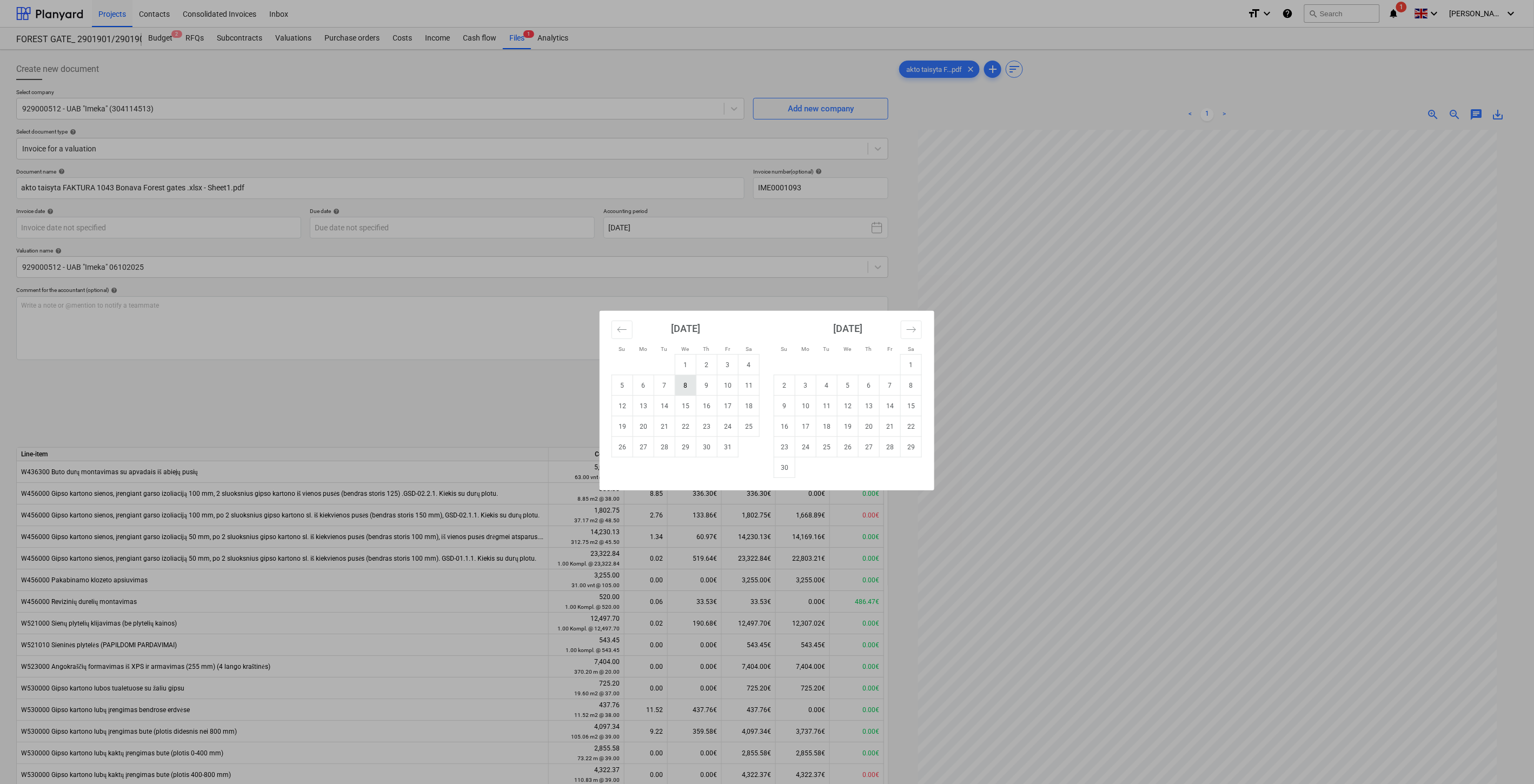
click at [688, 381] on td "8" at bounding box center [686, 385] width 21 height 21
type input "[DATE]"
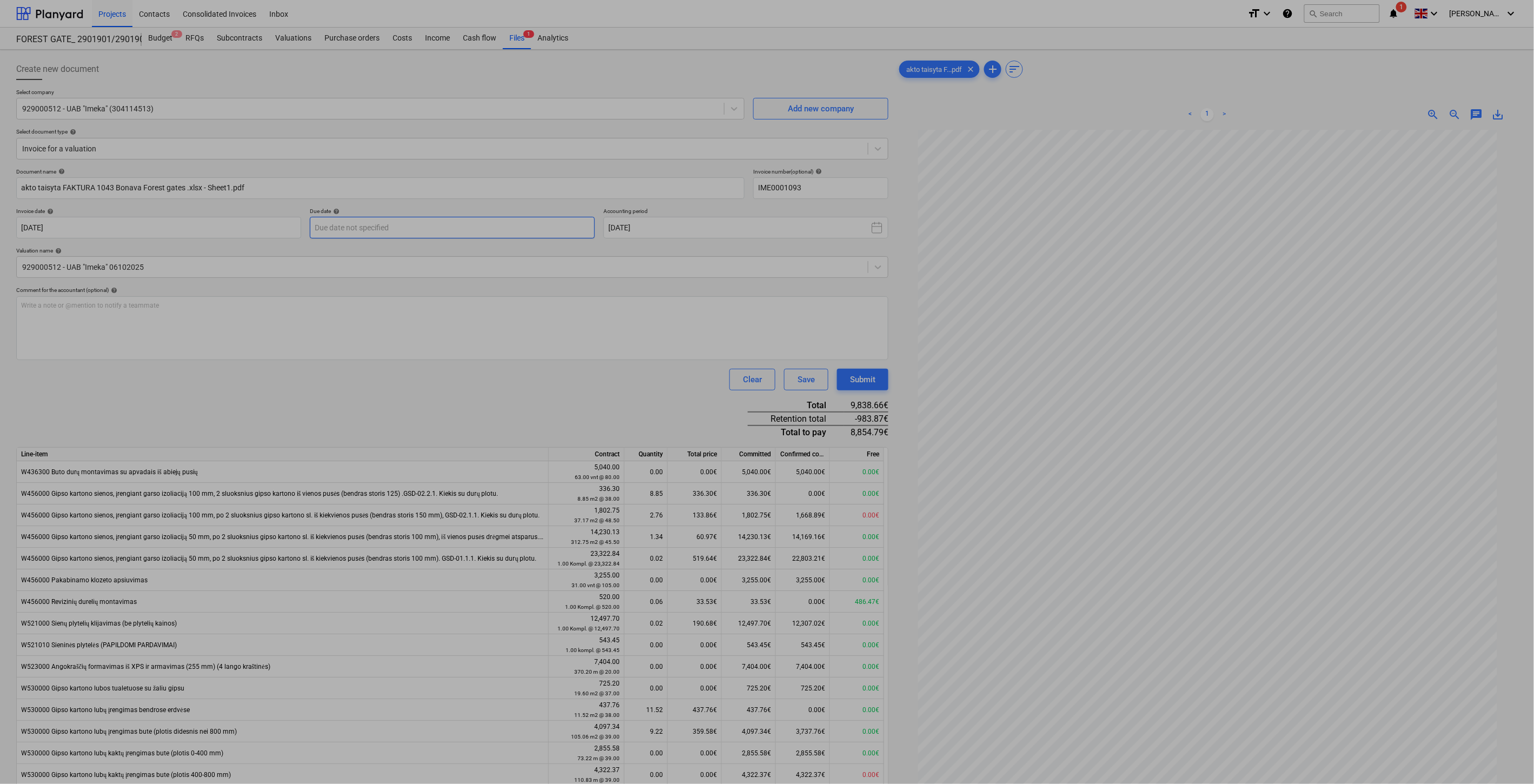
click at [408, 229] on body "Projects Contacts Consolidated Invoices Inbox format_size keyboard_arrow_down h…" at bounding box center [767, 392] width 1534 height 784
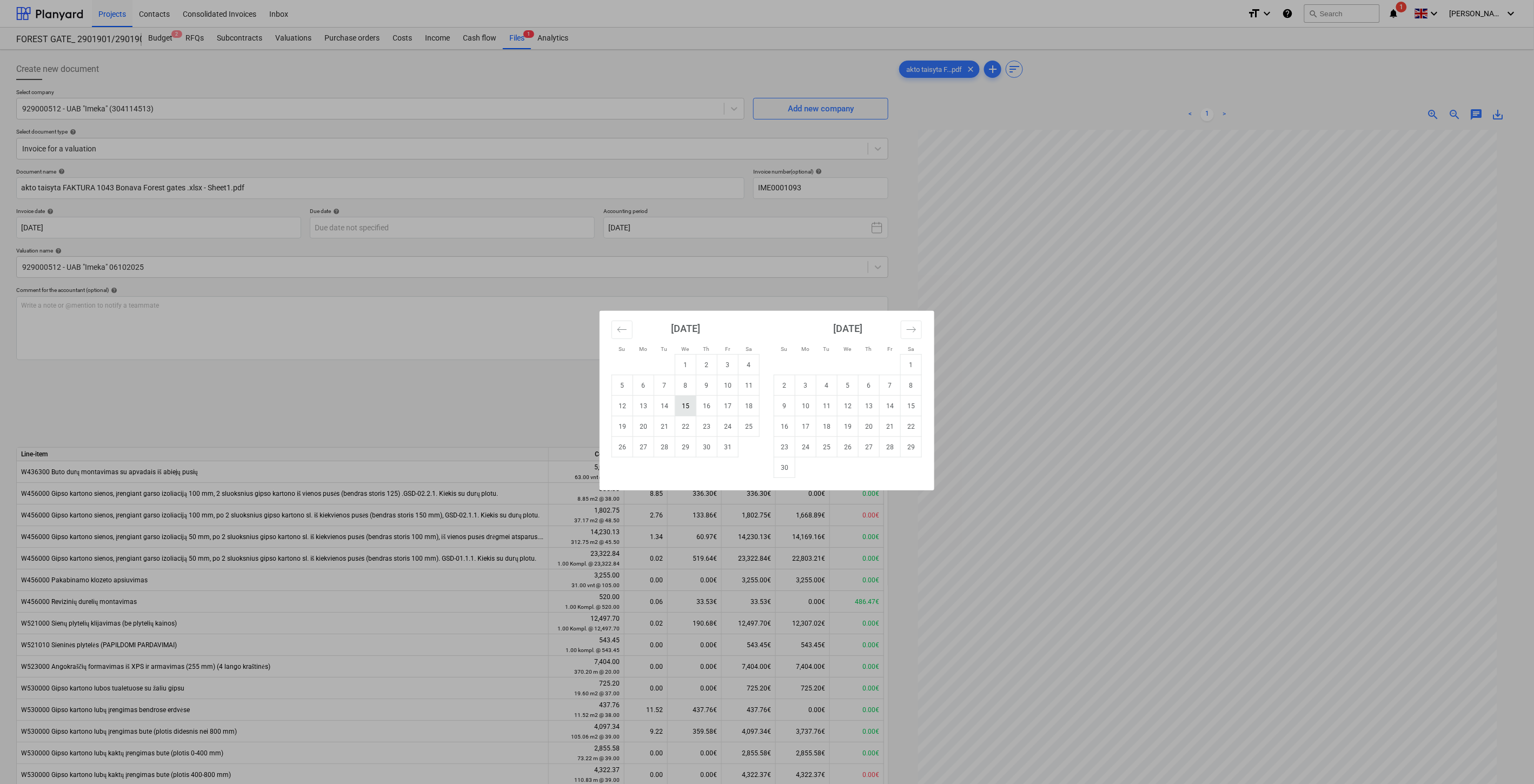
click at [687, 403] on td "15" at bounding box center [686, 406] width 21 height 21
type input "[DATE]"
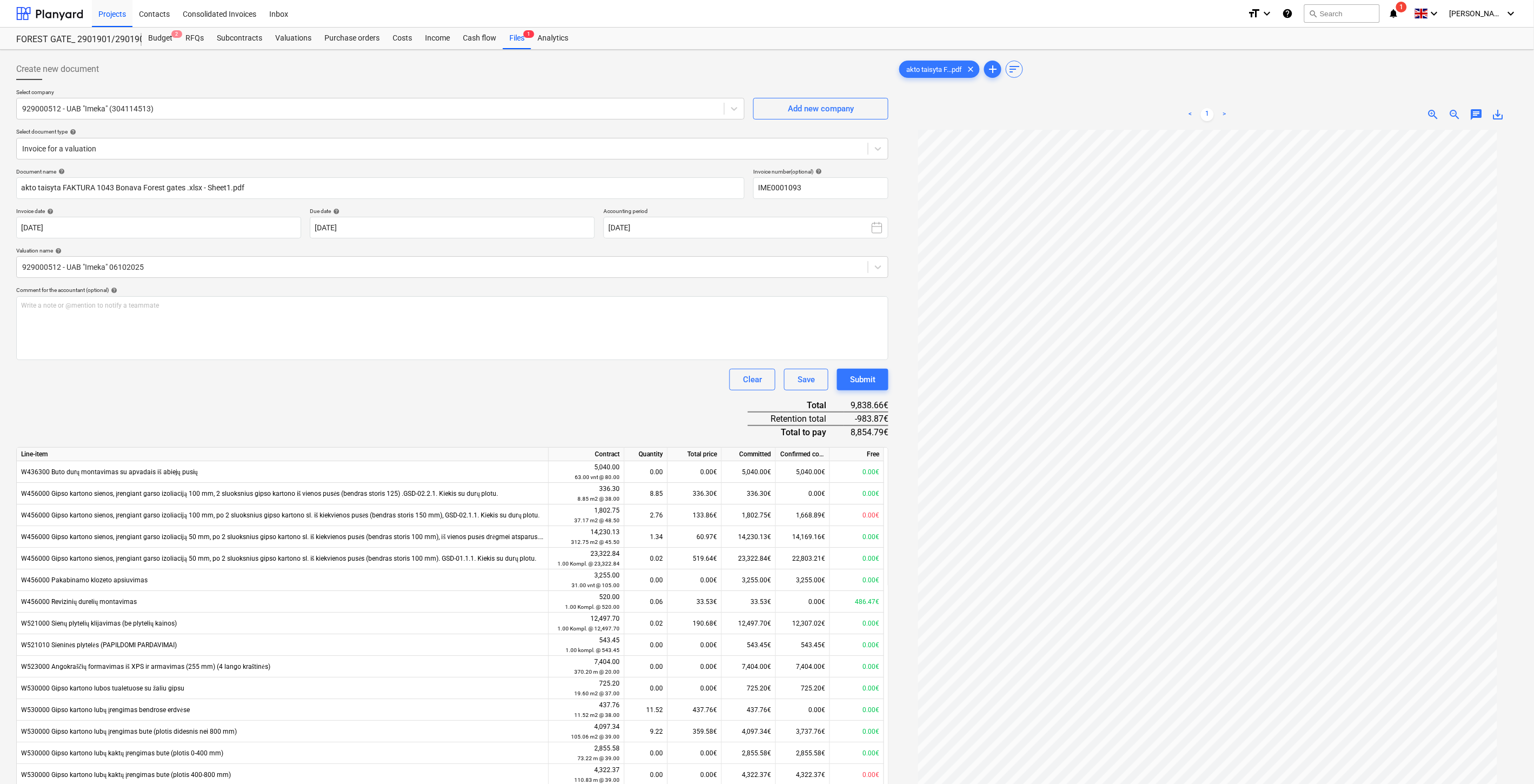
drag, startPoint x: 437, startPoint y: 416, endPoint x: 469, endPoint y: 403, distance: 34.5
click at [437, 416] on div "Document name help akto taisyta FAKTURA 1043 Bonava Forest gates .xlsx - Sheet1…" at bounding box center [452, 672] width 872 height 1007
click at [469, 403] on div "Document name help akto taisyta FAKTURA 1043 Bonava Forest gates .xlsx - Sheet1…" at bounding box center [452, 672] width 872 height 1007
click at [1313, 88] on div "akto taisyta F...pdf clear add sort < 1 > zoom_in zoom_out chat 0 save_alt" at bounding box center [1207, 471] width 621 height 825
click at [1336, 79] on div "akto taisyta F...pdf clear add sort" at bounding box center [1207, 69] width 621 height 22
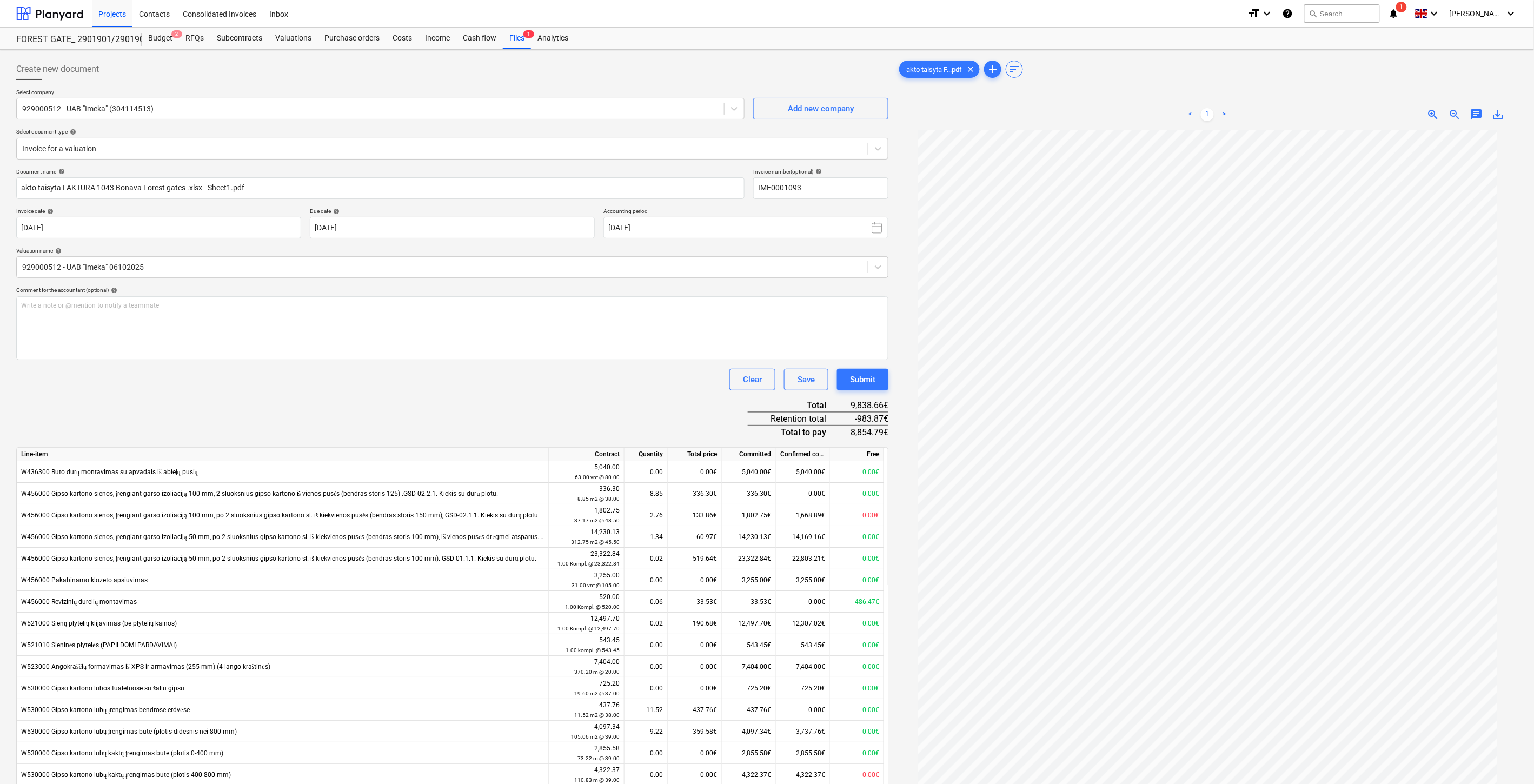
click at [1356, 71] on div "akto taisyta F...pdf clear add sort" at bounding box center [1207, 69] width 621 height 22
click at [1371, 66] on div "akto taisyta F...pdf clear add sort" at bounding box center [1207, 69] width 621 height 22
click at [1388, 65] on div "akto taisyta F...pdf clear add sort" at bounding box center [1207, 69] width 621 height 22
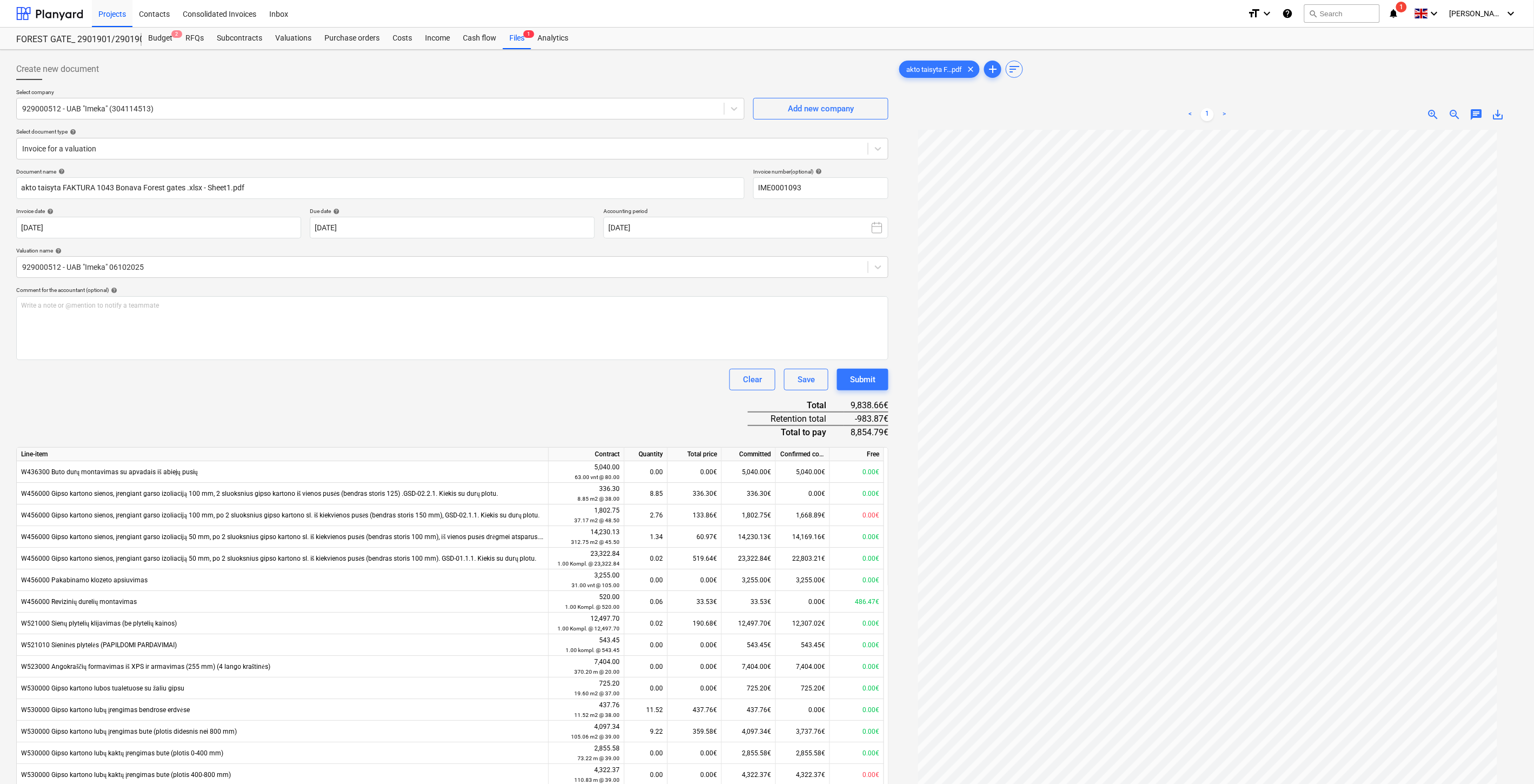
click at [1388, 65] on div "akto taisyta F...pdf clear add sort" at bounding box center [1207, 69] width 621 height 22
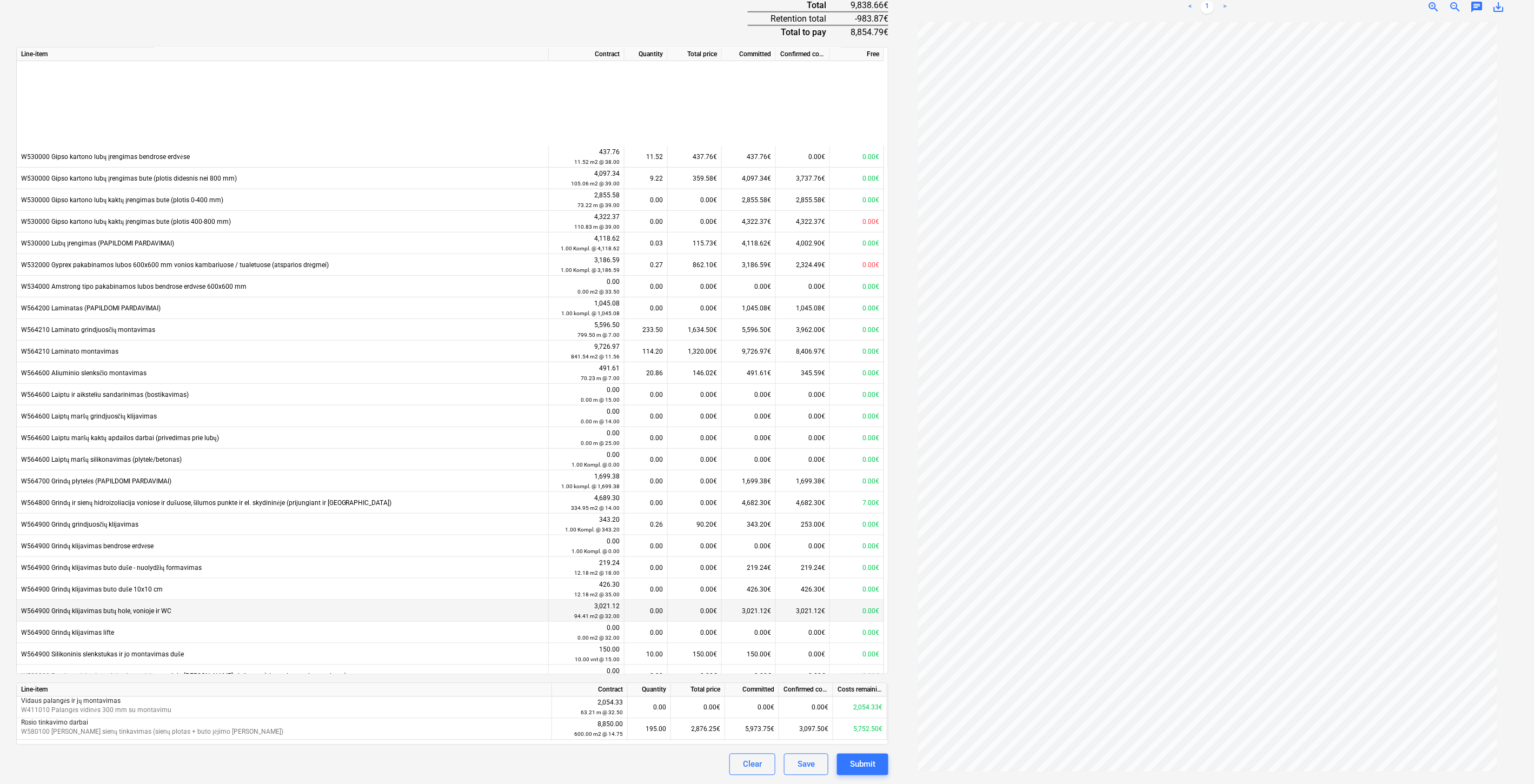
scroll to position [339, 0]
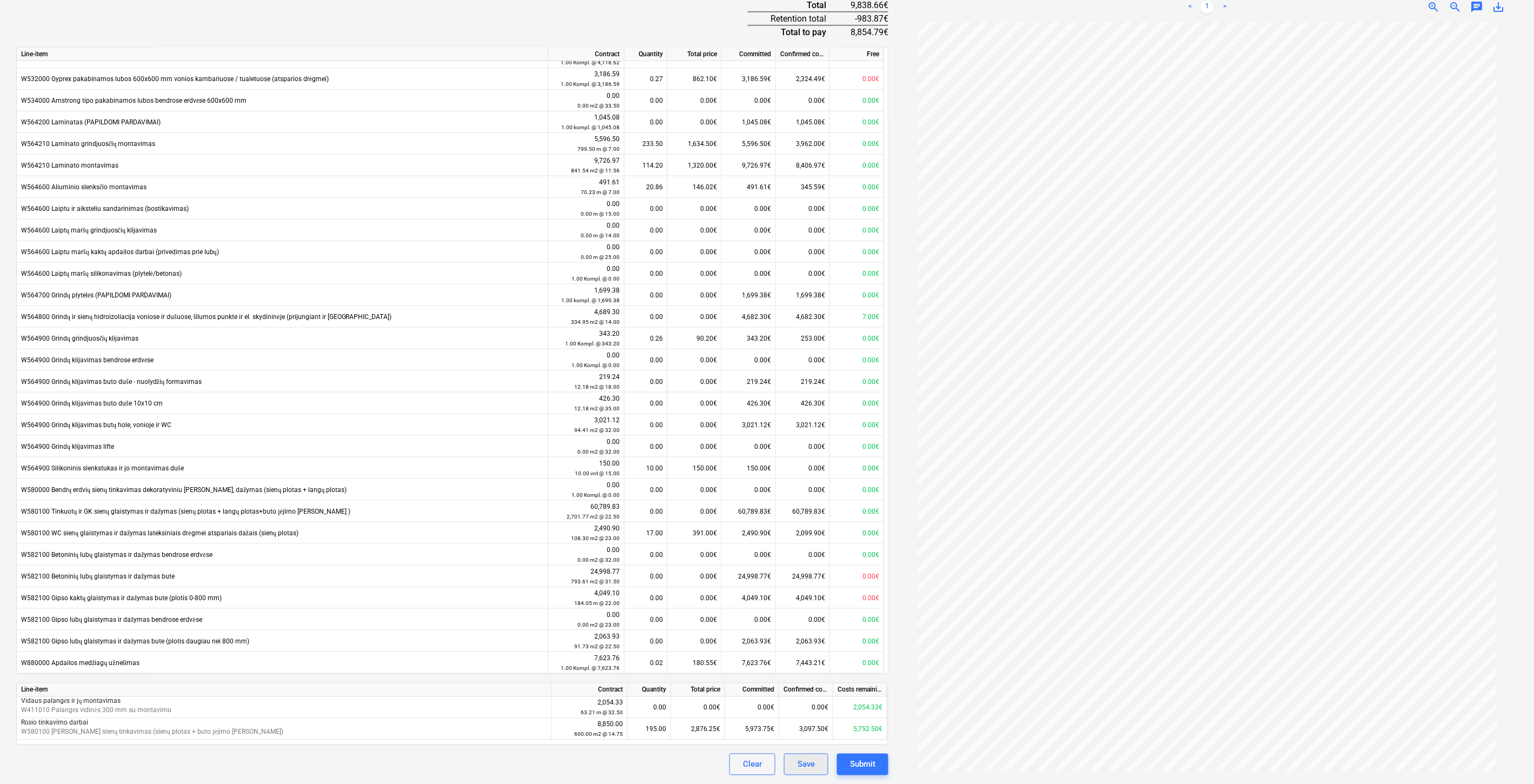
click at [800, 763] on div "Save" at bounding box center [806, 764] width 17 height 14
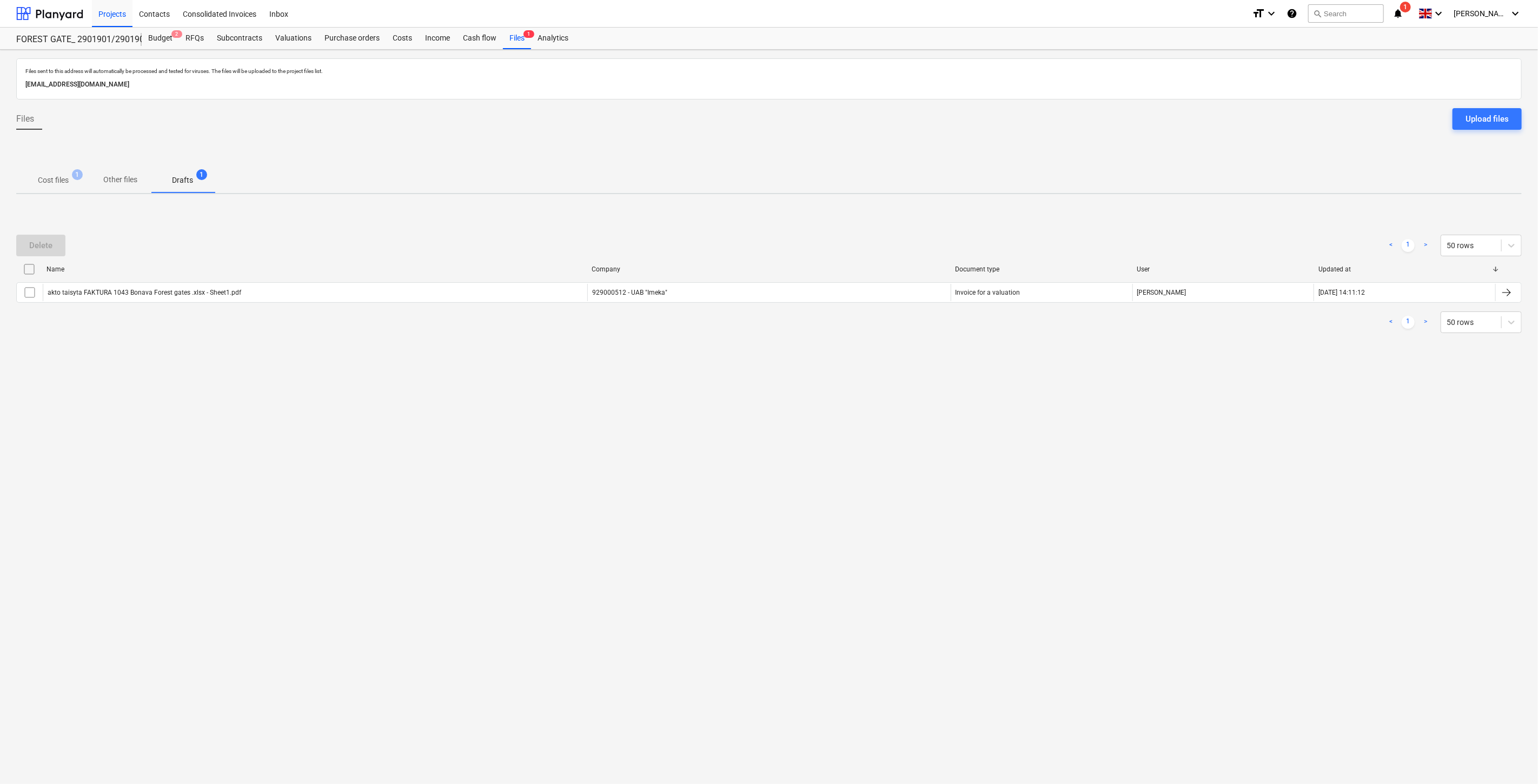
click at [66, 180] on p "Cost files" at bounding box center [53, 180] width 31 height 11
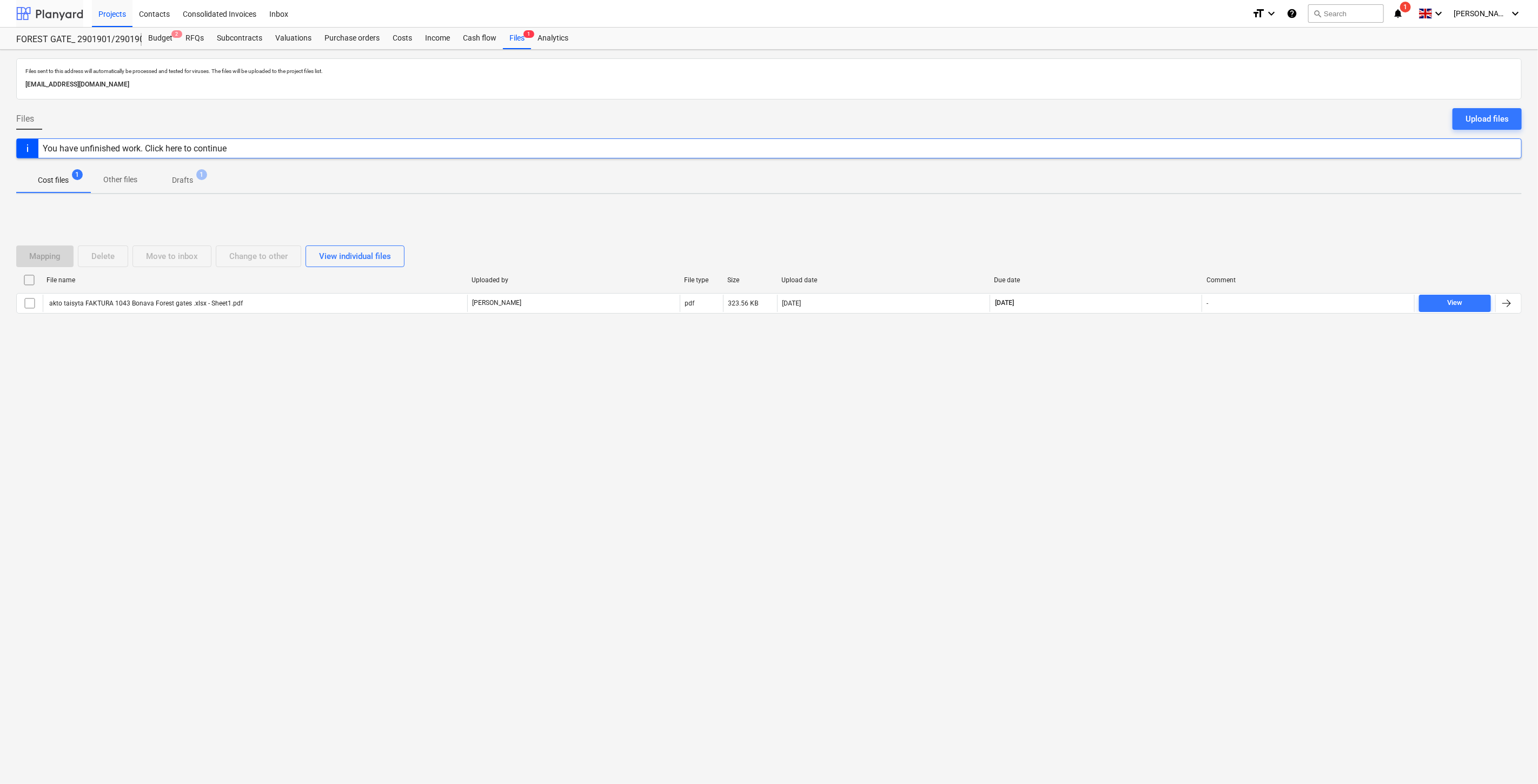
click at [73, 13] on div at bounding box center [50, 13] width 67 height 27
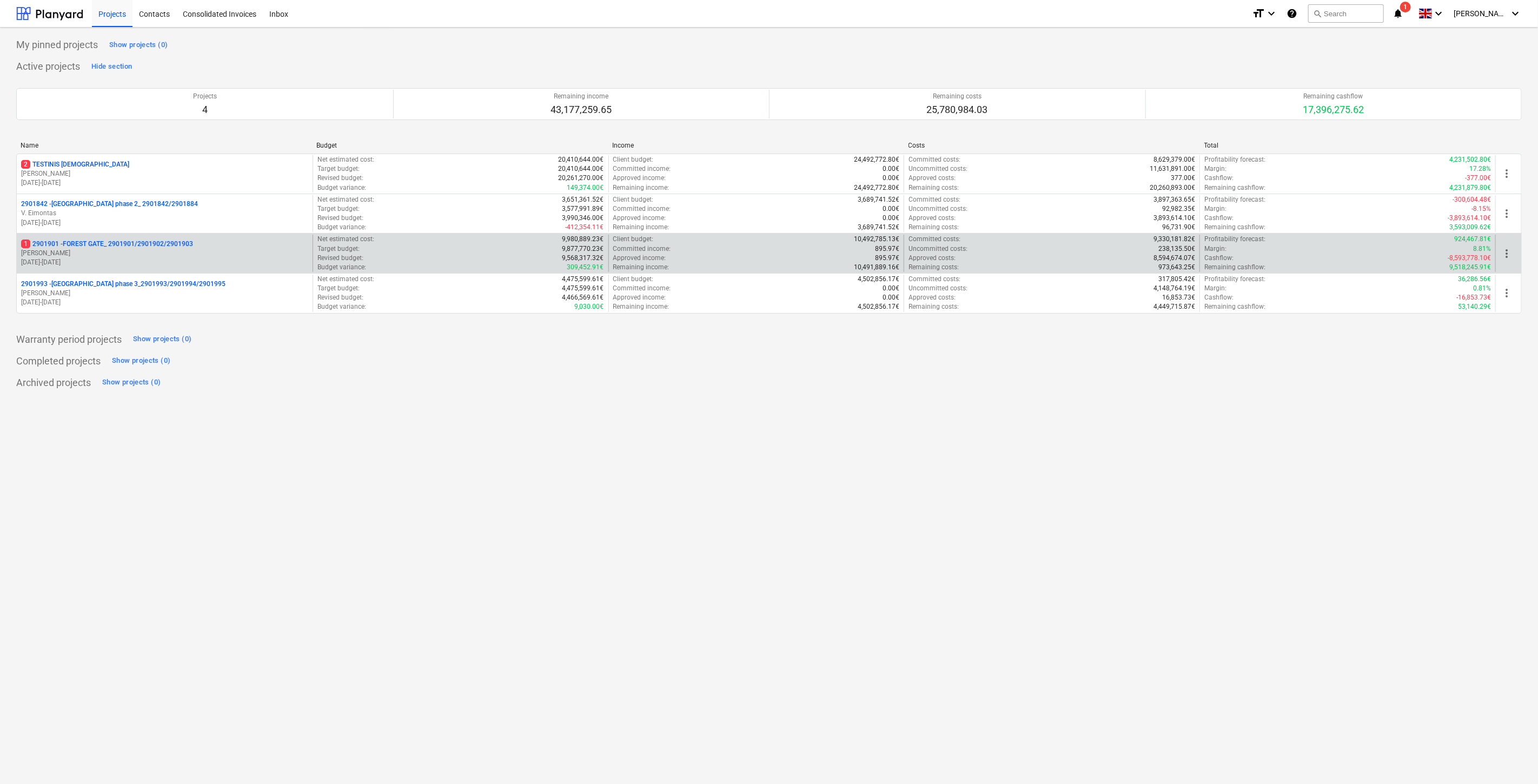
click at [120, 249] on p "1 2901901 - FOREST GATE_ 2901901/2901902/2901903" at bounding box center [107, 244] width 172 height 9
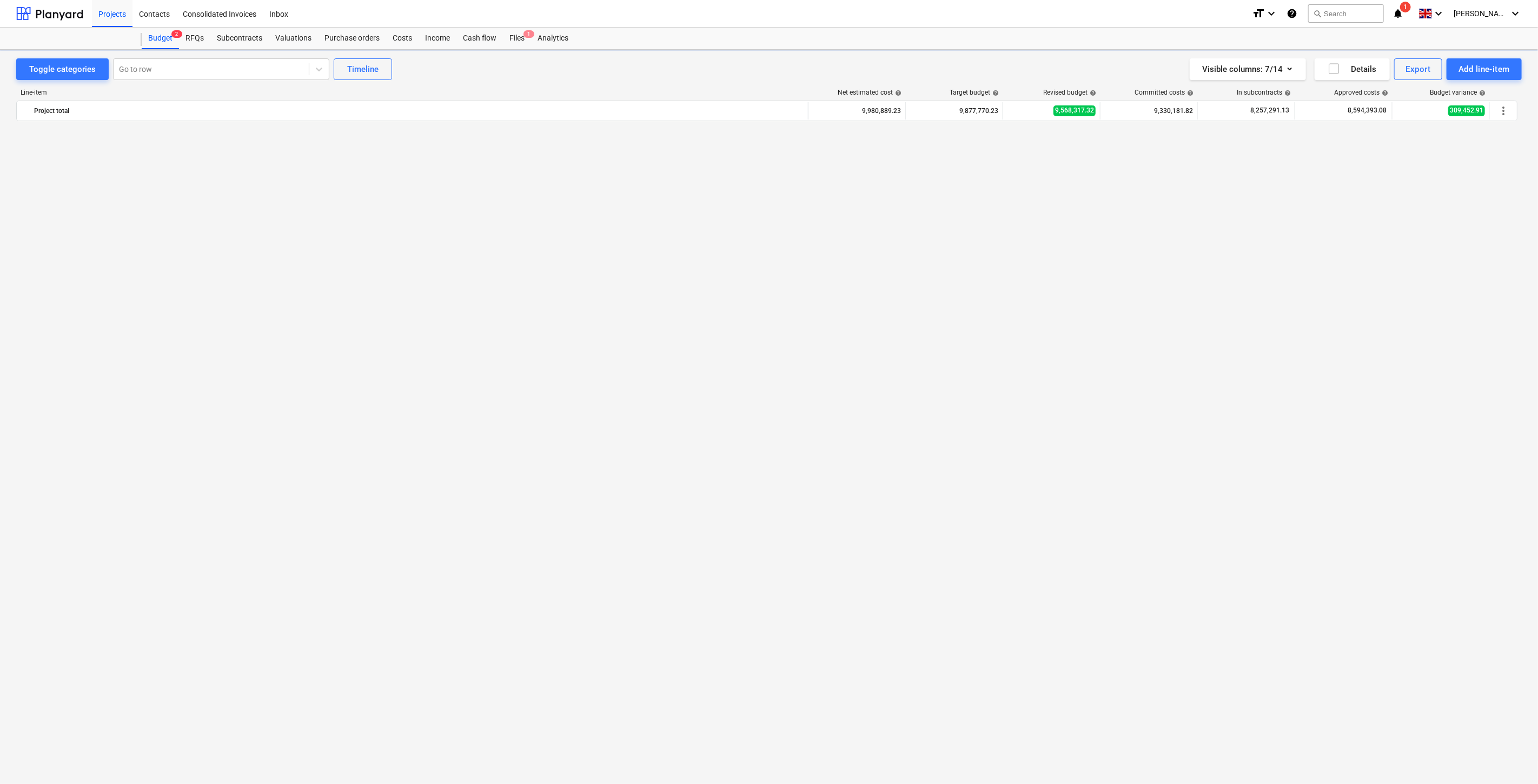
scroll to position [4175, 0]
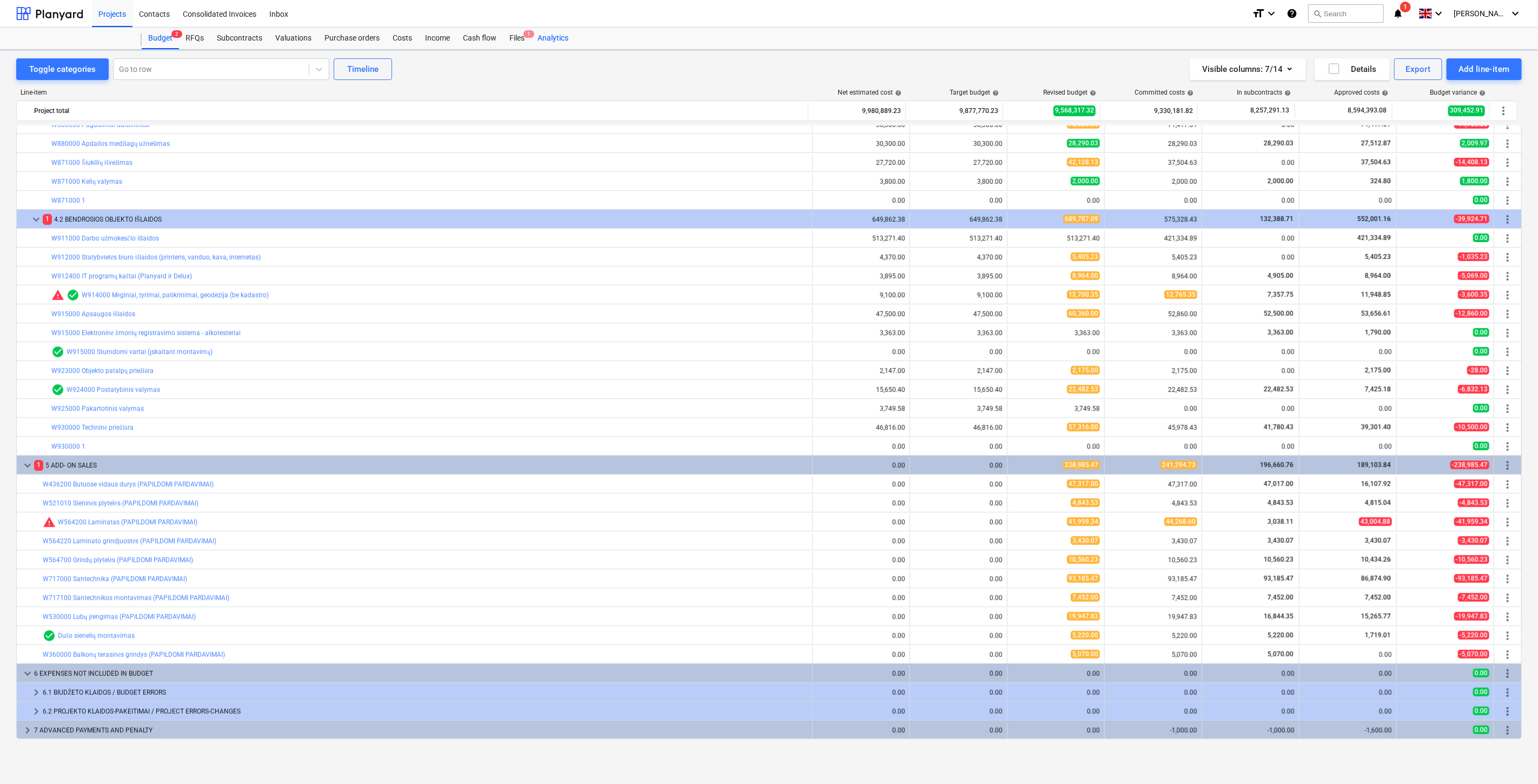
click at [524, 33] on span "1" at bounding box center [529, 34] width 11 height 7
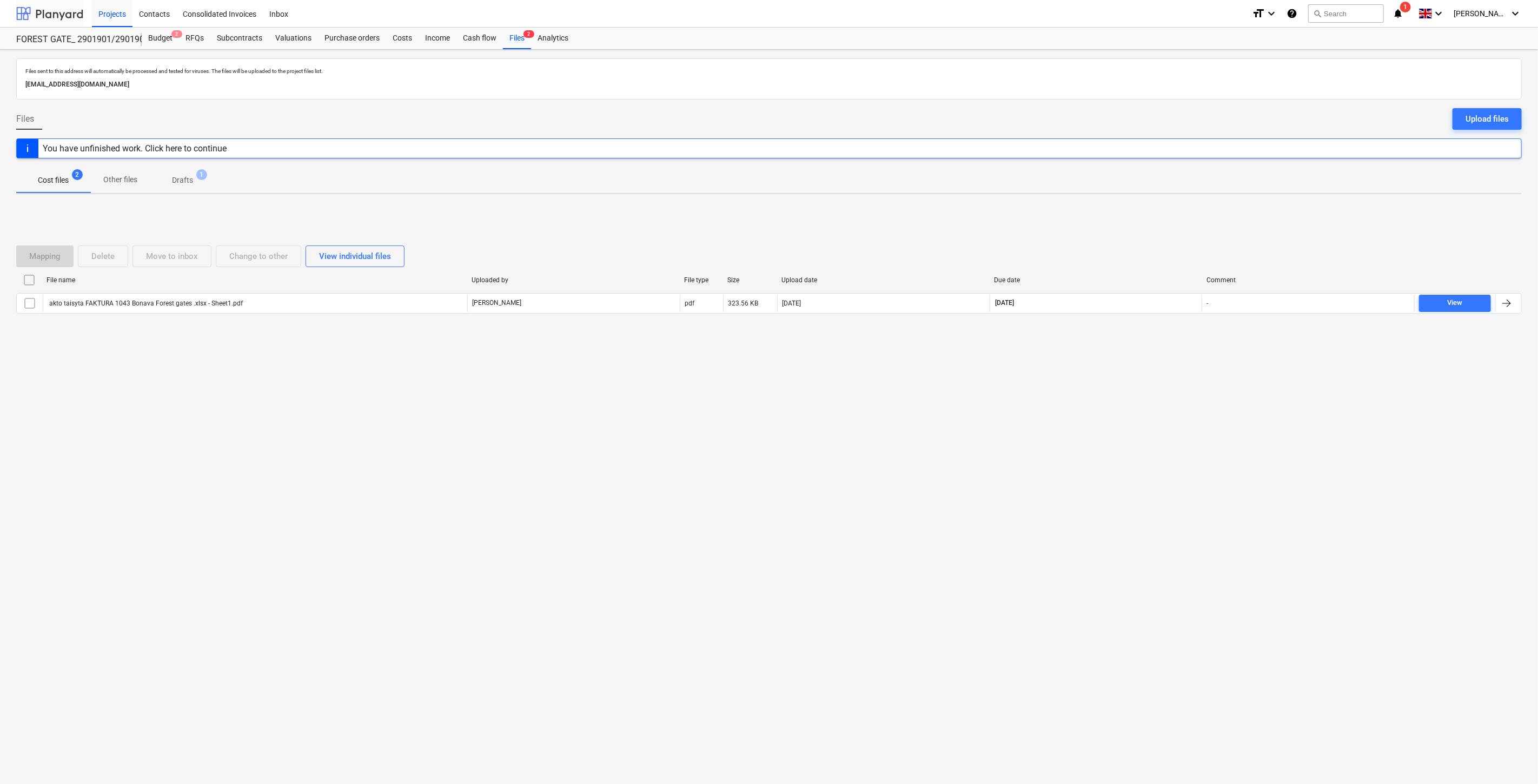
click at [45, 13] on div at bounding box center [50, 13] width 67 height 27
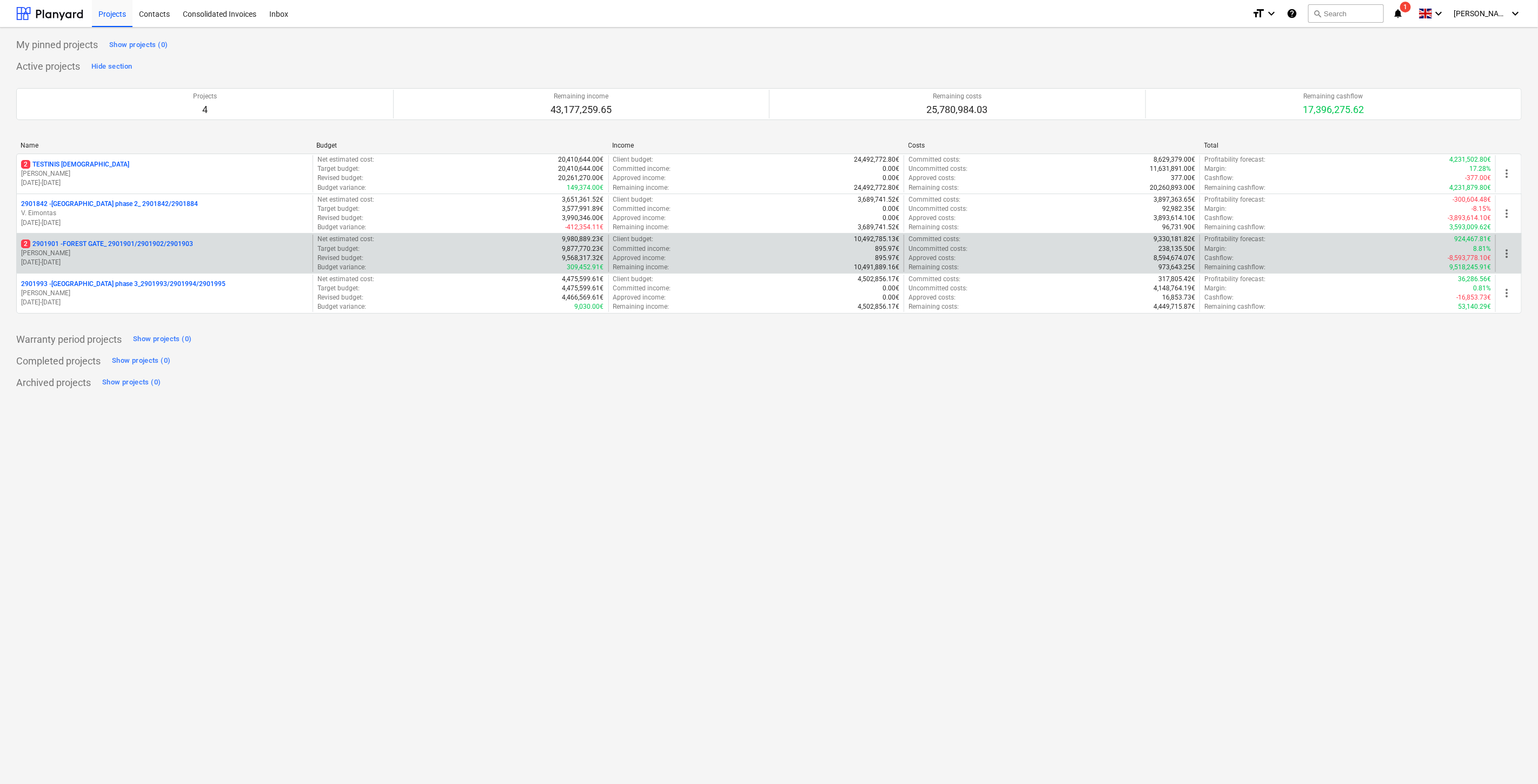
click at [132, 253] on p "[PERSON_NAME]" at bounding box center [164, 253] width 287 height 9
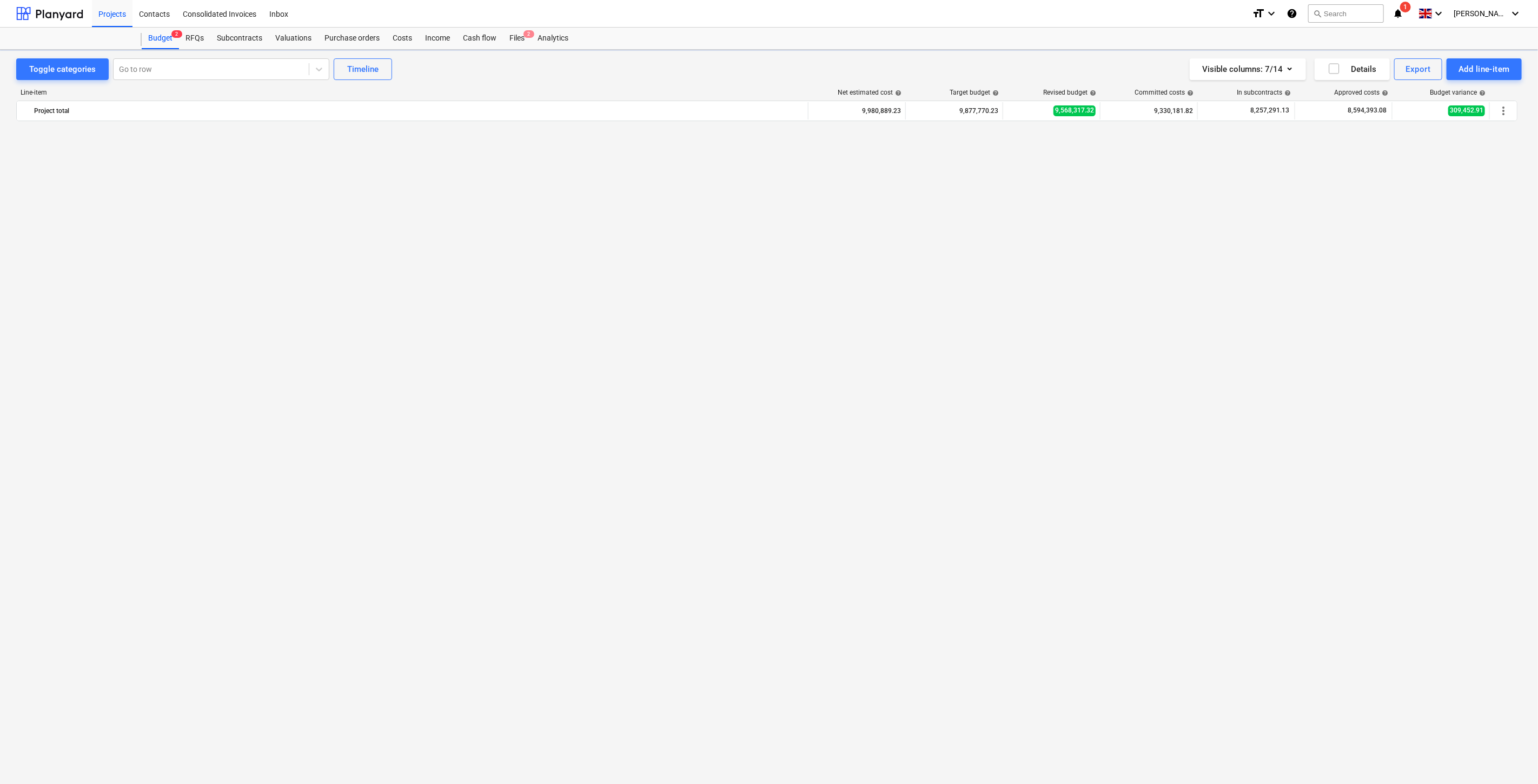
scroll to position [4175, 0]
click at [510, 41] on div "Files 2" at bounding box center [517, 38] width 28 height 22
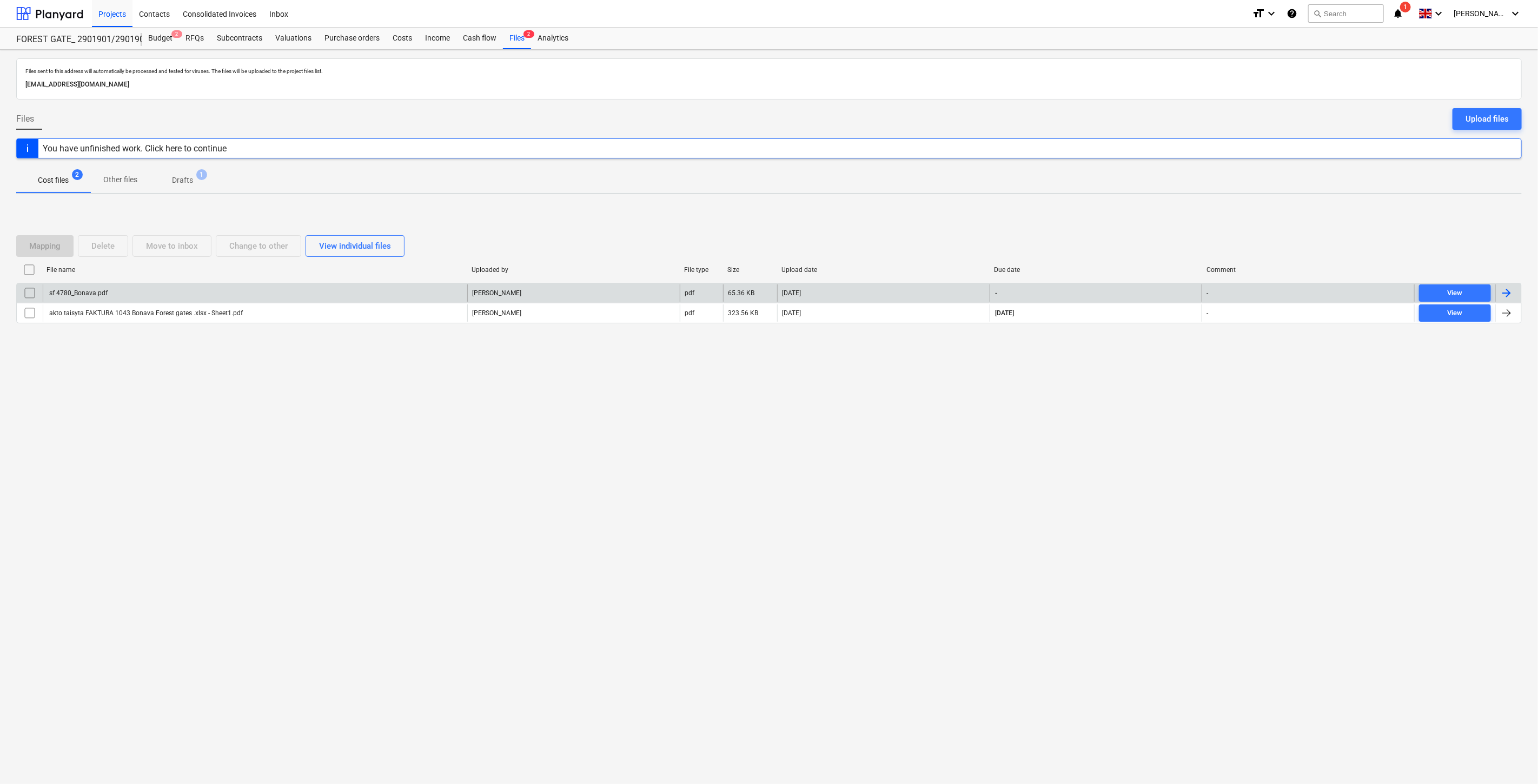
click at [361, 287] on div "sf 4780_Bonava.pdf" at bounding box center [255, 293] width 425 height 17
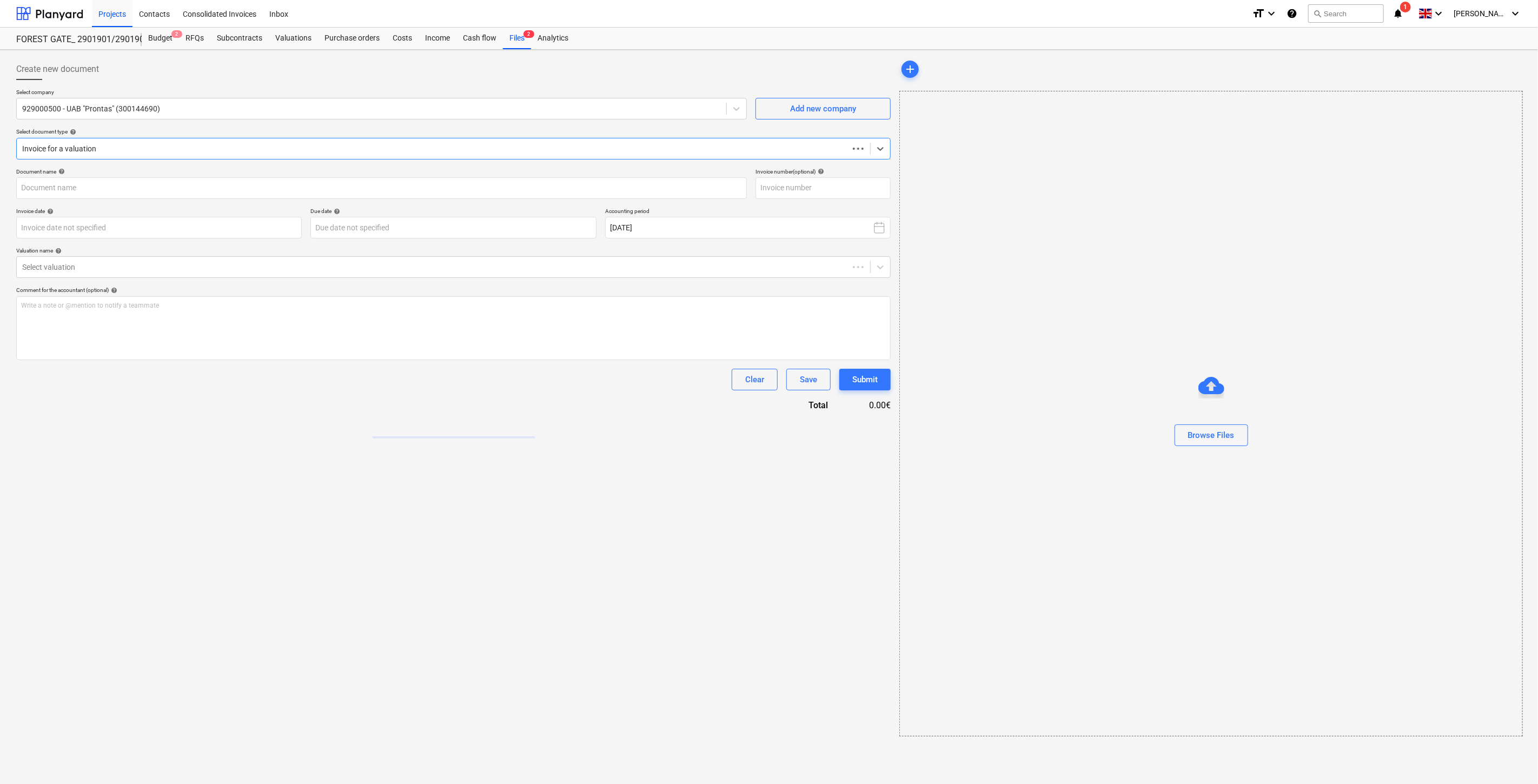
type input "sf 4780_Bonava.pdf"
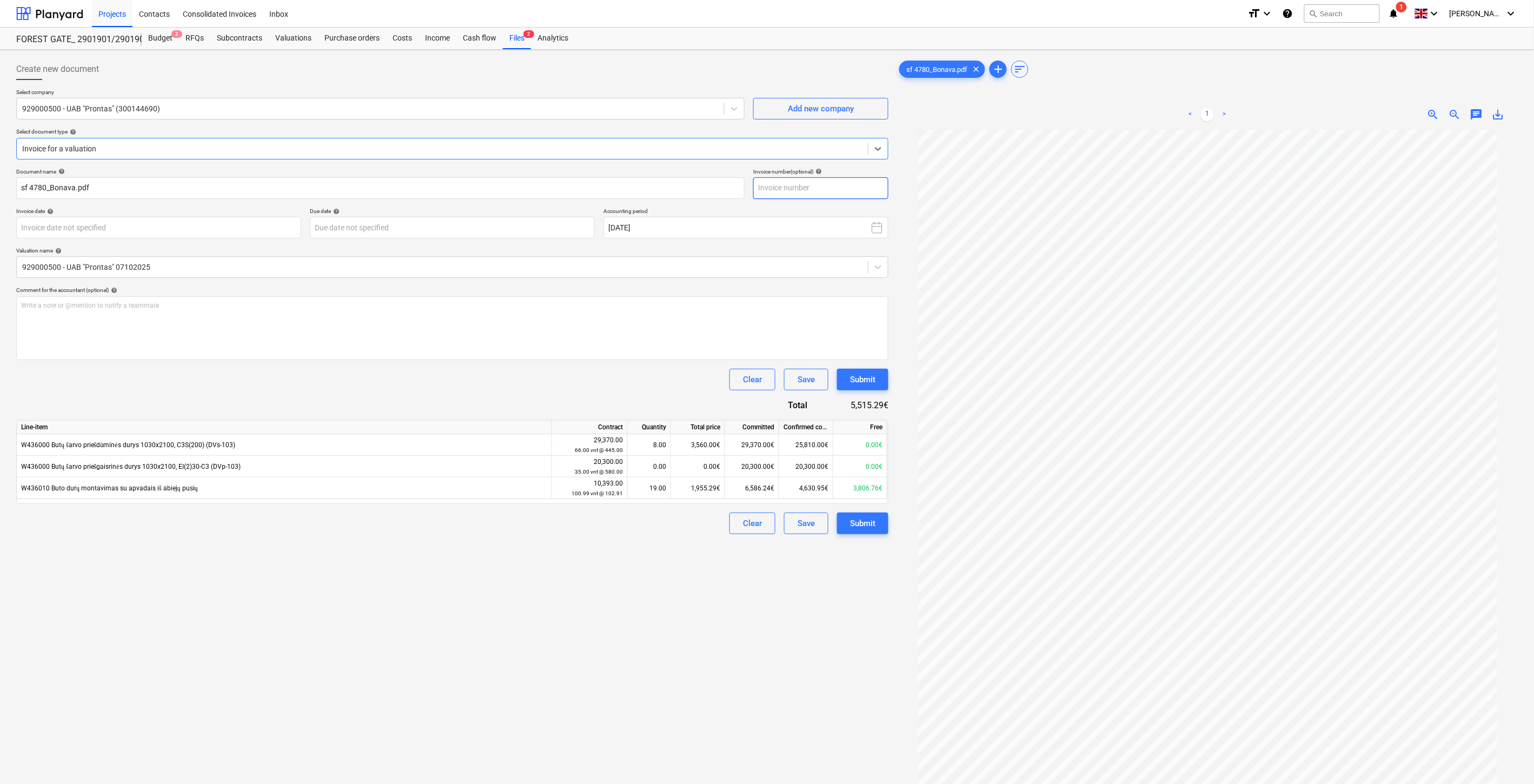
click at [815, 180] on input "text" at bounding box center [821, 188] width 135 height 22
type input "PRO0004780"
click at [275, 230] on body "Projects Contacts Consolidated Invoices Inbox format_size keyboard_arrow_down h…" at bounding box center [767, 392] width 1534 height 784
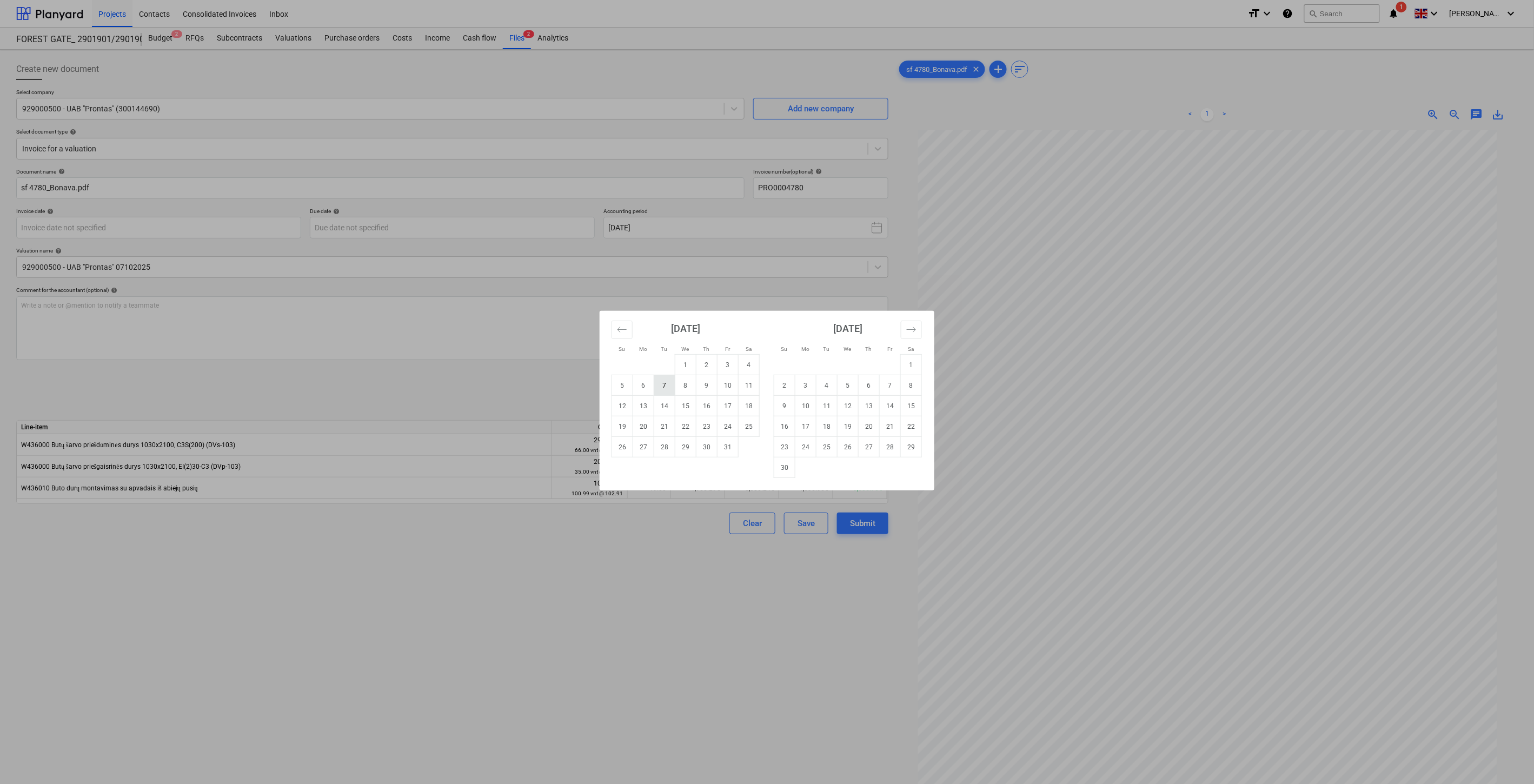
click at [663, 381] on td "7" at bounding box center [665, 385] width 21 height 21
type input "[DATE]"
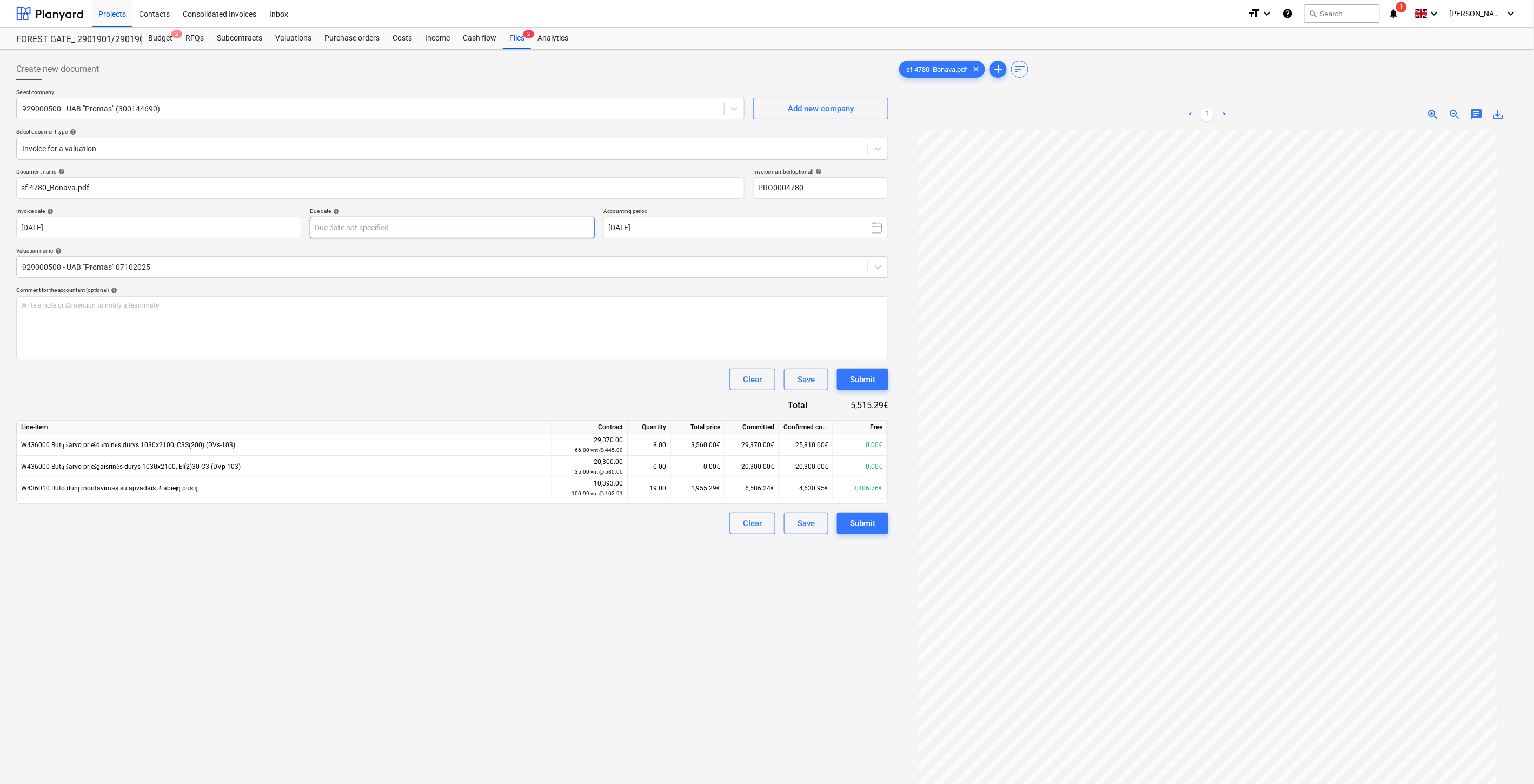
click at [443, 232] on body "Projects Contacts Consolidated Invoices Inbox format_size keyboard_arrow_down h…" at bounding box center [767, 392] width 1534 height 784
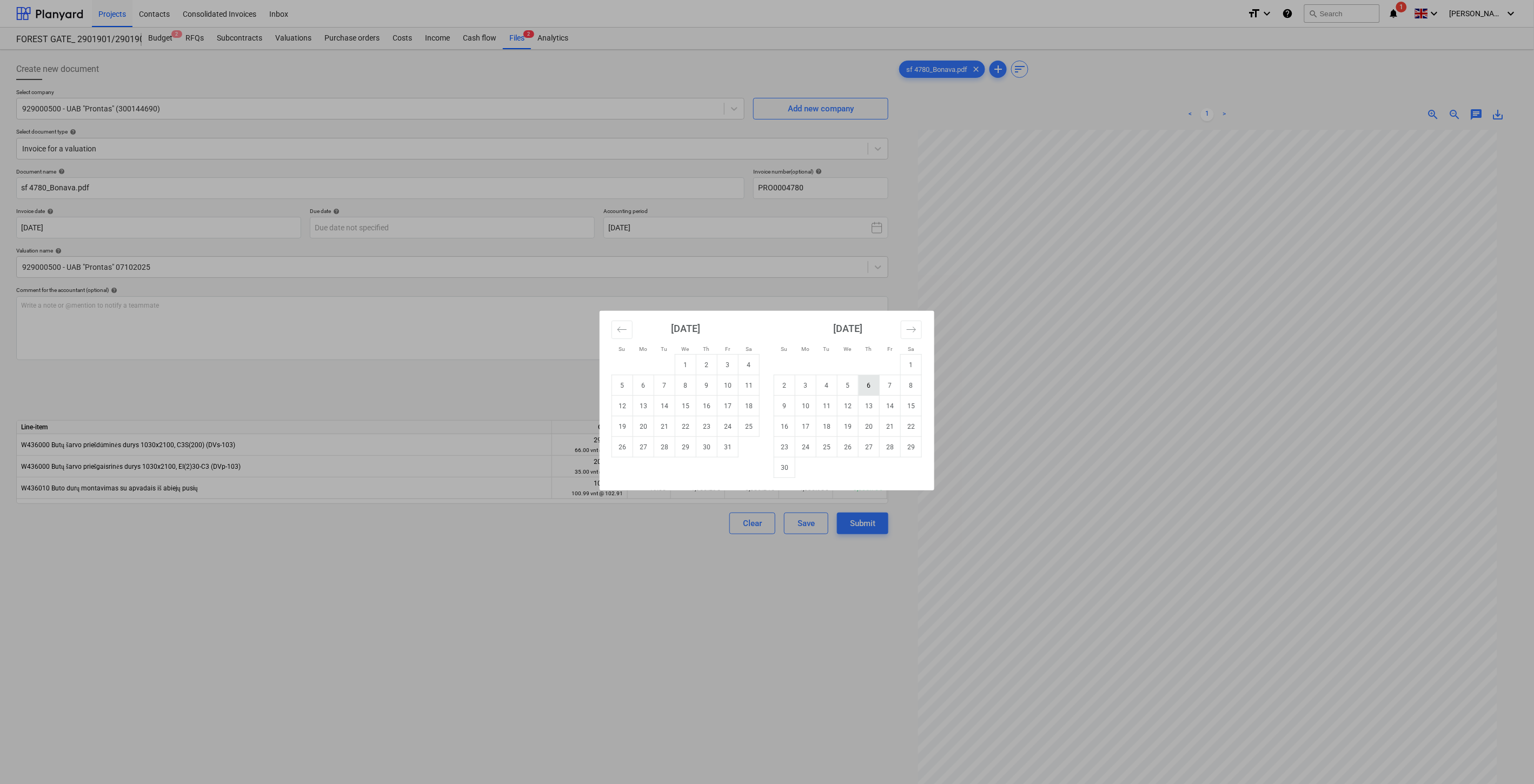
click at [868, 390] on td "6" at bounding box center [869, 385] width 21 height 21
type input "[DATE]"
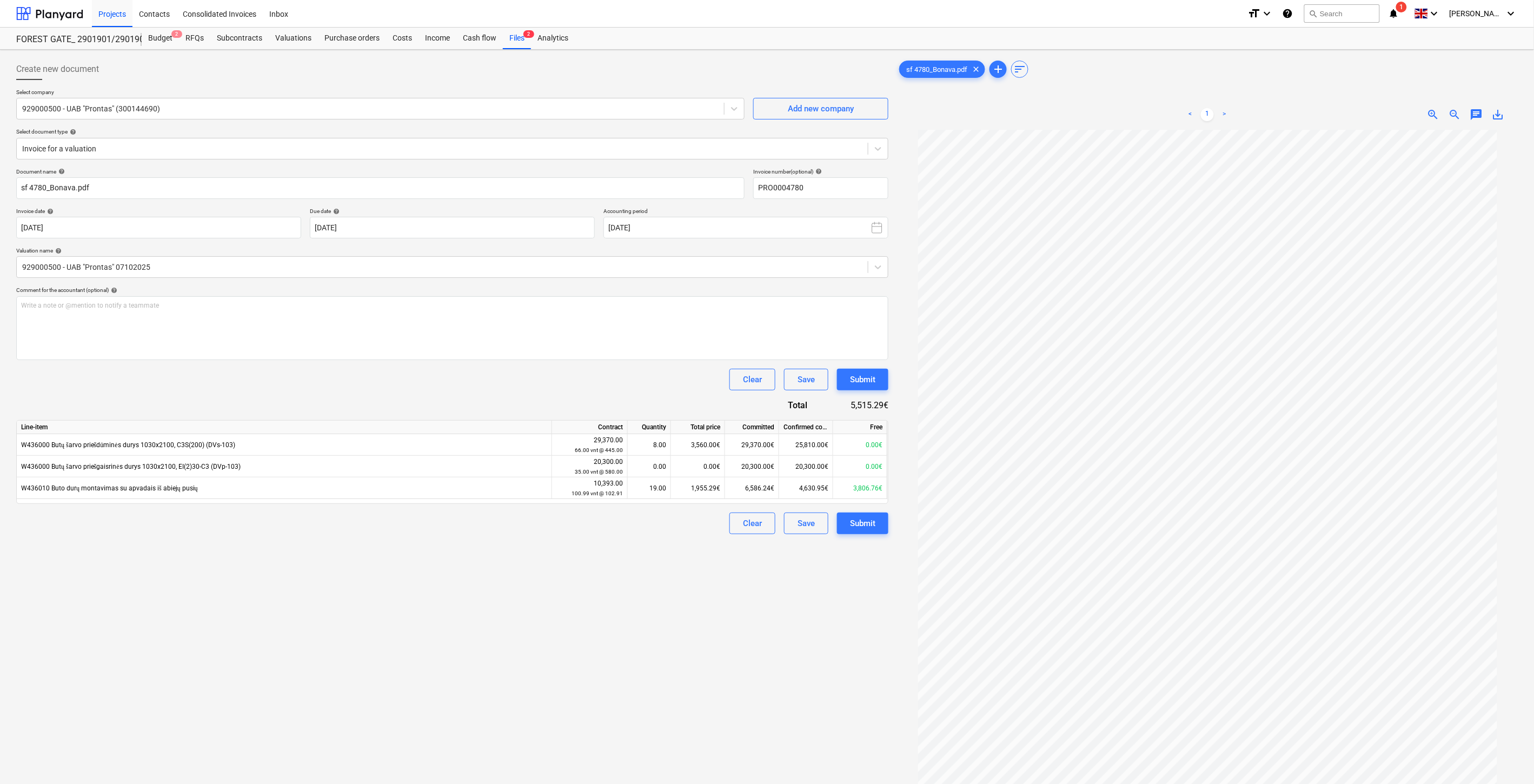
click at [505, 377] on div "Clear Save Submit" at bounding box center [452, 379] width 872 height 22
click at [552, 364] on div "Document name help sf 4780_Bonava.pdf Invoice number (optional) help PRO0004780…" at bounding box center [452, 351] width 872 height 366
drag, startPoint x: 618, startPoint y: 379, endPoint x: 659, endPoint y: 371, distance: 41.8
click at [619, 379] on div "Clear Save Submit" at bounding box center [452, 379] width 872 height 22
click at [659, 371] on div "Clear Save Submit" at bounding box center [452, 379] width 872 height 22
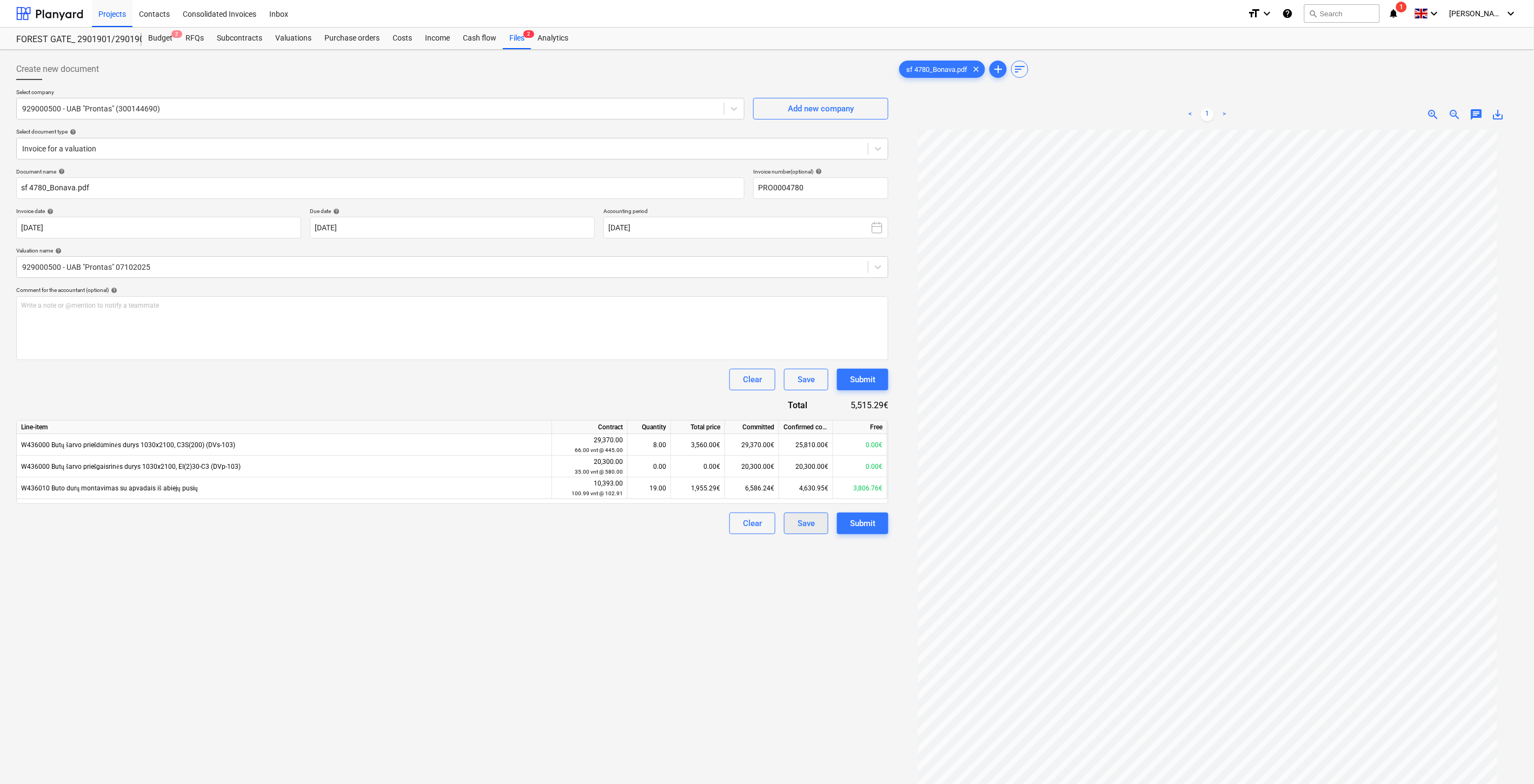
click at [812, 524] on div "Save" at bounding box center [806, 523] width 17 height 14
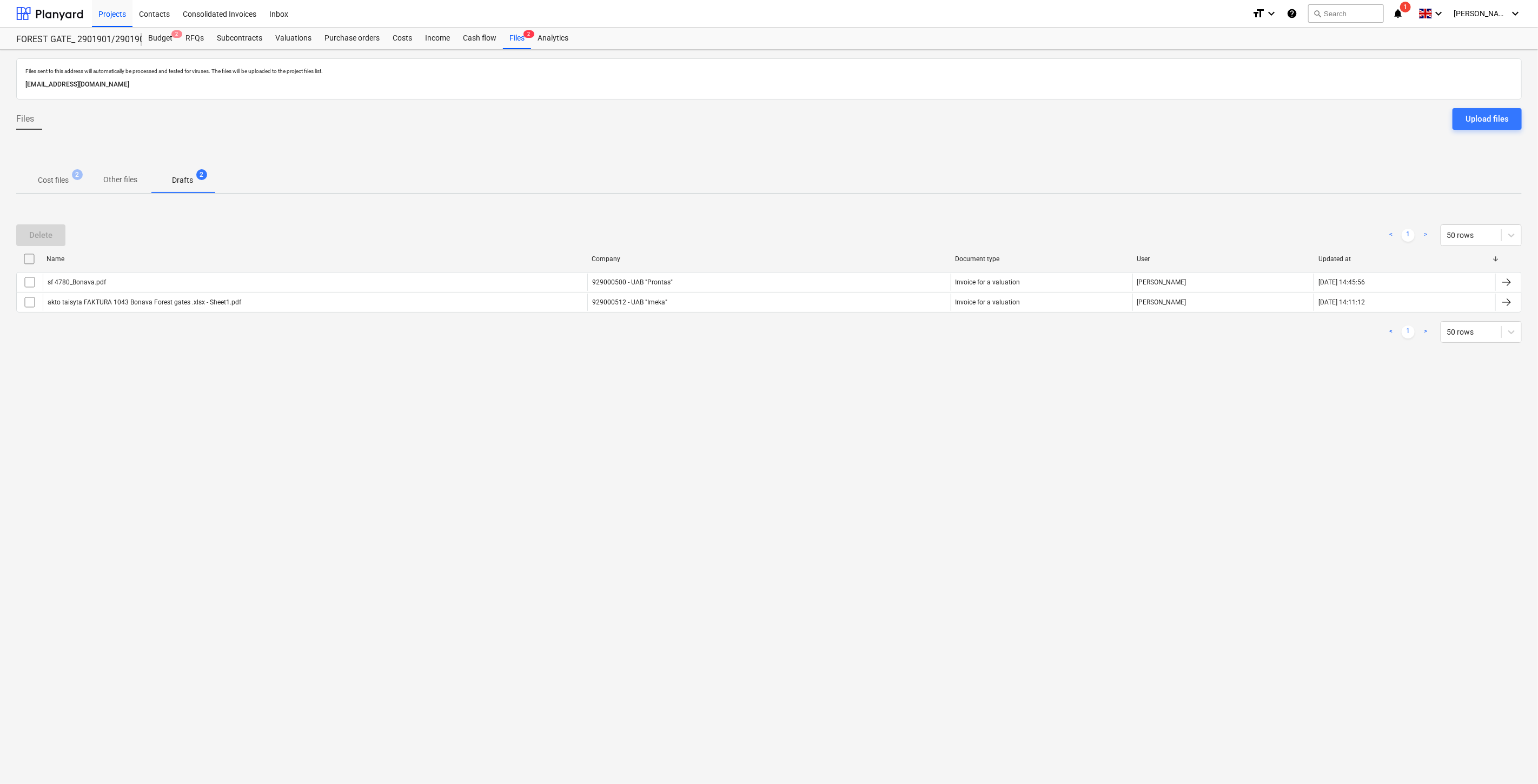
click at [67, 174] on span "Cost files 2" at bounding box center [53, 180] width 74 height 19
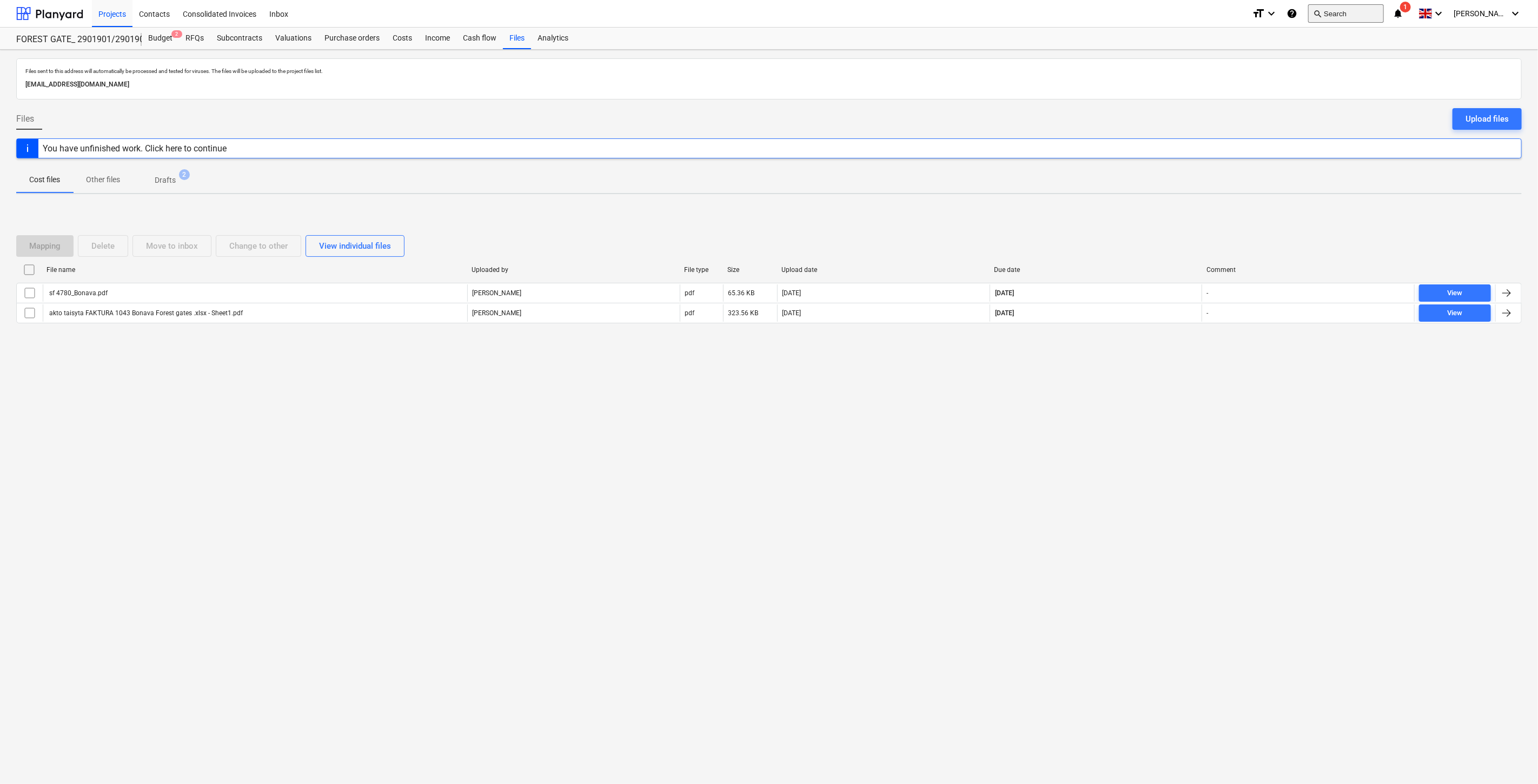
click at [1349, 13] on button "search Search" at bounding box center [1346, 13] width 76 height 19
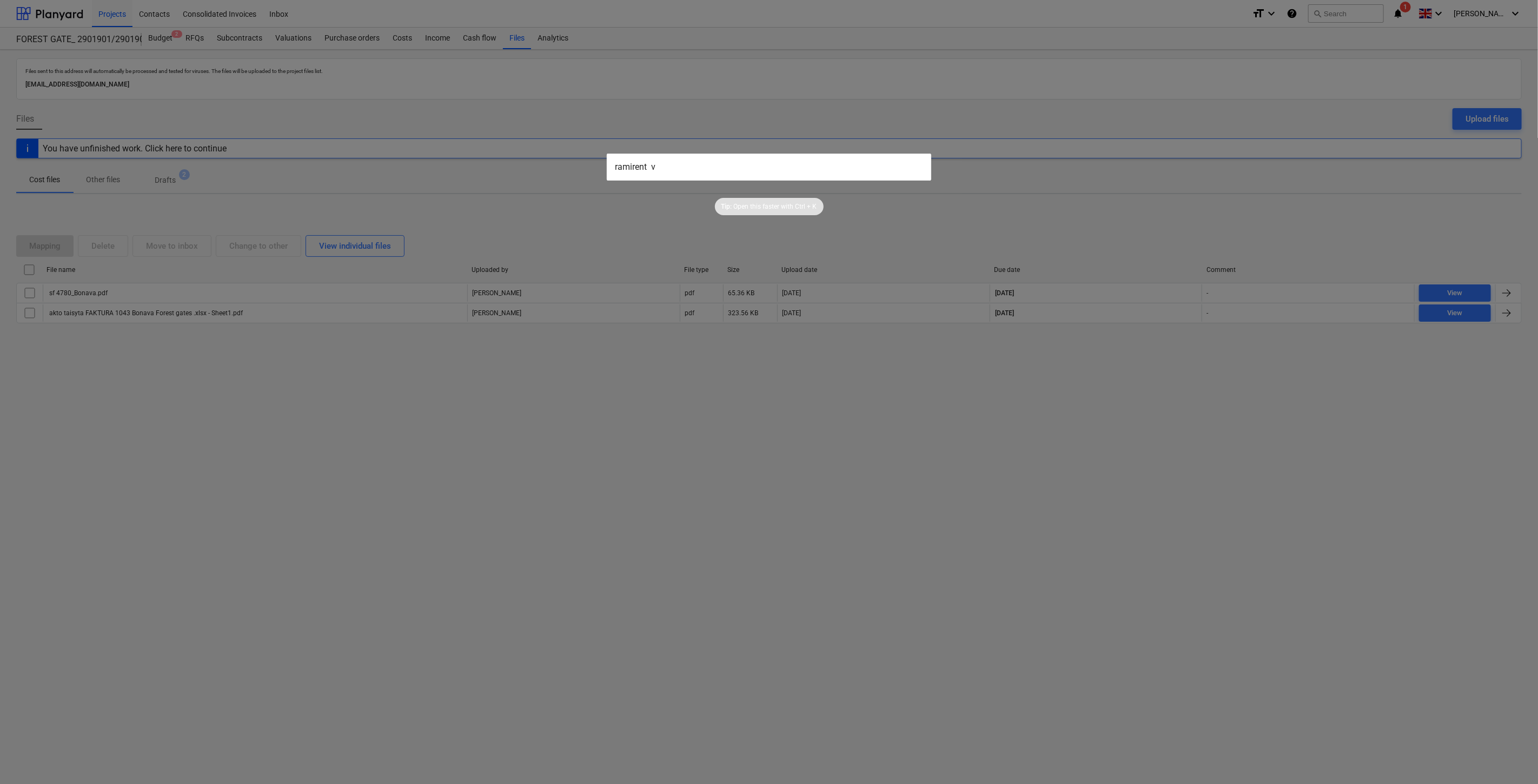
drag, startPoint x: 711, startPoint y: 163, endPoint x: 561, endPoint y: 164, distance: 150.0
click at [561, 164] on div "ramirent v Tip: Open this faster with Ctrl + K" at bounding box center [769, 392] width 1538 height 784
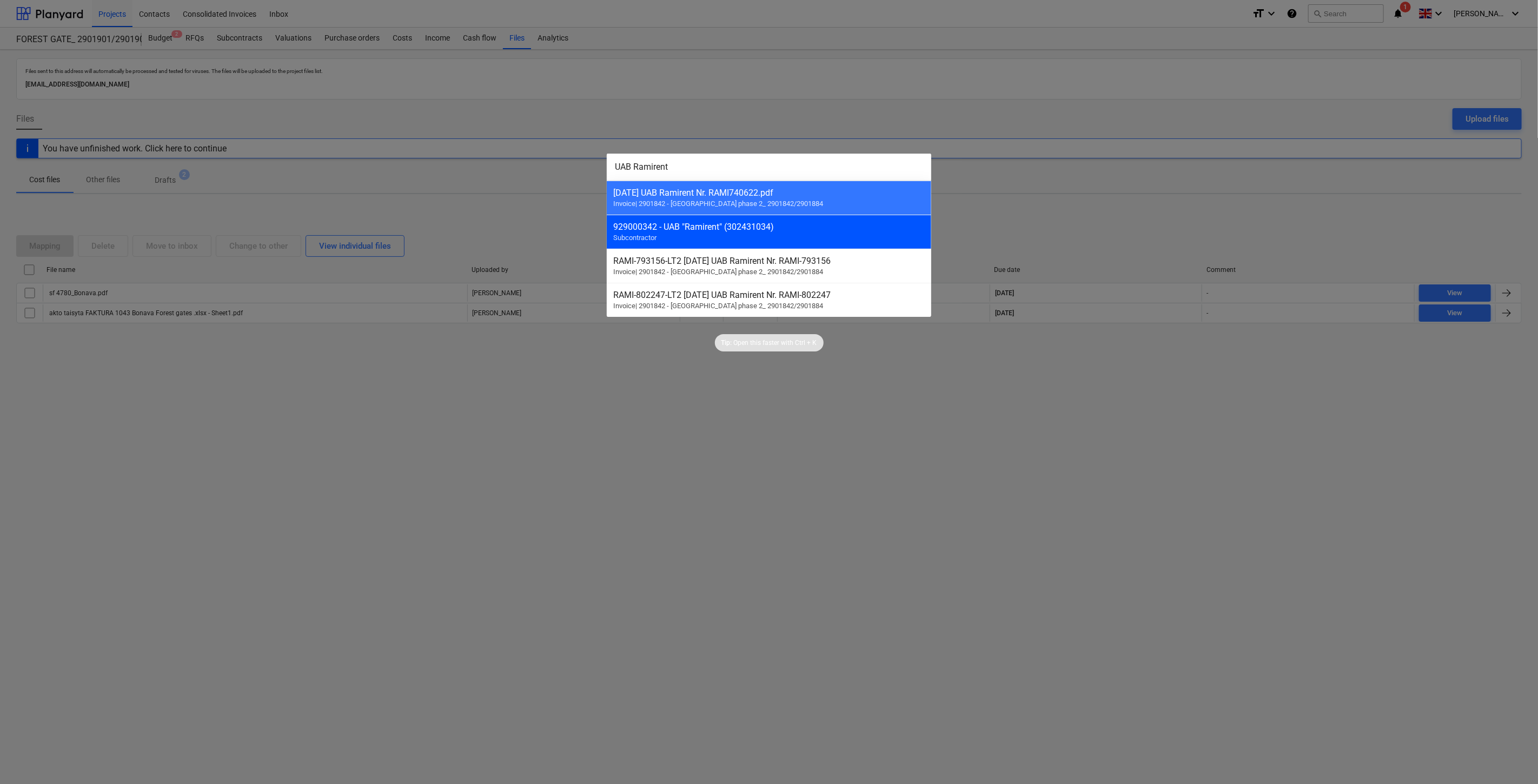
type input "UAB Ramirent"
click at [706, 229] on div "929000342 - UAB "Ramirent" (302431034)" at bounding box center [769, 227] width 312 height 10
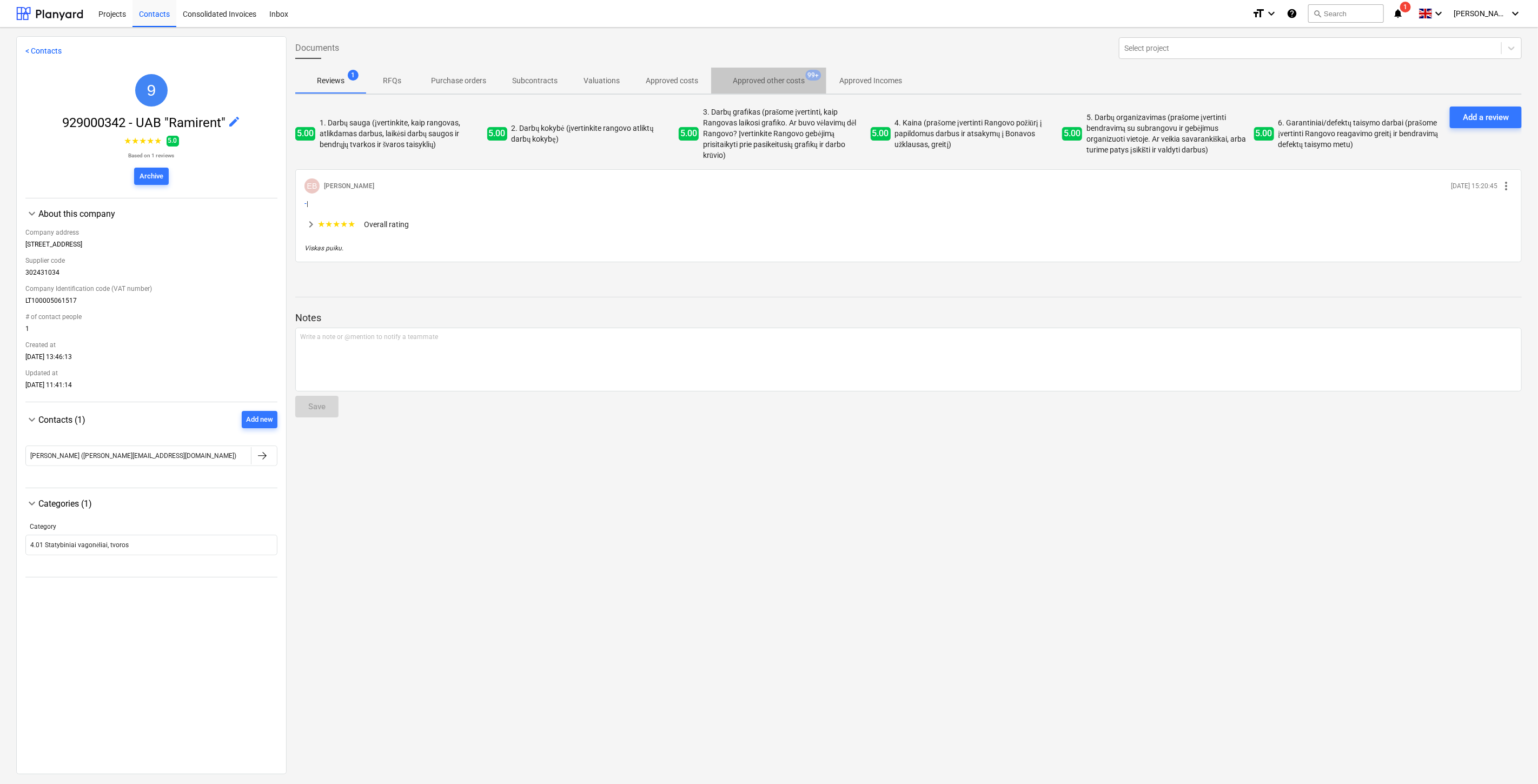
click at [787, 78] on p "Approved other costs" at bounding box center [769, 80] width 72 height 11
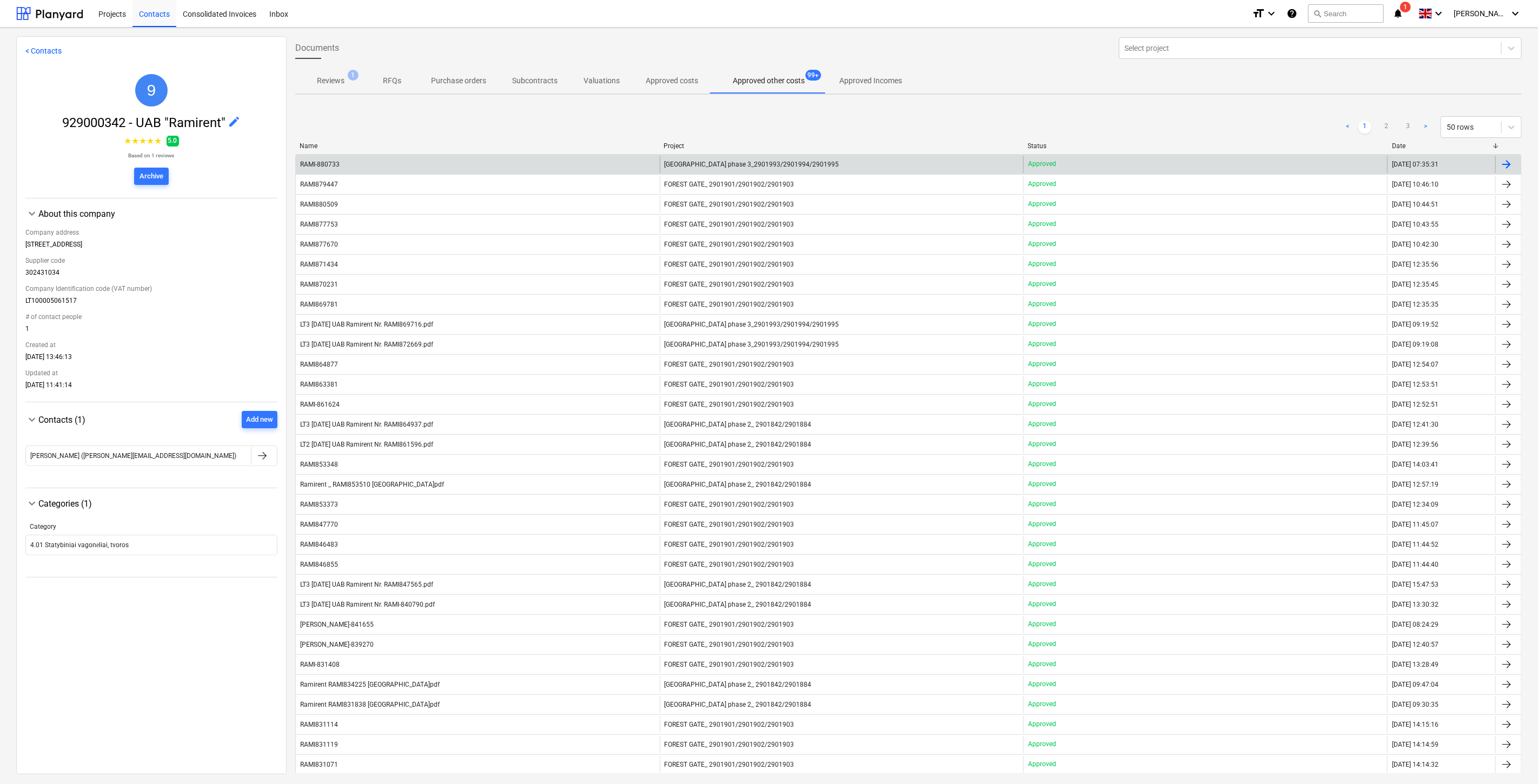
click at [386, 158] on div "RAMI-880733" at bounding box center [478, 164] width 364 height 17
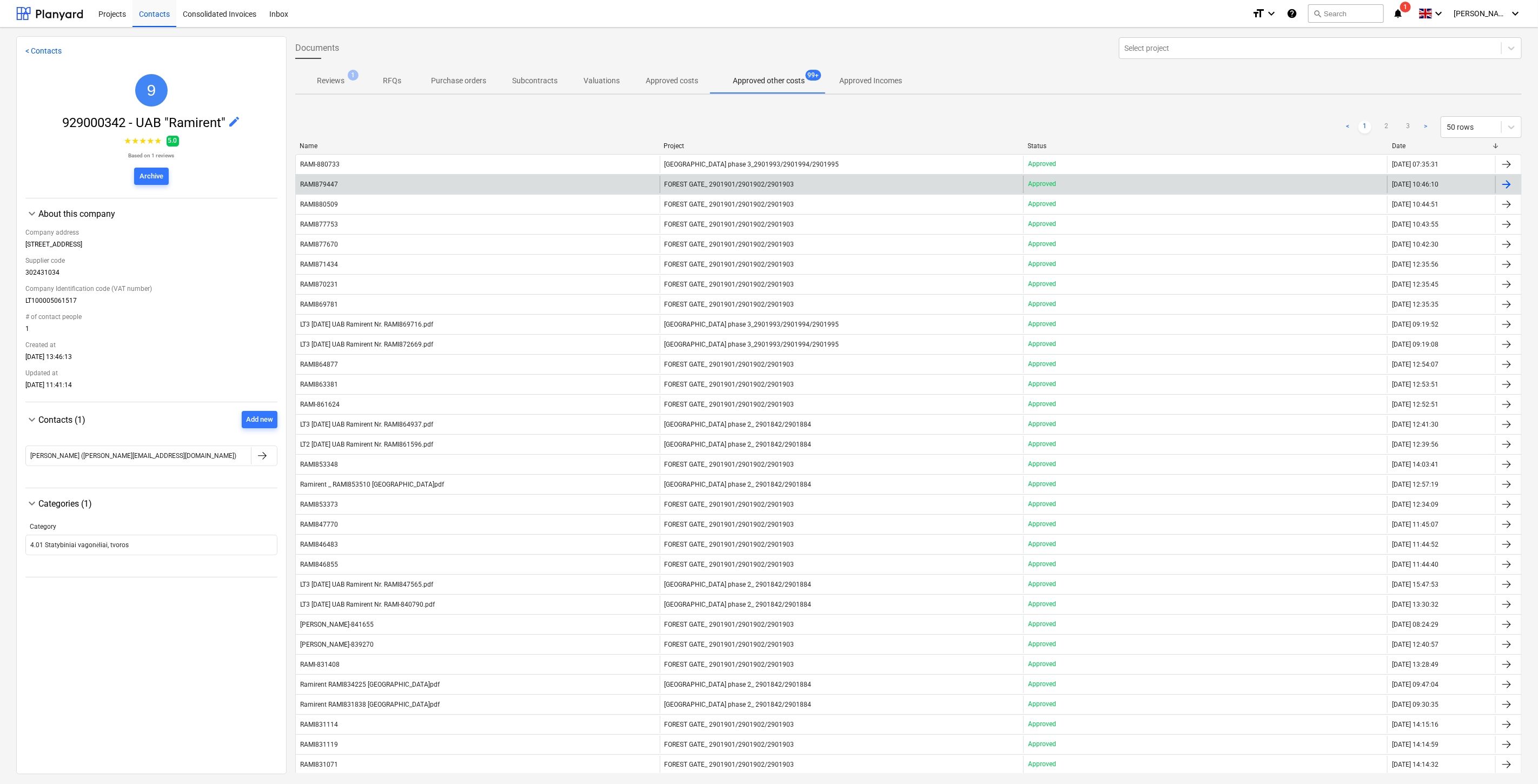
click at [421, 188] on div "RAMI879447" at bounding box center [478, 184] width 364 height 17
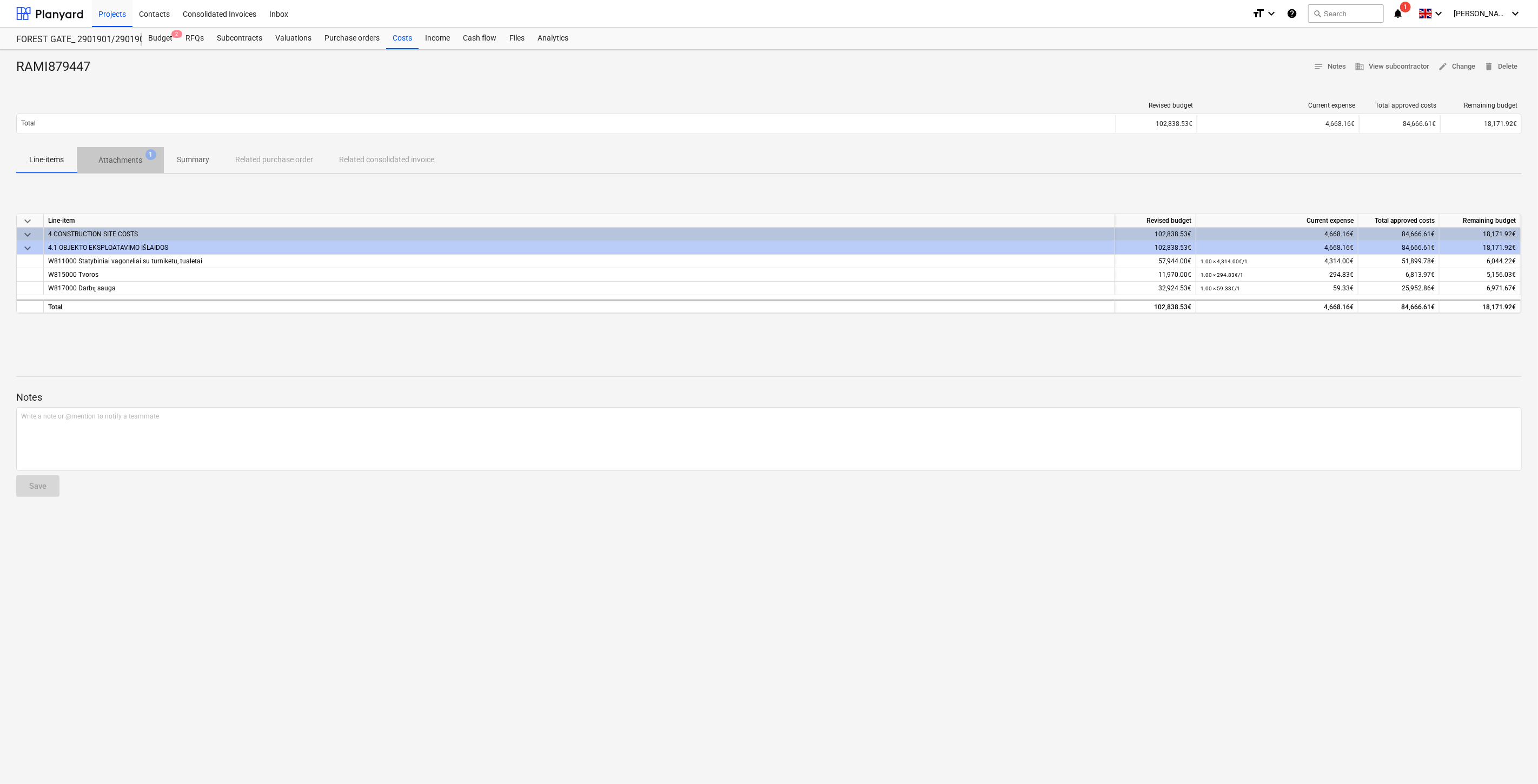
click at [118, 158] on p "Attachments" at bounding box center [120, 160] width 44 height 11
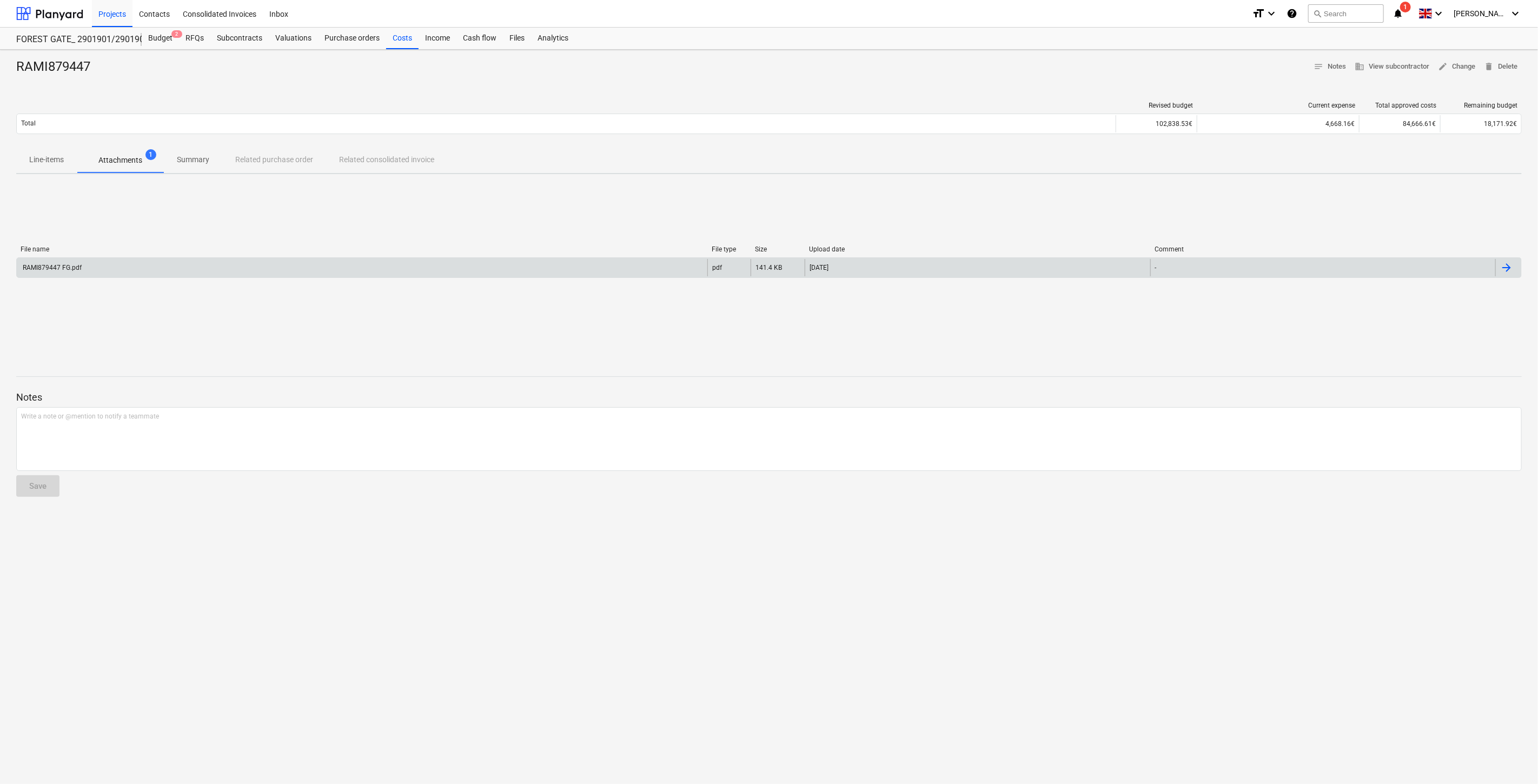
click at [158, 266] on div "RAMI879447 FG.pdf" at bounding box center [362, 267] width 691 height 17
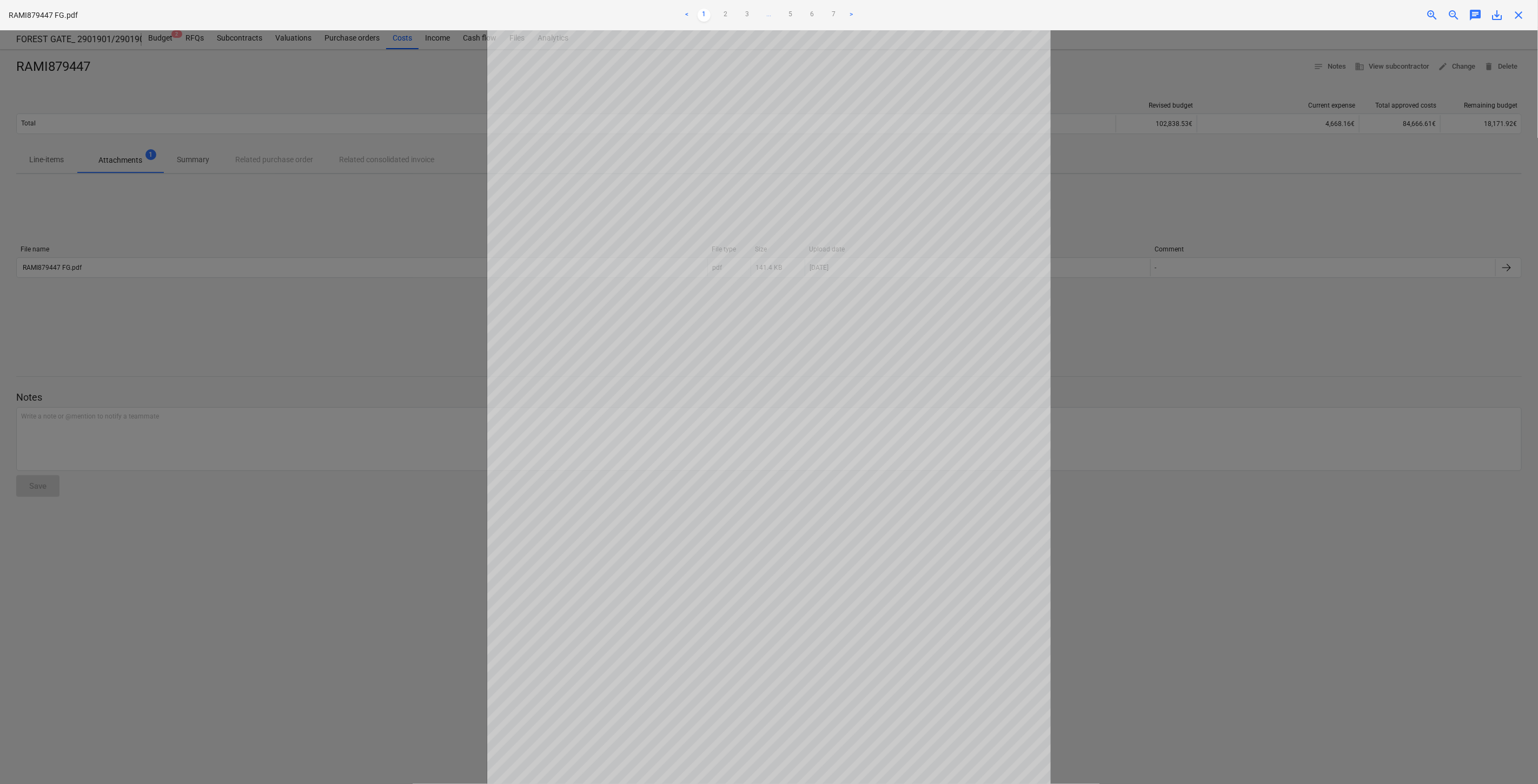
click at [1495, 13] on span "save_alt" at bounding box center [1496, 15] width 13 height 13
drag, startPoint x: 1521, startPoint y: 17, endPoint x: 1156, endPoint y: 2, distance: 365.3
click at [1516, 17] on span "close" at bounding box center [1518, 15] width 13 height 13
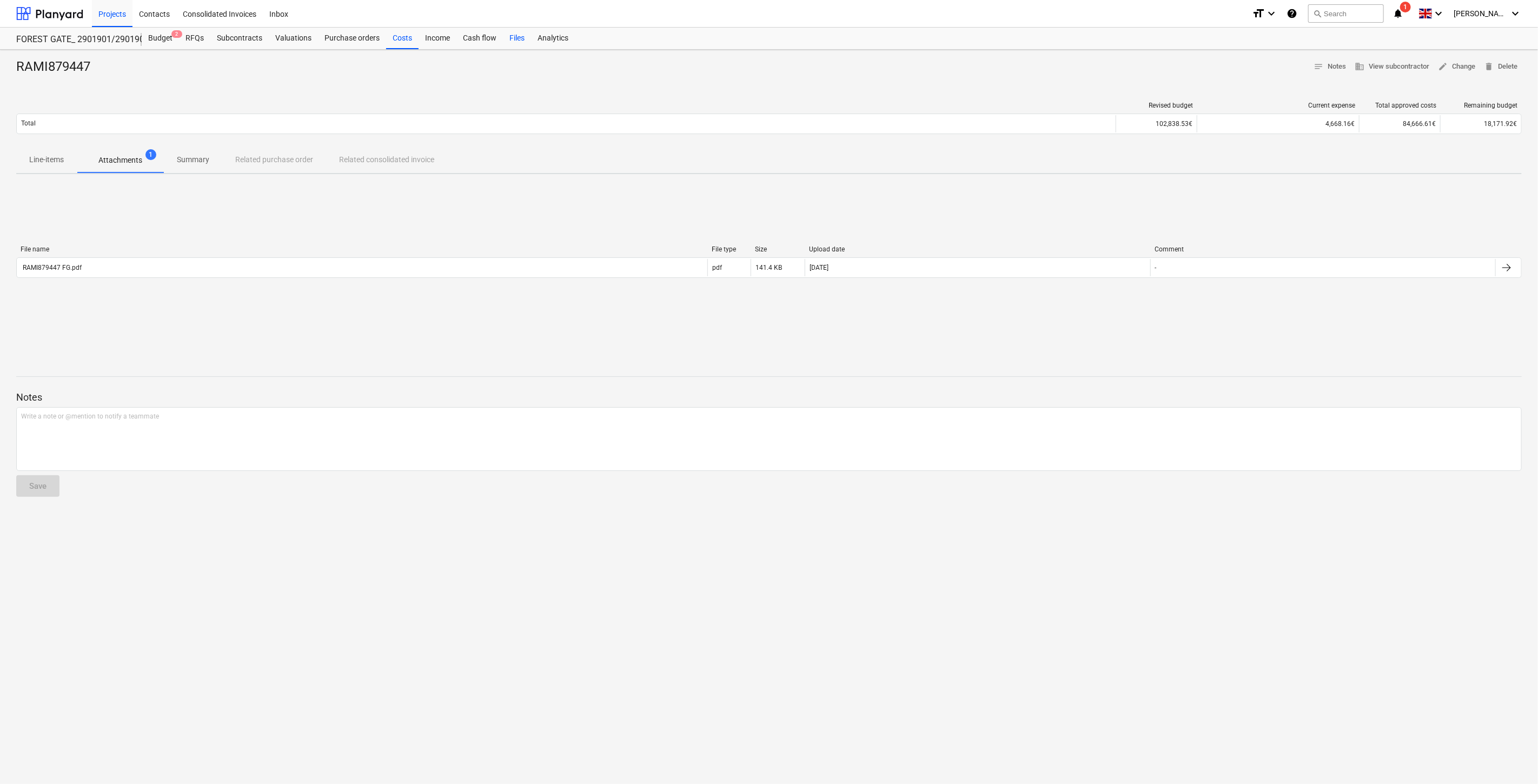
click at [512, 36] on div "Files" at bounding box center [517, 38] width 28 height 22
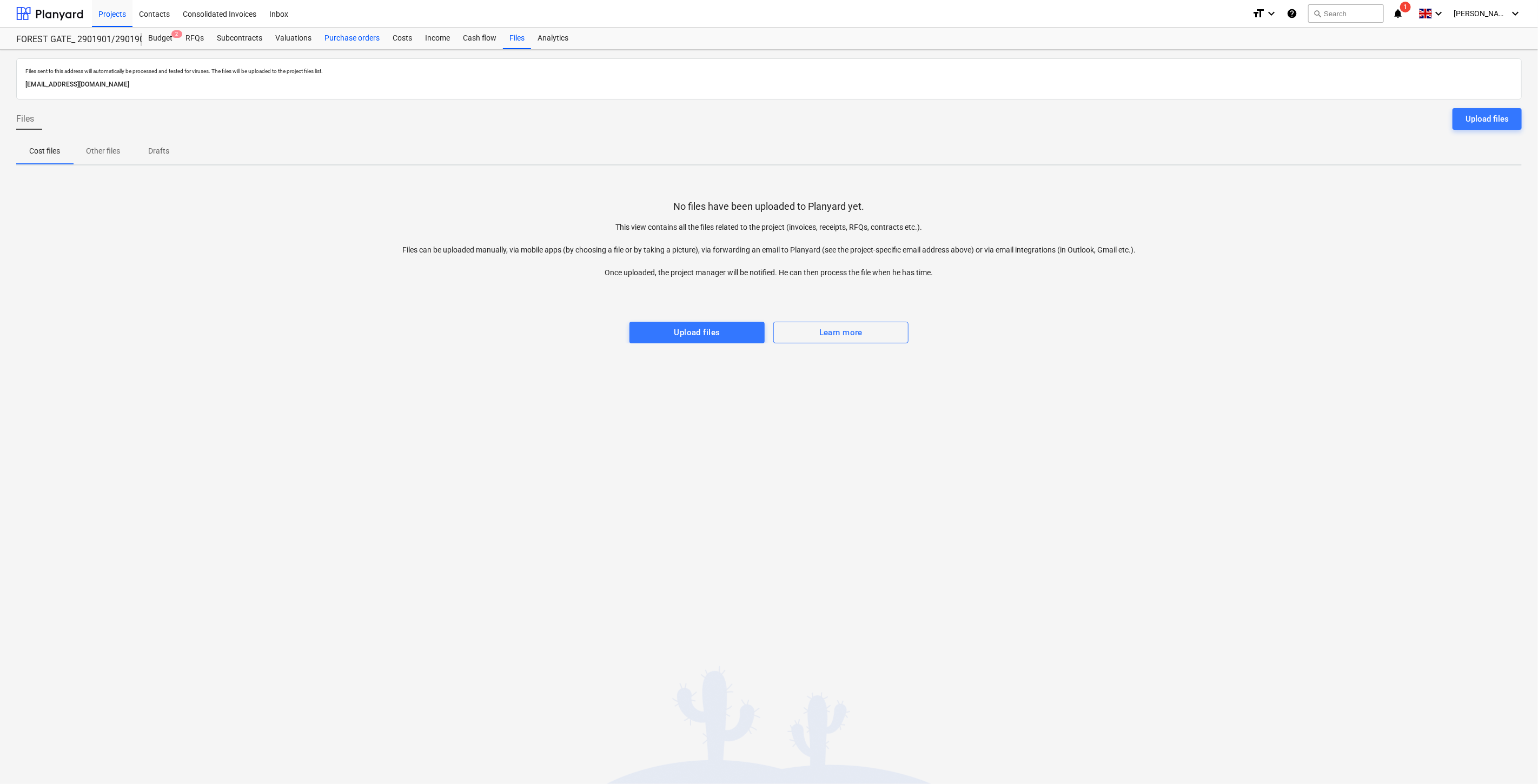
click at [365, 33] on div "Purchase orders" at bounding box center [352, 38] width 68 height 22
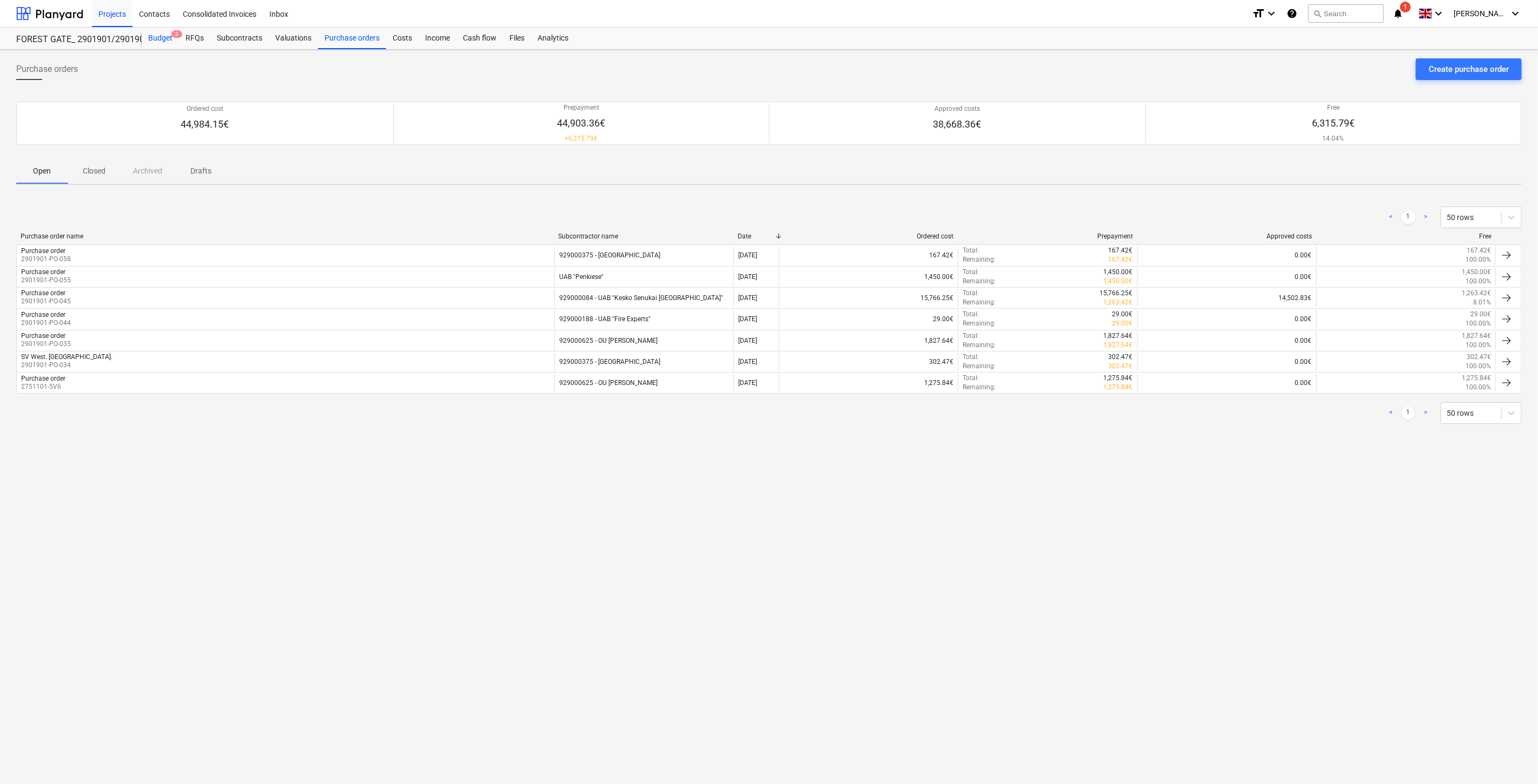
click at [158, 37] on div "Budget 2" at bounding box center [160, 38] width 37 height 22
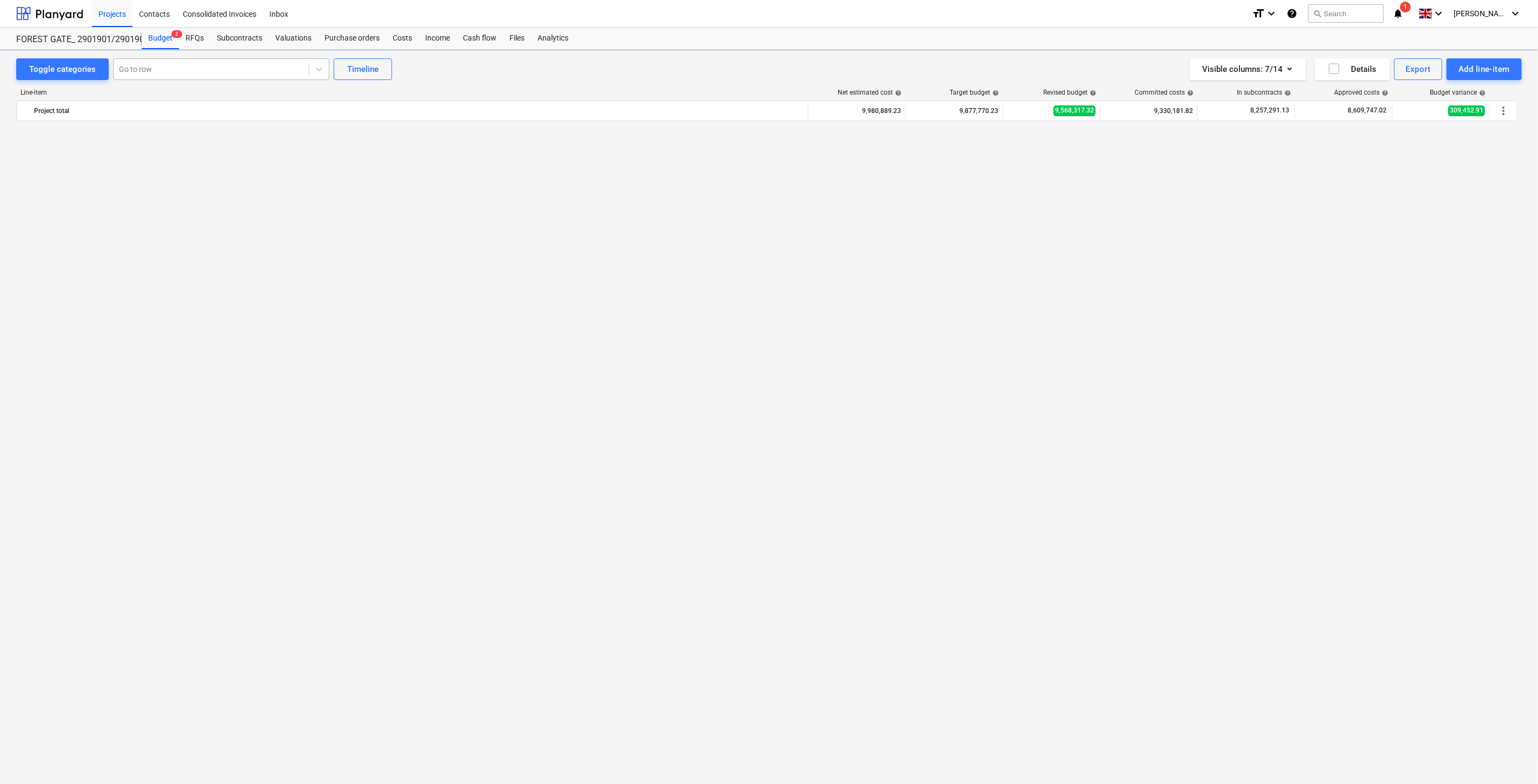
scroll to position [4175, 0]
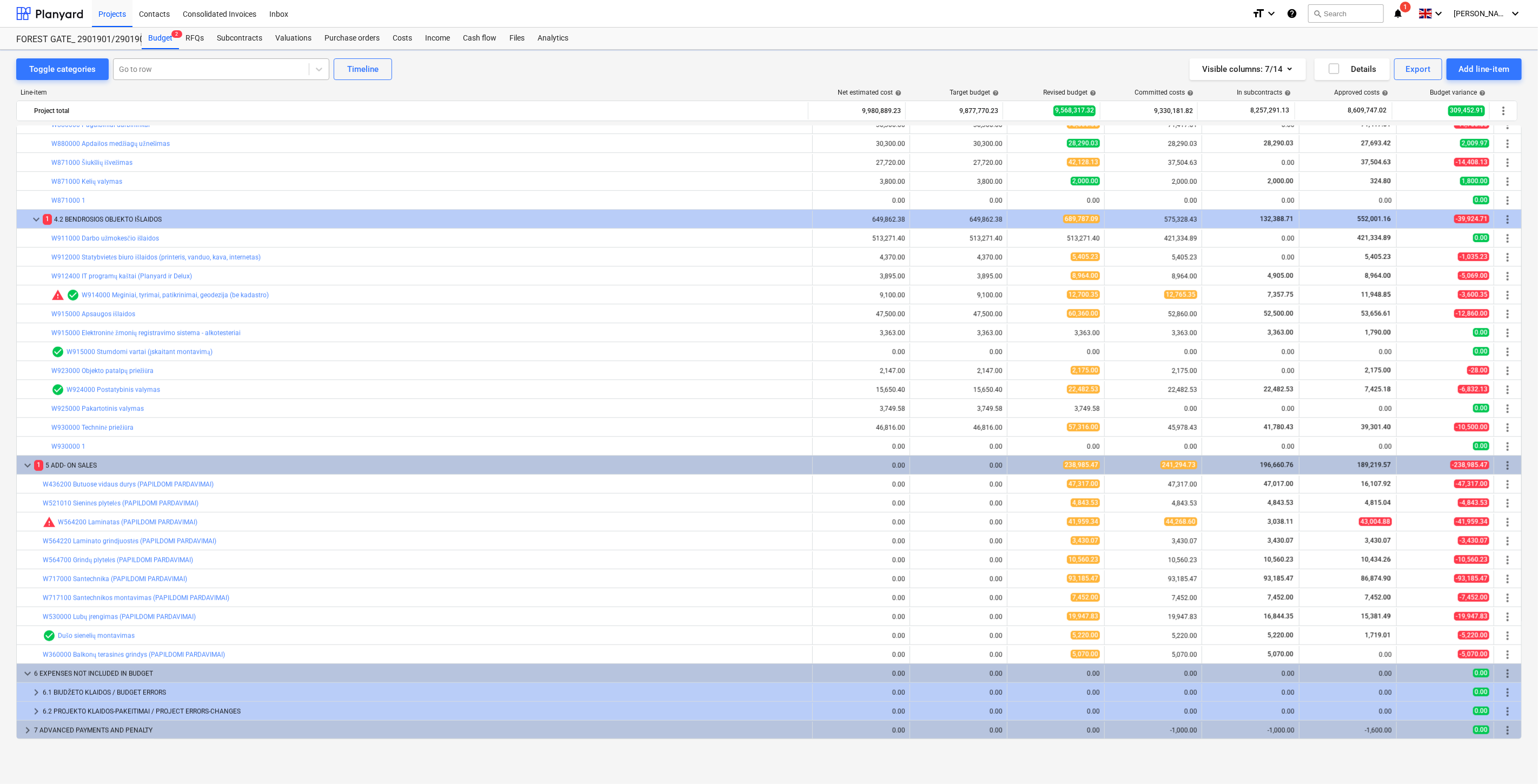
click at [235, 67] on div at bounding box center [211, 69] width 184 height 11
type input "dvira"
click at [265, 94] on div "-- -- W182000 Dviračių stovai" at bounding box center [219, 95] width 216 height 17
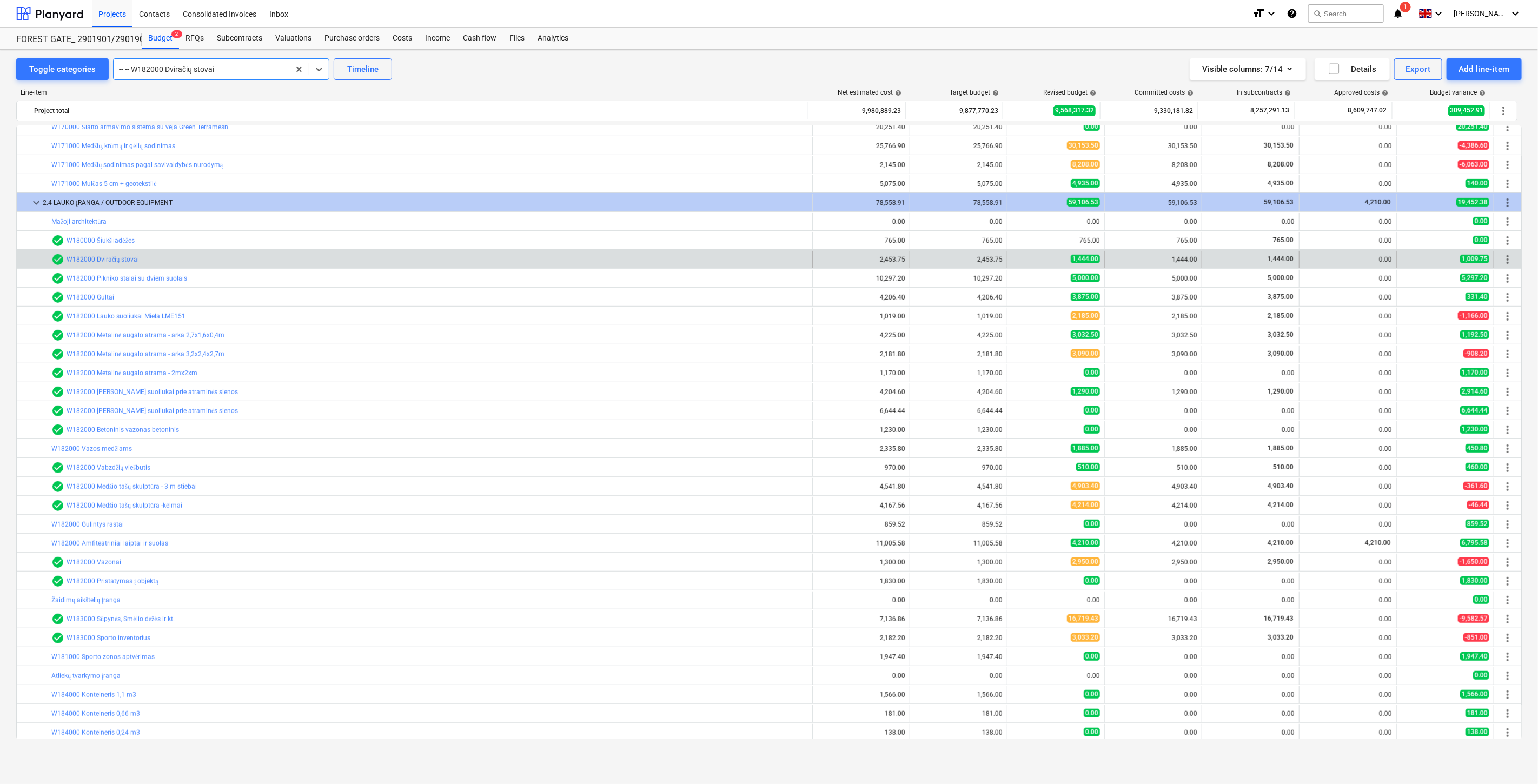
scroll to position [463, 0]
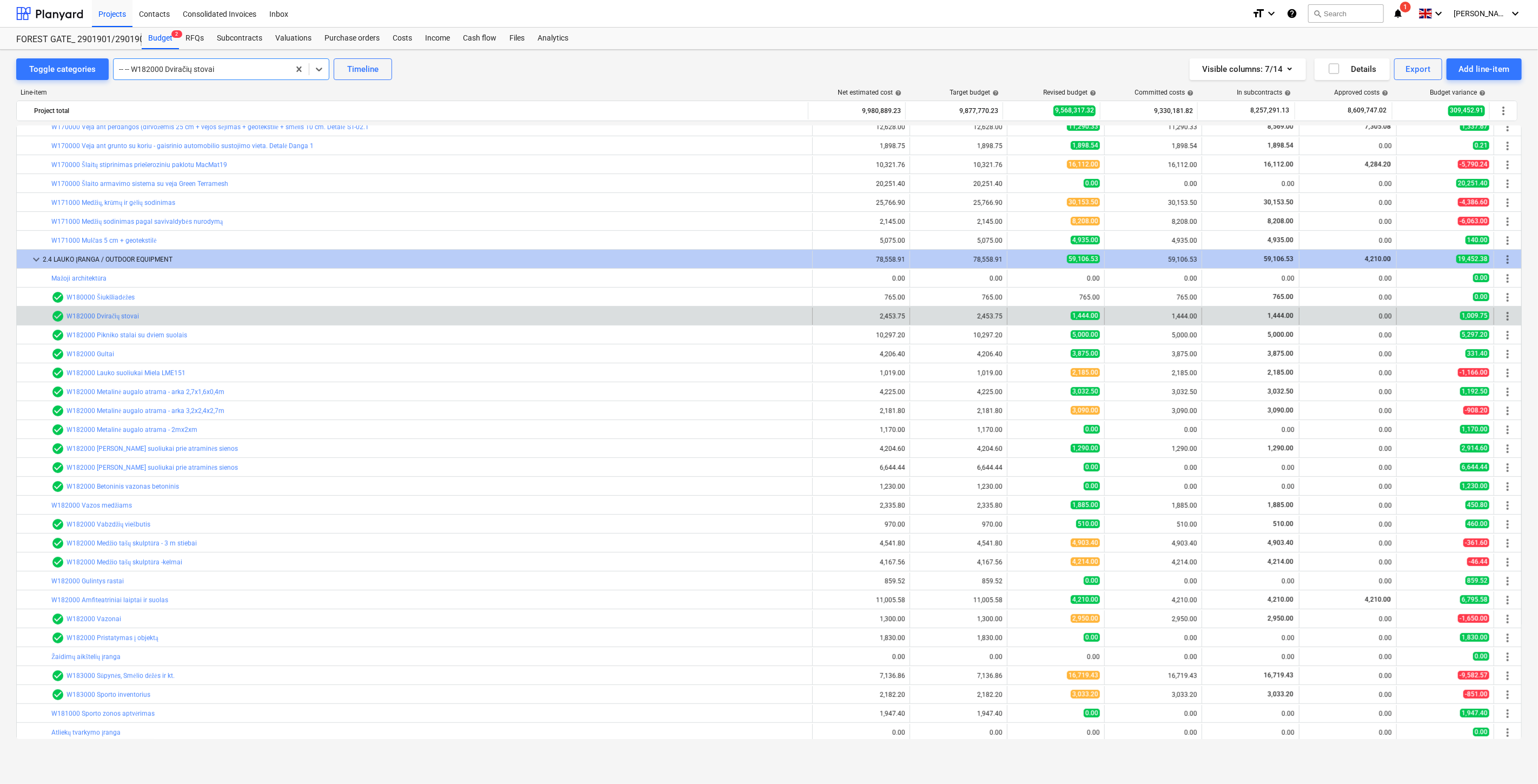
click at [225, 64] on div at bounding box center [201, 69] width 165 height 11
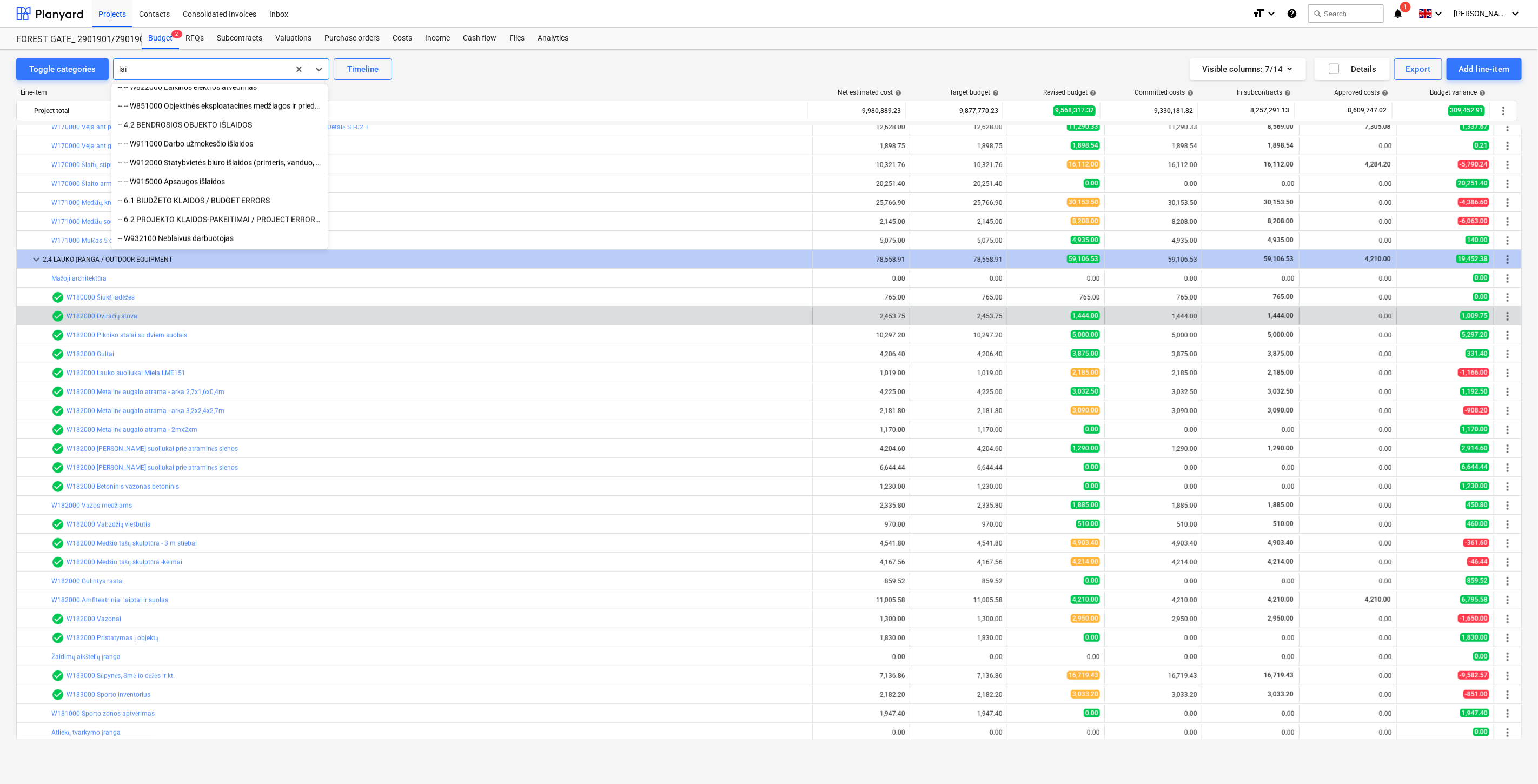
scroll to position [1068, 0]
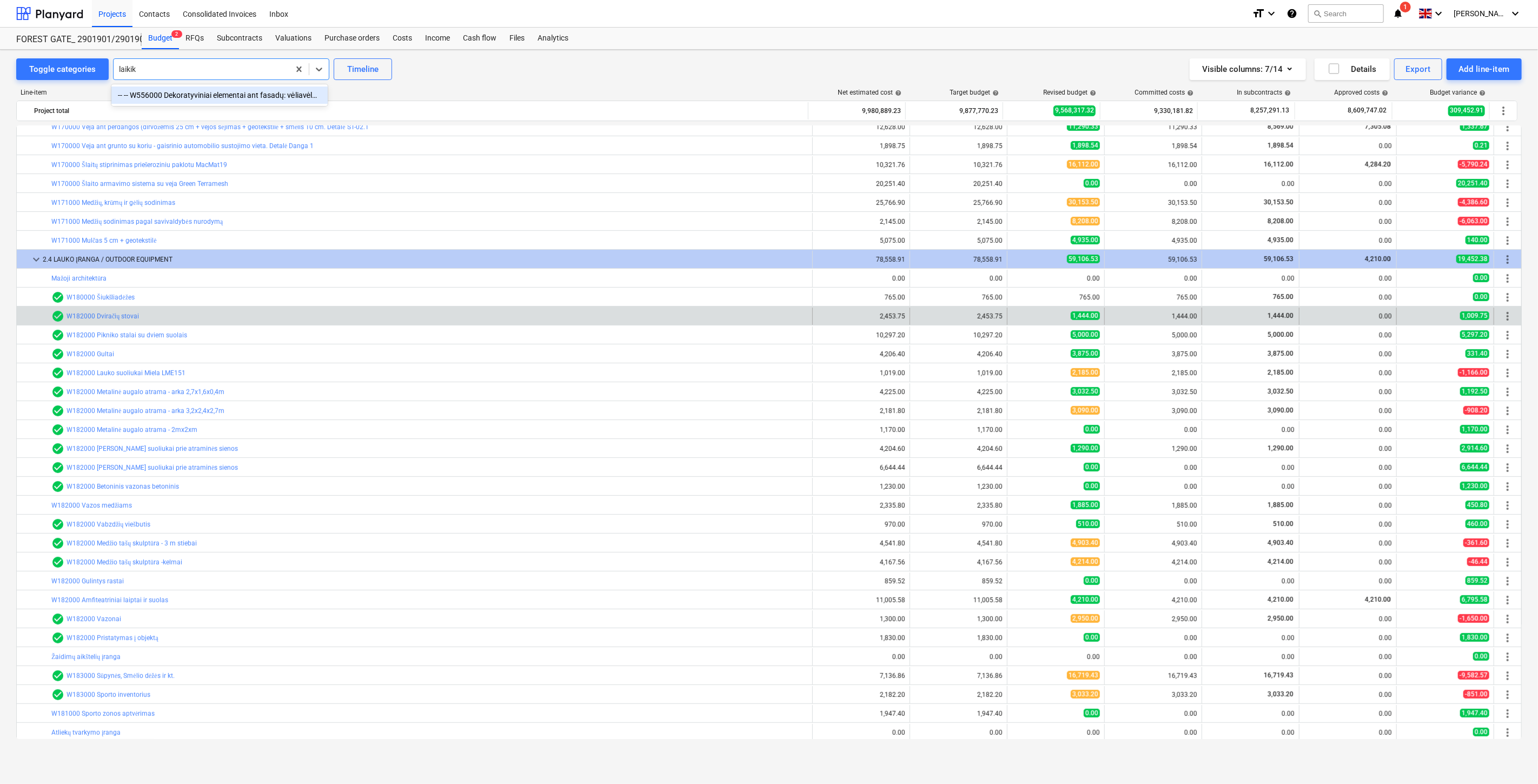
type input "laikik"
click at [530, 71] on div "Toggle categories -- -- W182000 Dviračių stovai Timeline Visible columns : 7/14…" at bounding box center [769, 69] width 1506 height 22
click at [561, 67] on div "Toggle categories -- -- W182000 Dviračių stovai Timeline Visible columns : 7/14…" at bounding box center [769, 69] width 1506 height 22
click at [626, 65] on div "Toggle categories -- -- W182000 Dviračių stovai Timeline Visible columns : 7/14…" at bounding box center [769, 69] width 1506 height 22
click at [668, 59] on div "Toggle categories -- -- W182000 Dviračių stovai Timeline Visible columns : 7/14…" at bounding box center [769, 69] width 1506 height 22
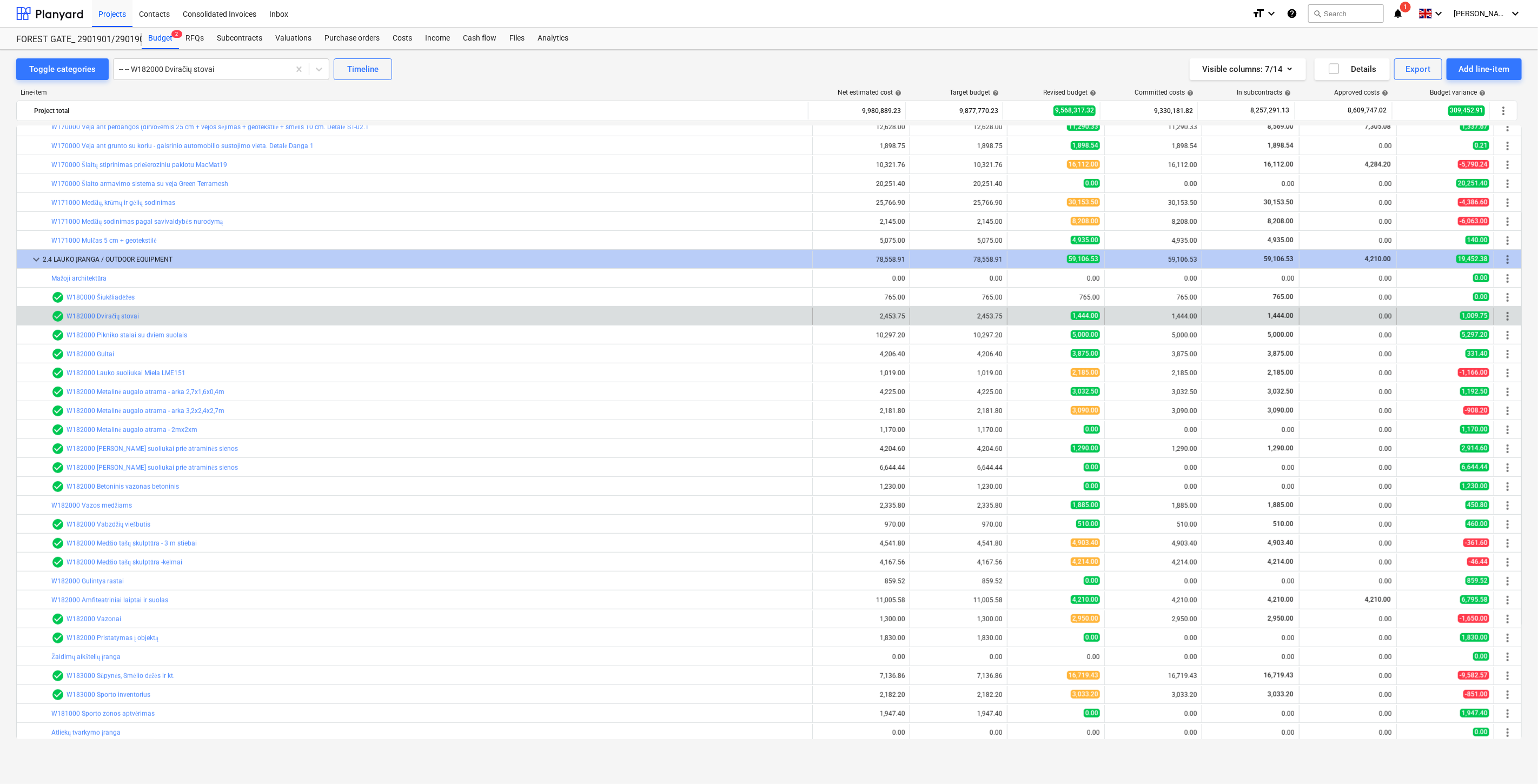
scroll to position [403, 0]
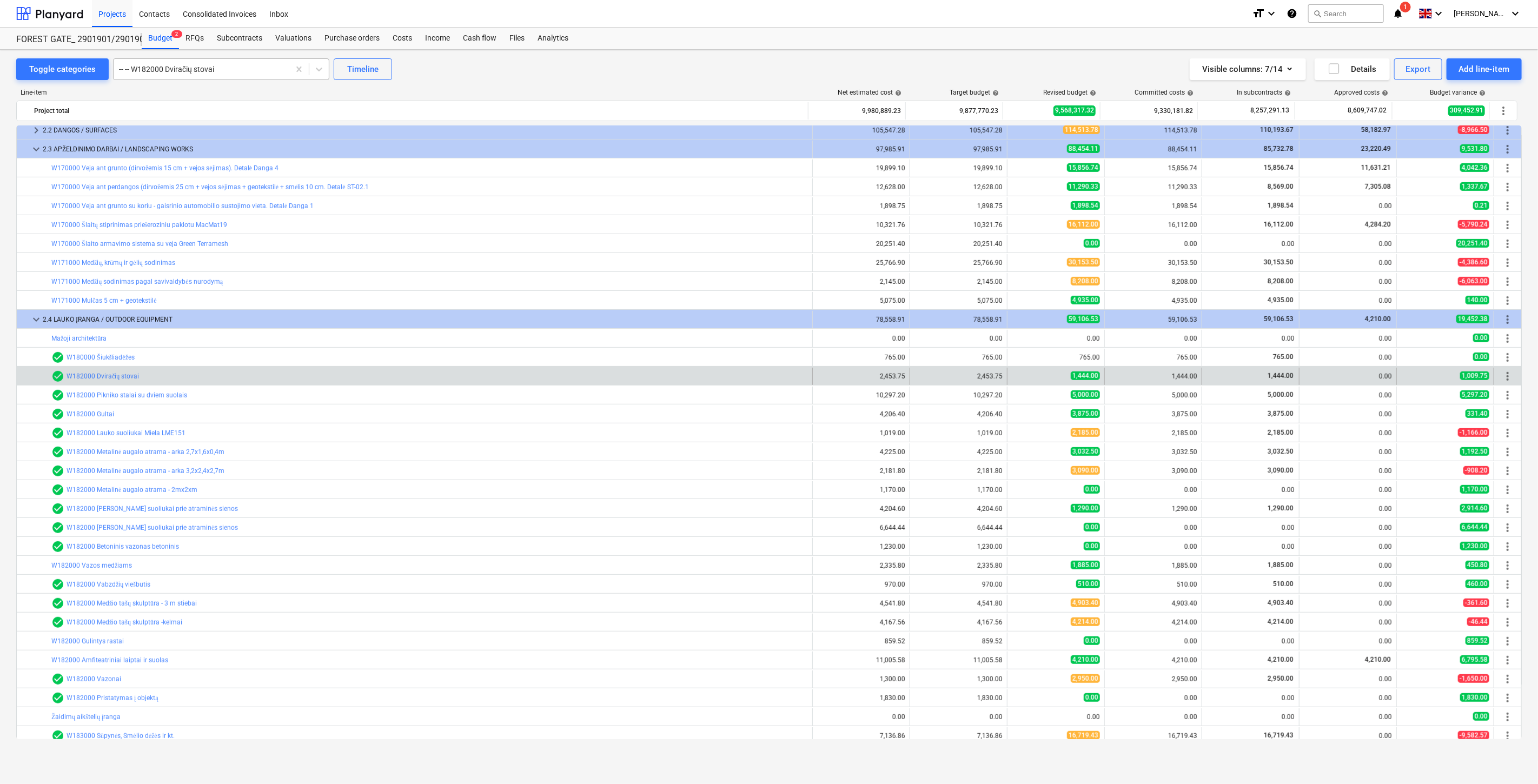
drag, startPoint x: 260, startPoint y: 72, endPoint x: 266, endPoint y: 76, distance: 7.2
click at [260, 72] on div at bounding box center [201, 69] width 165 height 11
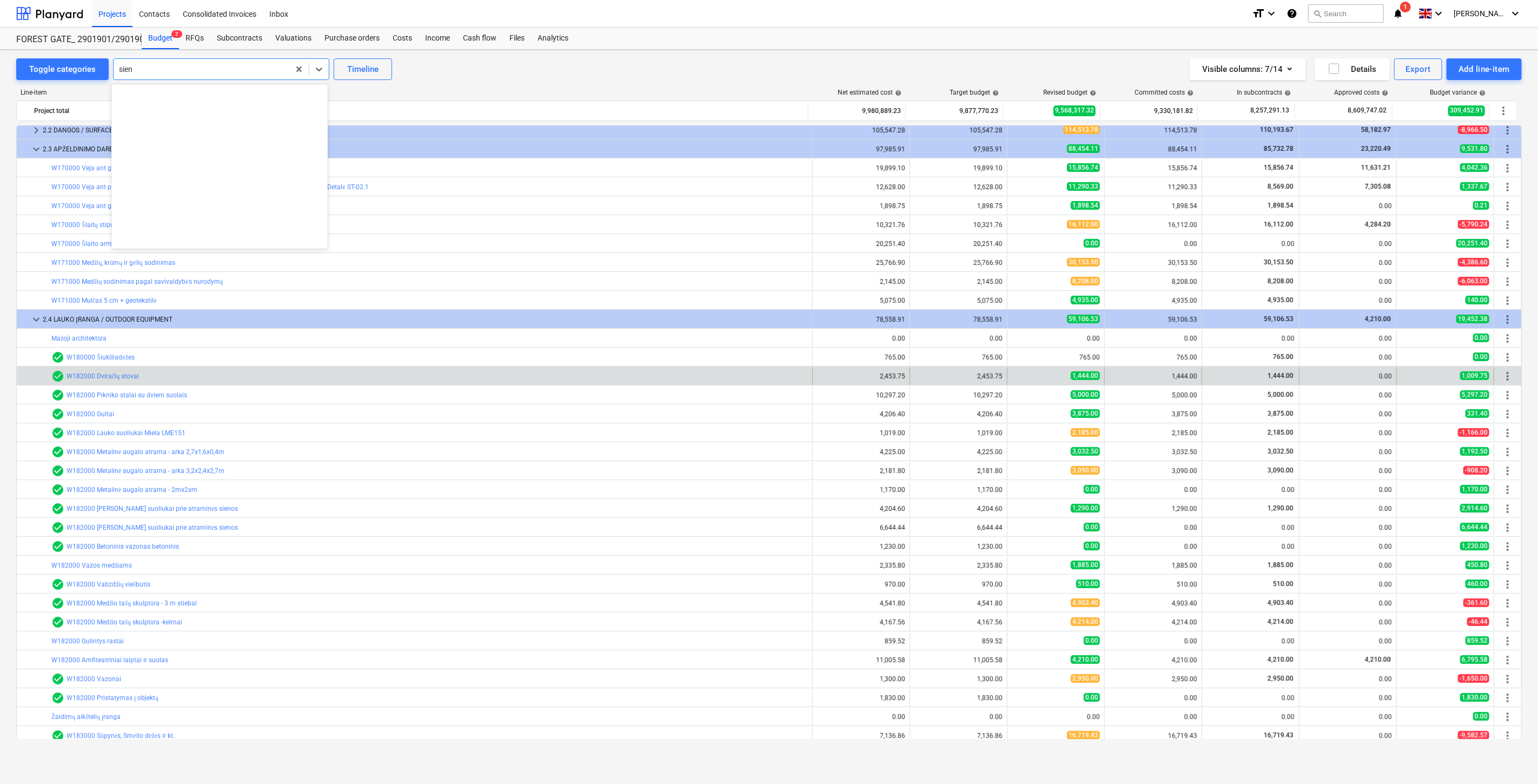
scroll to position [728, 0]
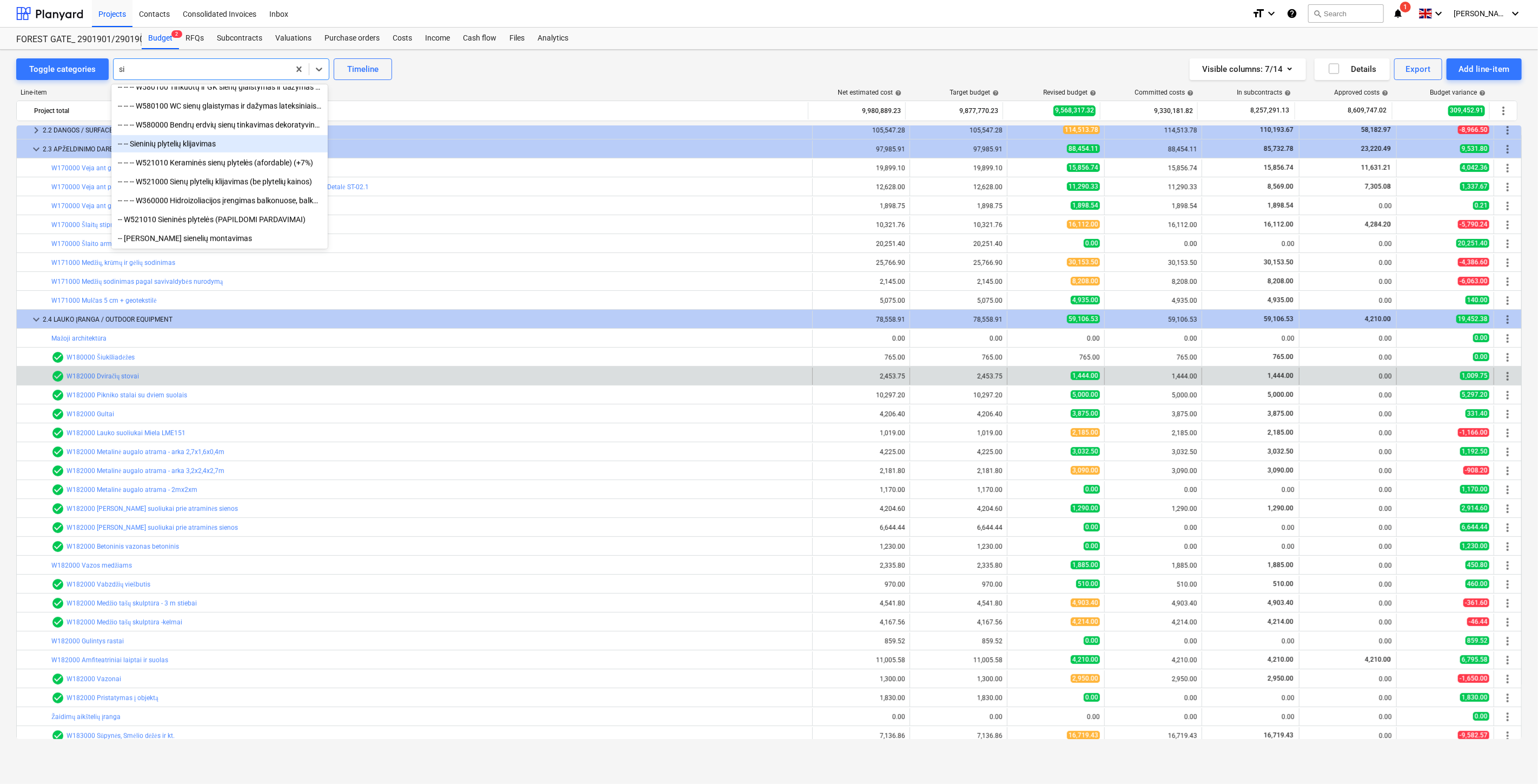
type input "s"
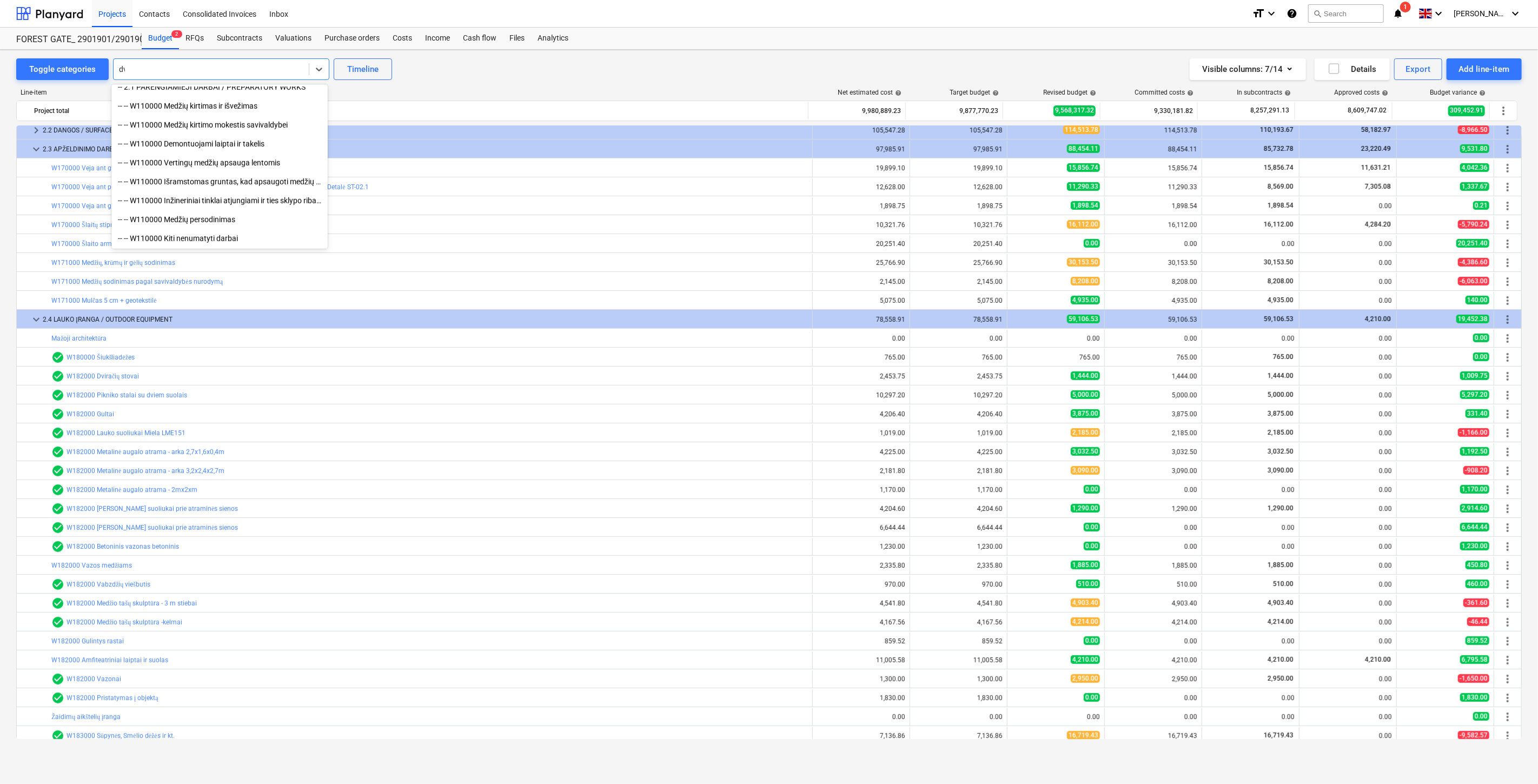
scroll to position [0, 0]
type input "dvira"
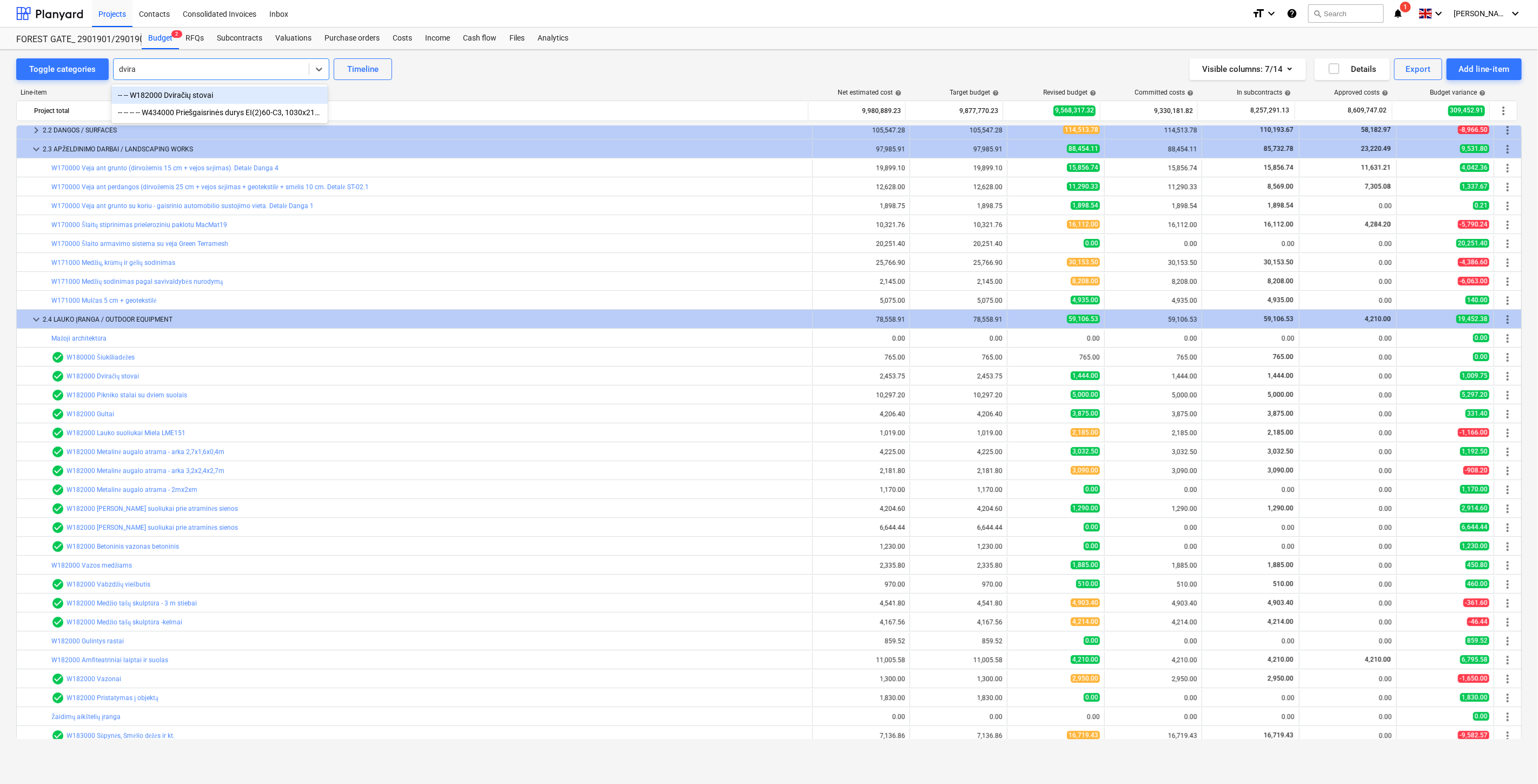
click at [247, 93] on div "-- -- W182000 Dviračių stovai" at bounding box center [219, 95] width 216 height 17
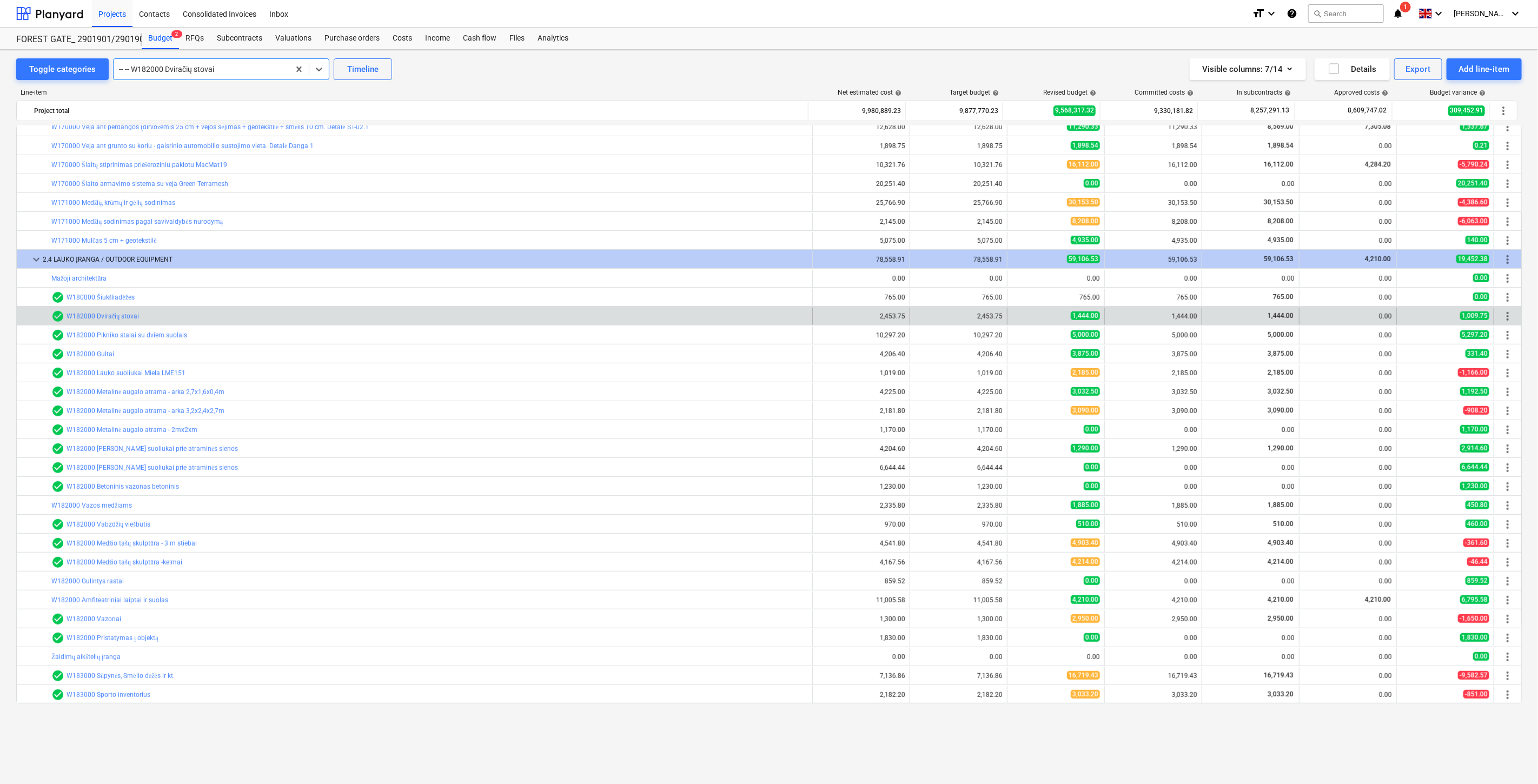
scroll to position [403, 0]
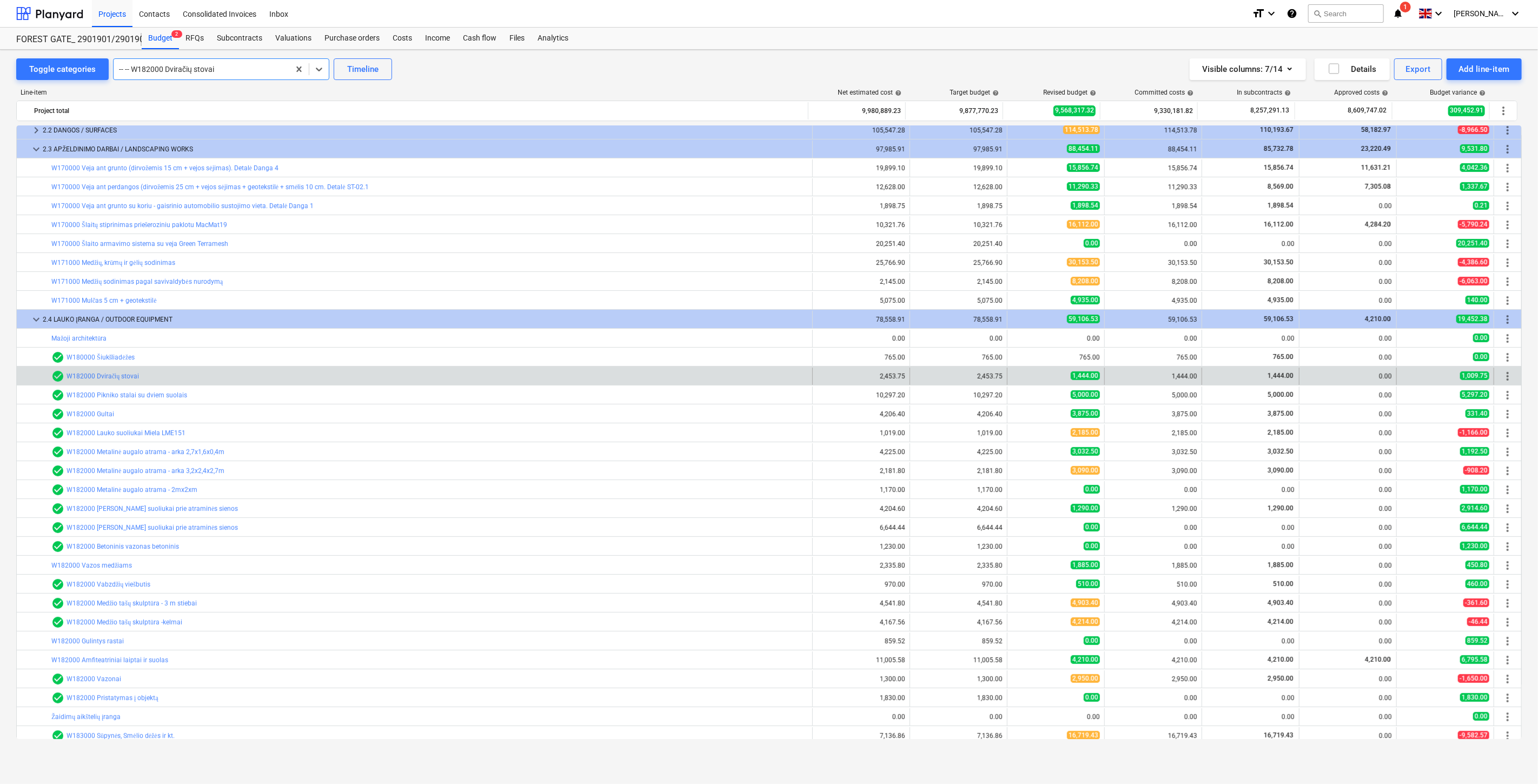
click at [353, 39] on div "Purchase orders" at bounding box center [352, 38] width 68 height 22
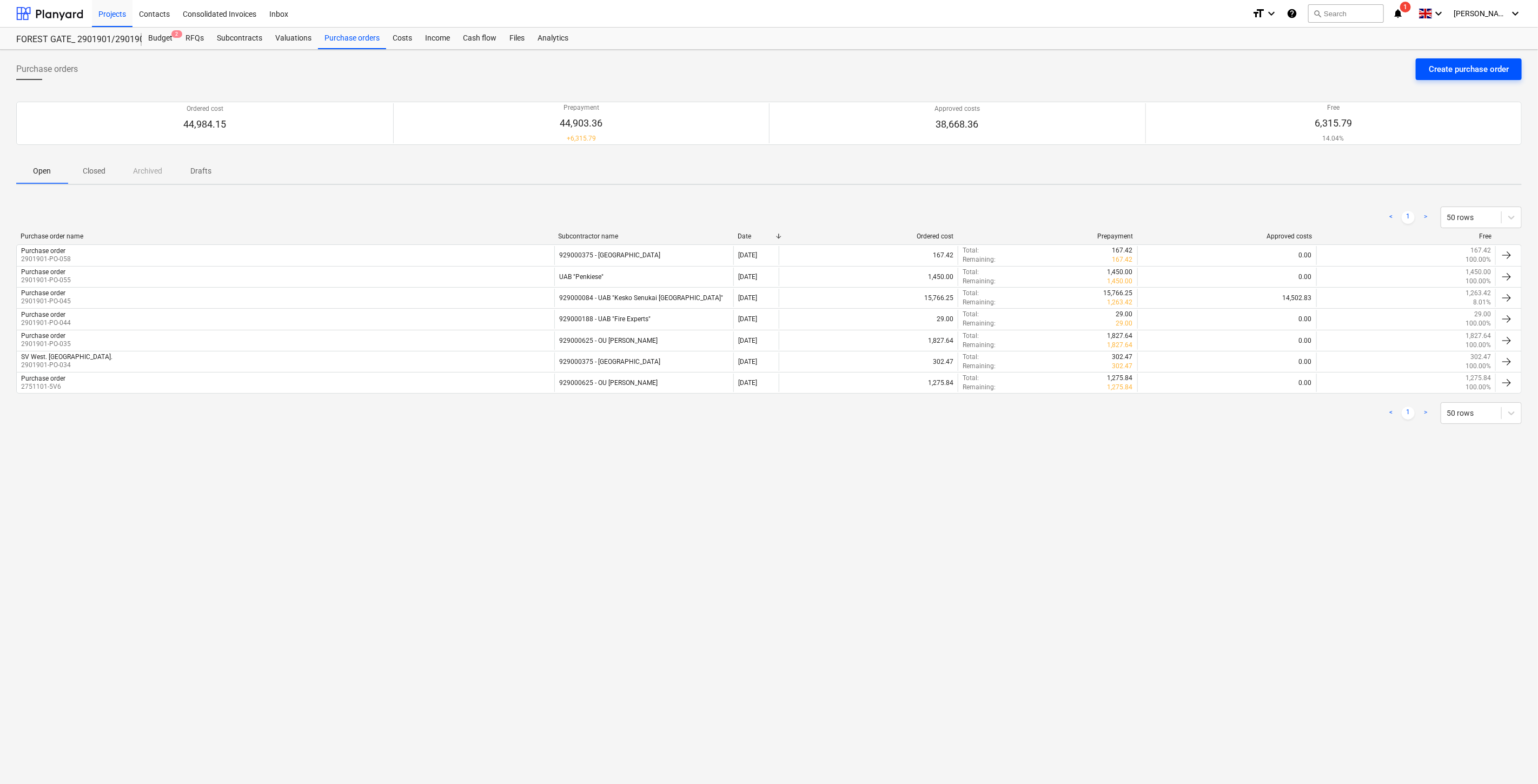
click at [1471, 71] on div "Create purchase order" at bounding box center [1469, 69] width 80 height 14
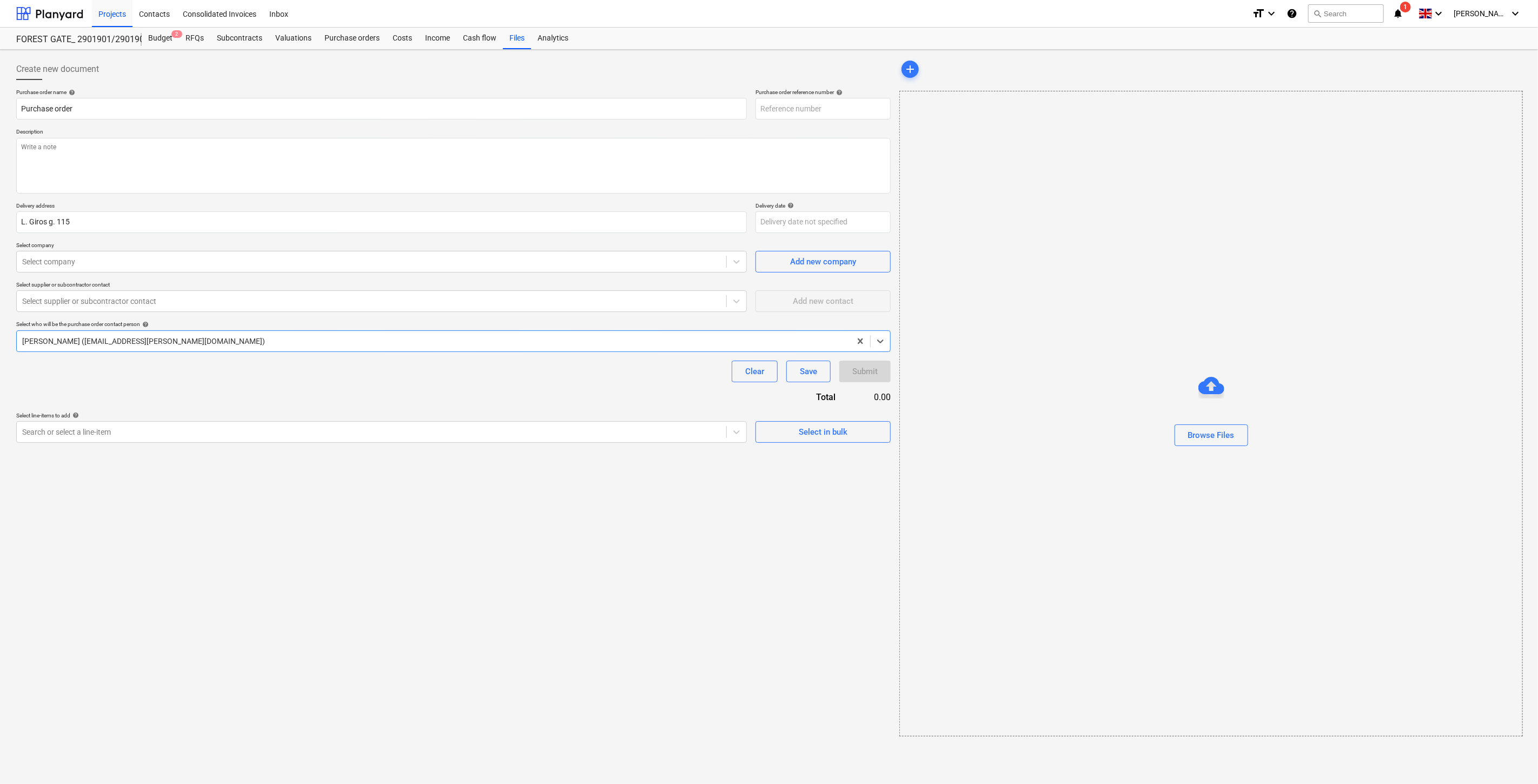
type textarea "x"
type input "2901901-PO-060"
click at [313, 161] on textarea at bounding box center [454, 166] width 875 height 56
type textarea "x"
type textarea "D"
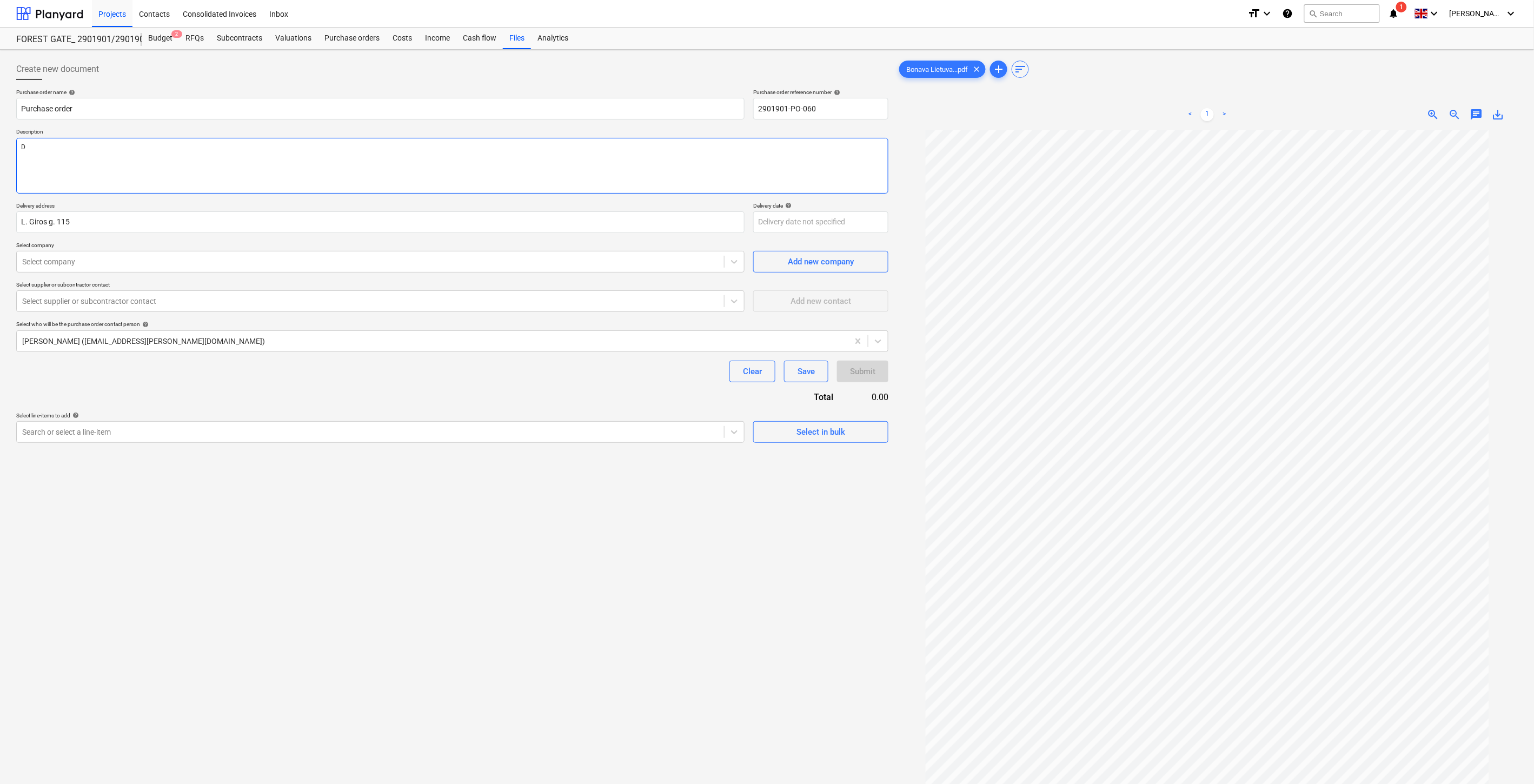
type textarea "x"
type textarea "D"
type textarea "x"
type textarea "Dvi"
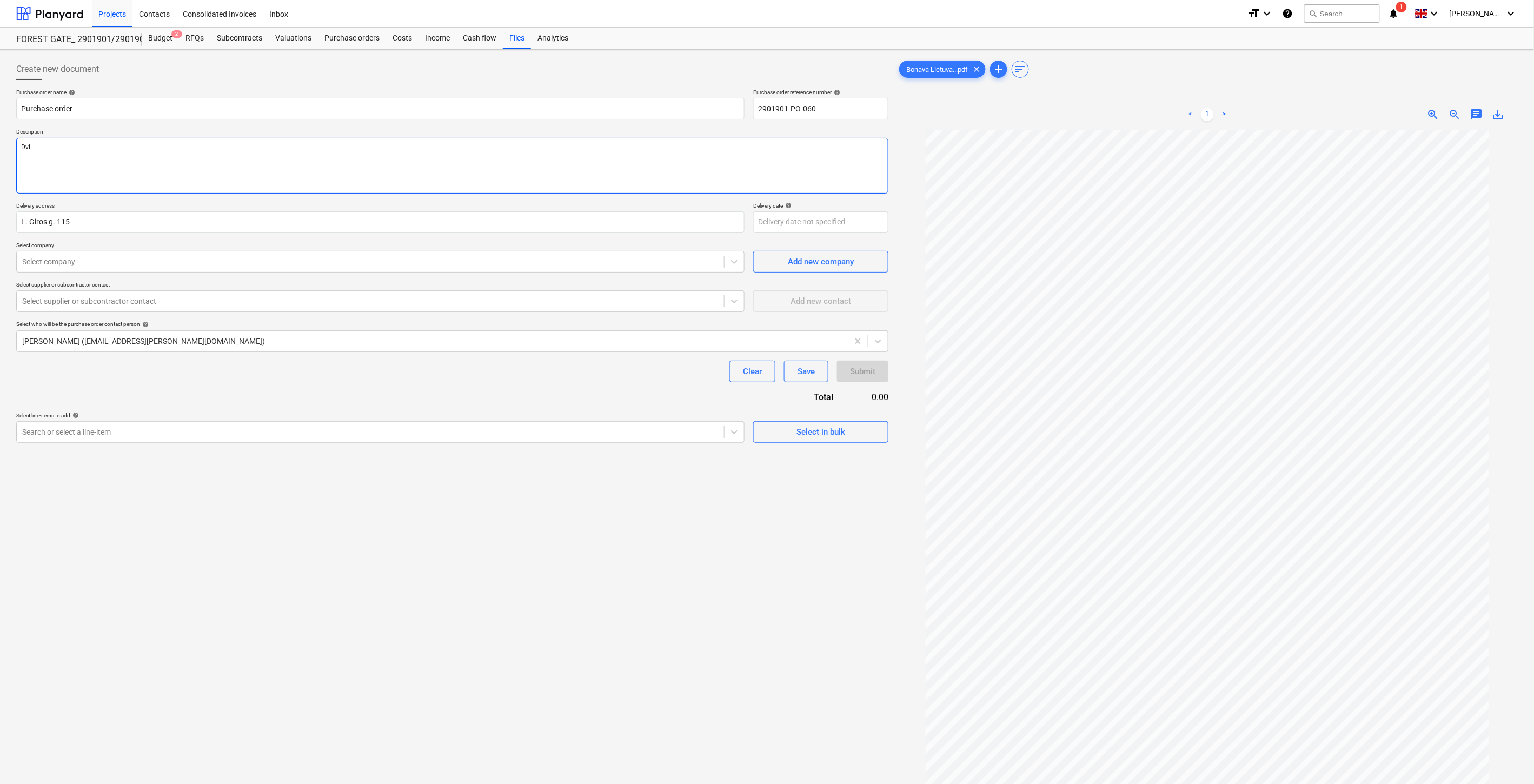
type textarea "x"
type textarea "Dvir"
type textarea "x"
type textarea "Dvira2"
type textarea "x"
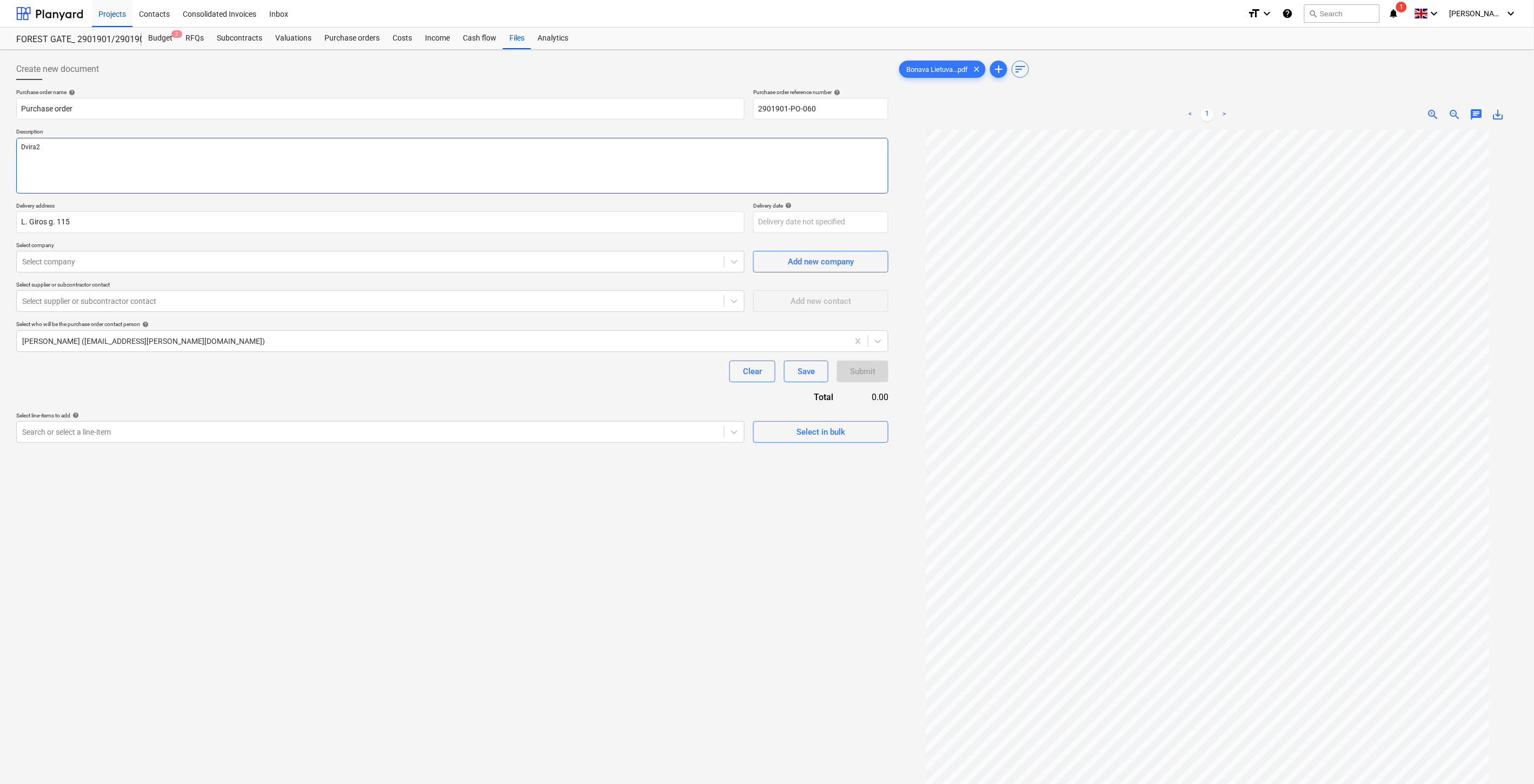
type textarea "Dvira"
type textarea "x"
type textarea "Dvirač"
type textarea "x"
type textarea "Dvirači"
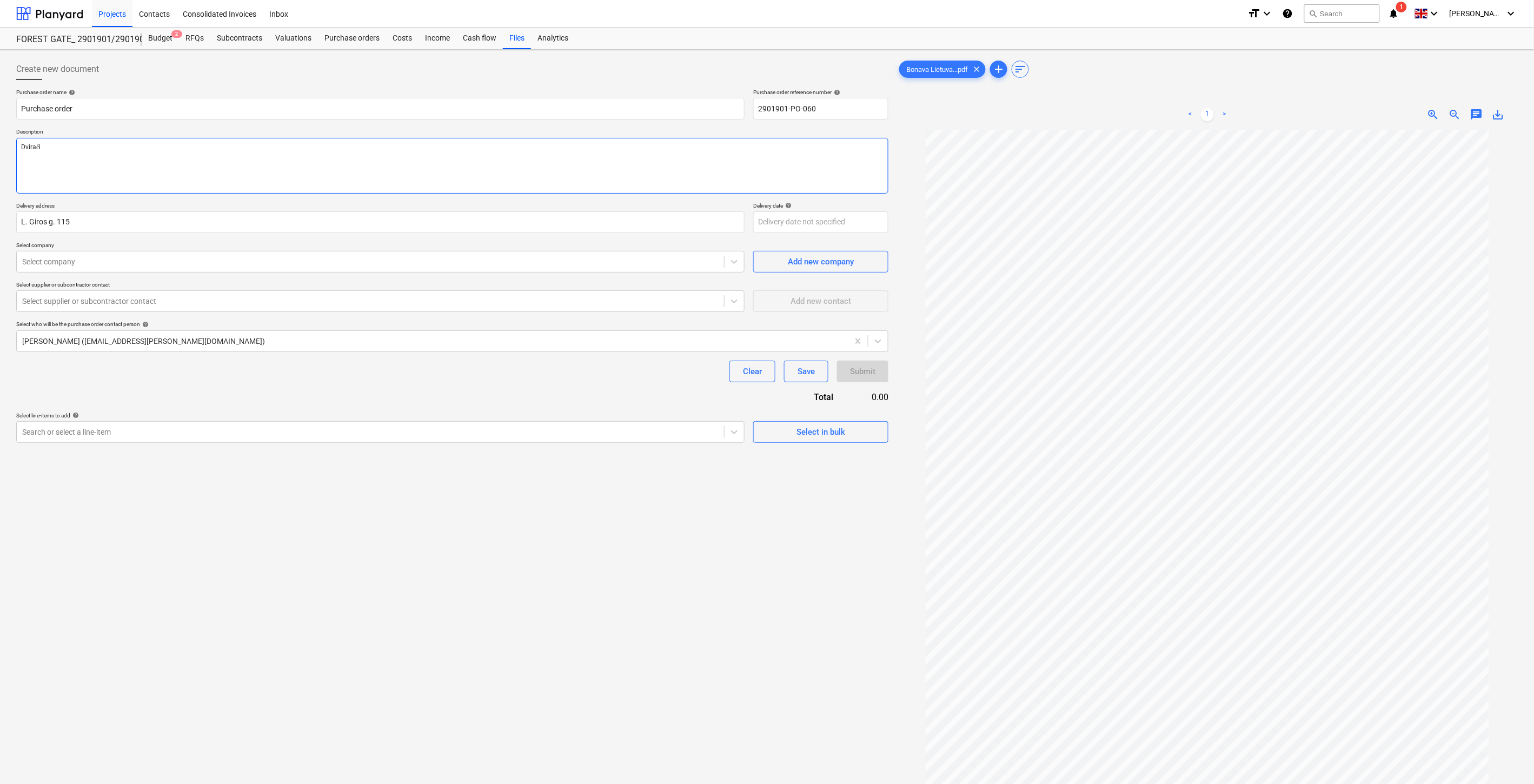
type textarea "x"
type textarea "Dviračio"
type textarea "x"
type textarea "Dviračio"
type textarea "x"
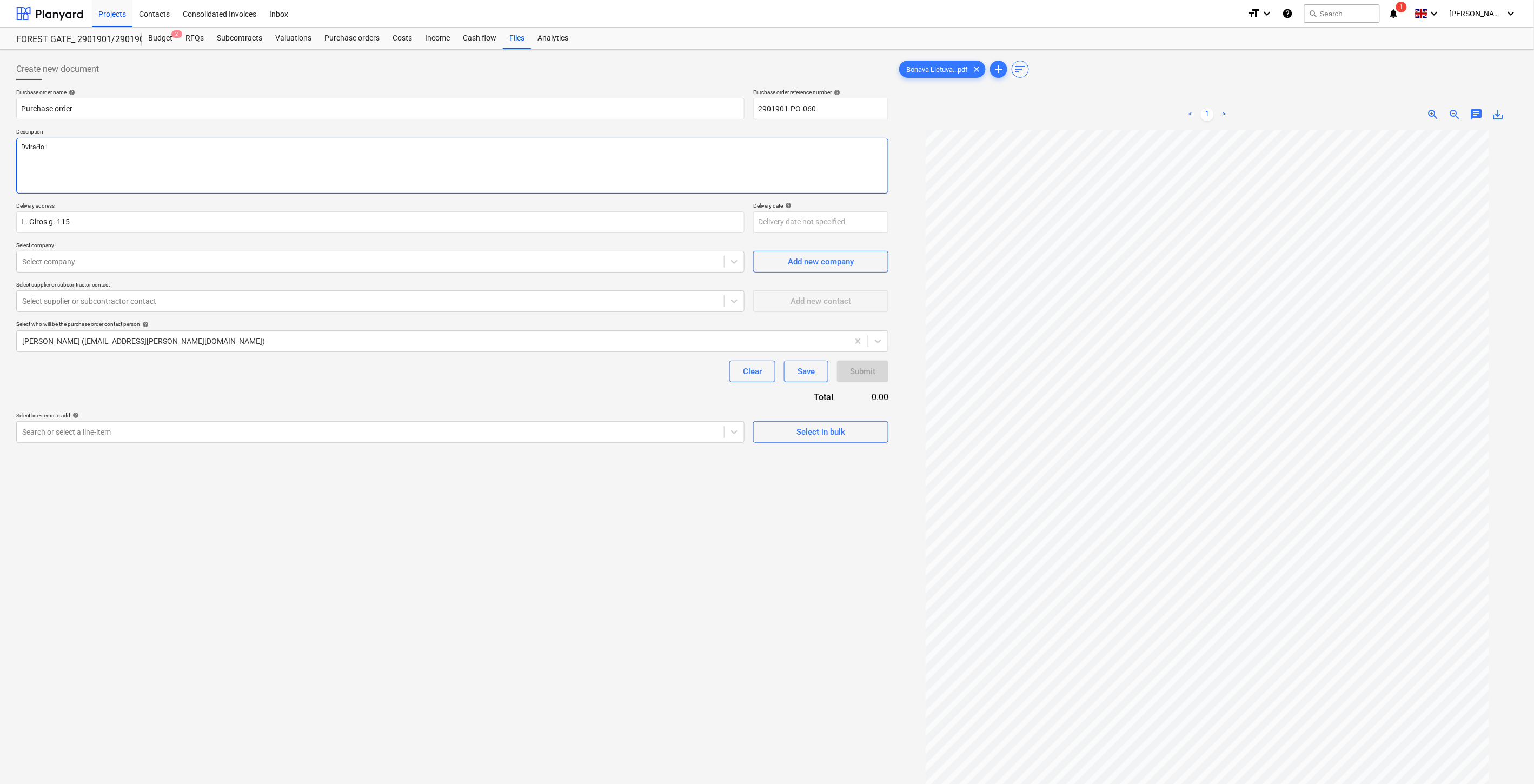
type textarea "Dviračio la"
type textarea "x"
type textarea "Dviračio lai"
type textarea "x"
type textarea "Dviračio laik"
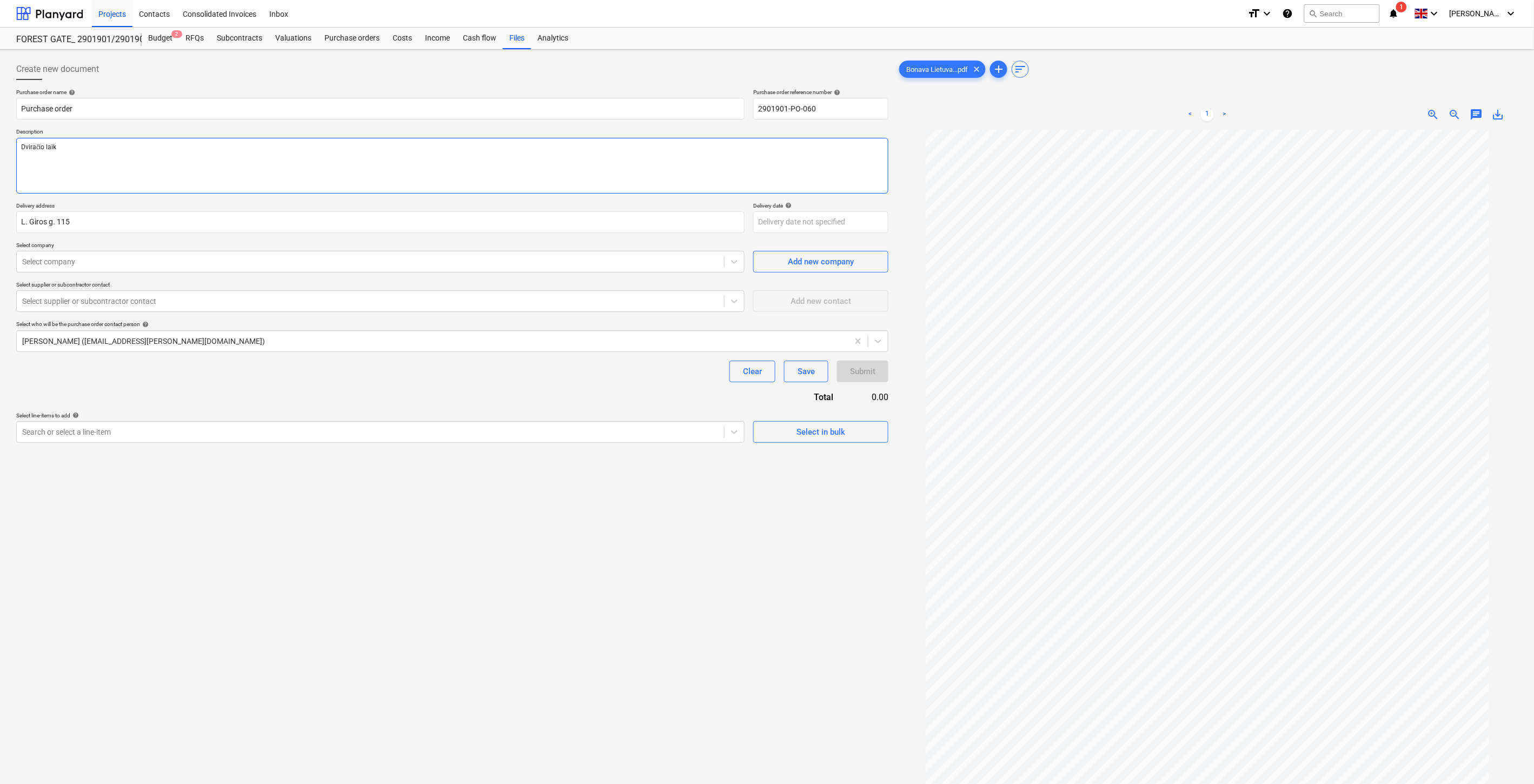
type textarea "x"
type textarea "Dviračio laiki"
type textarea "x"
type textarea "Dviračio laikik"
type textarea "x"
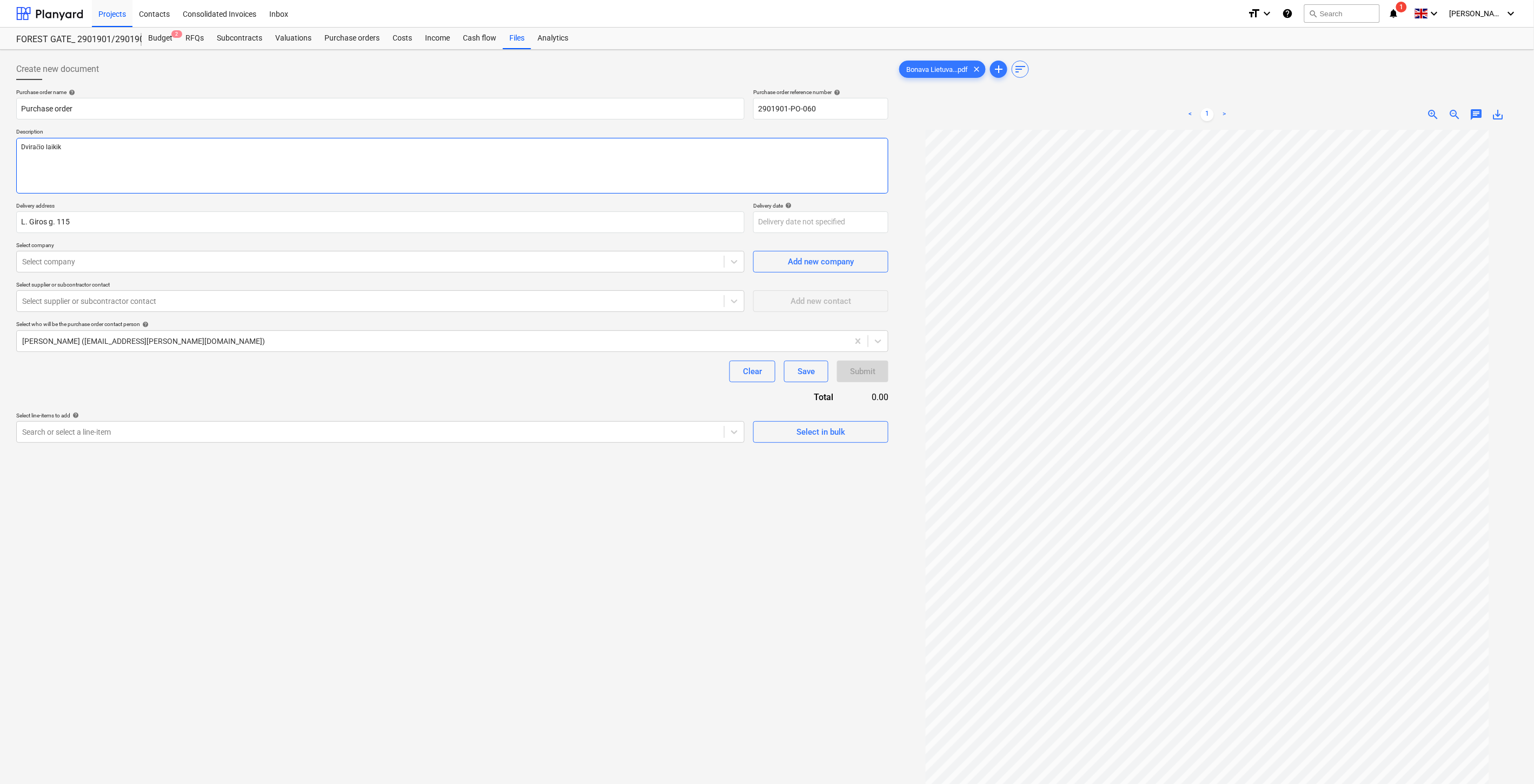
type textarea "Dviračio laikikl"
type textarea "x"
type textarea "Dviračio laikikli"
type textarea "x"
type textarea "Dviračio laikiklis"
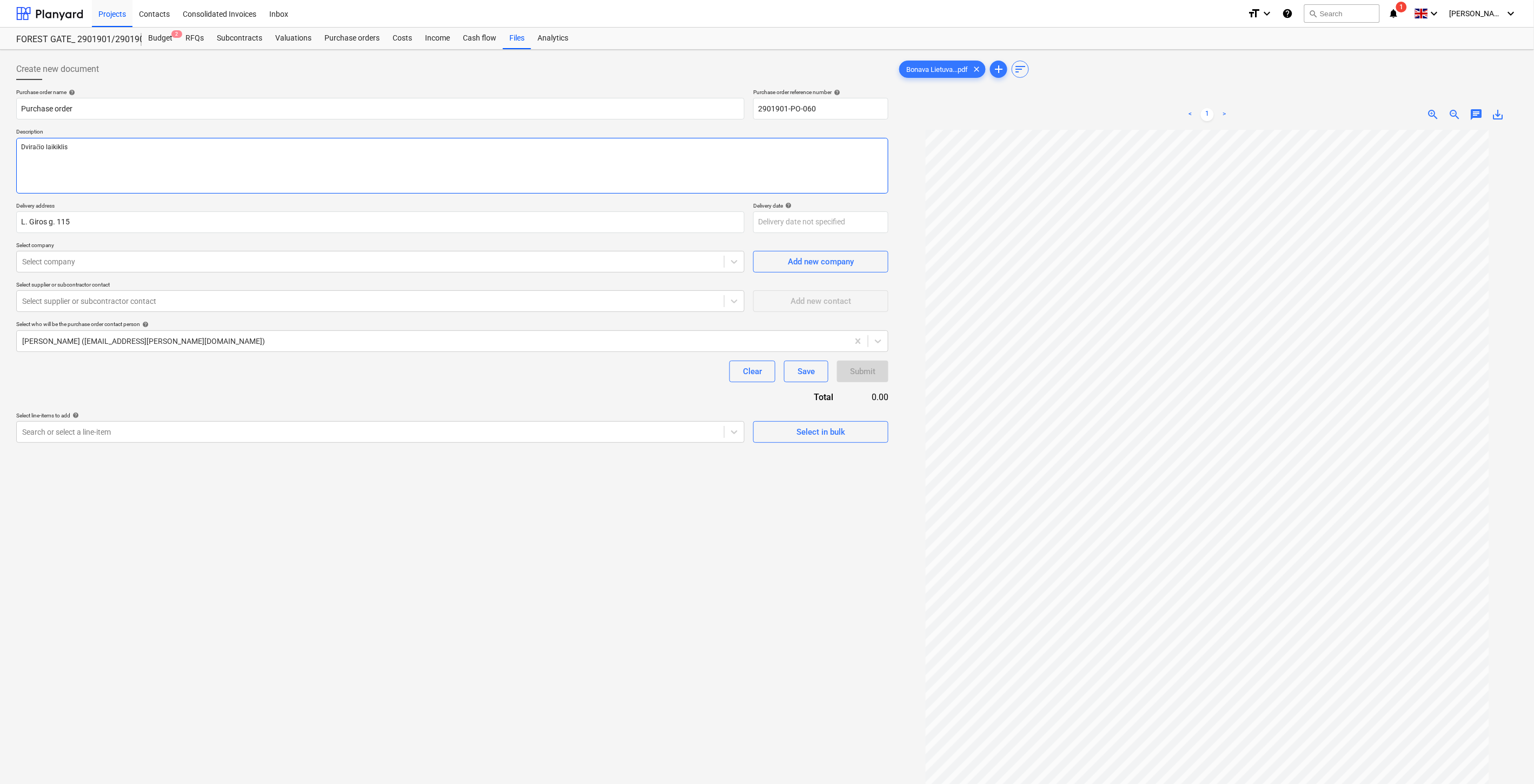
type textarea "x"
type textarea "Dviračio laikiklis"
type textarea "x"
type textarea "Dviračio laikiklis"
type textarea "x"
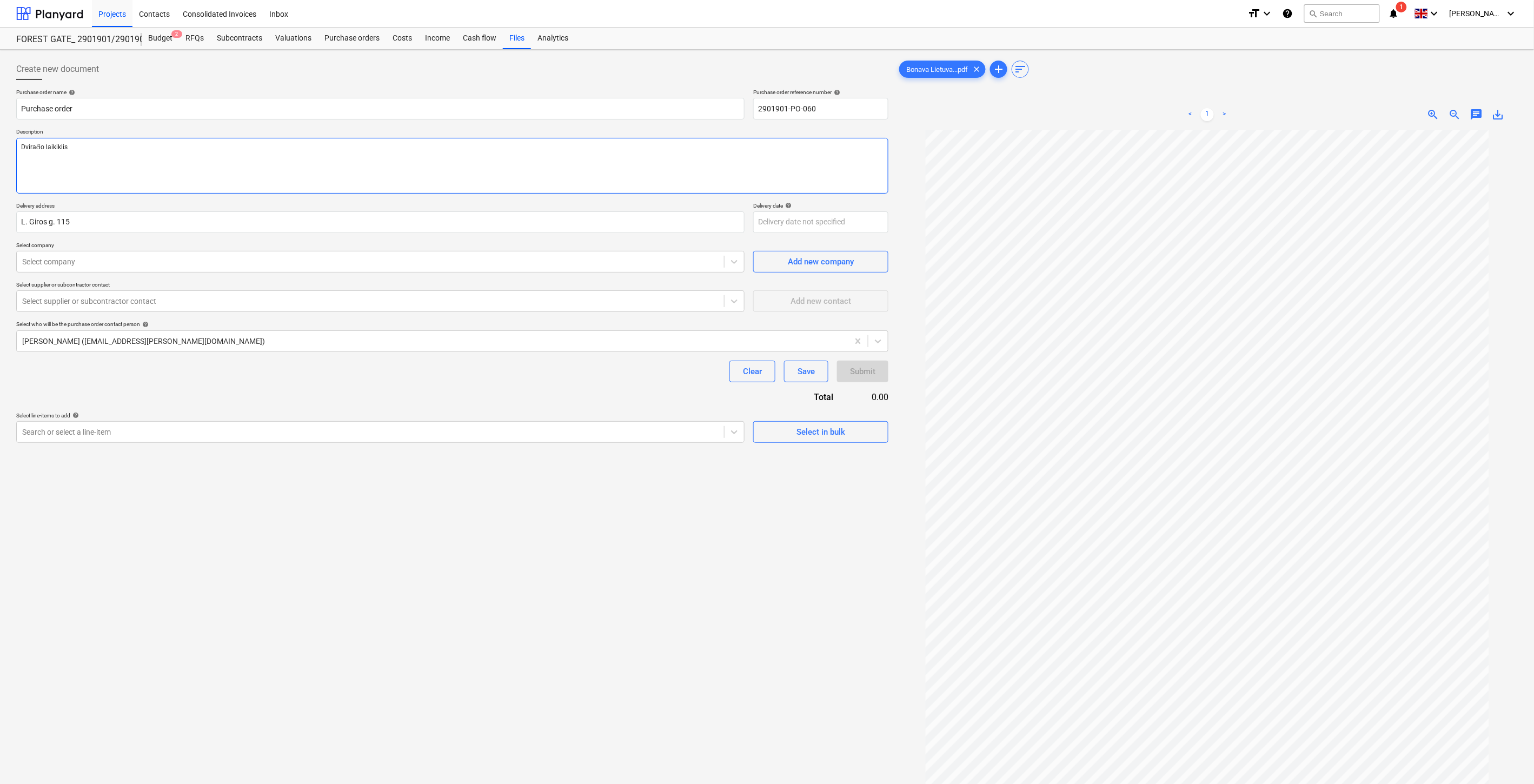
type textarea "Dviračio laikiklis"
type textarea "x"
type textarea "Dviračio laikiklis į"
type textarea "x"
type textarea "Dviračio laikiklis į"
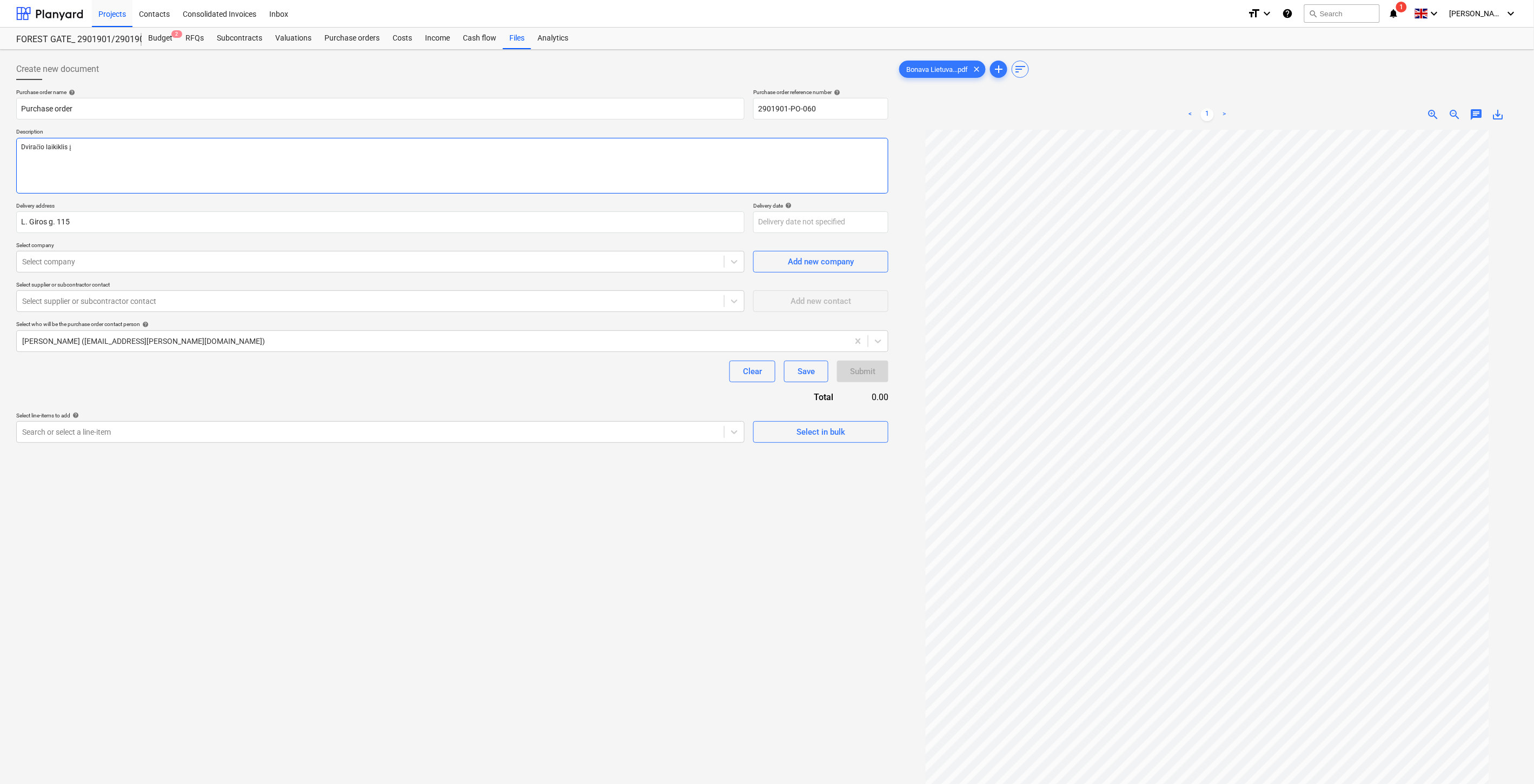
type textarea "x"
type textarea "Dviračio laikiklis į d"
type textarea "x"
type textarea "Dviračio laikiklis į dv"
type textarea "x"
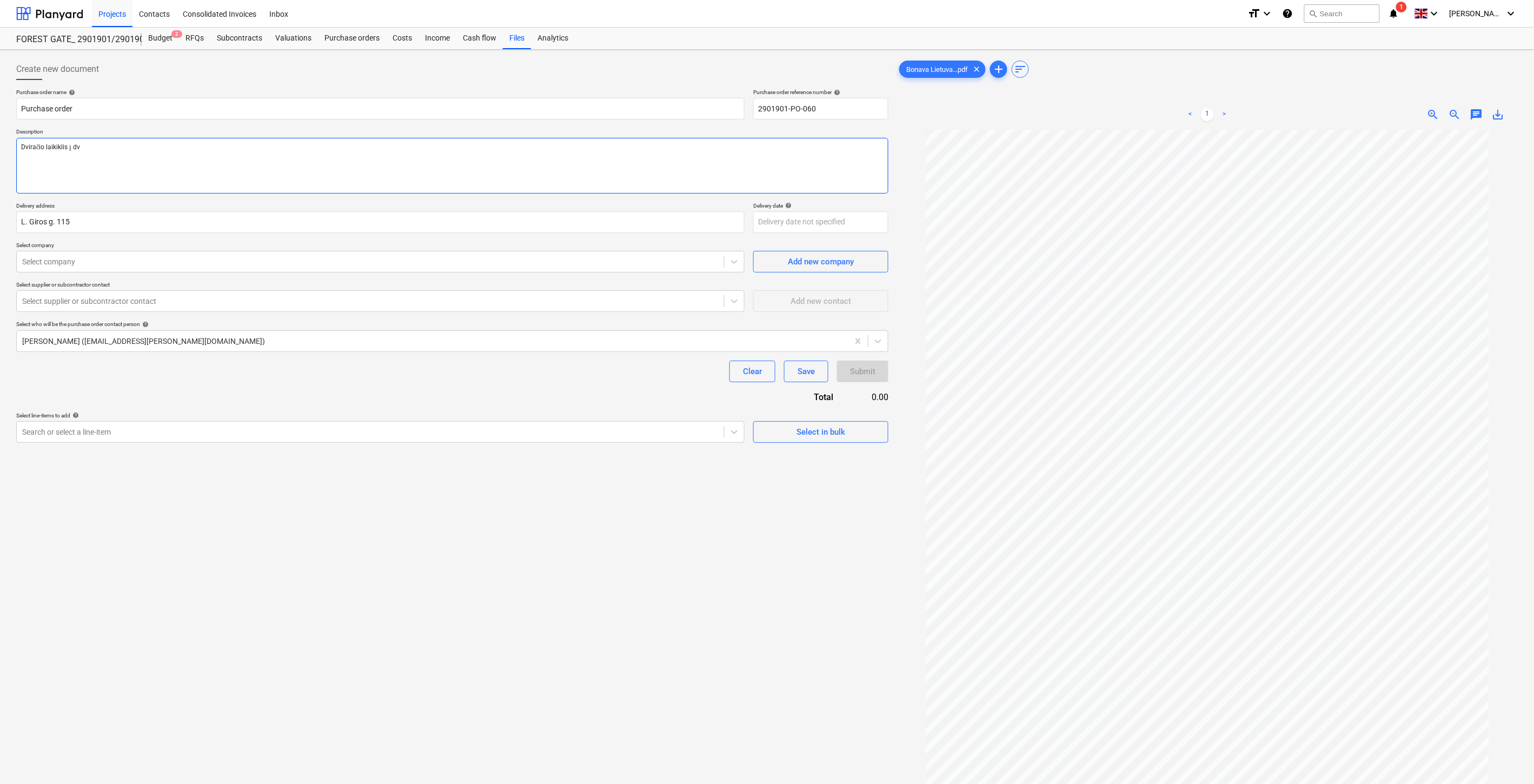
type textarea "Dviračio laikiklis į dvi"
type textarea "x"
type textarea "Dviračio laikiklis į dvir"
type textarea "x"
type textarea "Dviračio laikiklis į dvira"
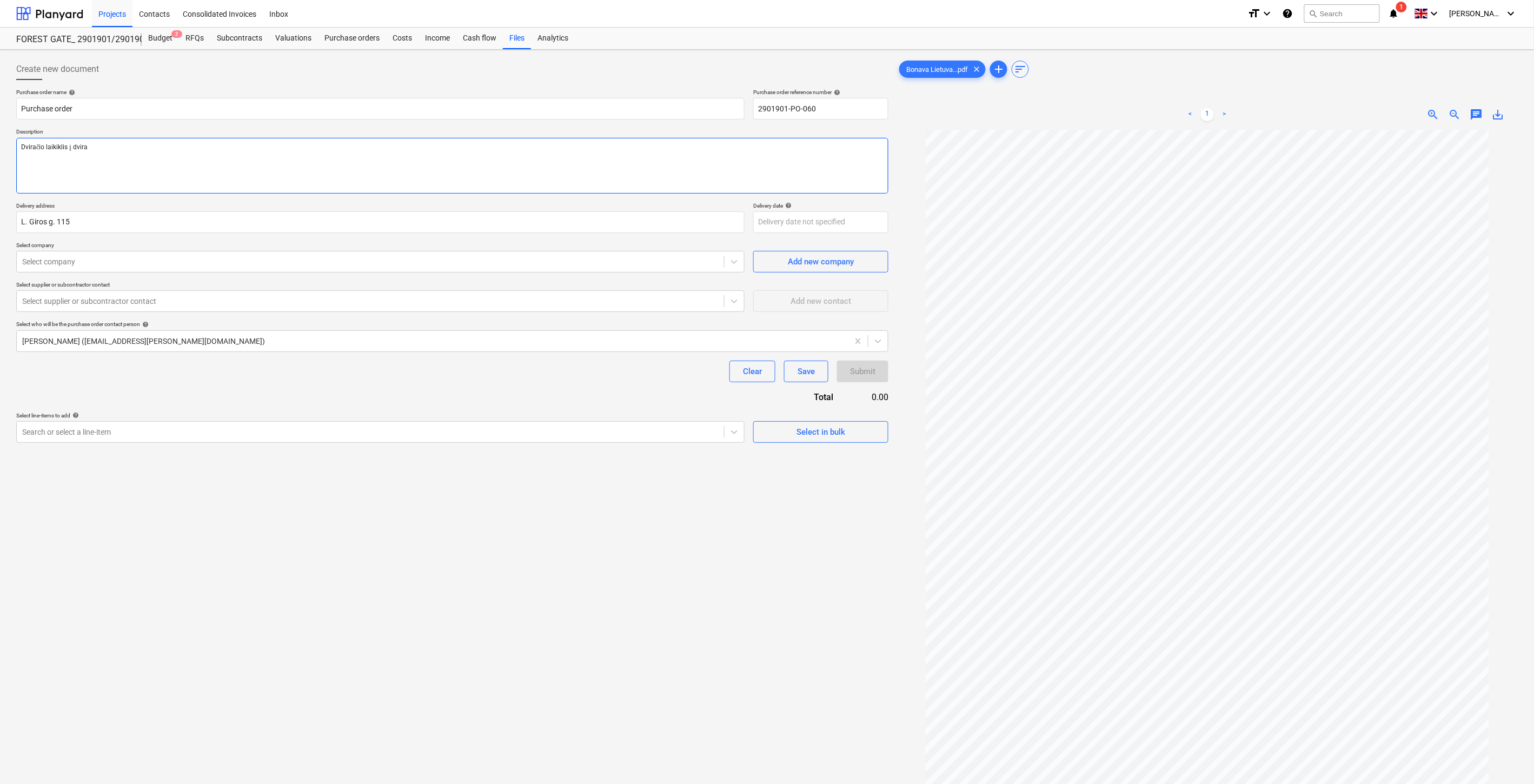
type textarea "x"
type textarea "Dviračio laikiklis į dvirač"
type textarea "x"
type textarea "Dviračio laikiklis į dvirači"
type textarea "x"
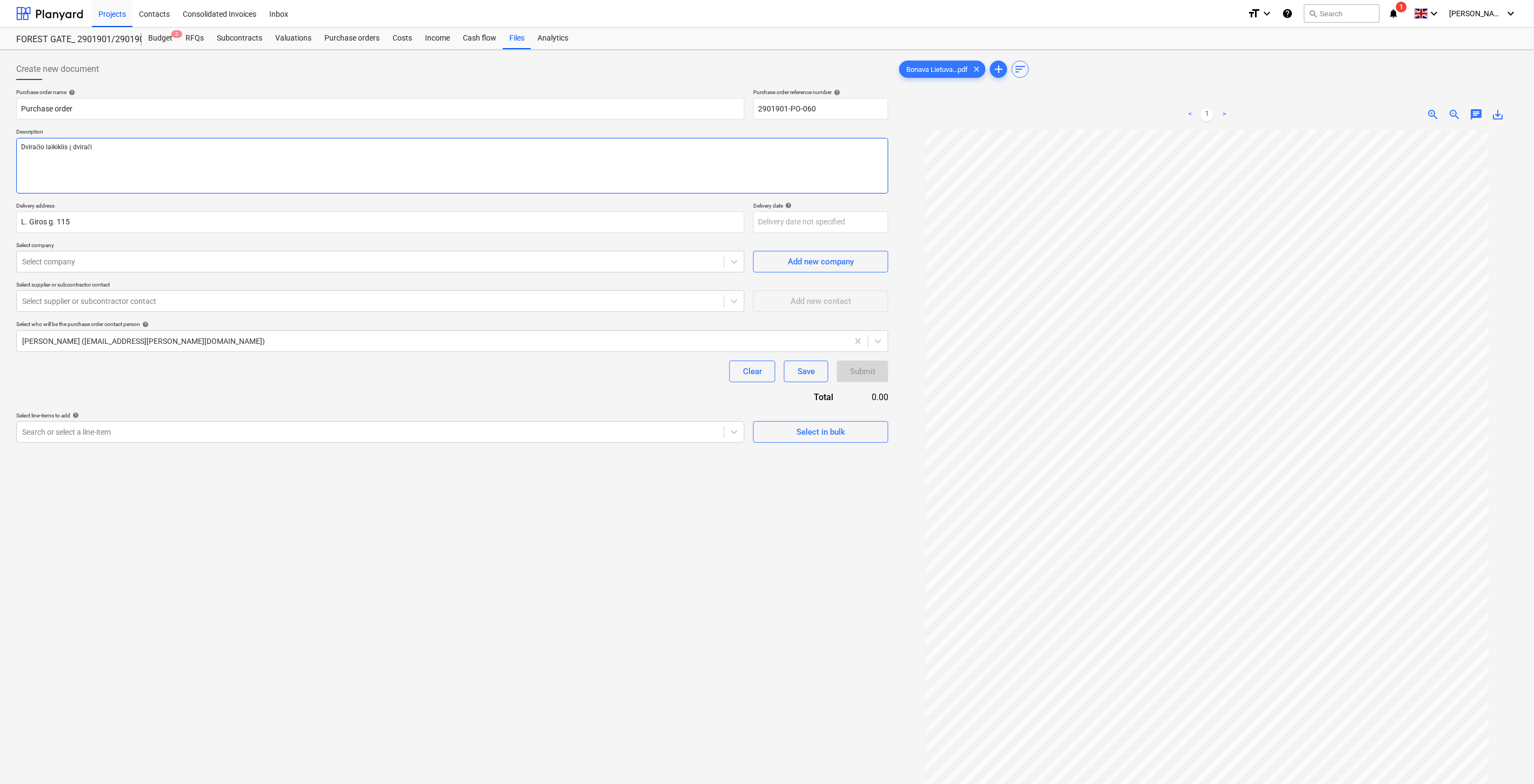
type textarea "Dviračio laikiklis į dviračių"
type textarea "x"
type textarea "Dviračio laikiklis į dviračių"
type textarea "x"
type textarea "Dviračio laikiklis į dviračių p"
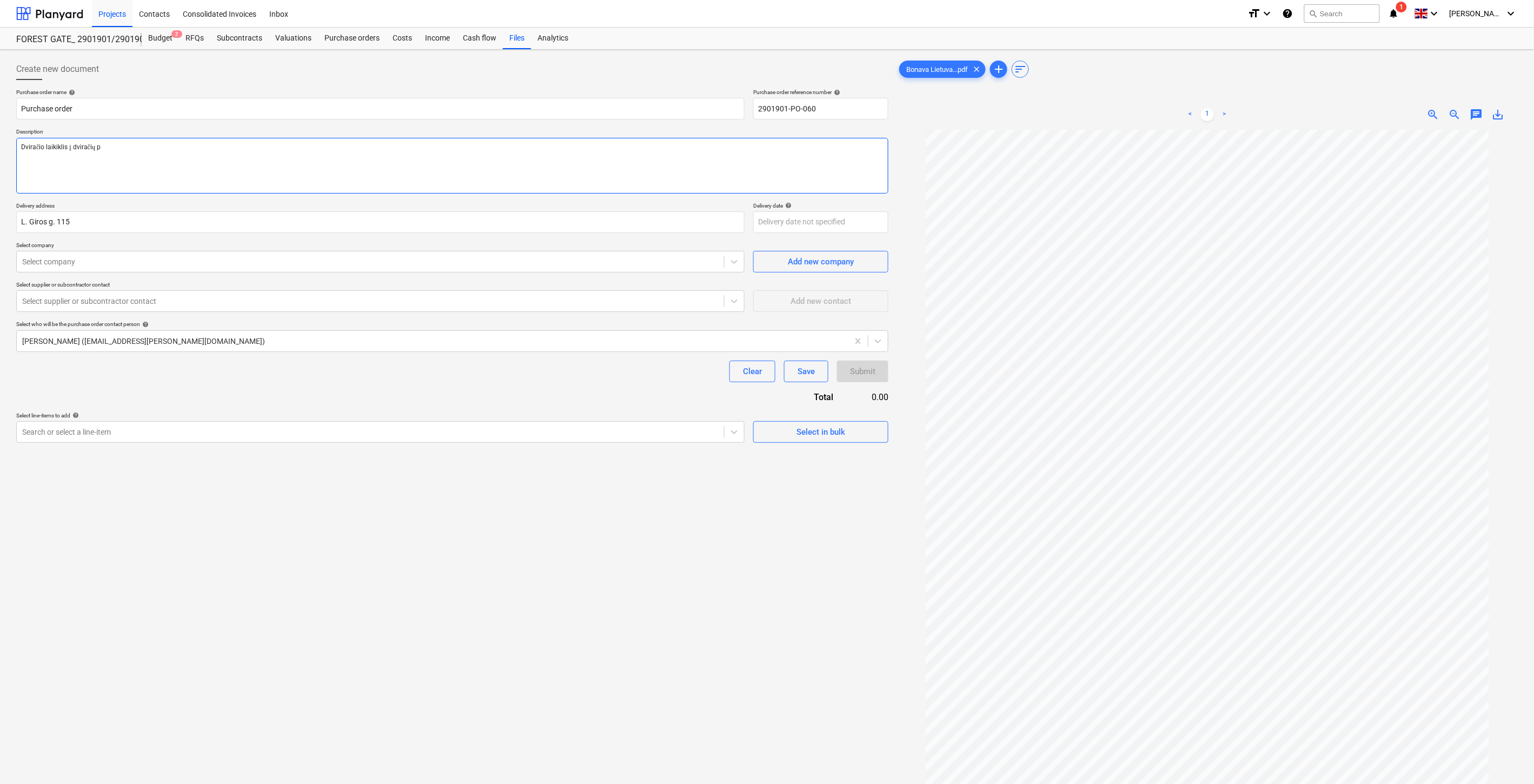
type textarea "x"
type textarea "Dviračio laikiklis į dviračių pl"
type textarea "x"
type textarea "Dviračio laikiklis į dviračių plo"
type textarea "x"
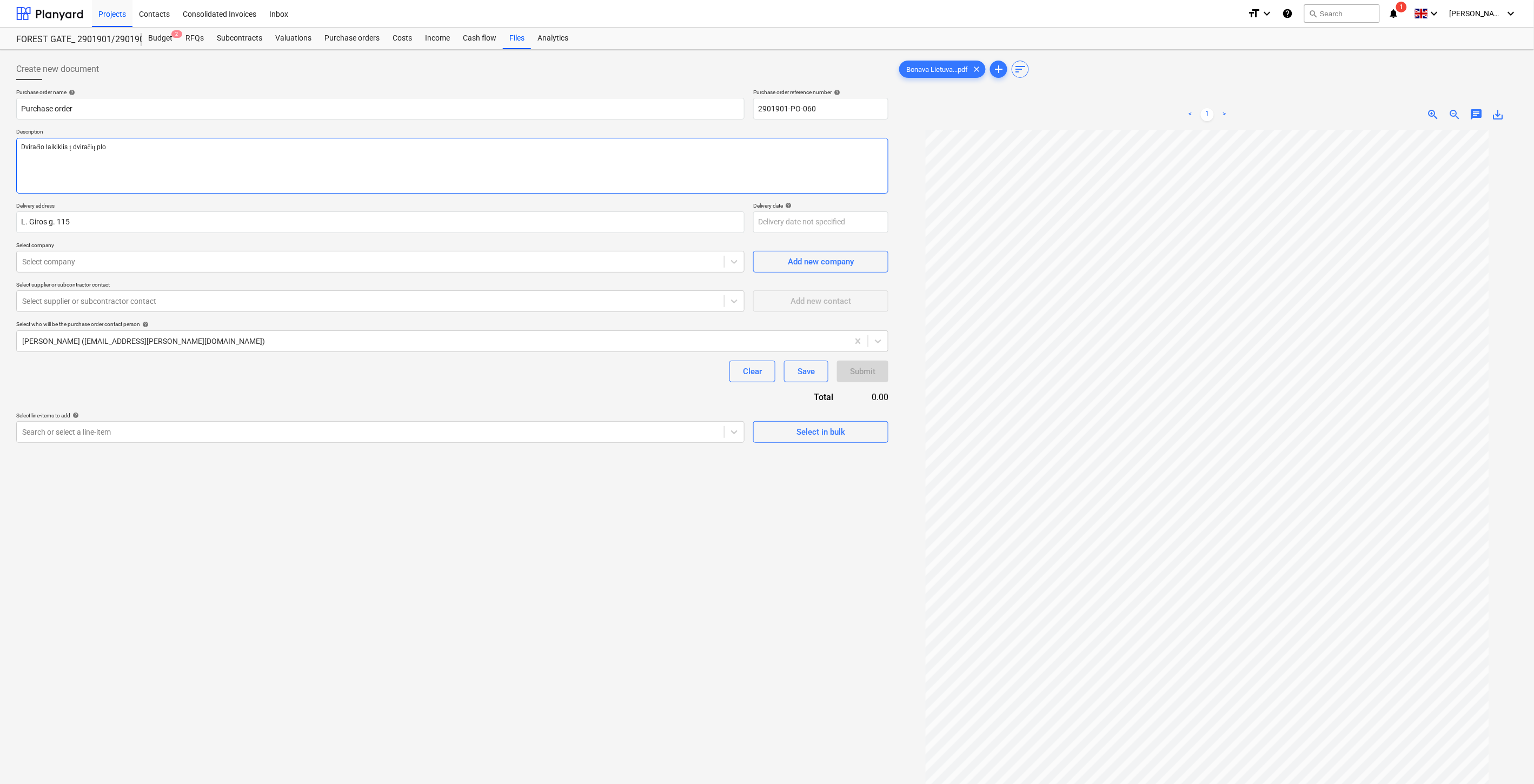
type textarea "Dviračio laikiklis į dviračių plov"
type textarea "x"
type textarea "Dviračio laikiklis į dviračių plovyk"
type textarea "x"
type textarea "Dviračio laikiklis į dviračių plovykl"
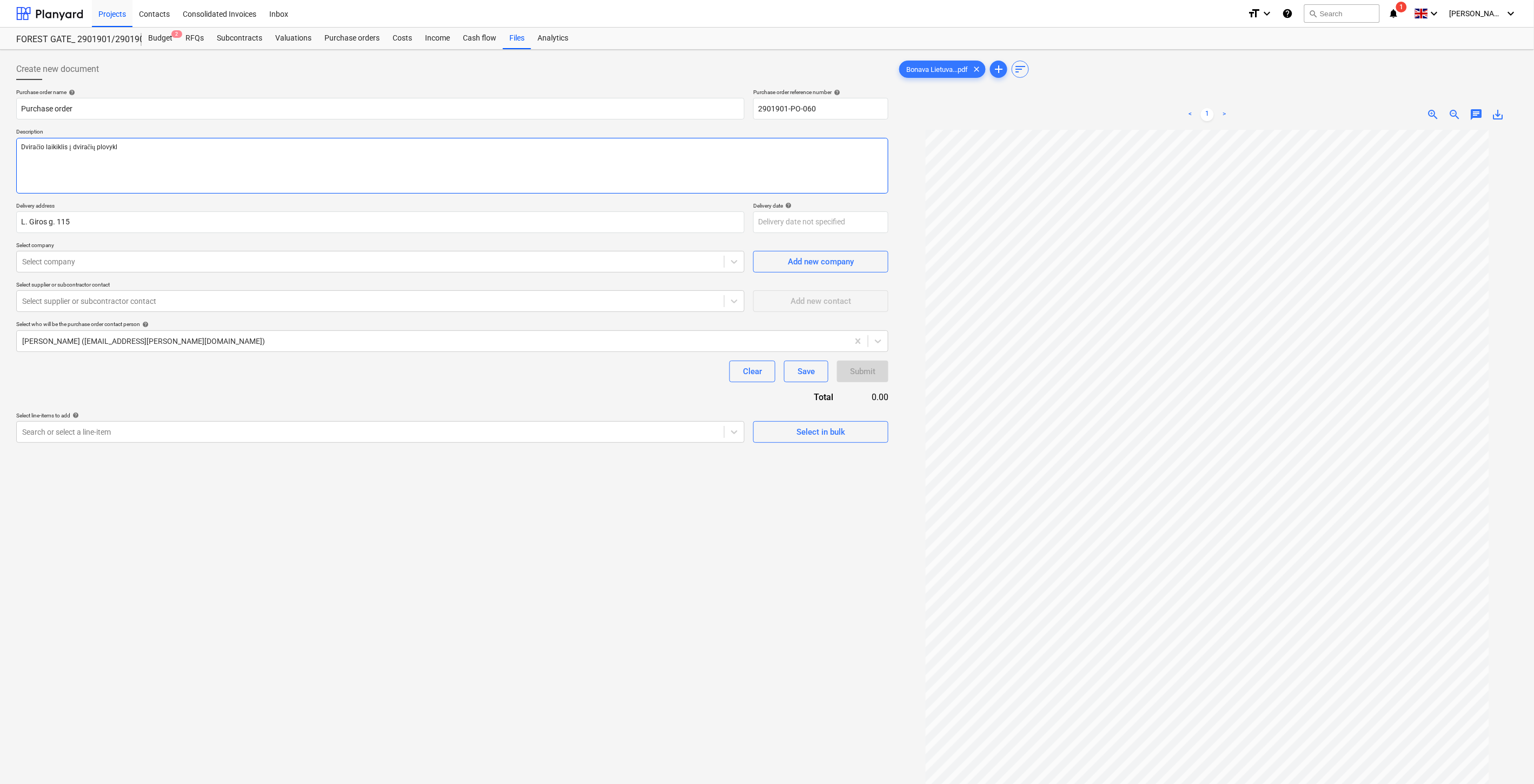
type textarea "x"
type textarea "Dviračio laikiklis į dviračių plovyklo"
type textarea "x"
type textarea "Dviračio laikiklis į dviračių plovyklos"
type textarea "x"
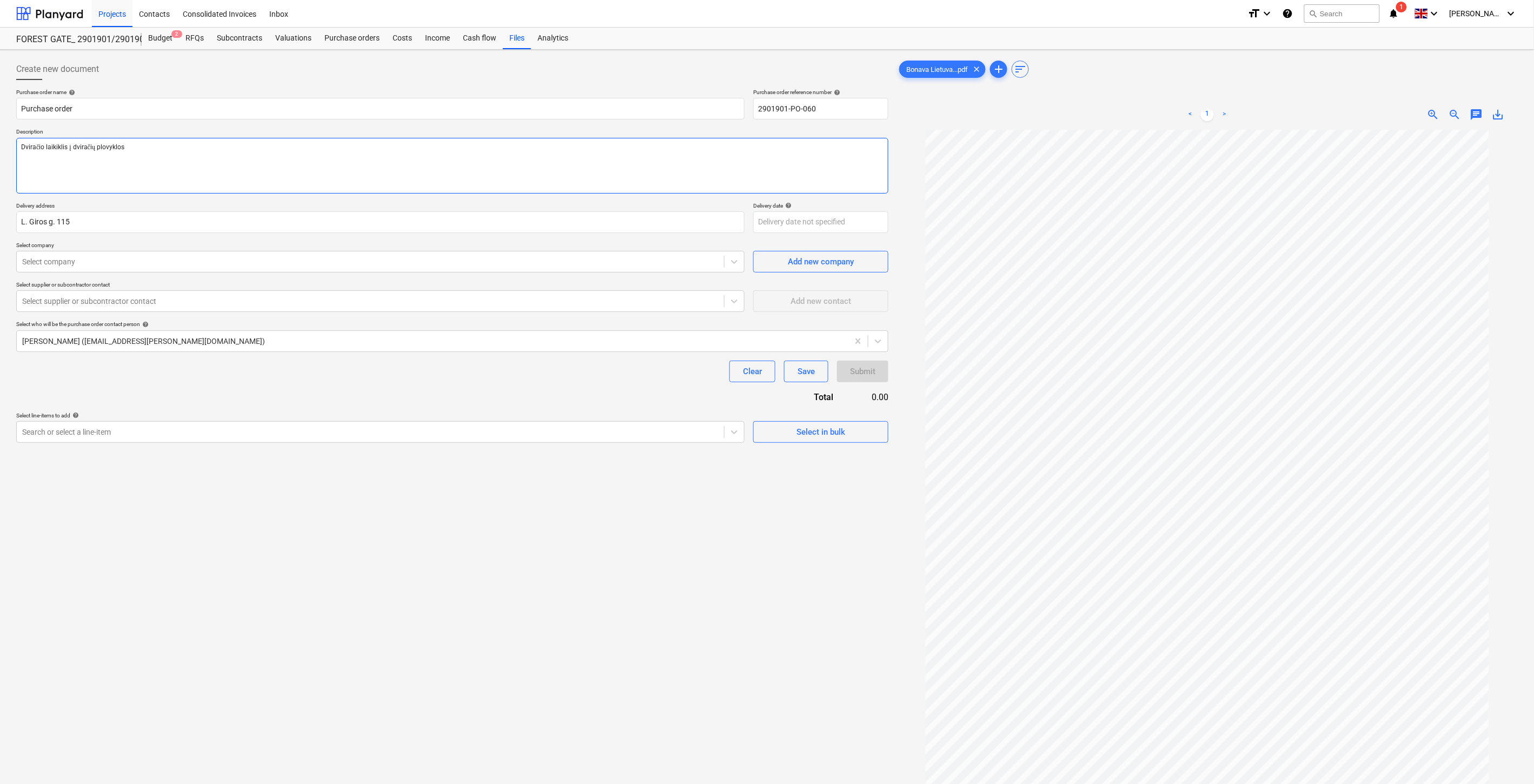
type textarea "Dviračio laikiklis į dviračių plovyklos"
type textarea "x"
type textarea "Dviračio laikiklis į dviračių plovyklos"
type textarea "x"
type textarea "Dviračio laikiklis į dviračių plovyklos"
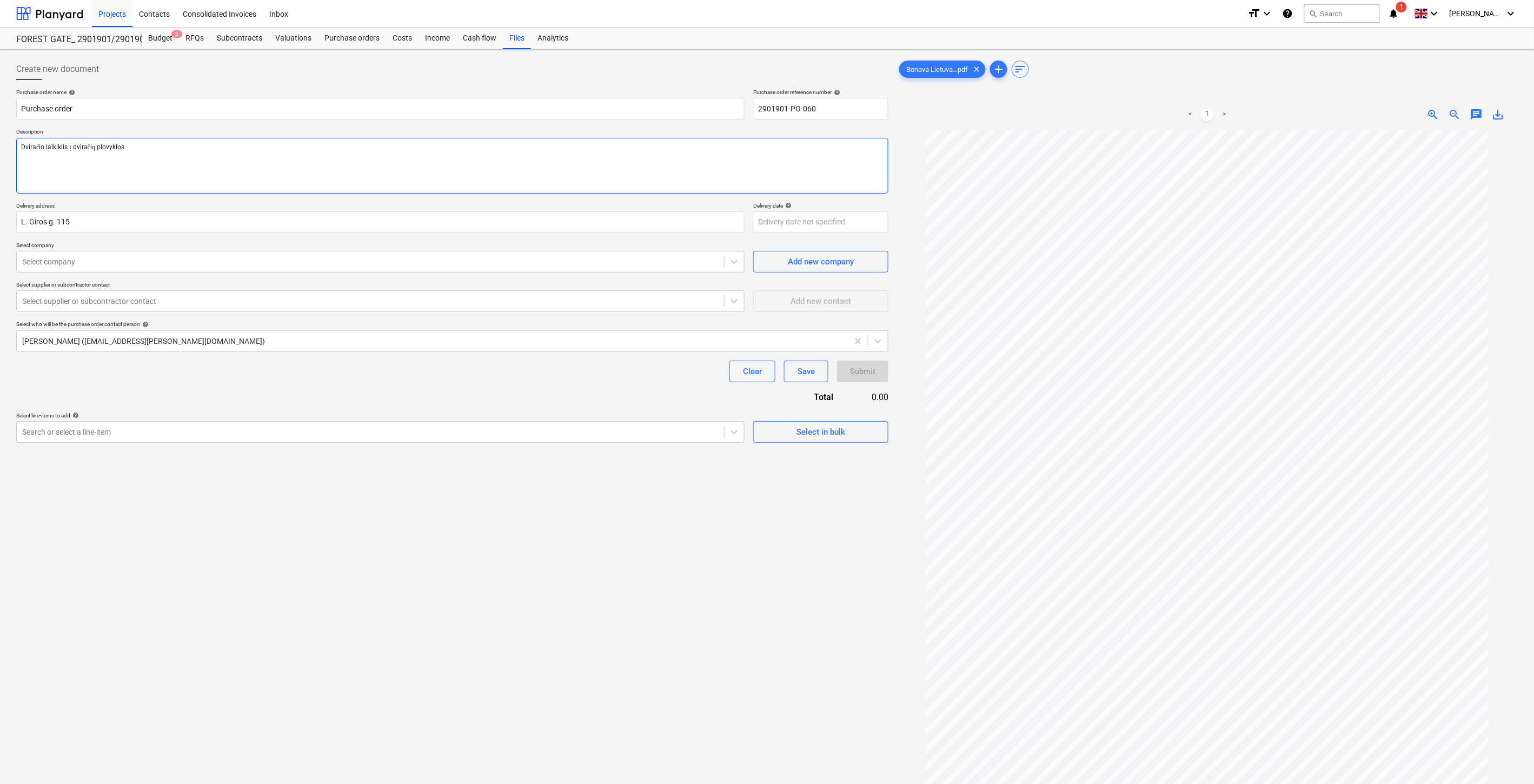
type textarea "x"
type textarea "Dviračio laikiklis į dviračių plovyklos pa"
type textarea "x"
type textarea "Dviračio laikiklis į dviračių plovyklos pata"
type textarea "x"
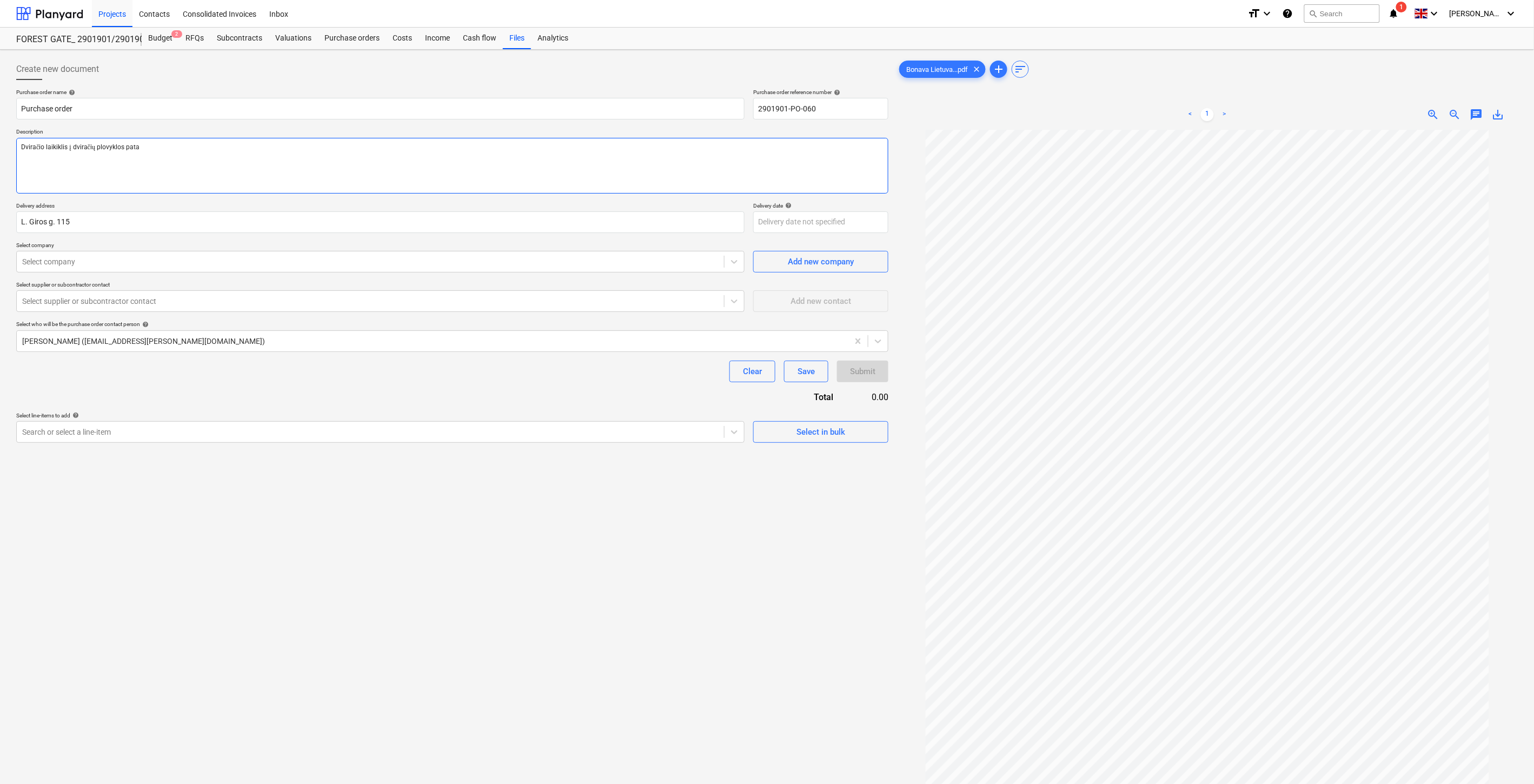
type textarea "Dviračio laikiklis į dviračių plovyklos patal"
type textarea "x"
type textarea "Dviračio laikiklis į dviračių plovyklos patalp"
type textarea "x"
type textarea "Dviračio laikiklis į dviračių plovyklos patalpą"
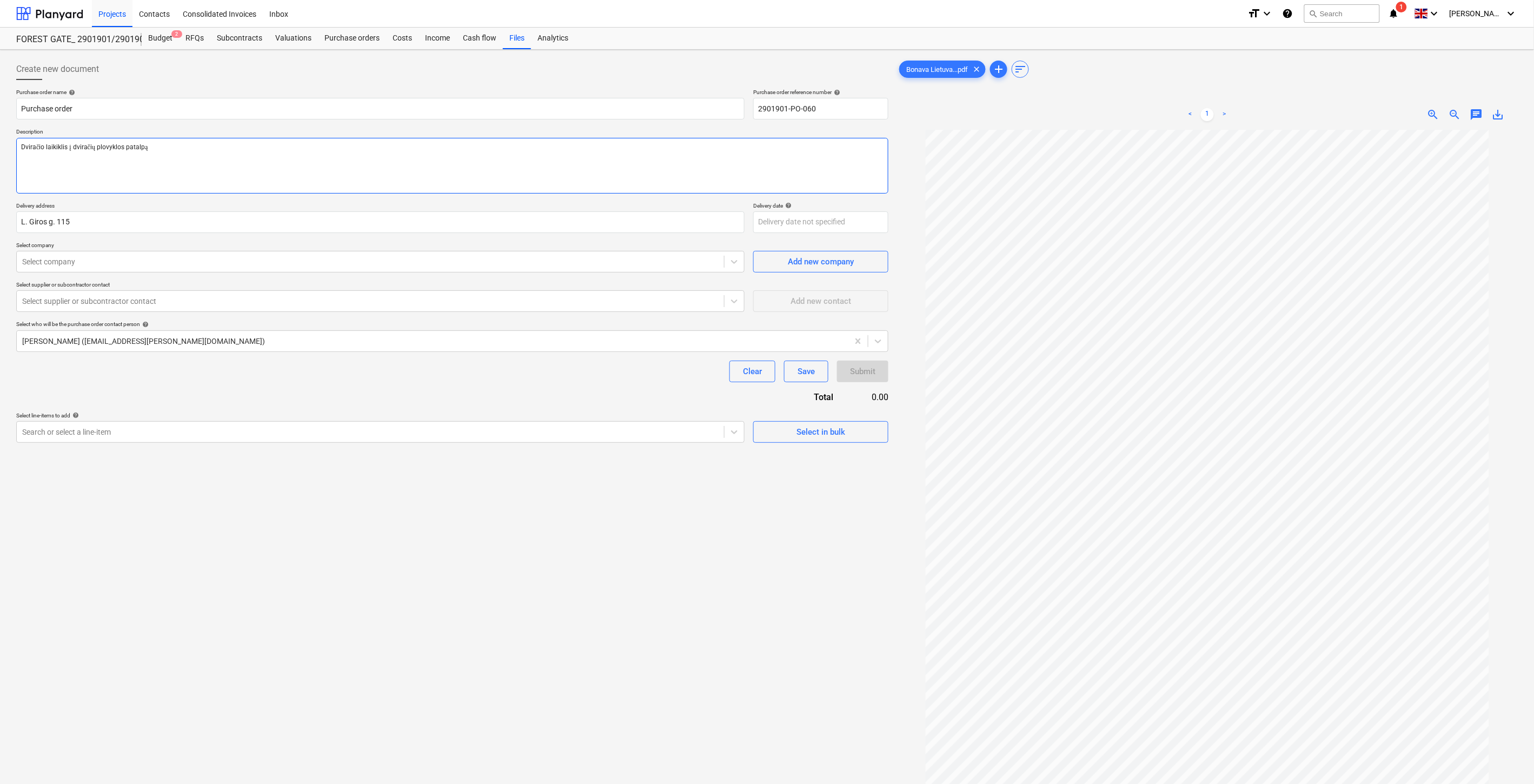
type textarea "x"
type textarea "Dviračio laikiklis į dviračių plovyklos patalpą."
type textarea "x"
click at [429, 375] on div "Clear Save Submit" at bounding box center [452, 371] width 872 height 22
click at [263, 264] on div at bounding box center [371, 261] width 696 height 11
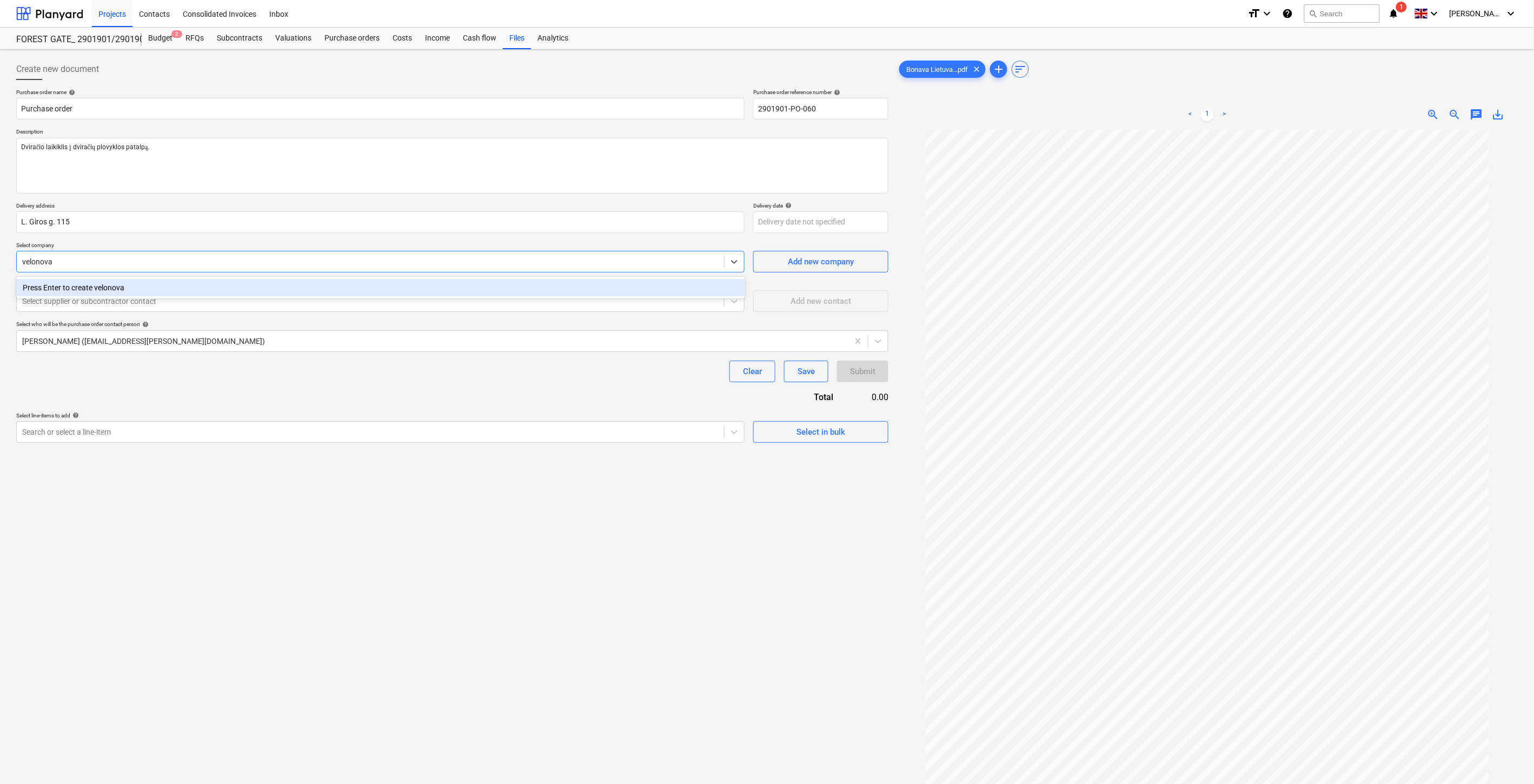
type input "velonova"
type textarea "x"
click at [396, 401] on div "Purchase order name help Purchase order Purchase order reference number help 29…" at bounding box center [452, 265] width 872 height 354
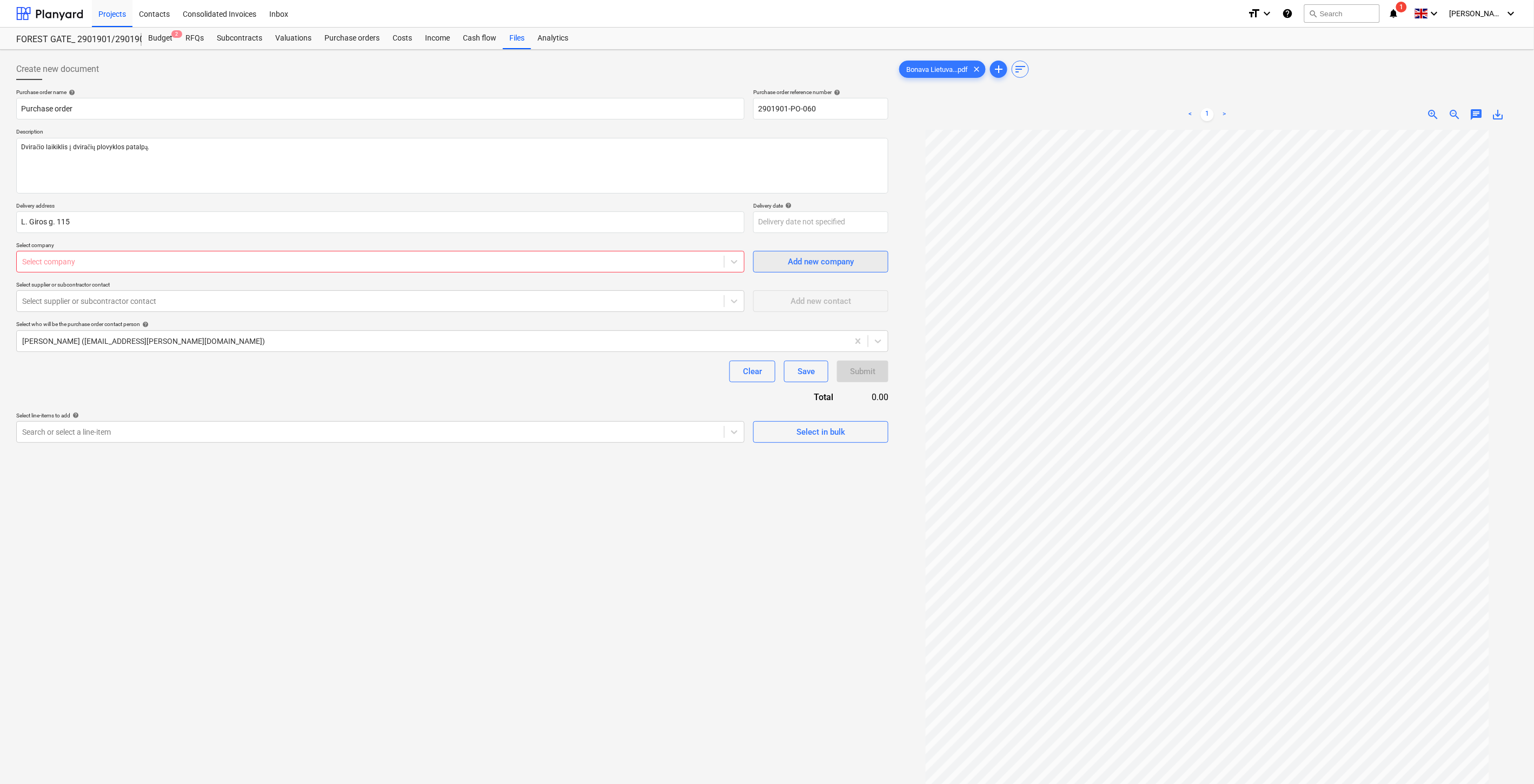
click at [883, 260] on button "Add new company" at bounding box center [821, 261] width 135 height 22
type textarea "x"
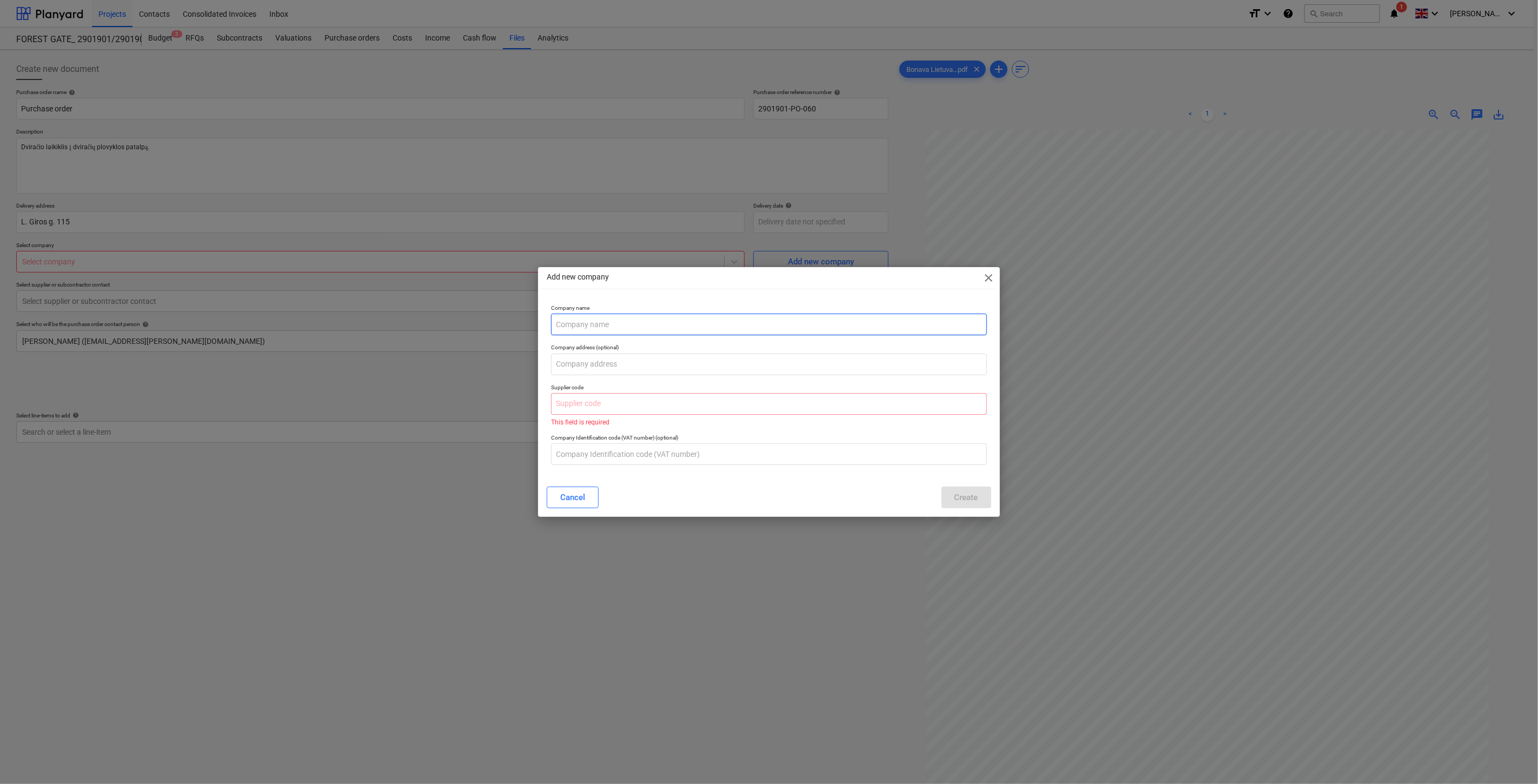
click at [745, 322] on input "text" at bounding box center [769, 324] width 435 height 22
type input "UAB "Velonova""
click at [726, 357] on input "text" at bounding box center [769, 364] width 435 height 22
type textarea "x"
click at [618, 402] on input "text" at bounding box center [769, 403] width 435 height 22
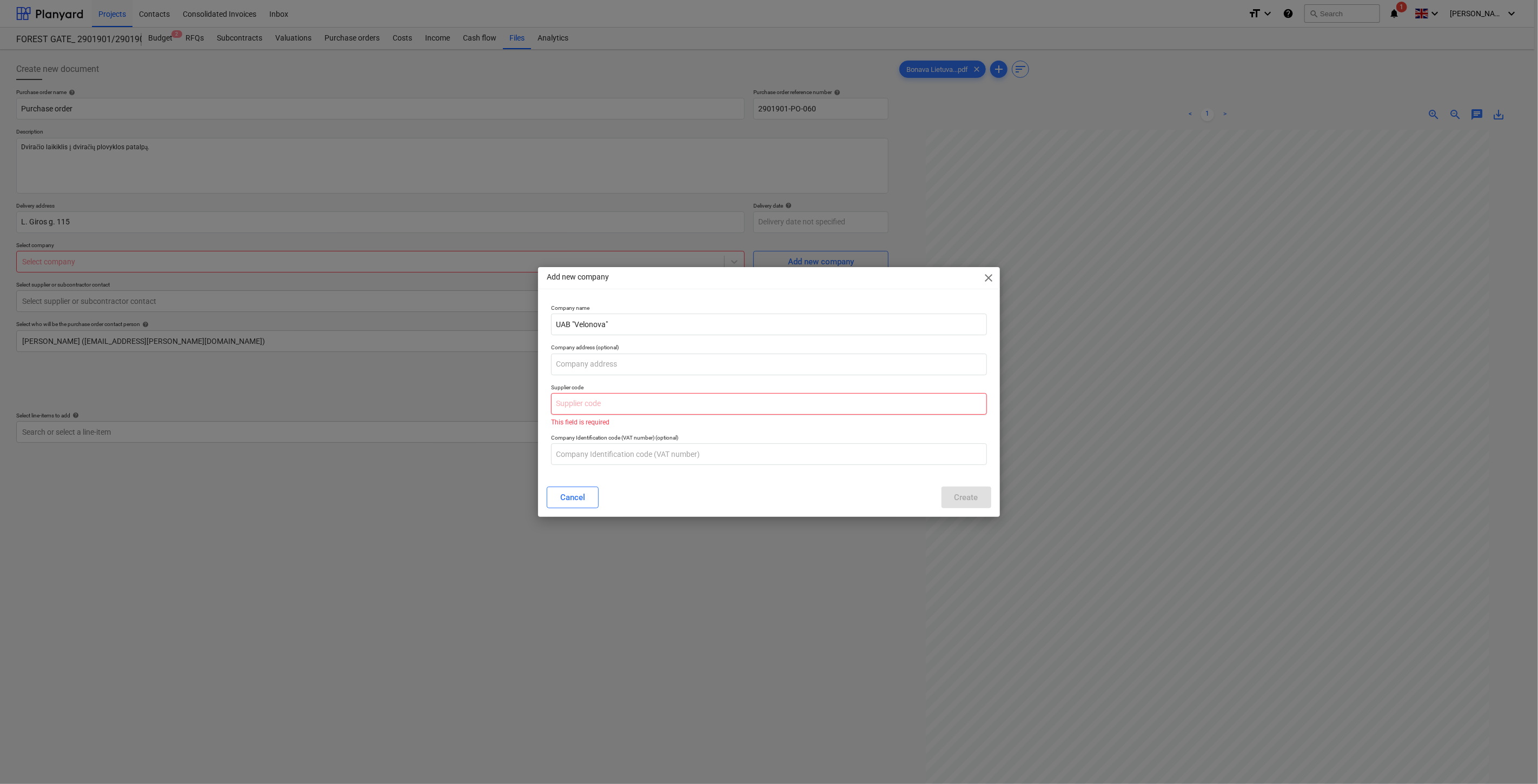
paste input "304285457"
type input "304285457"
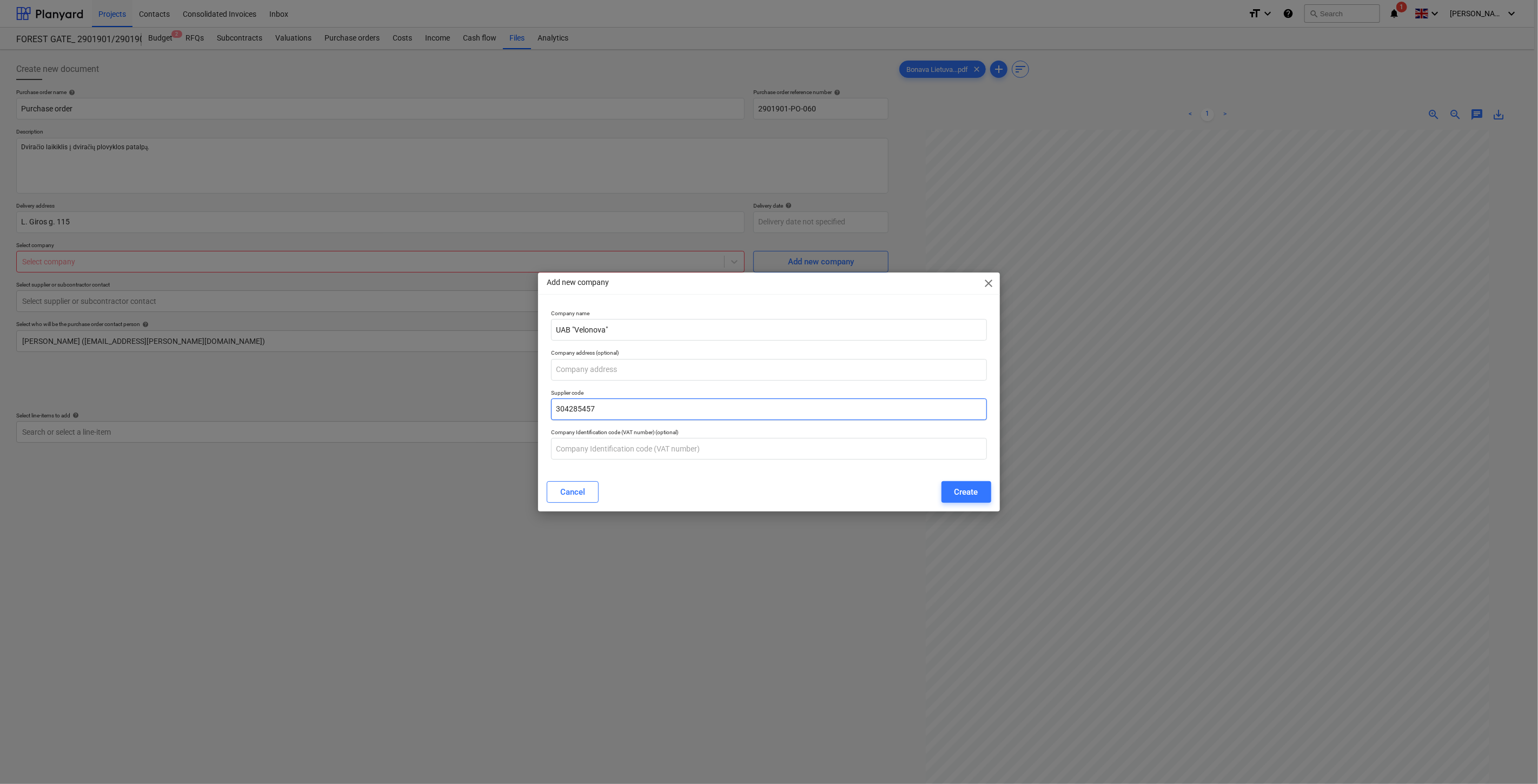
type textarea "x"
type input "304285457"
click at [957, 494] on div "Create" at bounding box center [967, 491] width 24 height 14
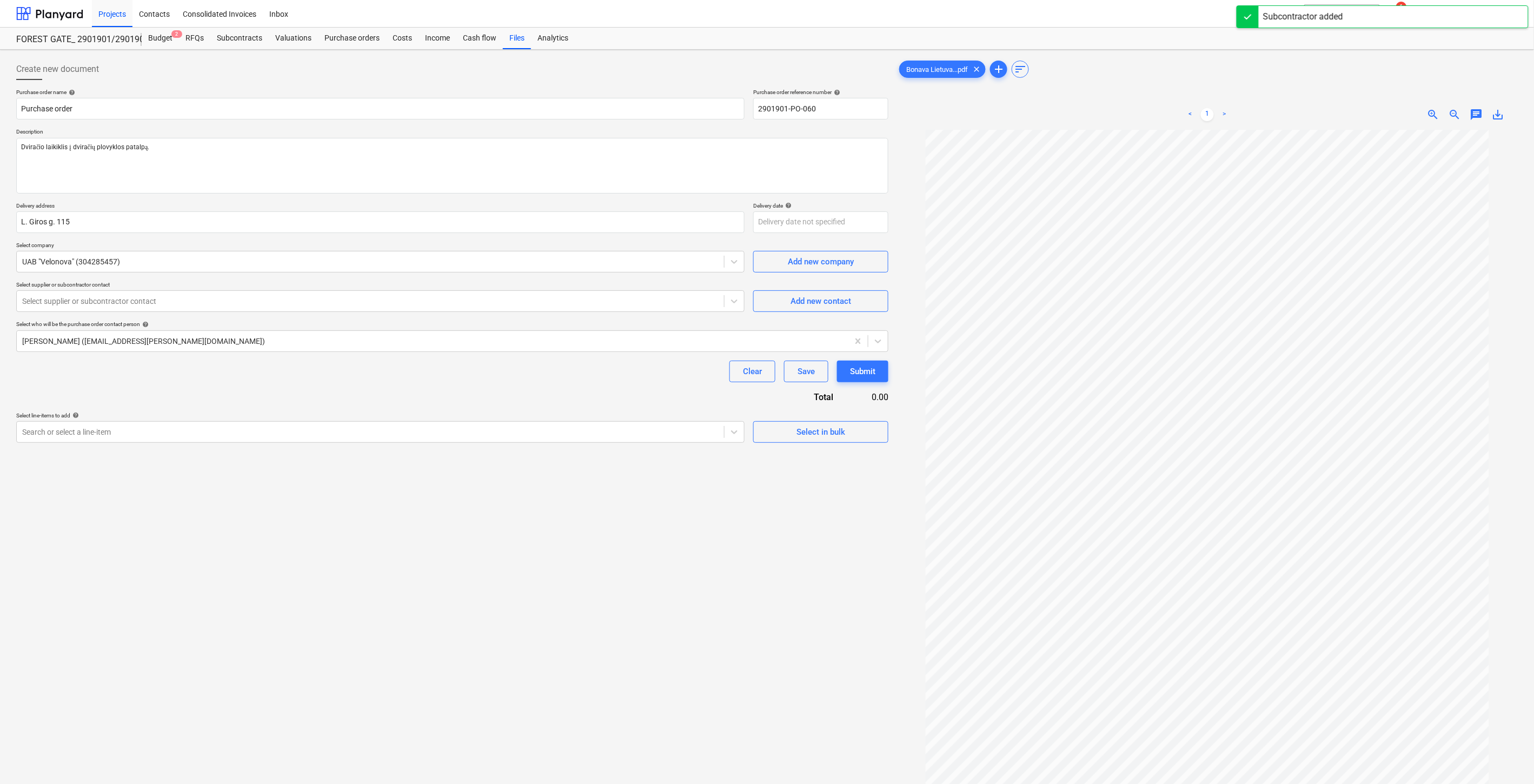
click at [507, 555] on div "Create new document Purchase order name help Purchase order Purchase order refe…" at bounding box center [452, 471] width 881 height 834
click at [543, 534] on div "Create new document Purchase order name help Purchase order Purchase order refe…" at bounding box center [452, 471] width 881 height 834
click at [215, 310] on div "Select supplier or subcontractor contact" at bounding box center [380, 301] width 728 height 22
click at [287, 387] on div "Purchase order name help Purchase order Purchase order reference number help 29…" at bounding box center [452, 265] width 872 height 354
click at [806, 299] on div "Add new contact" at bounding box center [821, 301] width 61 height 14
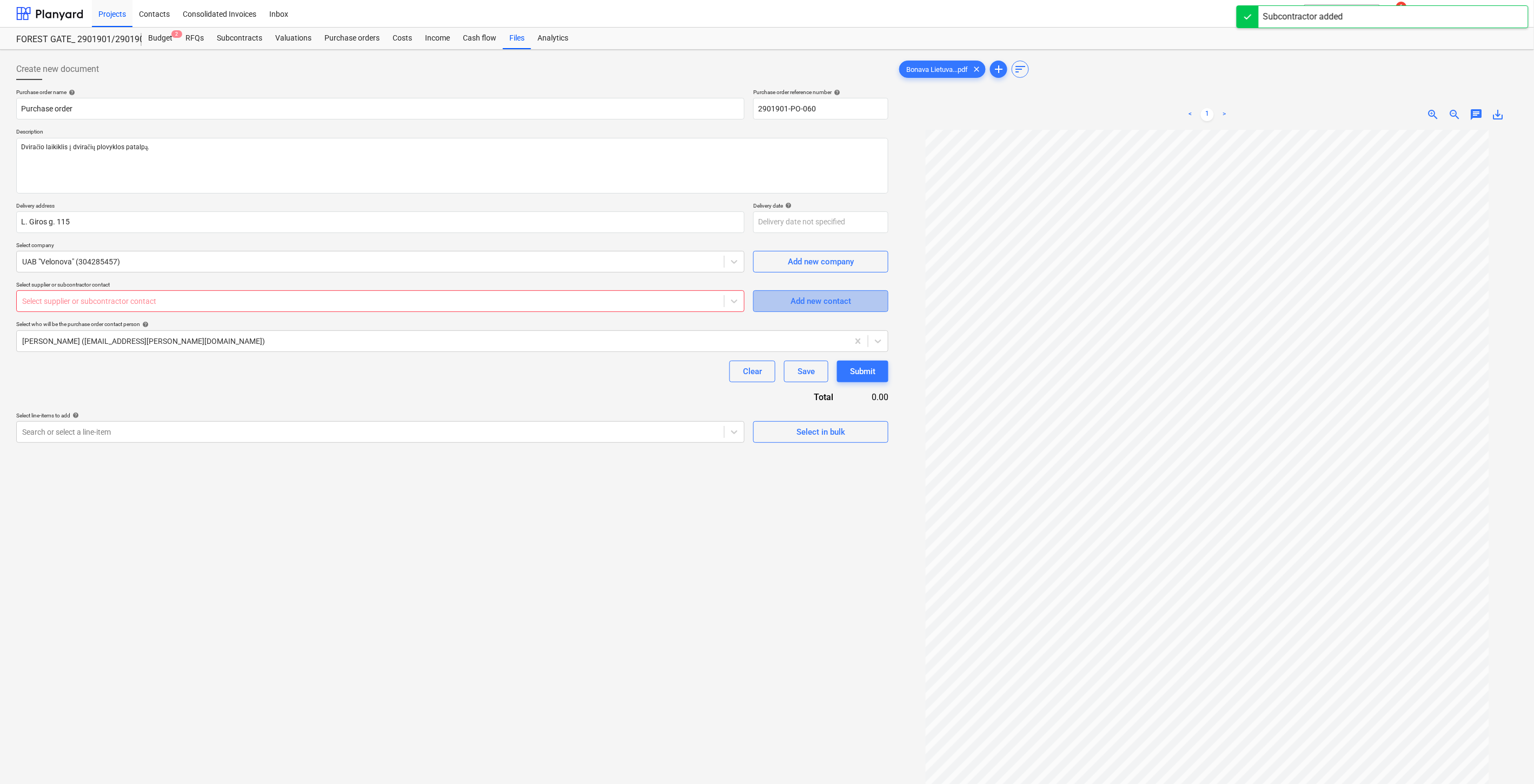
type textarea "x"
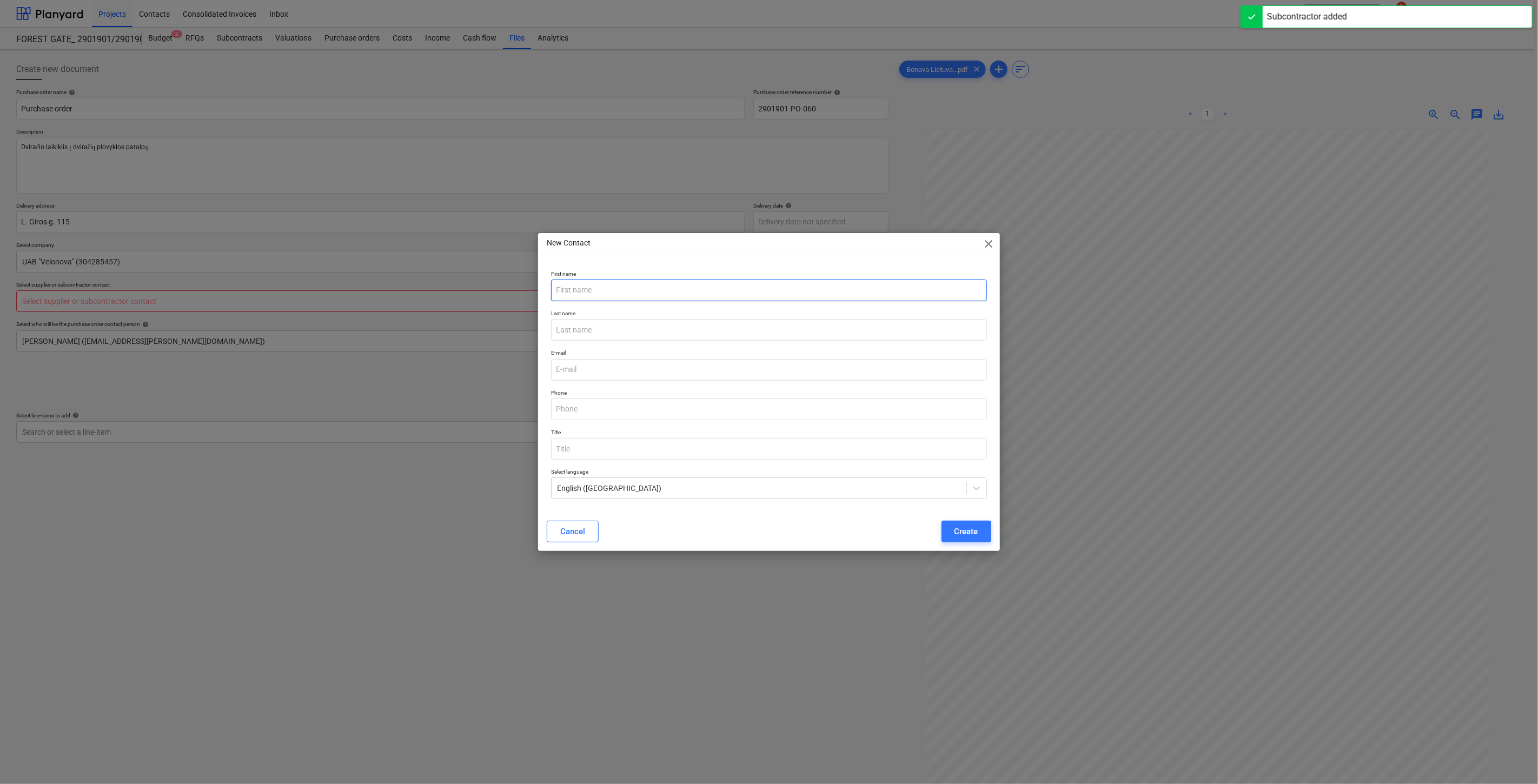
click at [654, 288] on input "text" at bounding box center [769, 290] width 435 height 22
type input "Bendrasis."
click at [662, 376] on input "email" at bounding box center [769, 370] width 435 height 22
type textarea "x"
paste input "[EMAIL_ADDRESS][DOMAIN_NAME]"
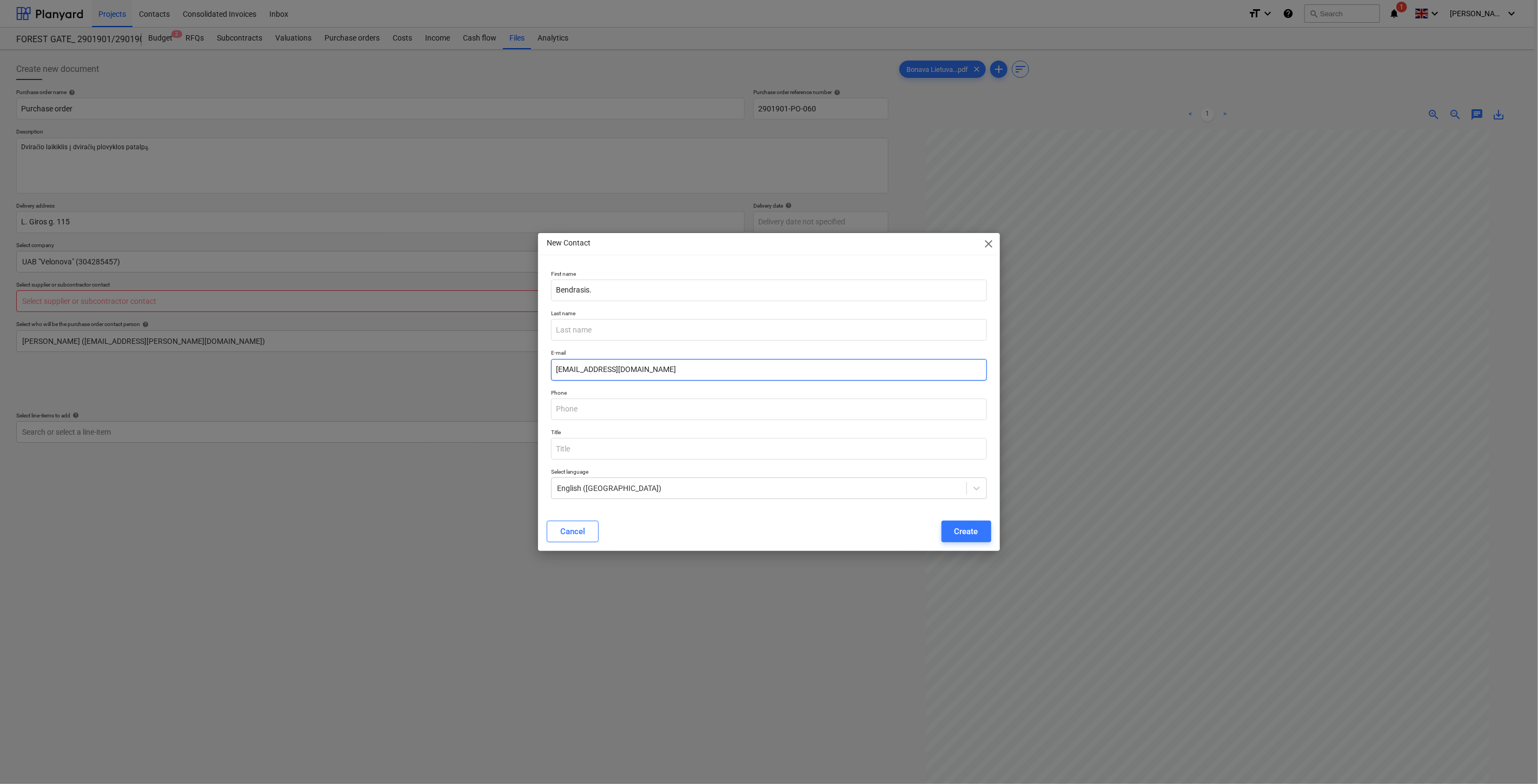
type input "[EMAIL_ADDRESS][DOMAIN_NAME]"
click at [699, 518] on div "Cancel Create" at bounding box center [769, 532] width 457 height 30
click at [964, 527] on div "Create" at bounding box center [967, 531] width 24 height 14
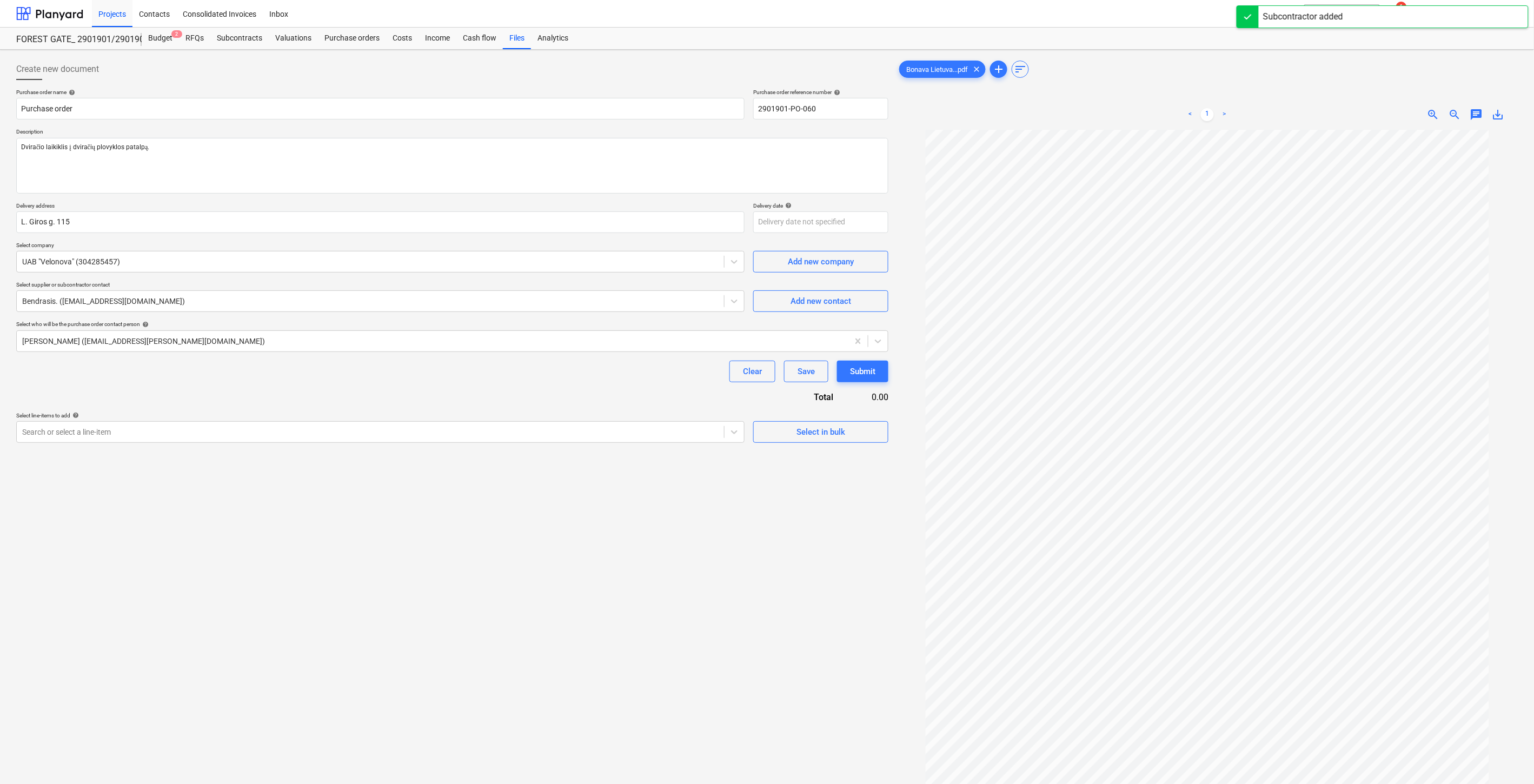
click at [420, 373] on div "Clear Save Submit" at bounding box center [452, 371] width 872 height 22
click at [442, 364] on div "Clear Save Submit" at bounding box center [452, 371] width 872 height 22
click at [387, 350] on div "[PERSON_NAME] ([EMAIL_ADDRESS][PERSON_NAME][DOMAIN_NAME])" at bounding box center [452, 341] width 872 height 22
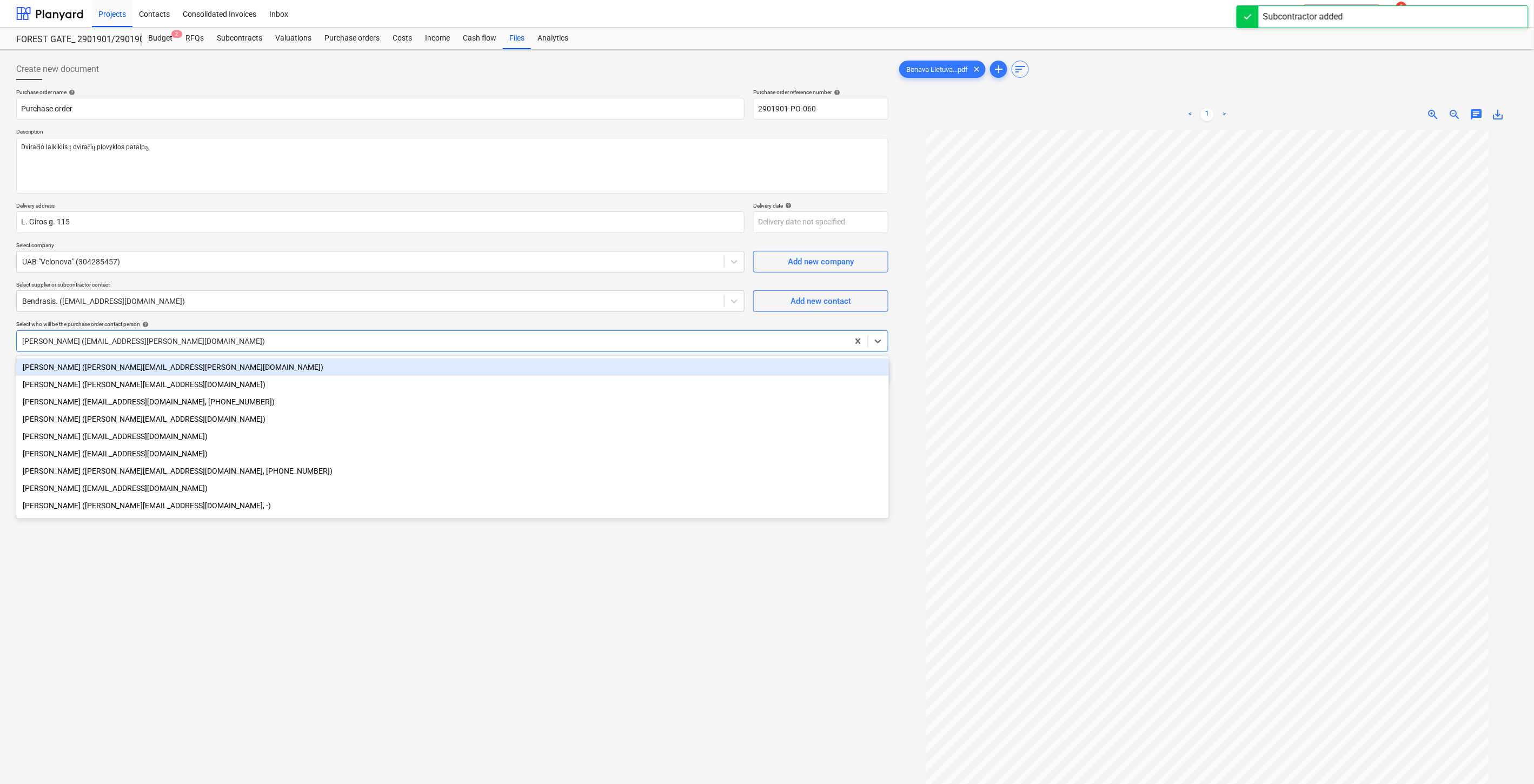
click at [131, 368] on div "[PERSON_NAME] ([PERSON_NAME][EMAIL_ADDRESS][PERSON_NAME][DOMAIN_NAME])" at bounding box center [453, 367] width 873 height 17
type textarea "x"
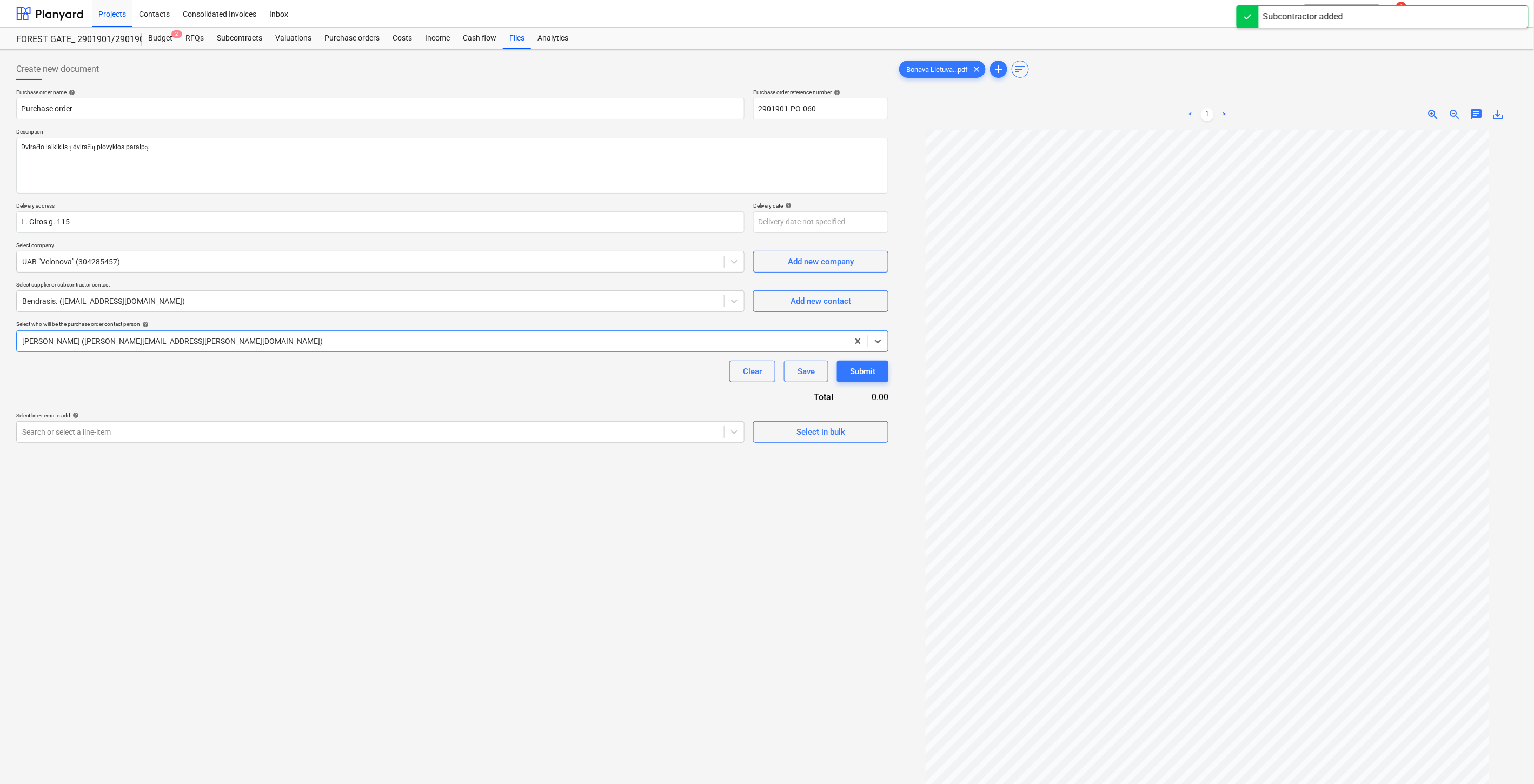
click at [282, 396] on div "Purchase order name help Purchase order Purchase order reference number help 29…" at bounding box center [452, 265] width 872 height 354
click at [242, 437] on div at bounding box center [371, 432] width 696 height 11
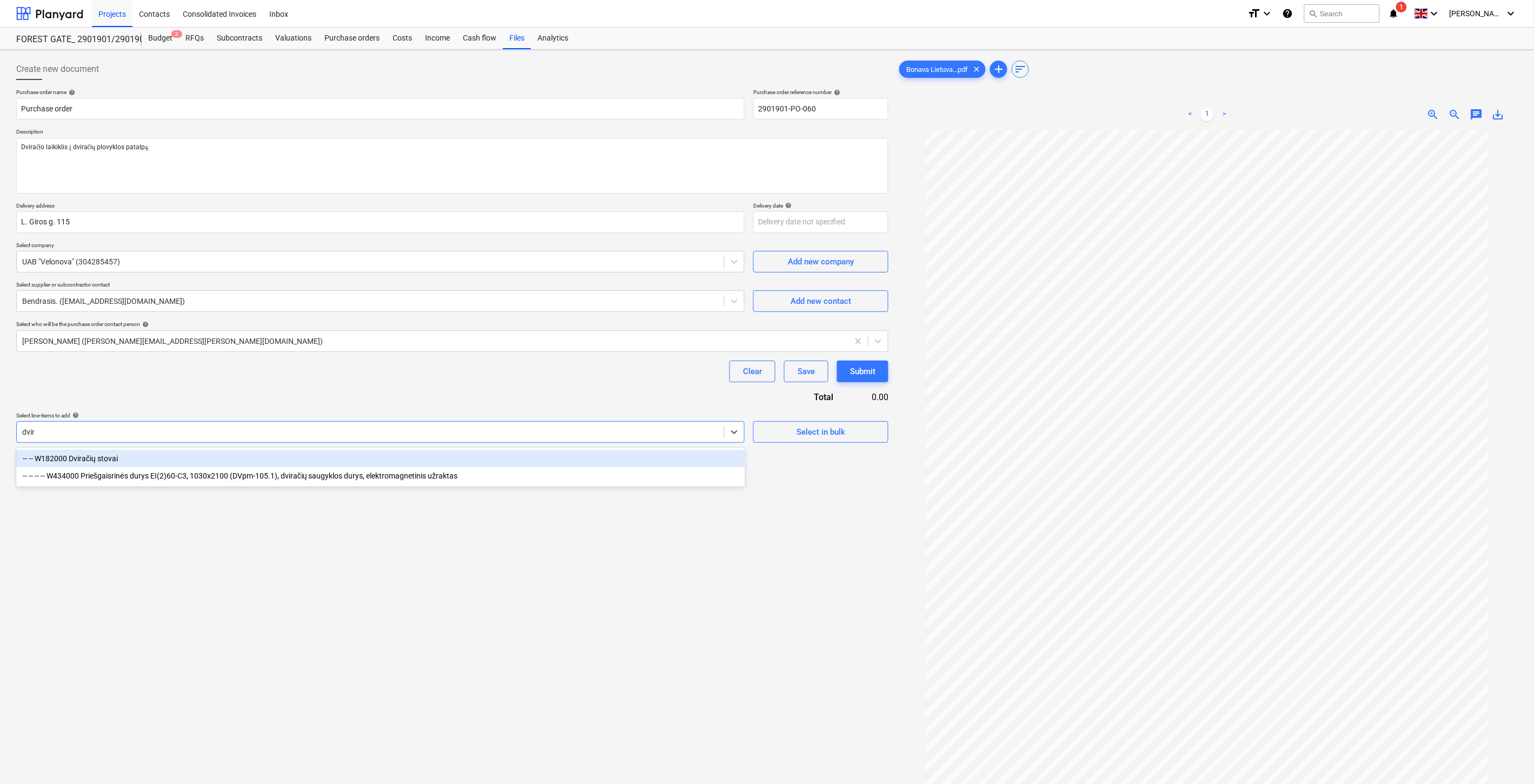
type input "dvira"
click at [399, 460] on div "-- -- W182000 Dviračių stovai" at bounding box center [381, 458] width 729 height 17
type textarea "x"
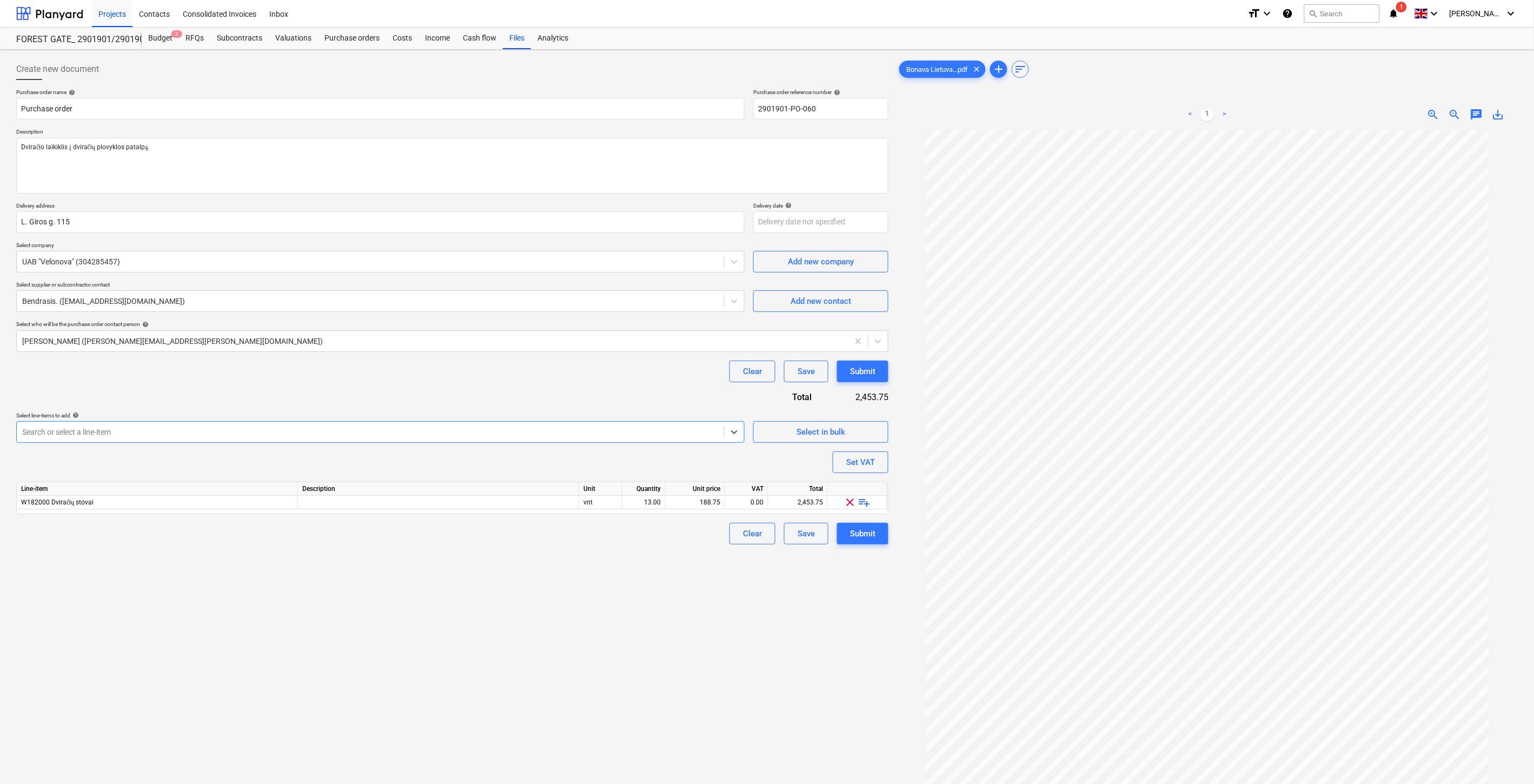
type textarea "x"
click at [440, 391] on div "Purchase order name help Purchase order Purchase order reference number help 29…" at bounding box center [452, 316] width 872 height 456
click at [608, 505] on div "vnt" at bounding box center [601, 503] width 43 height 13
type input "Kompl."
type textarea "x"
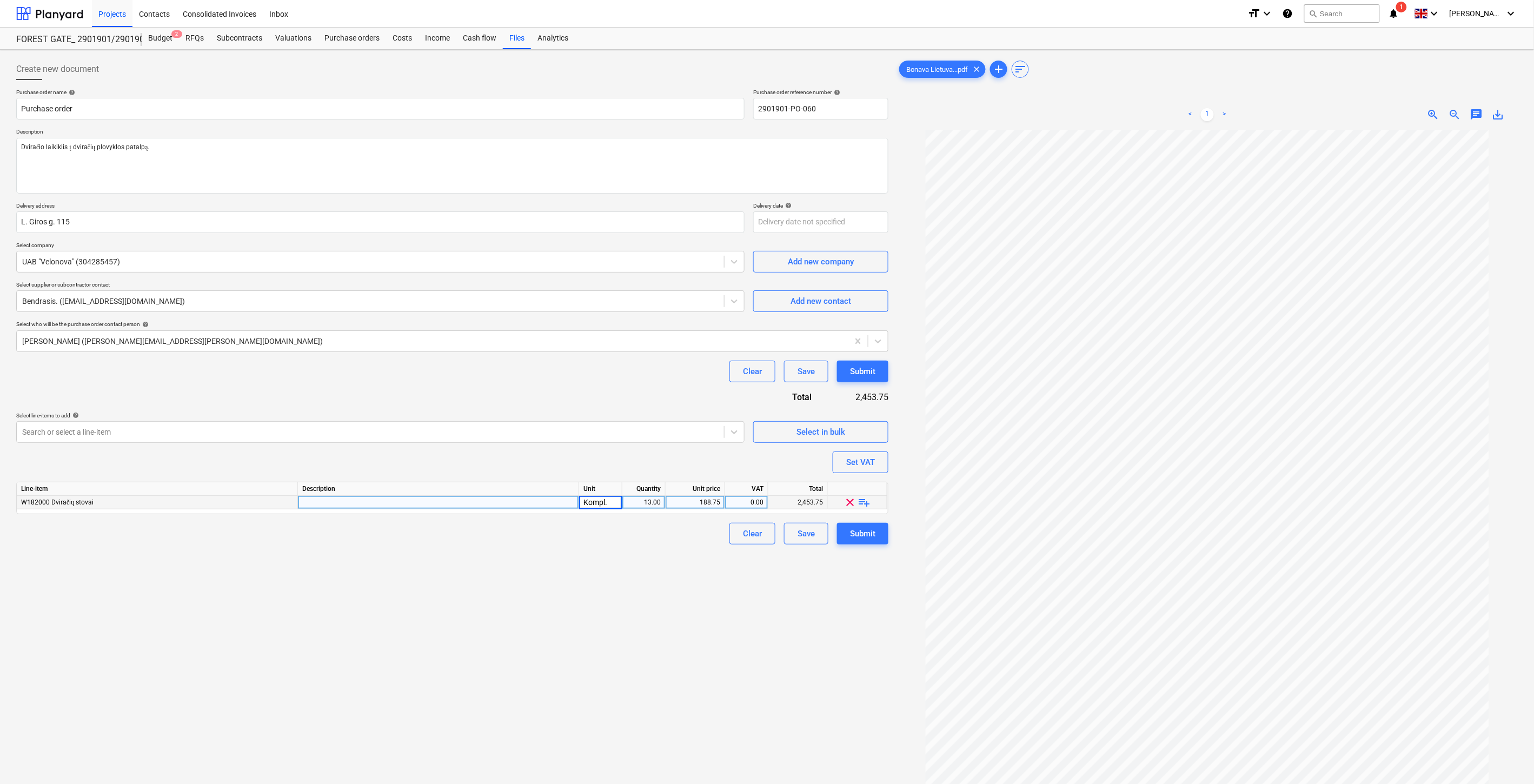
click at [642, 501] on div "13.00" at bounding box center [644, 503] width 34 height 13
click at [652, 499] on input "ą" at bounding box center [644, 502] width 43 height 13
click at [656, 506] on input "ą" at bounding box center [644, 502] width 43 height 13
drag, startPoint x: 653, startPoint y: 505, endPoint x: 668, endPoint y: 505, distance: 15.0
click at [0, 0] on div "W182000 Dviračių stovai Kompl. ą 188.75 0.00 2,453.75 clear playlist_add" at bounding box center [0, 0] width 0 height 0
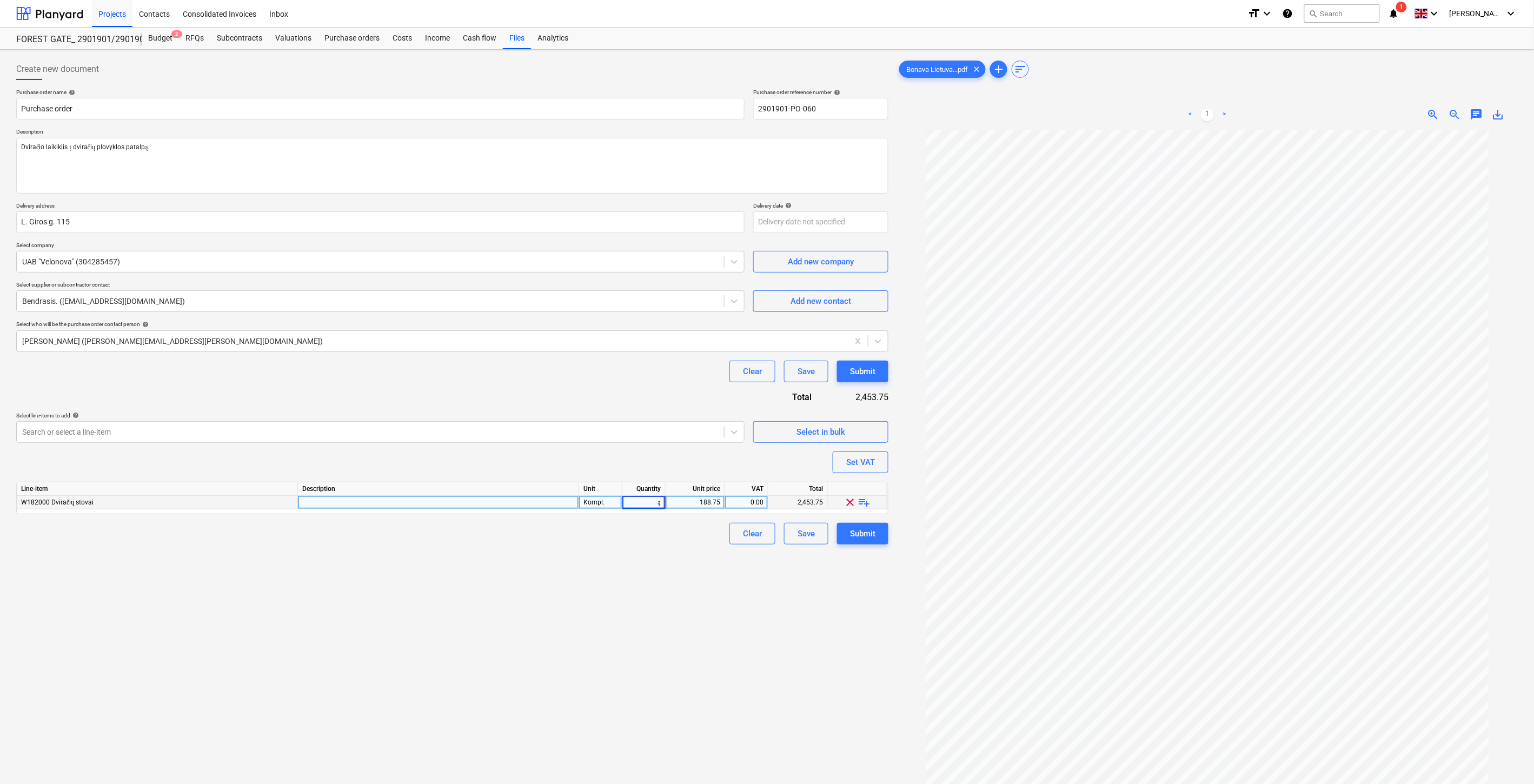
type input "1"
type textarea "x"
click at [693, 471] on div "Purchase order name help Purchase order Purchase order reference number help 29…" at bounding box center [452, 316] width 872 height 456
click at [694, 506] on div "188.75" at bounding box center [695, 503] width 50 height 13
type input "52.06"
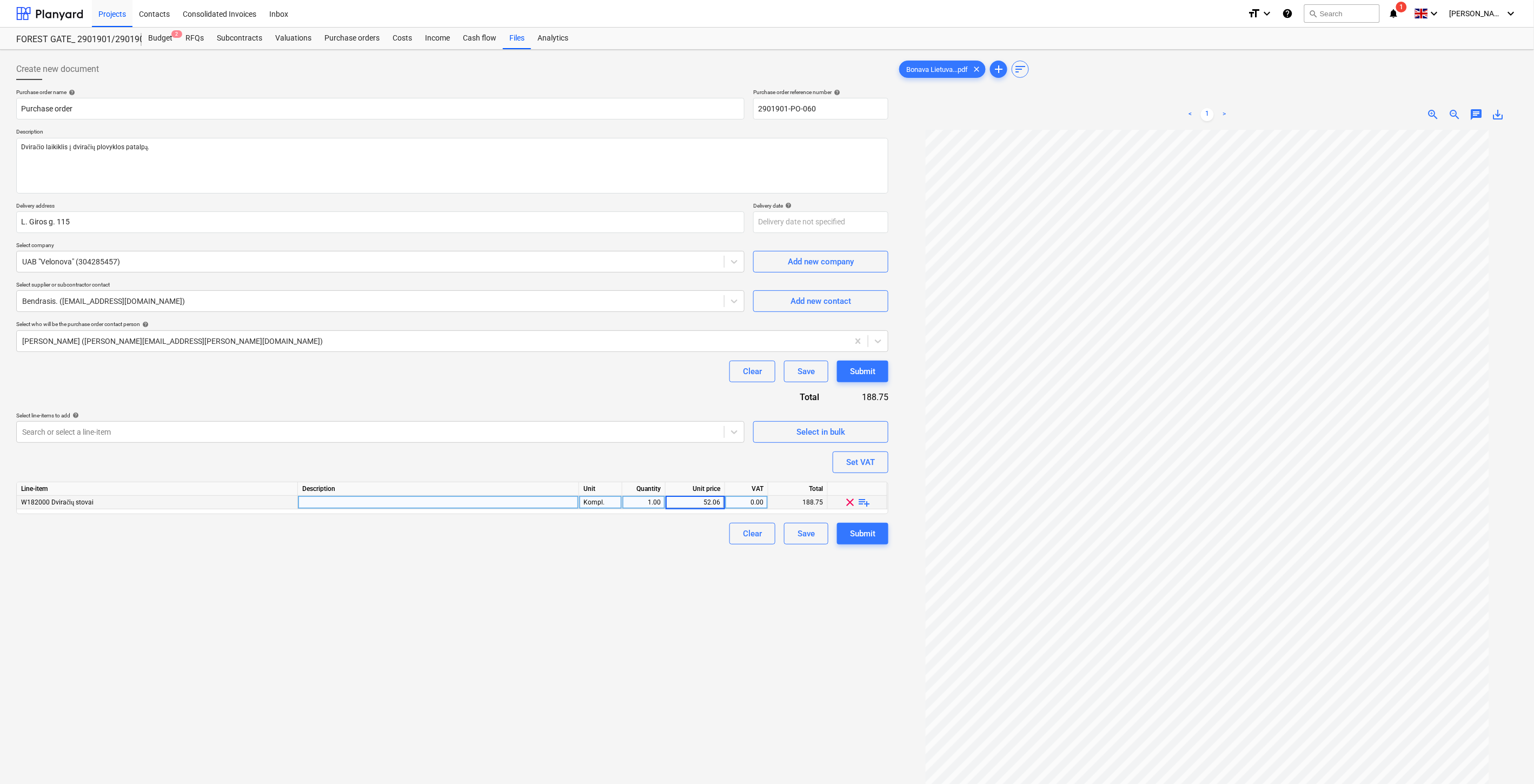
type textarea "x"
click at [702, 457] on div "Purchase order name help Purchase order Purchase order reference number help 29…" at bounding box center [452, 316] width 872 height 456
click at [759, 654] on div "Create new document Purchase order name help Purchase order Purchase order refe…" at bounding box center [452, 471] width 881 height 834
click at [775, 640] on div "Create new document Purchase order name help Purchase order Purchase order refe…" at bounding box center [452, 471] width 881 height 834
click at [790, 633] on div "Create new document Purchase order name help Purchase order Purchase order refe…" at bounding box center [452, 471] width 881 height 834
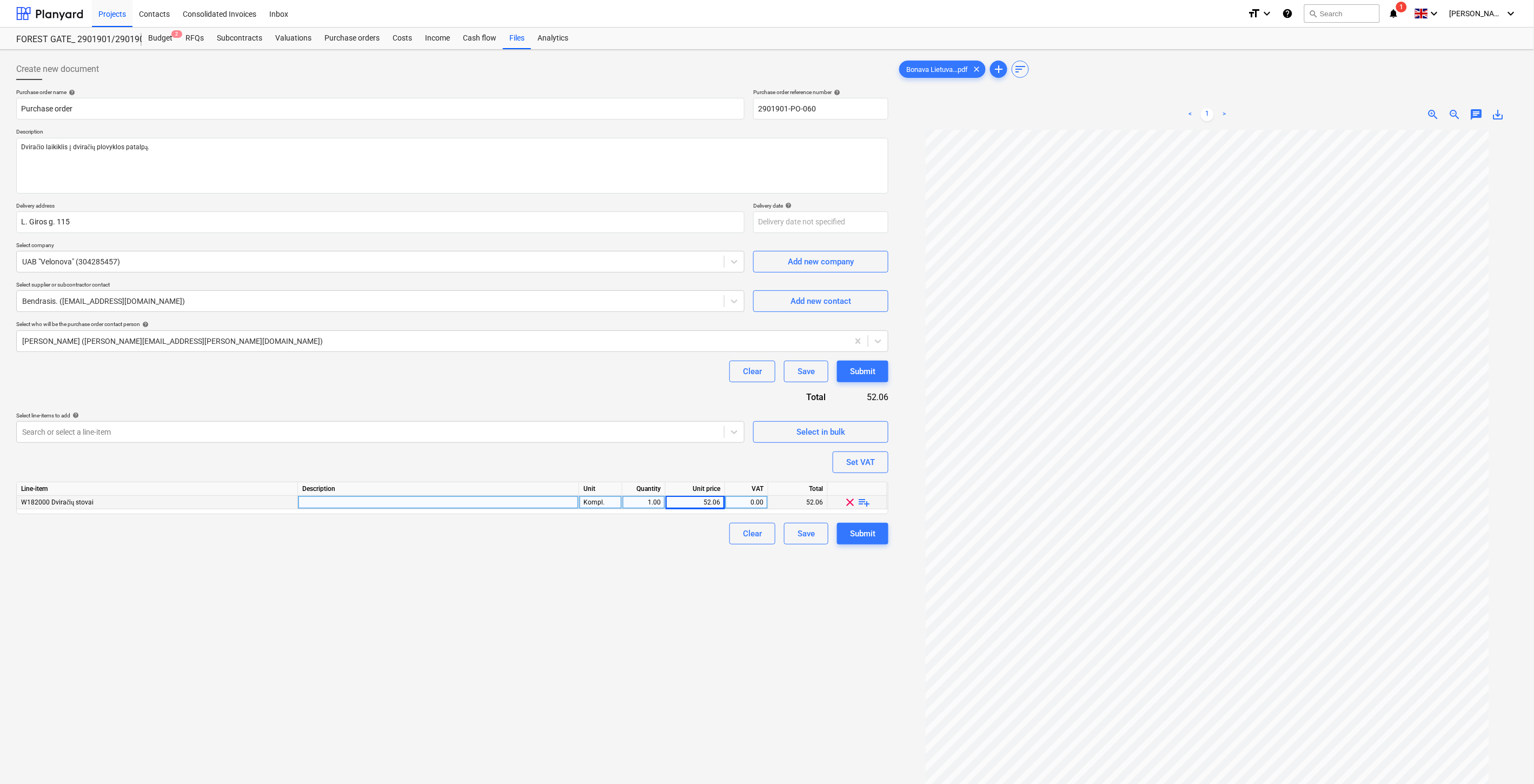
click at [808, 624] on div "Create new document Purchase order name help Purchase order Purchase order refe…" at bounding box center [452, 471] width 881 height 834
click at [652, 641] on div "Create new document Purchase order name help Purchase order Purchase order refe…" at bounding box center [452, 471] width 881 height 834
click at [680, 630] on div "Create new document Purchase order name help Purchase order Purchase order refe…" at bounding box center [452, 471] width 881 height 834
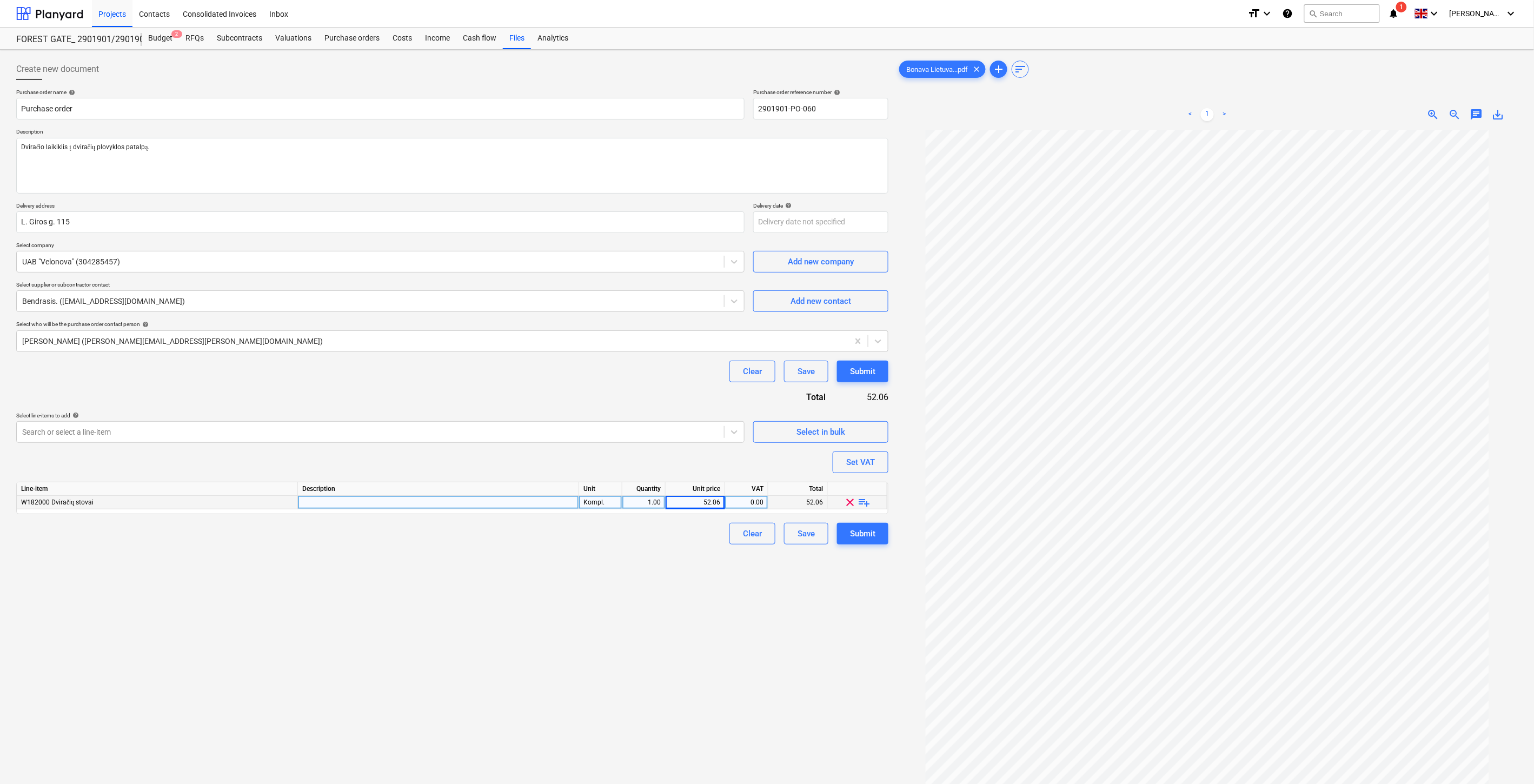
click at [766, 644] on div "Create new document Purchase order name help Purchase order Purchase order refe…" at bounding box center [452, 471] width 881 height 834
click at [793, 628] on div "Create new document Purchase order name help Purchase order Purchase order refe…" at bounding box center [452, 471] width 881 height 834
click at [829, 604] on div "Create new document Purchase order name help Purchase order Purchase order refe…" at bounding box center [452, 471] width 881 height 834
click at [865, 582] on div "Create new document Purchase order name help Purchase order Purchase order refe…" at bounding box center [452, 471] width 881 height 834
click at [812, 535] on div "Save" at bounding box center [806, 533] width 17 height 14
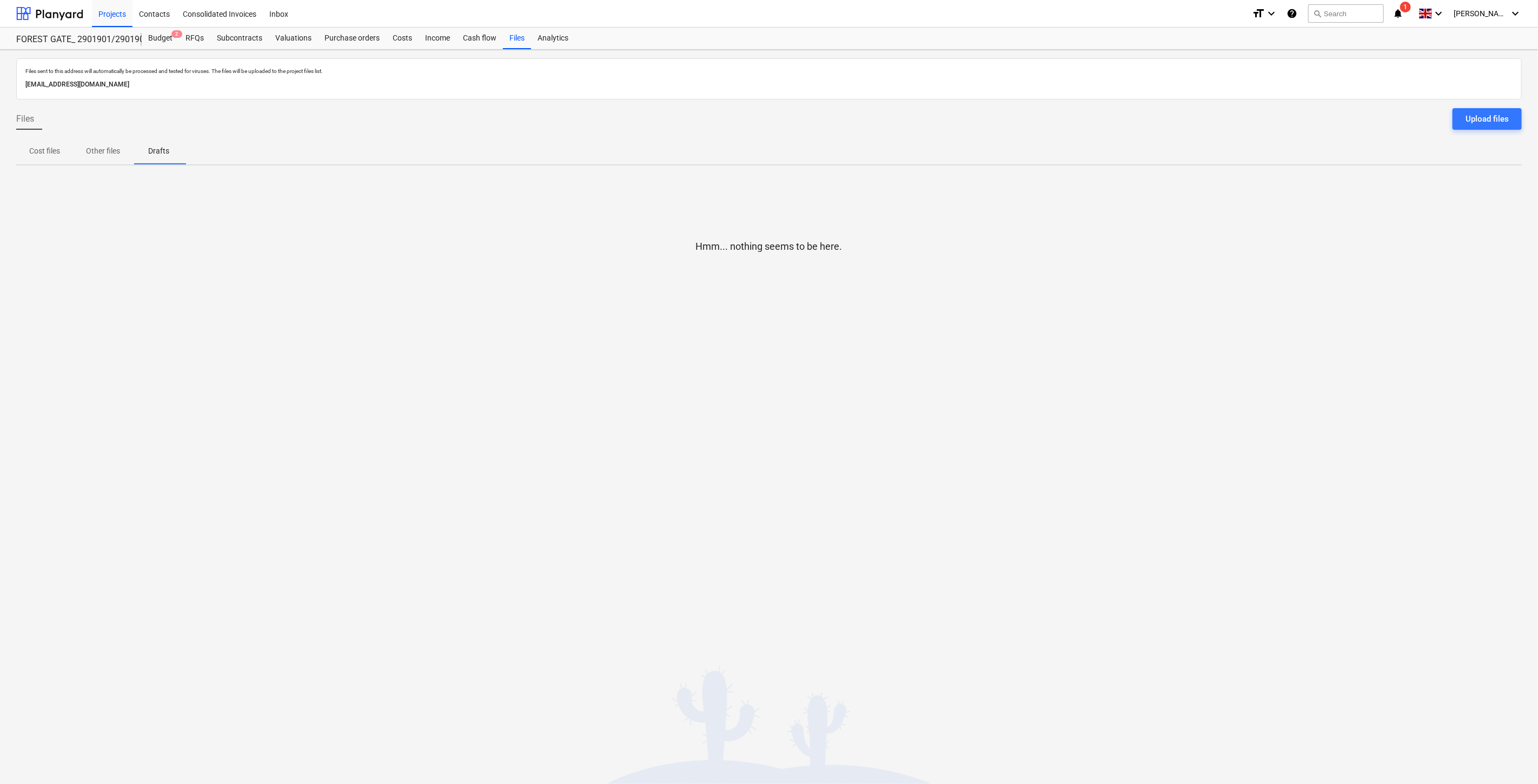
drag, startPoint x: 951, startPoint y: 461, endPoint x: 996, endPoint y: 429, distance: 55.2
click at [953, 460] on div "Files sent to this address will automatically be processed and tested for virus…" at bounding box center [769, 416] width 1538 height 734
click at [996, 429] on div "Files sent to this address will automatically be processed and tested for virus…" at bounding box center [769, 416] width 1538 height 734
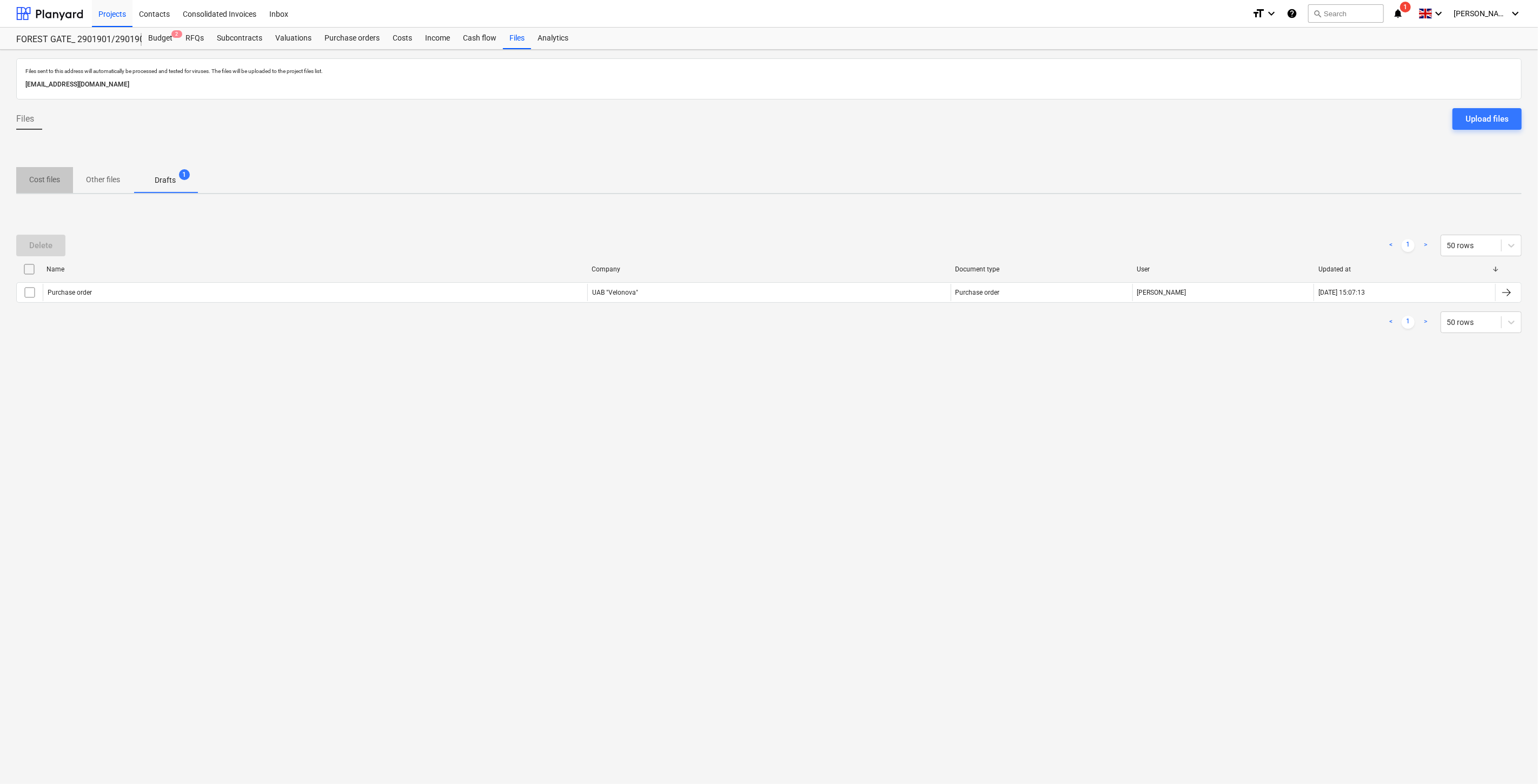
click at [56, 178] on p "Cost files" at bounding box center [45, 180] width 31 height 11
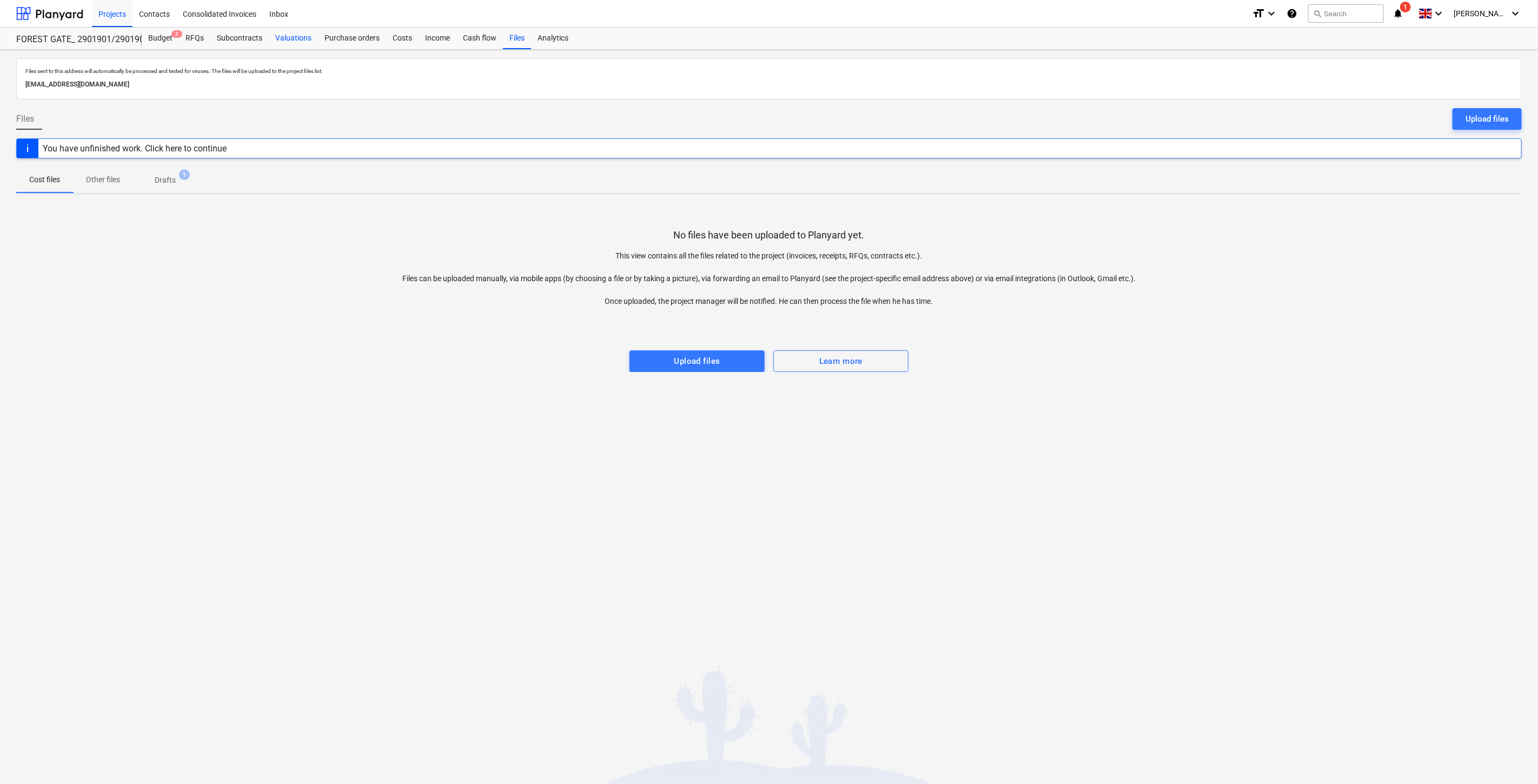
click at [284, 40] on div "Valuations" at bounding box center [293, 38] width 49 height 22
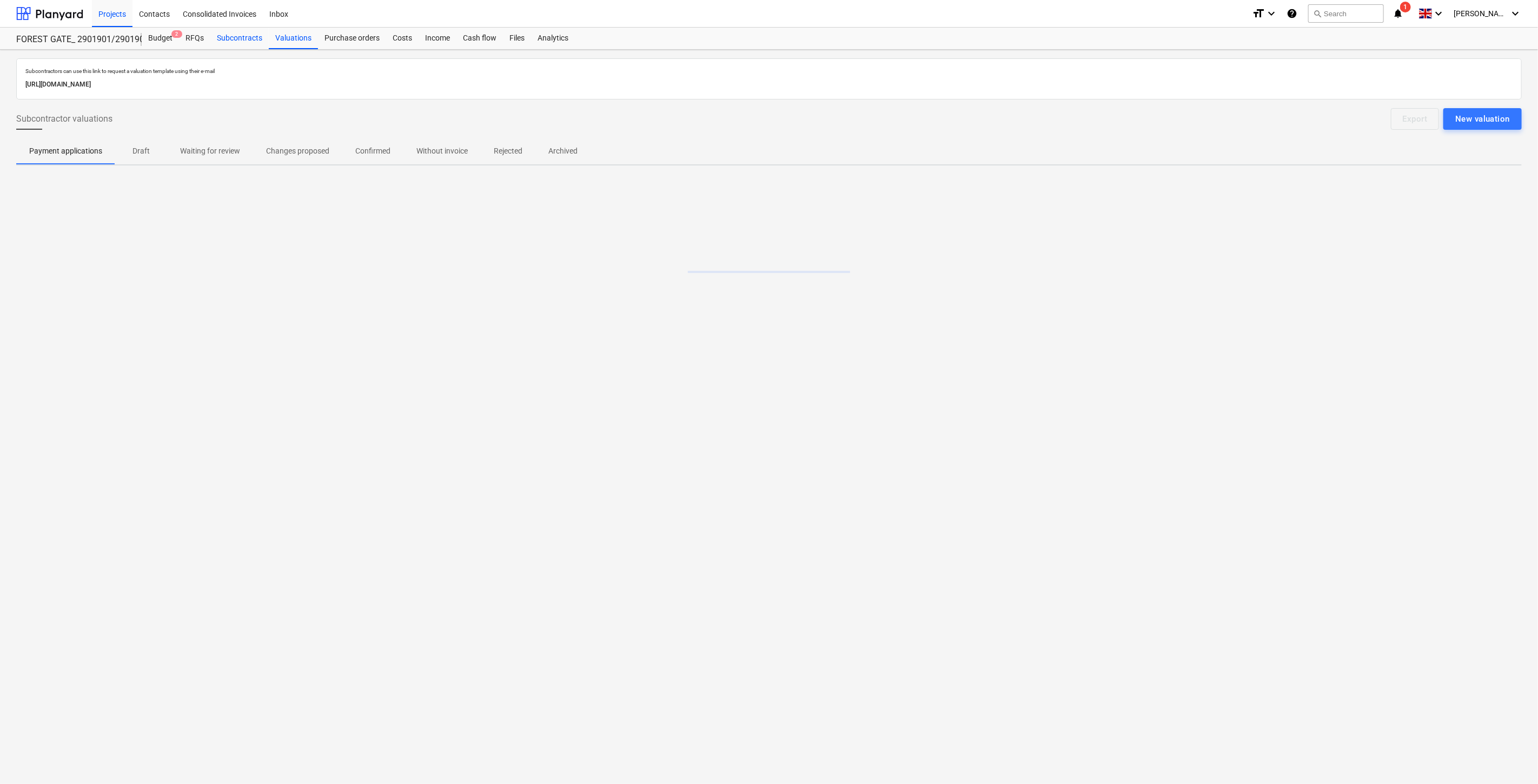
click at [258, 31] on div "Subcontracts" at bounding box center [239, 38] width 59 height 22
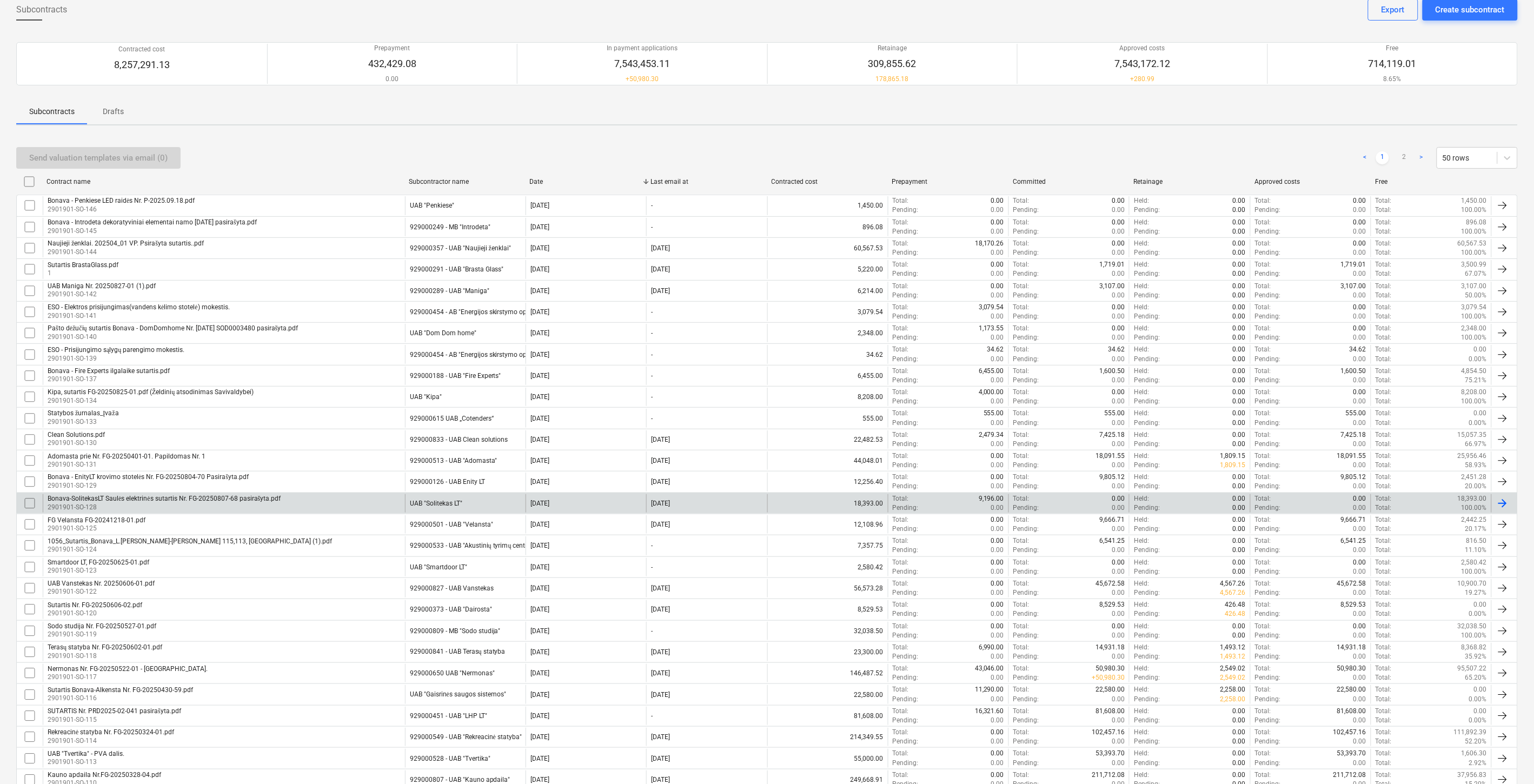
scroll to position [60, 0]
click at [281, 500] on div "Bonava-SolitekasLT Saulės elektrinės sutartis Nr. FG-20250807-68 pasirašyta.pdf…" at bounding box center [224, 503] width 362 height 19
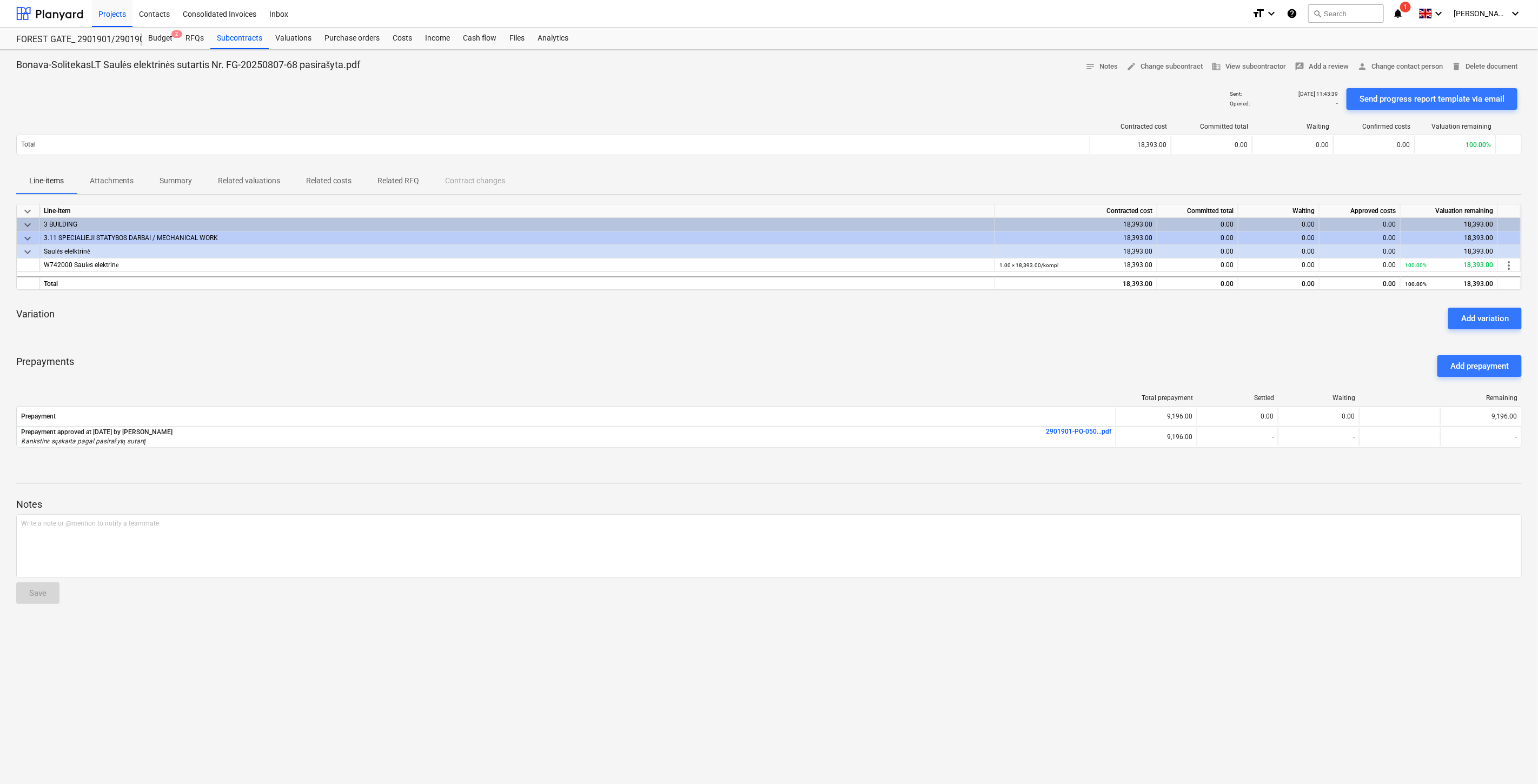
click at [780, 310] on div "Variation Add variation" at bounding box center [769, 318] width 1506 height 39
click at [798, 304] on div "Variation Add variation" at bounding box center [769, 318] width 1506 height 39
click at [922, 350] on div "Prepayments Add prepayment" at bounding box center [769, 366] width 1506 height 39
click at [929, 347] on div "Prepayments Add prepayment" at bounding box center [769, 366] width 1506 height 39
click at [799, 377] on div "Prepayments Add prepayment" at bounding box center [769, 366] width 1506 height 39
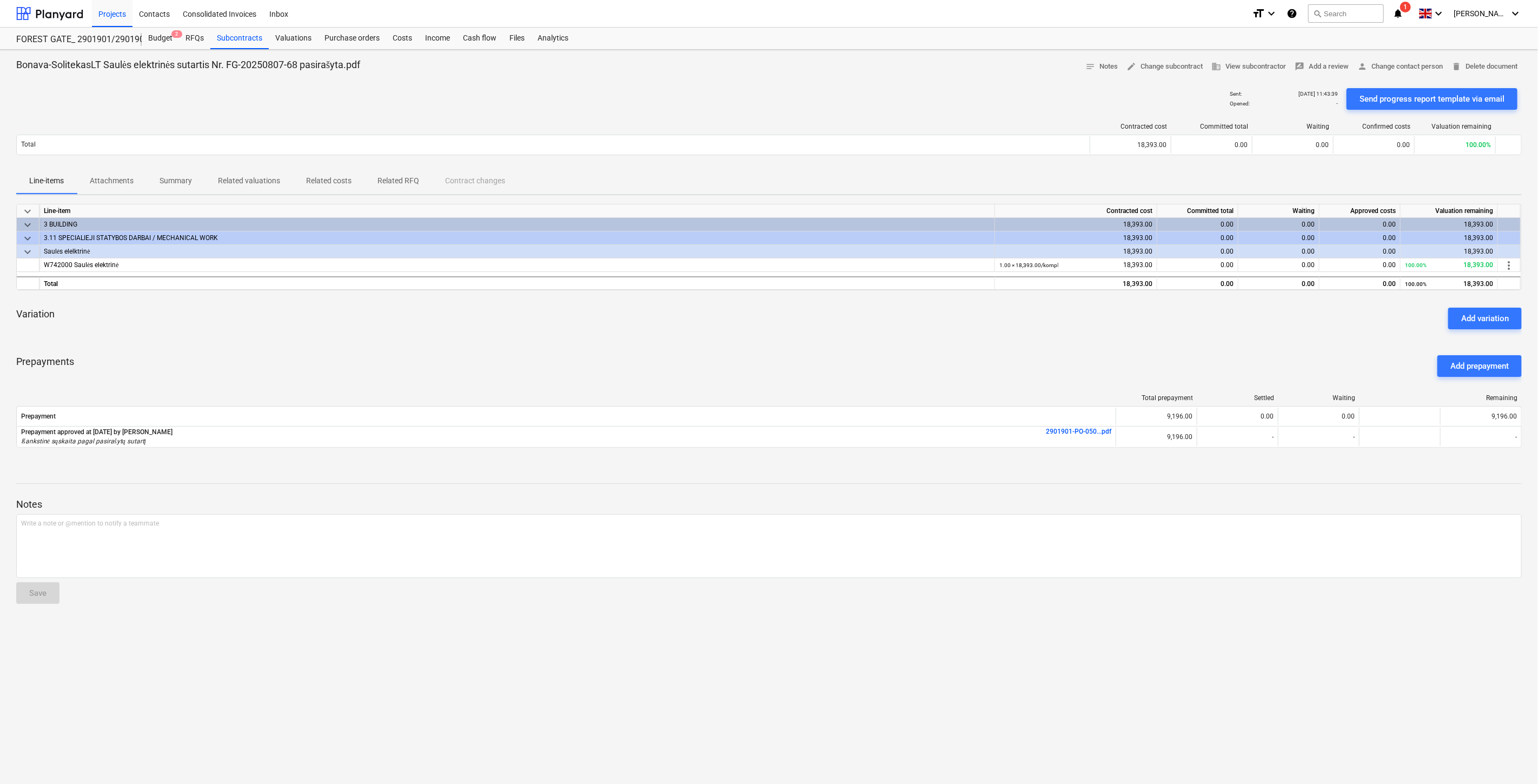
click at [825, 365] on div "Prepayments Add prepayment" at bounding box center [769, 366] width 1506 height 39
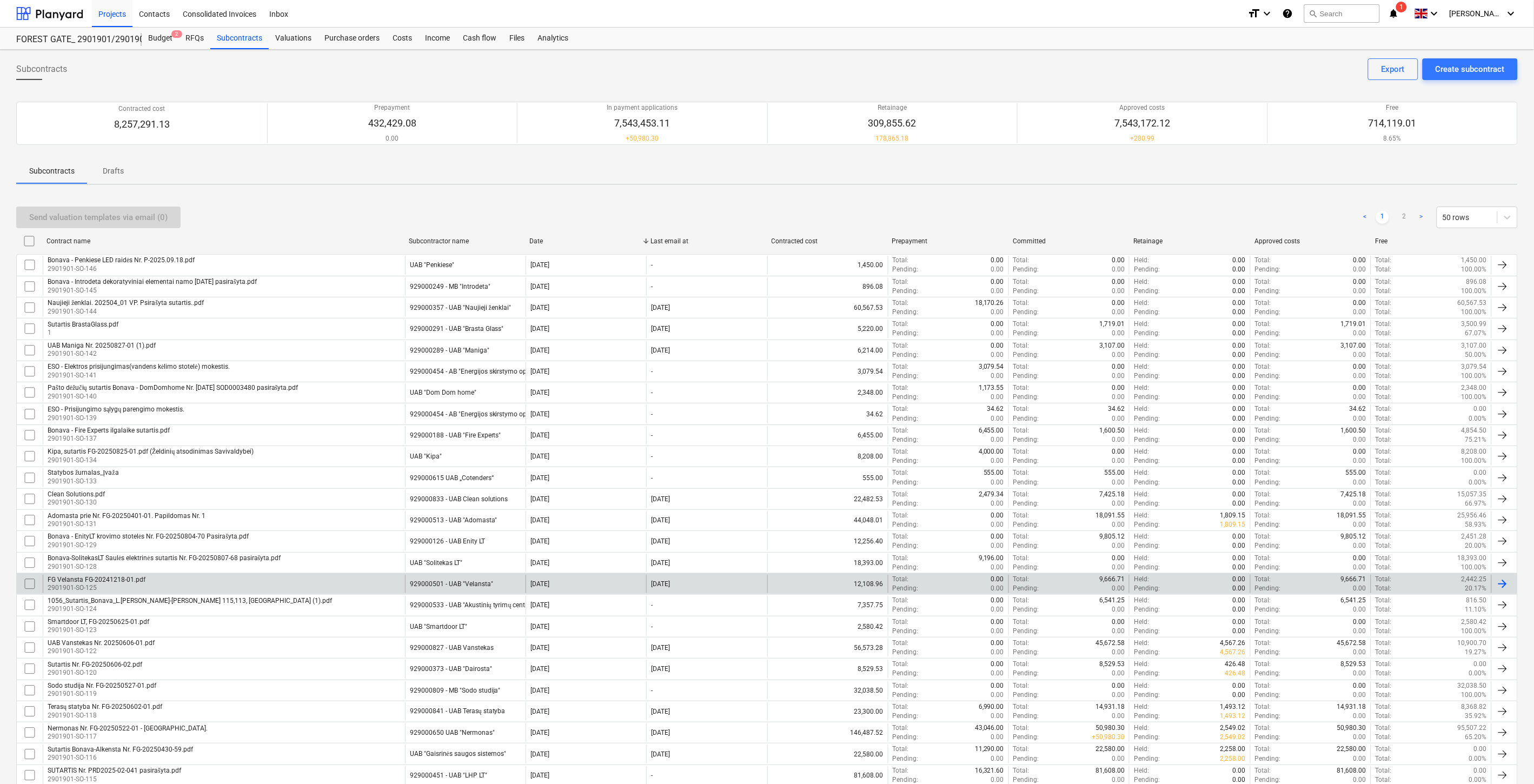
drag, startPoint x: 31, startPoint y: 564, endPoint x: 148, endPoint y: 578, distance: 117.8
click at [31, 564] on input "checkbox" at bounding box center [29, 563] width 17 height 17
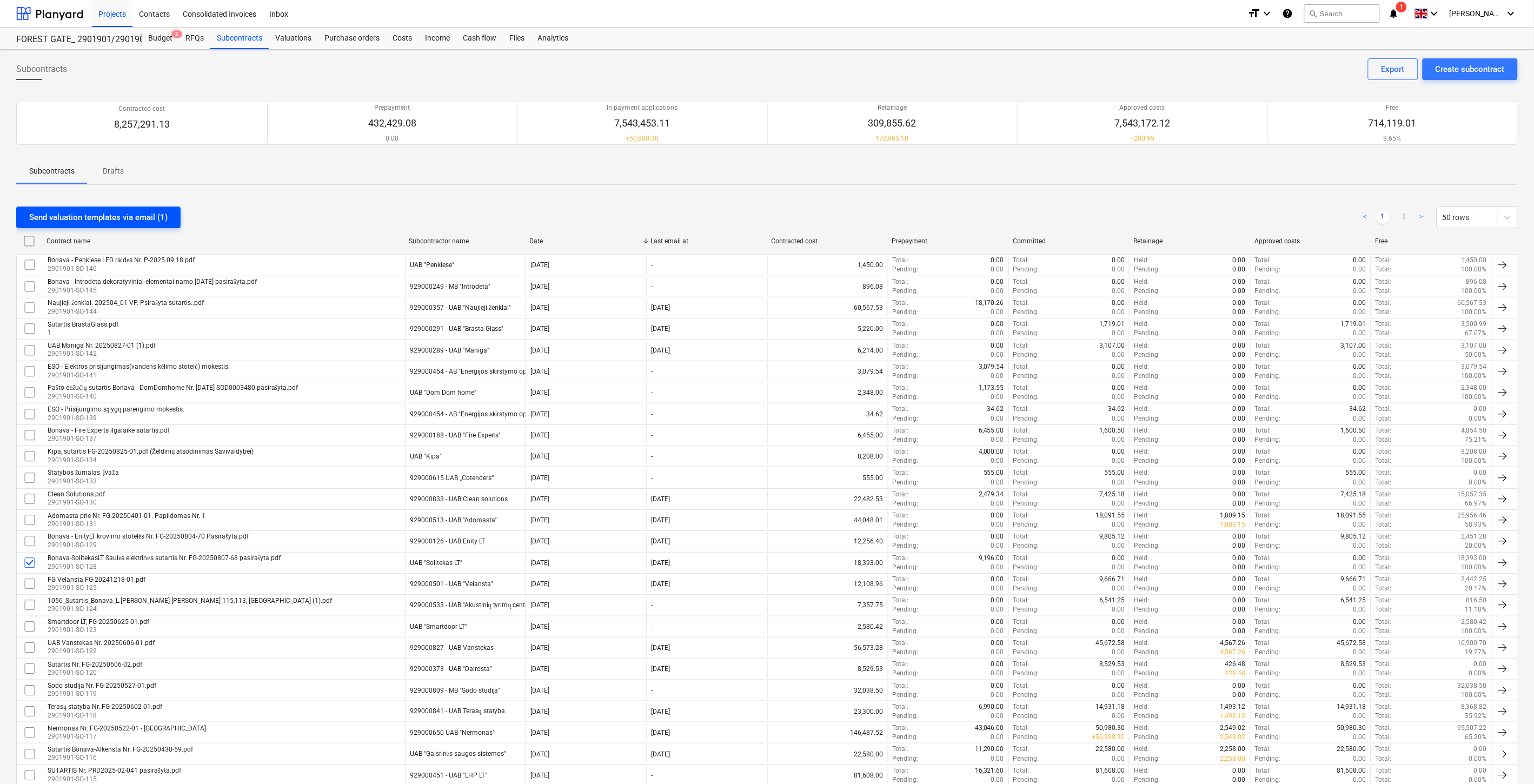
click at [103, 220] on div "Send valuation templates via email (1)" at bounding box center [98, 217] width 138 height 14
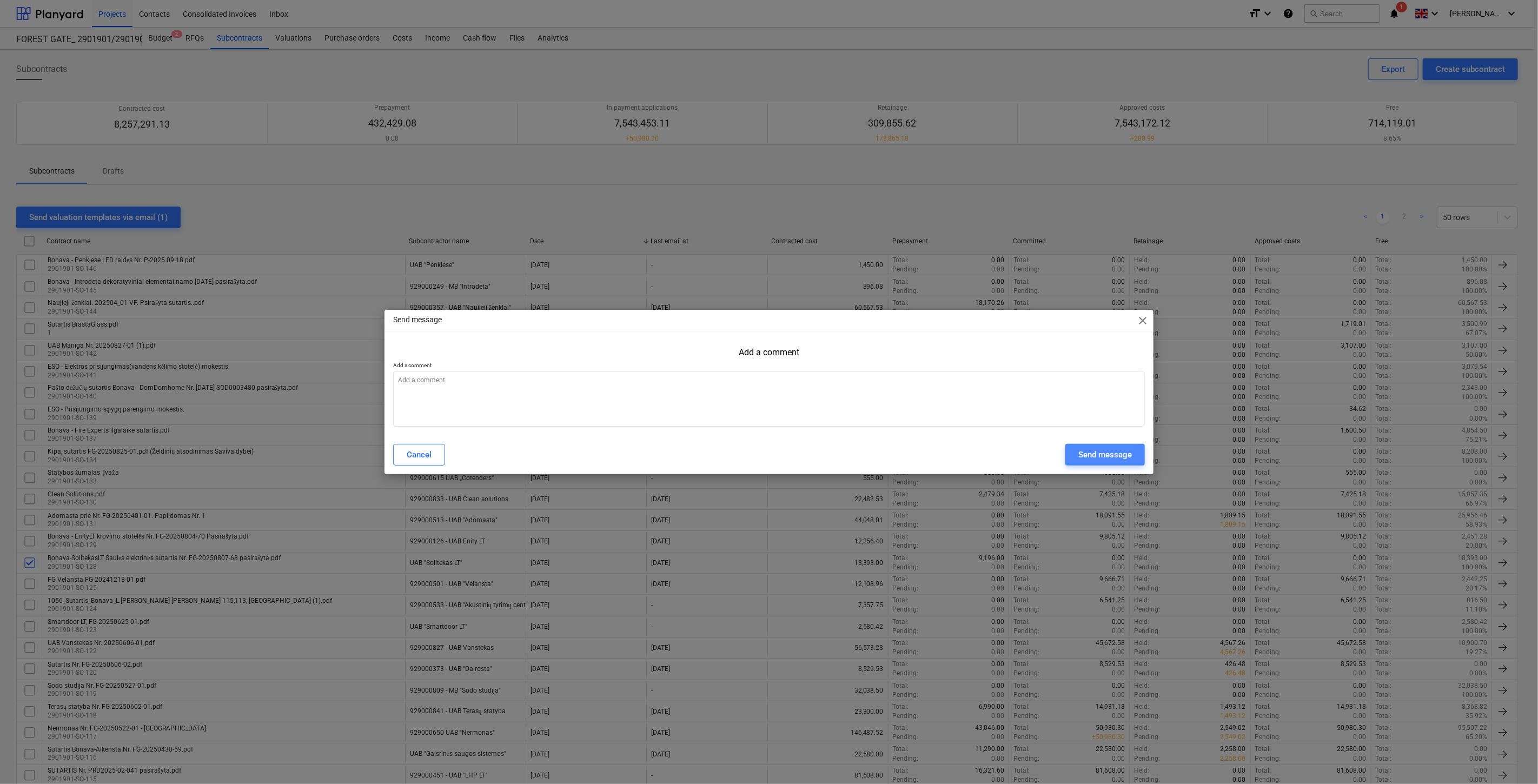
click at [1106, 454] on div "Send message" at bounding box center [1105, 454] width 53 height 14
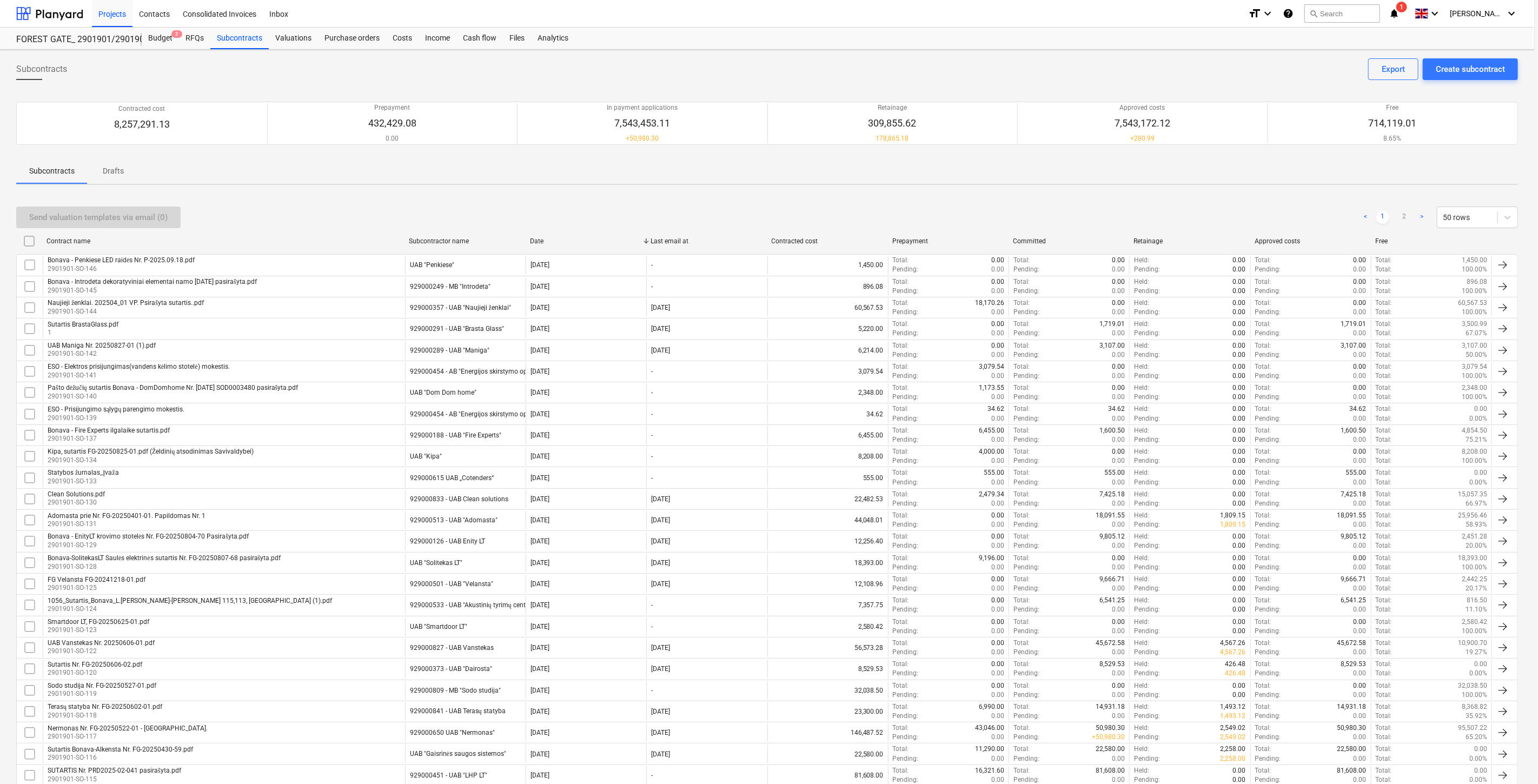
type textarea "x"
click at [56, 11] on div at bounding box center [50, 13] width 67 height 27
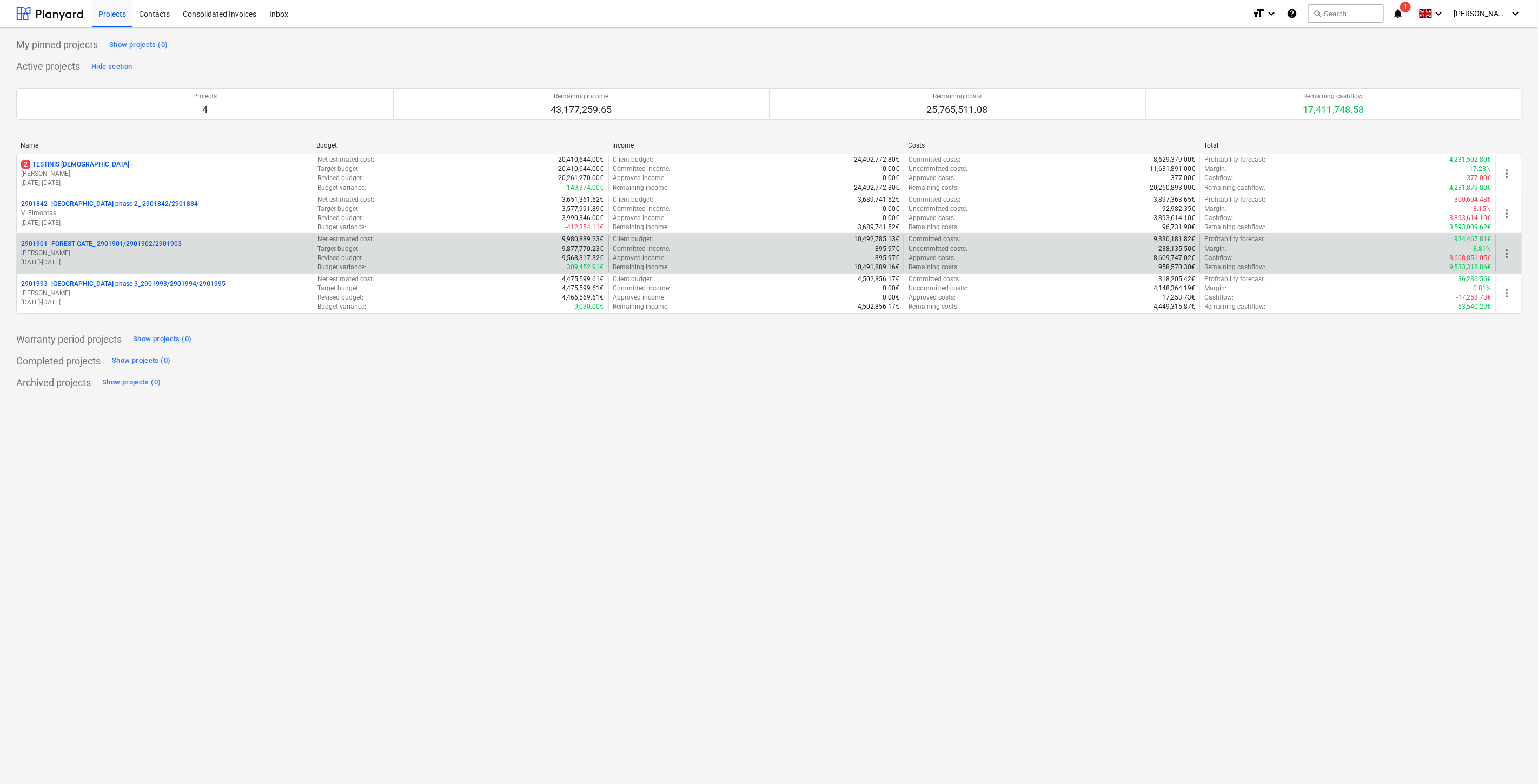
click at [135, 242] on p "2901901 - FOREST GATE_ 2901901/2901902/2901903" at bounding box center [101, 244] width 160 height 9
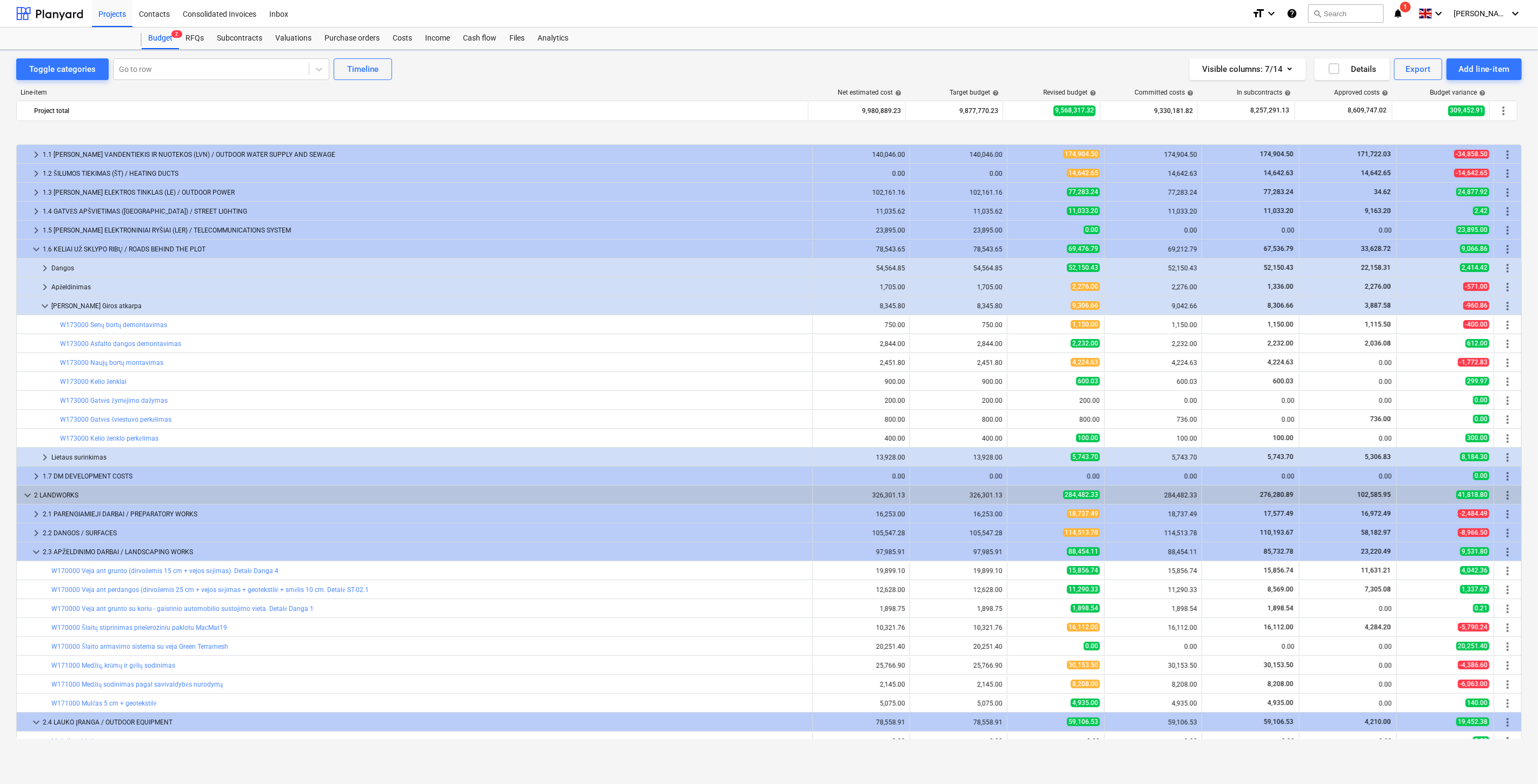
scroll to position [403, 0]
click at [512, 41] on div "Files" at bounding box center [517, 38] width 28 height 22
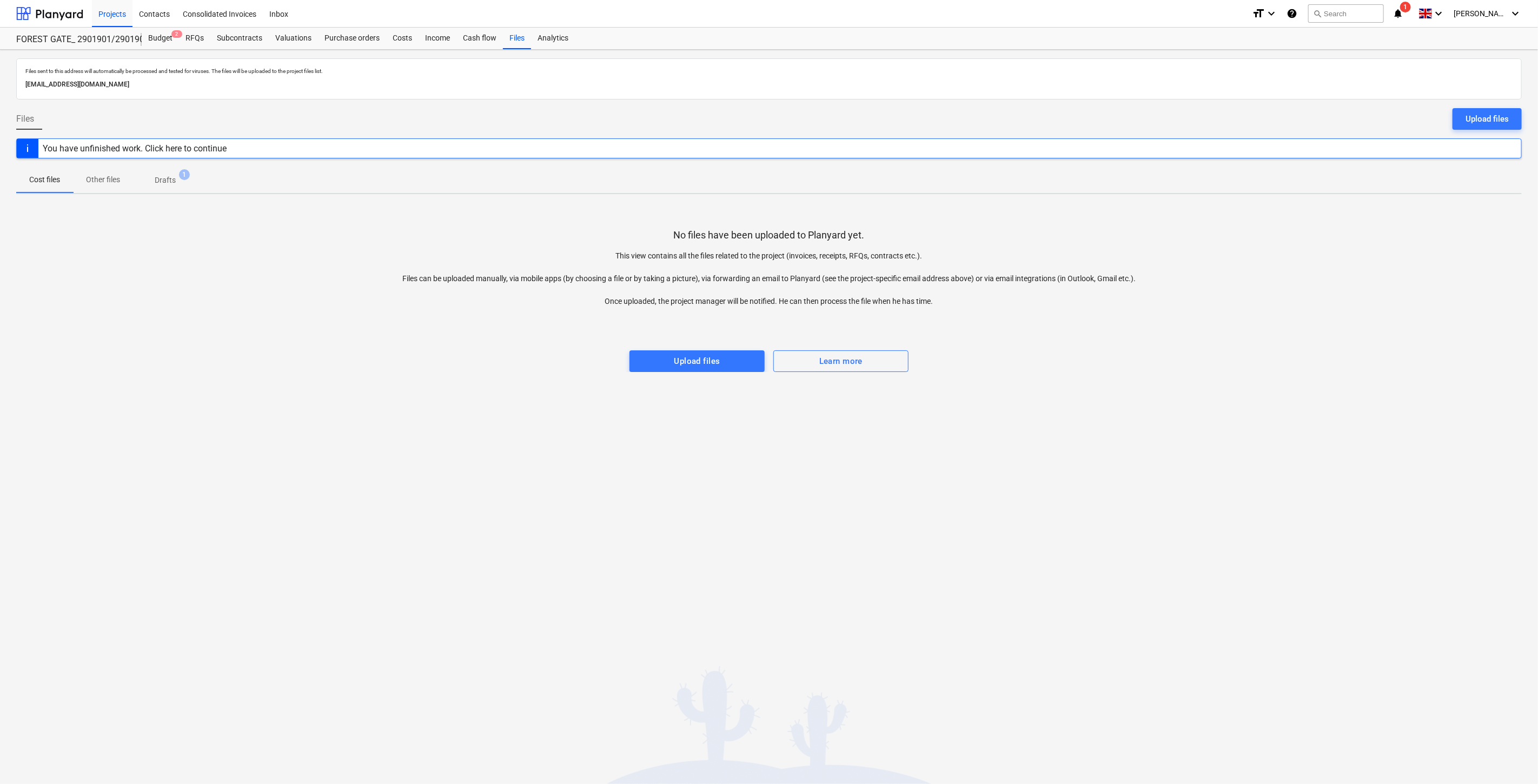
click at [198, 514] on div "Files sent to this address will automatically be processed and tested for virus…" at bounding box center [769, 416] width 1538 height 734
click at [1290, 239] on div "No files have been uploaded to Planyard yet. This view contains all the files r…" at bounding box center [769, 287] width 1506 height 169
click at [1307, 213] on div "No files have been uploaded to Planyard yet. This view contains all the files r…" at bounding box center [769, 287] width 1506 height 169
click at [288, 34] on div "Valuations 1" at bounding box center [293, 38] width 49 height 22
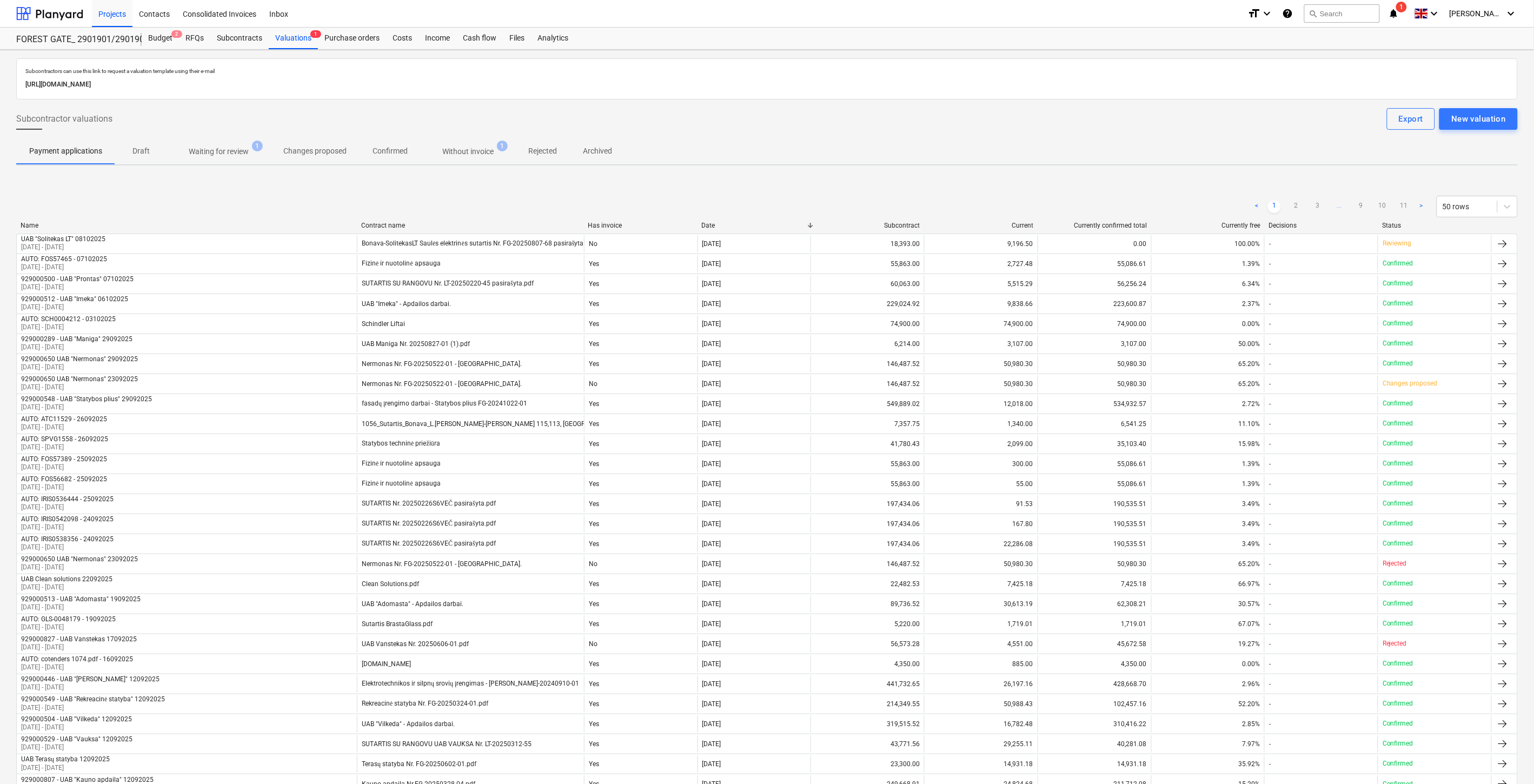
click at [245, 148] on p "Waiting for review" at bounding box center [218, 151] width 60 height 11
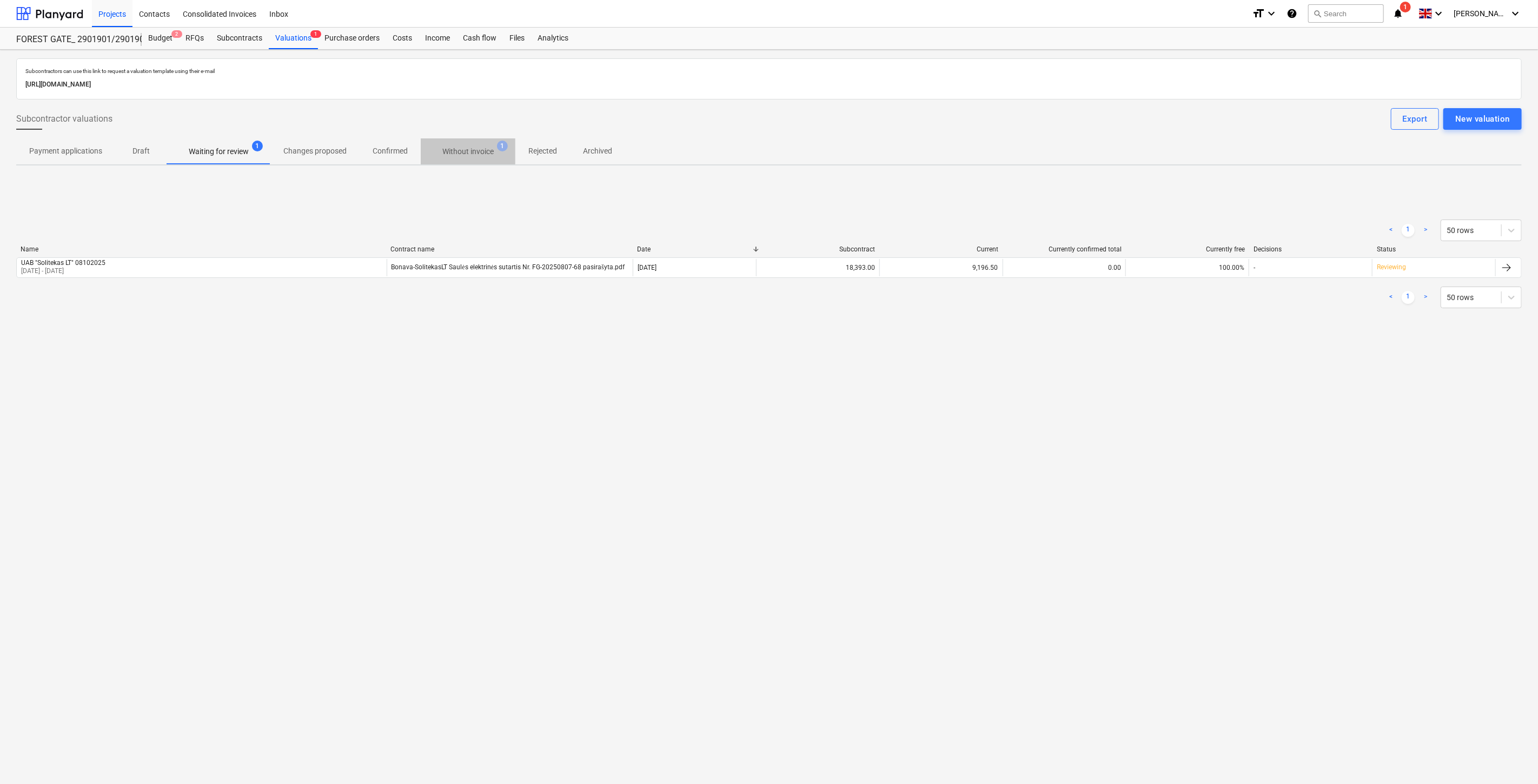
click at [461, 143] on span "Without invoice 1" at bounding box center [468, 151] width 94 height 19
click at [725, 196] on div "< 1 > 50 rows Name Contract name Date Subcontract Current Currently confirmed t…" at bounding box center [769, 264] width 1506 height 163
click at [778, 192] on div "< 1 > 50 rows Name Contract name Date Subcontract Current Currently confirmed t…" at bounding box center [769, 264] width 1506 height 163
click at [951, 192] on div "< 1 > 50 rows Name Contract name Date Subcontract Current Currently confirmed t…" at bounding box center [769, 264] width 1506 height 163
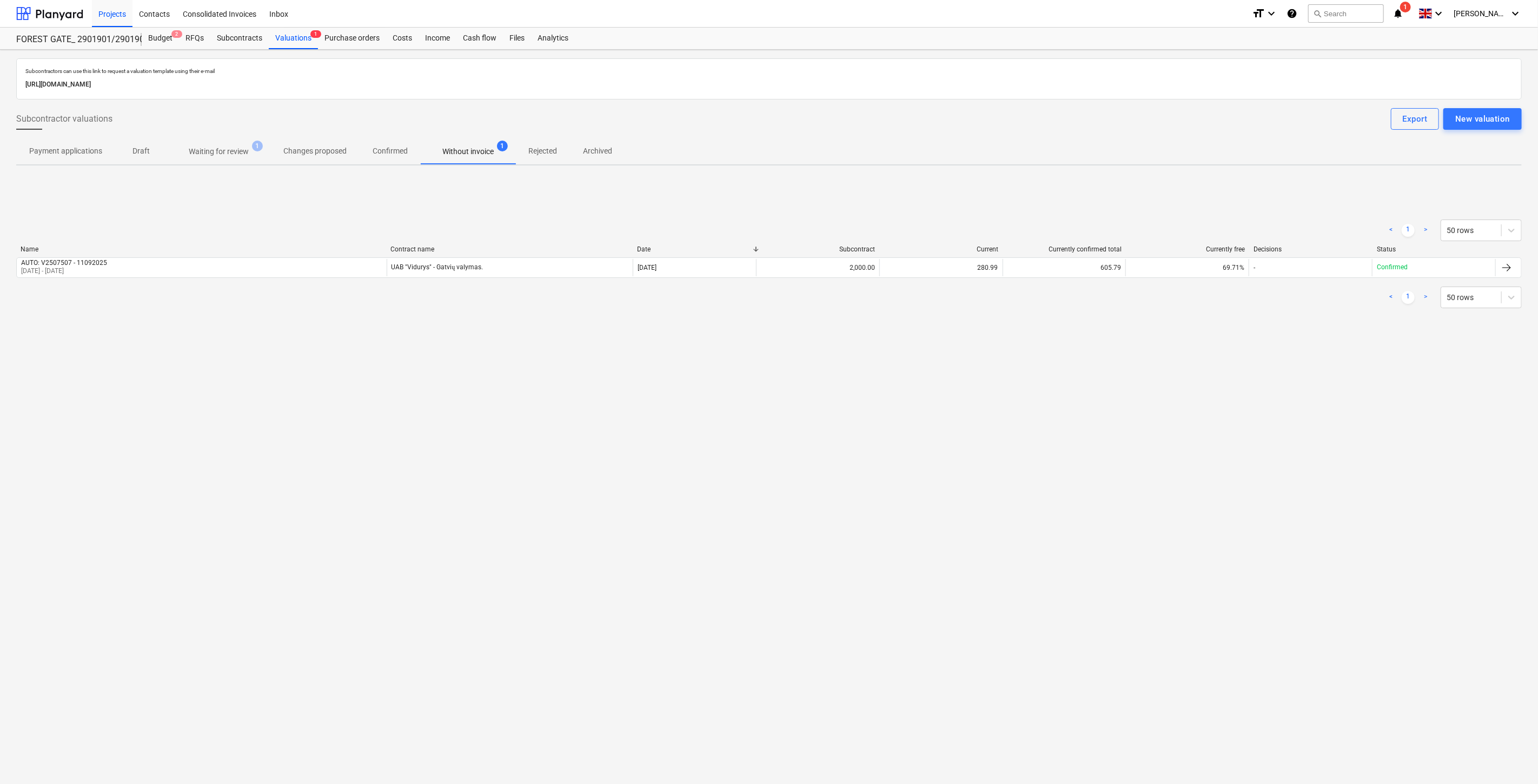
click at [951, 192] on div "< 1 > 50 rows Name Contract name Date Subcontract Current Currently confirmed t…" at bounding box center [769, 264] width 1506 height 163
click at [968, 185] on div "< 1 > 50 rows Name Contract name Date Subcontract Current Currently confirmed t…" at bounding box center [769, 264] width 1506 height 163
click at [961, 212] on div "< 1 > 50 rows Name Contract name Date Subcontract Current Currently confirmed t…" at bounding box center [769, 264] width 1506 height 114
click at [987, 192] on div "< 1 > 50 rows Name Contract name Date Subcontract Current Currently confirmed t…" at bounding box center [769, 264] width 1506 height 163
click at [832, 204] on div "< 1 > 50 rows Name Contract name Date Subcontract Current Currently confirmed t…" at bounding box center [769, 264] width 1506 height 163
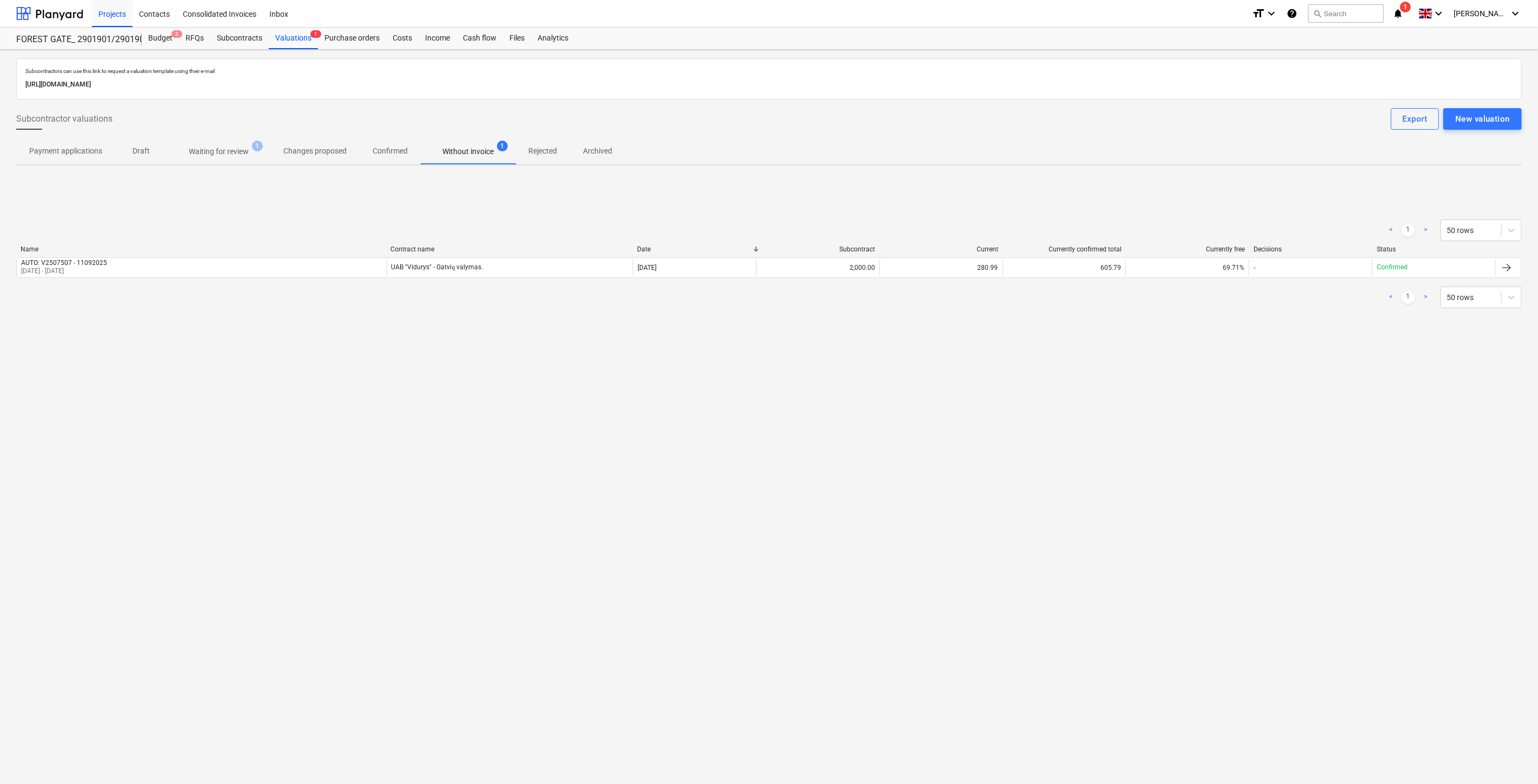
click at [964, 194] on div "< 1 > 50 rows Name Contract name Date Subcontract Current Currently confirmed t…" at bounding box center [769, 264] width 1506 height 163
click at [974, 186] on div "< 1 > 50 rows Name Contract name Date Subcontract Current Currently confirmed t…" at bounding box center [769, 264] width 1506 height 163
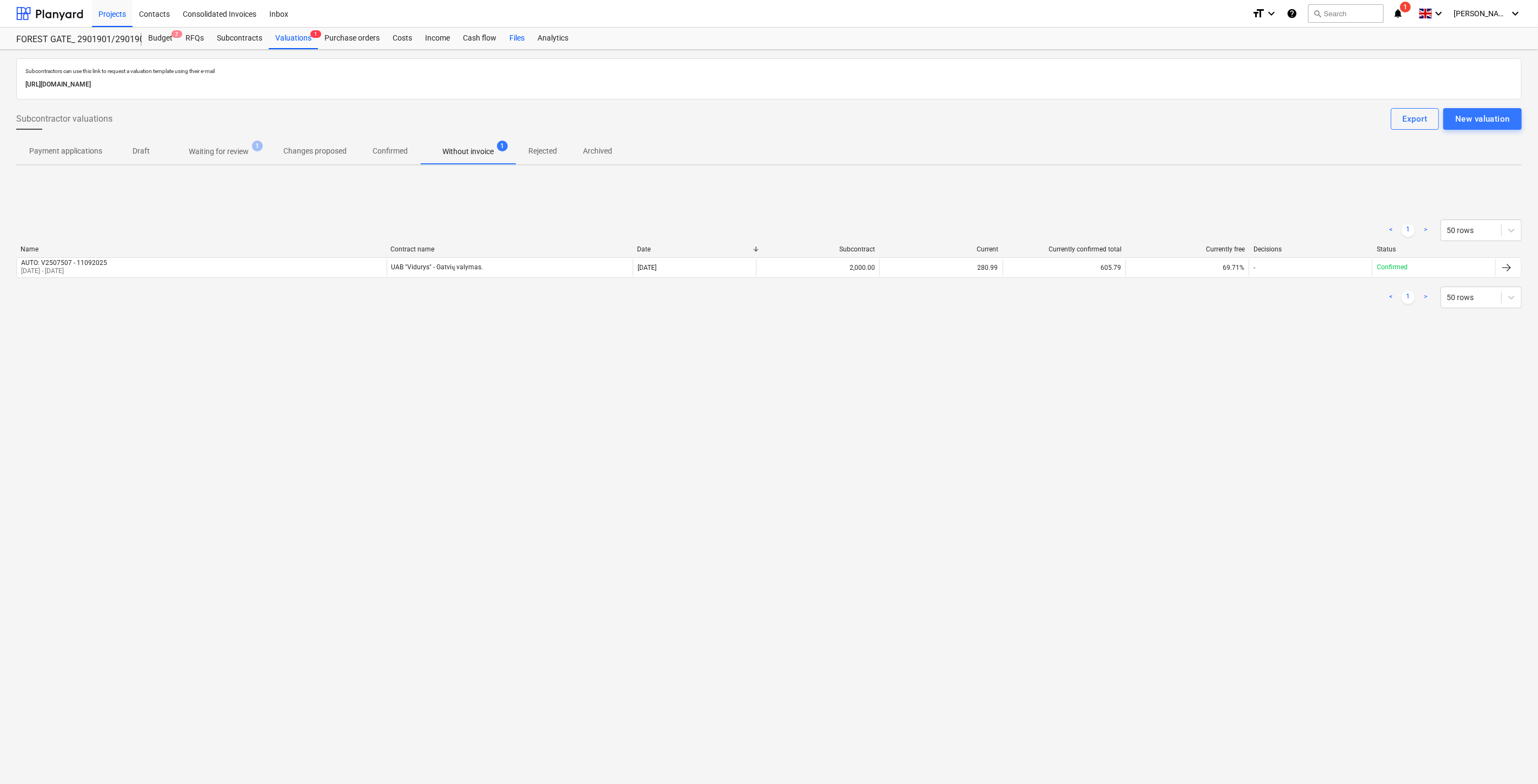
click at [518, 36] on div "Files" at bounding box center [517, 38] width 28 height 22
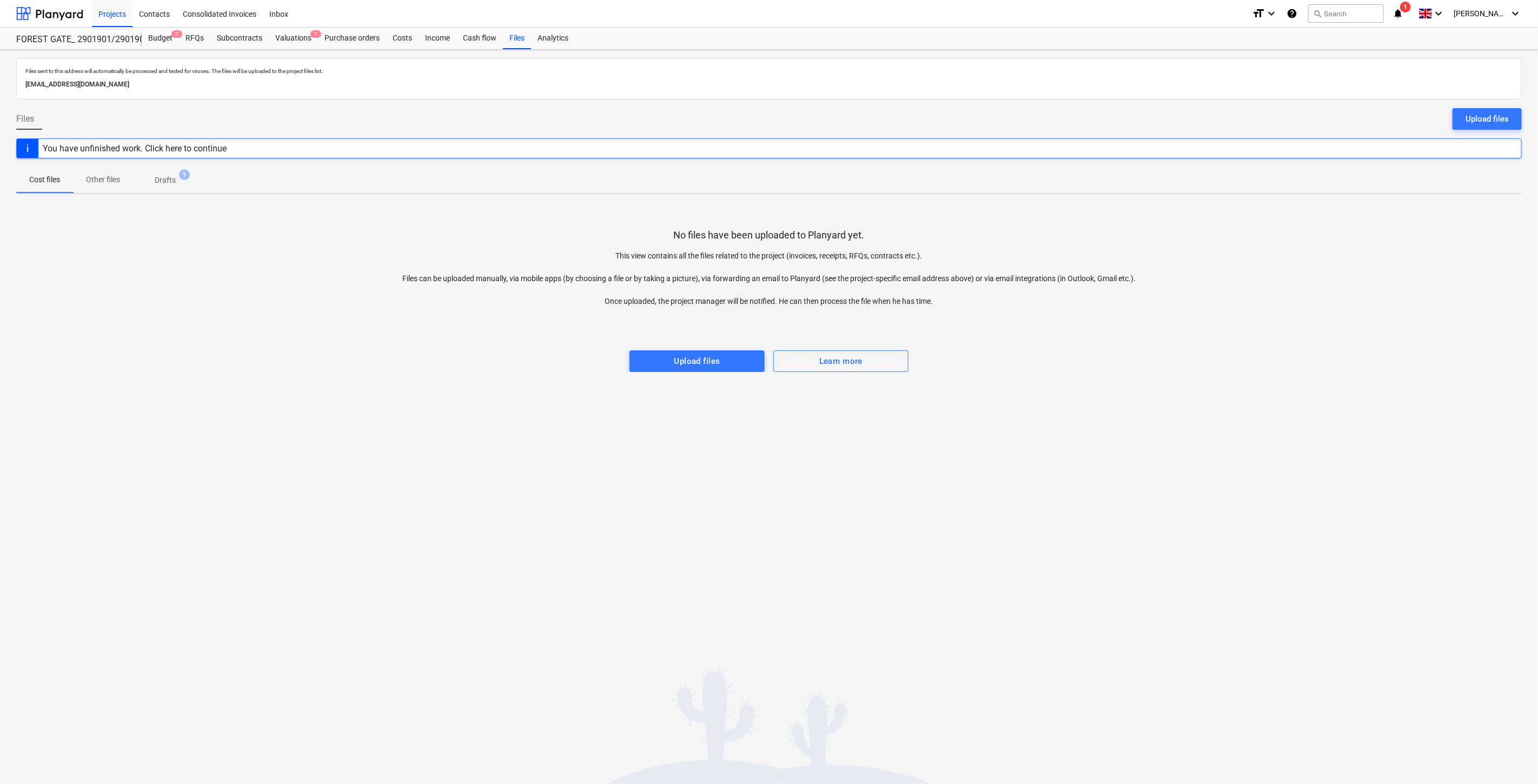
click at [1236, 298] on div "No files have been uploaded to Planyard yet. This view contains all the files r…" at bounding box center [769, 287] width 1506 height 169
click at [1248, 277] on div "No files have been uploaded to Planyard yet. This view contains all the files r…" at bounding box center [769, 287] width 1506 height 169
click at [1361, 267] on div "No files have been uploaded to Planyard yet. This view contains all the files r…" at bounding box center [769, 287] width 1506 height 169
click at [1371, 252] on div "No files have been uploaded to Planyard yet. This view contains all the files r…" at bounding box center [769, 287] width 1506 height 169
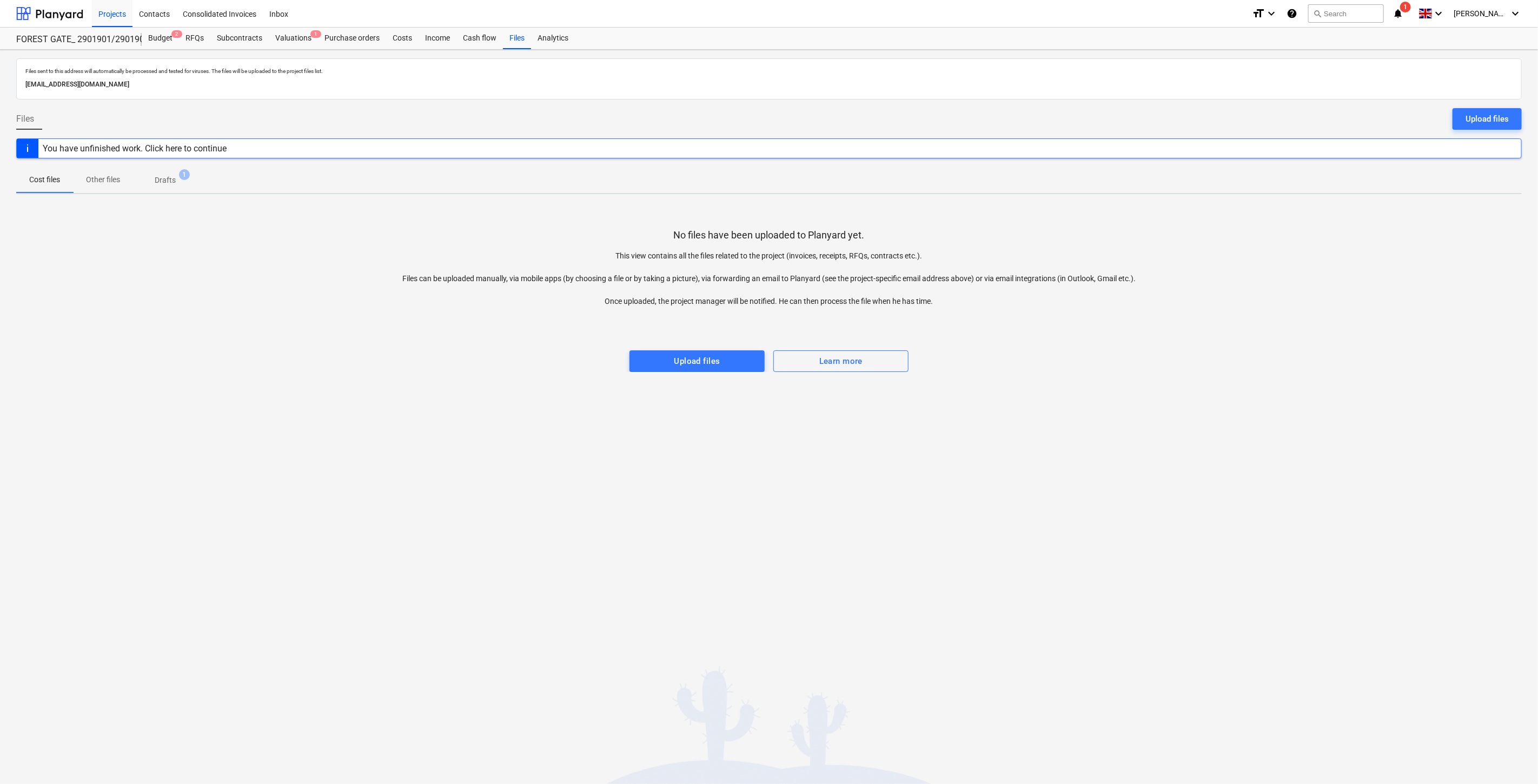
click at [1371, 252] on div "No files have been uploaded to Planyard yet. This view contains all the files r…" at bounding box center [769, 287] width 1506 height 169
drag, startPoint x: 1407, startPoint y: 252, endPoint x: 1441, endPoint y: 210, distance: 54.0
click at [1413, 242] on div "No files have been uploaded to Planyard yet. This view contains all the files r…" at bounding box center [769, 287] width 1506 height 169
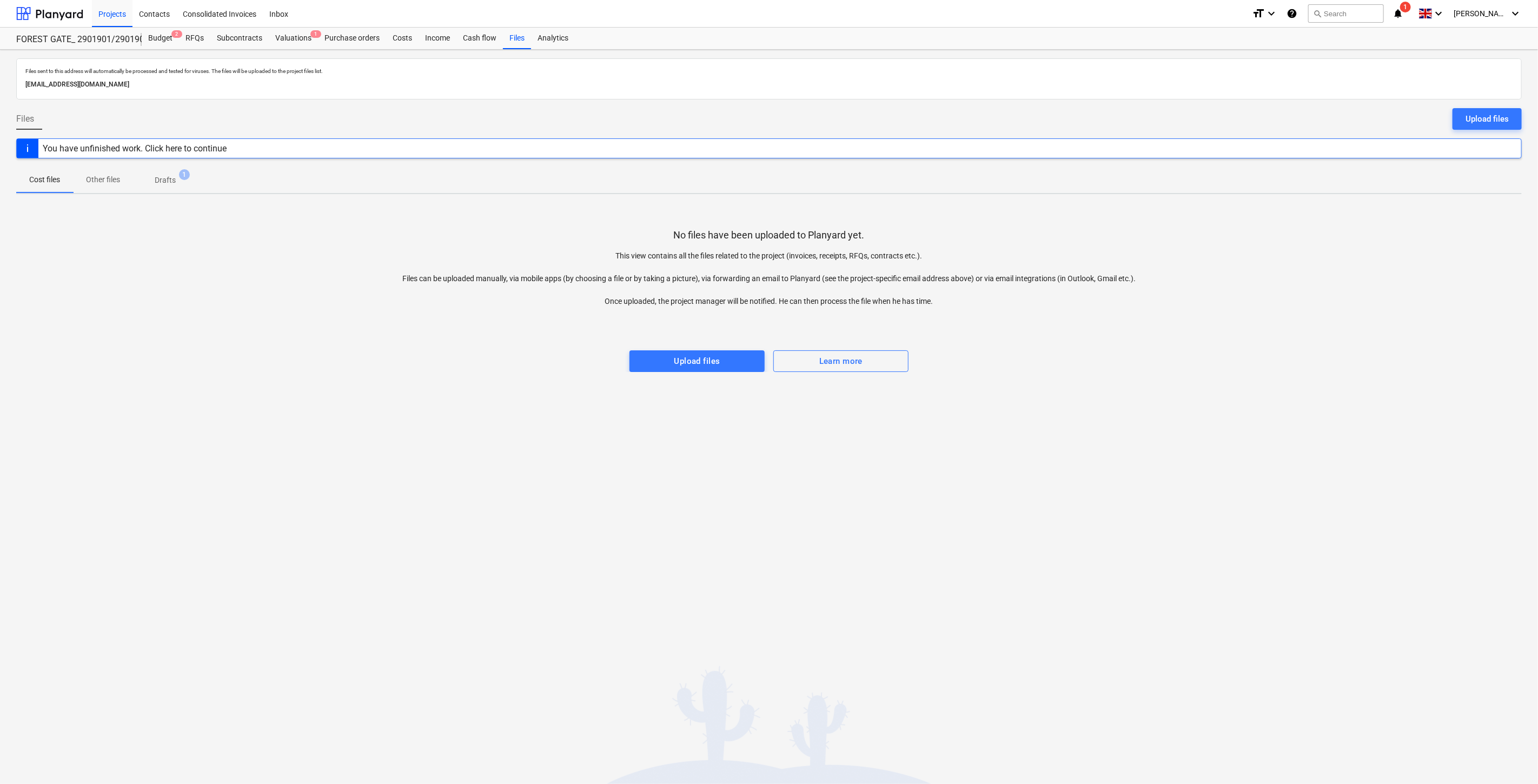
click at [1441, 210] on div "No files have been uploaded to Planyard yet. This view contains all the files r…" at bounding box center [769, 287] width 1506 height 169
click at [1300, 312] on div at bounding box center [769, 318] width 1506 height 22
click at [1345, 262] on div "No files have been uploaded to Planyard yet. This view contains all the files r…" at bounding box center [769, 287] width 1506 height 169
